Goal: Task Accomplishment & Management: Manage account settings

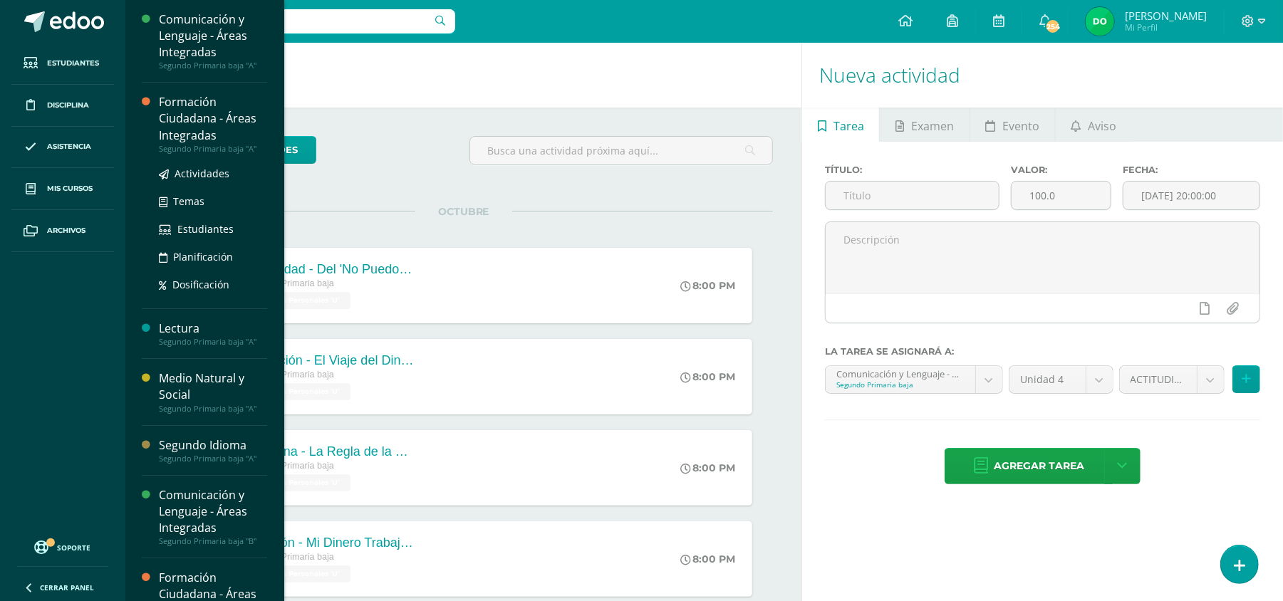
click at [209, 134] on div "Formación Ciudadana - Áreas Integradas" at bounding box center [213, 118] width 108 height 49
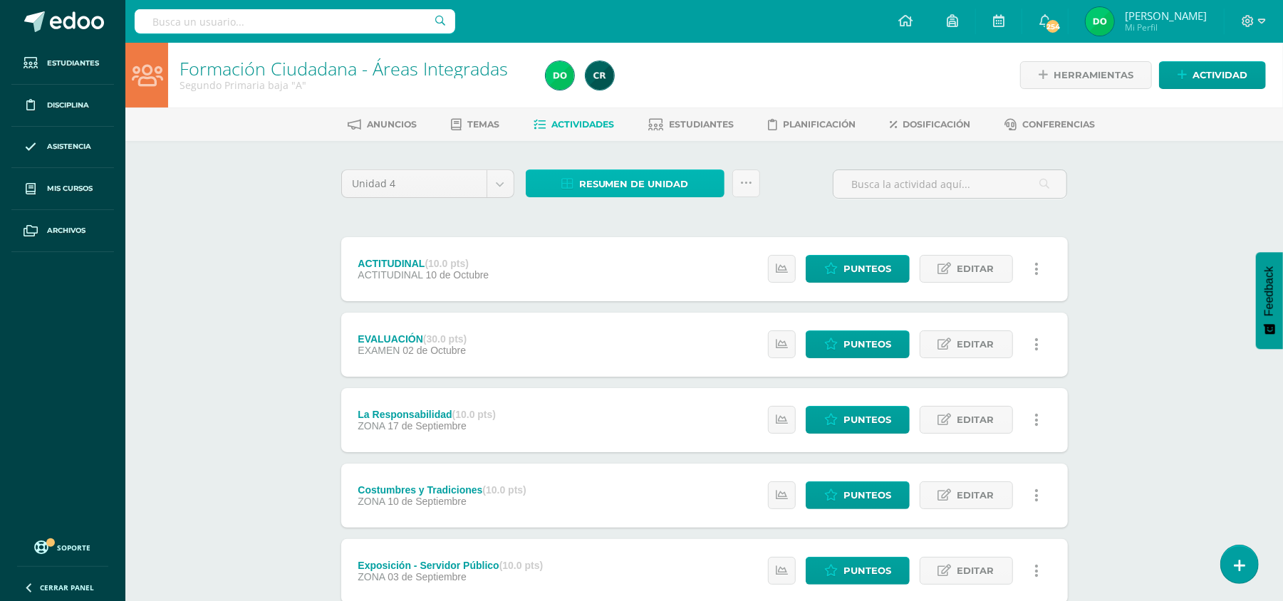
click at [625, 194] on span "Resumen de unidad" at bounding box center [634, 184] width 110 height 26
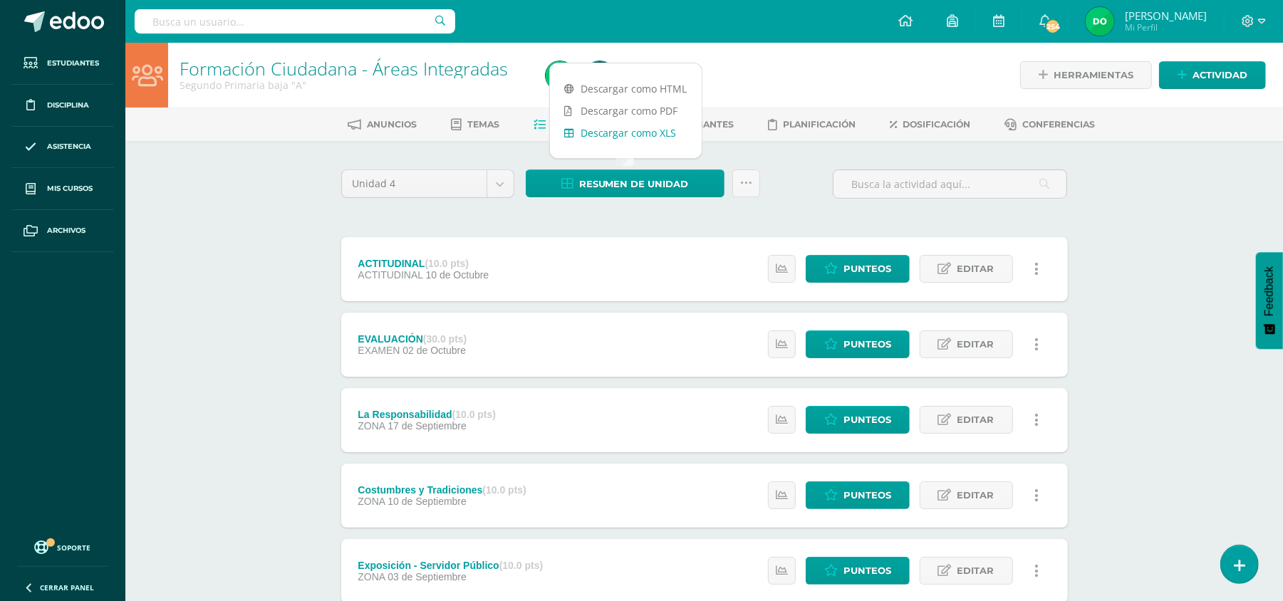
click at [653, 134] on link "Descargar como XLS" at bounding box center [626, 133] width 152 height 22
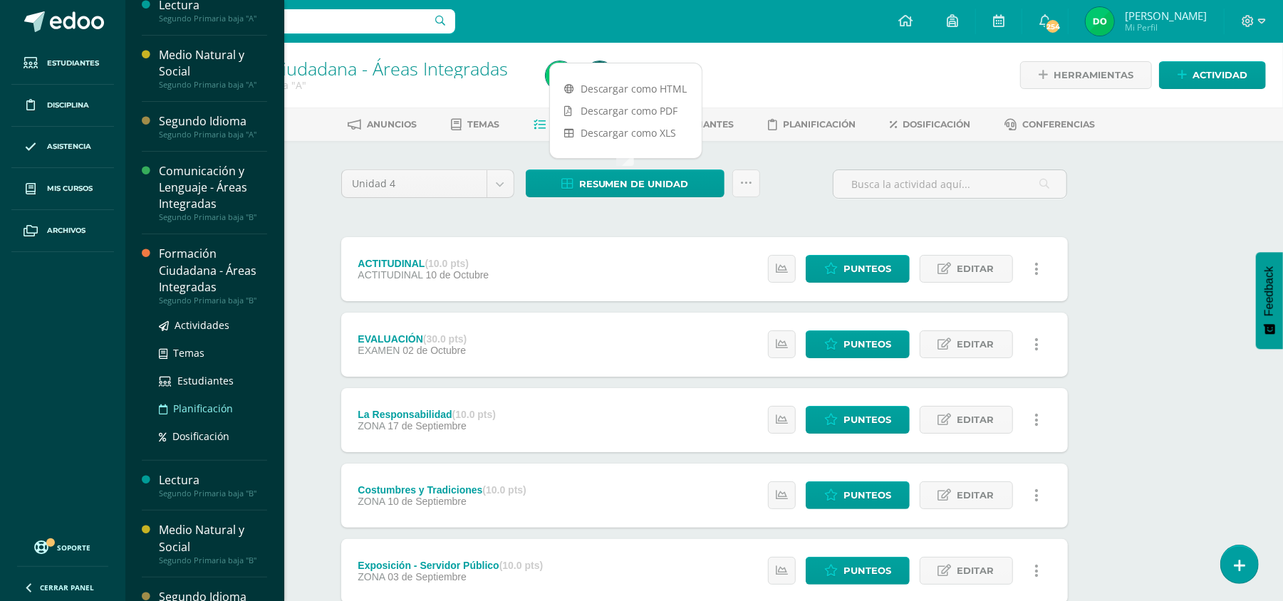
scroll to position [275, 0]
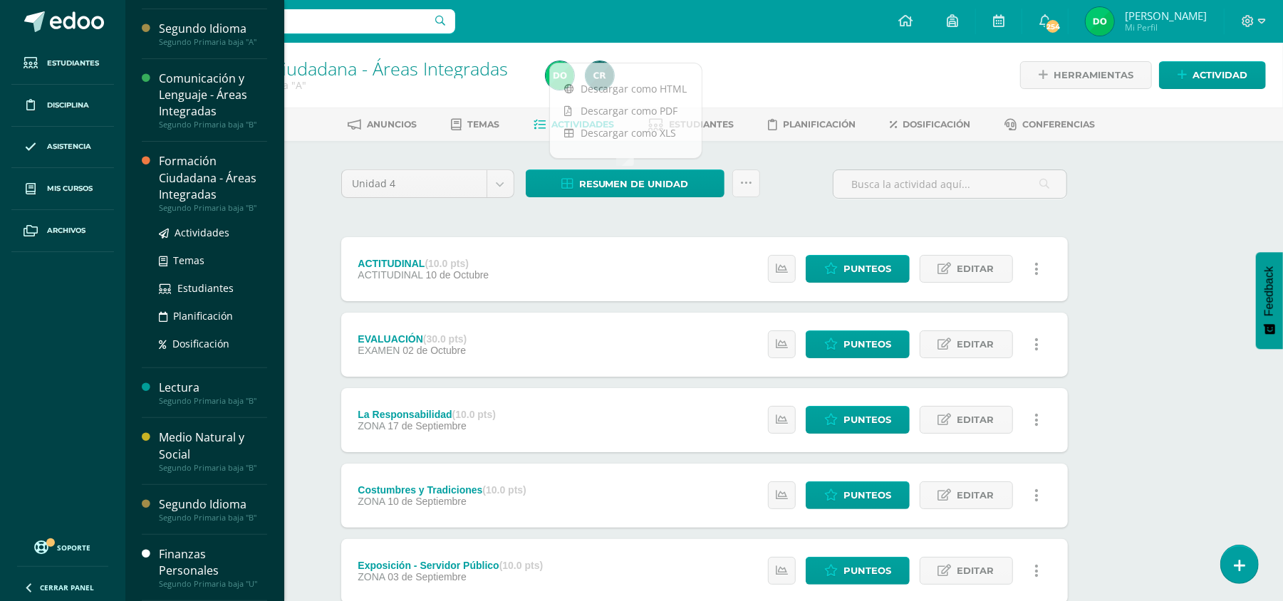
click at [226, 172] on div "Formación Ciudadana - Áreas Integradas" at bounding box center [213, 177] width 108 height 49
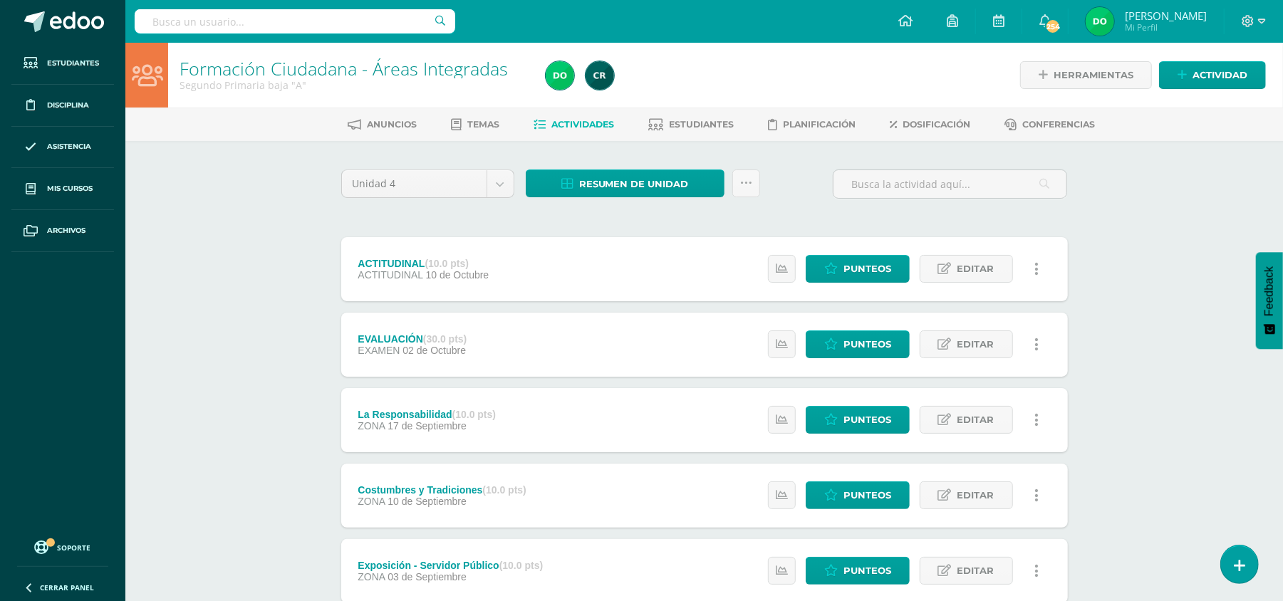
scroll to position [132, 0]
click at [620, 179] on span "Resumen de unidad" at bounding box center [634, 184] width 110 height 26
click at [642, 137] on link "Descargar como XLS" at bounding box center [626, 133] width 152 height 22
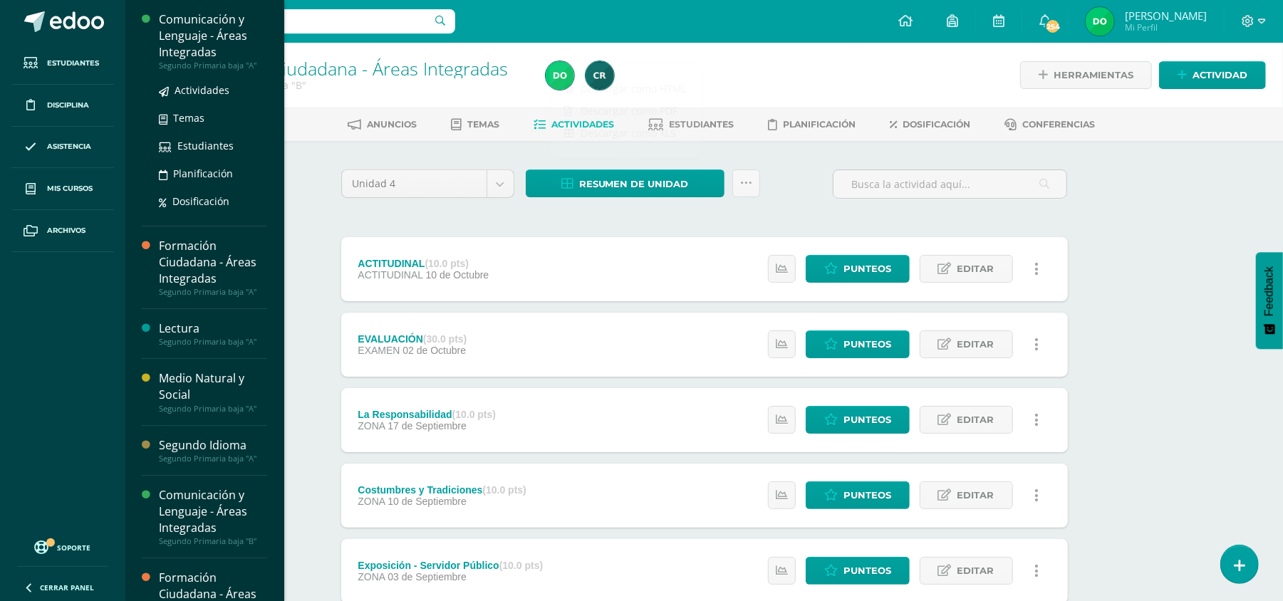
click at [212, 40] on div "Comunicación y Lenguaje - Áreas Integradas" at bounding box center [213, 35] width 108 height 49
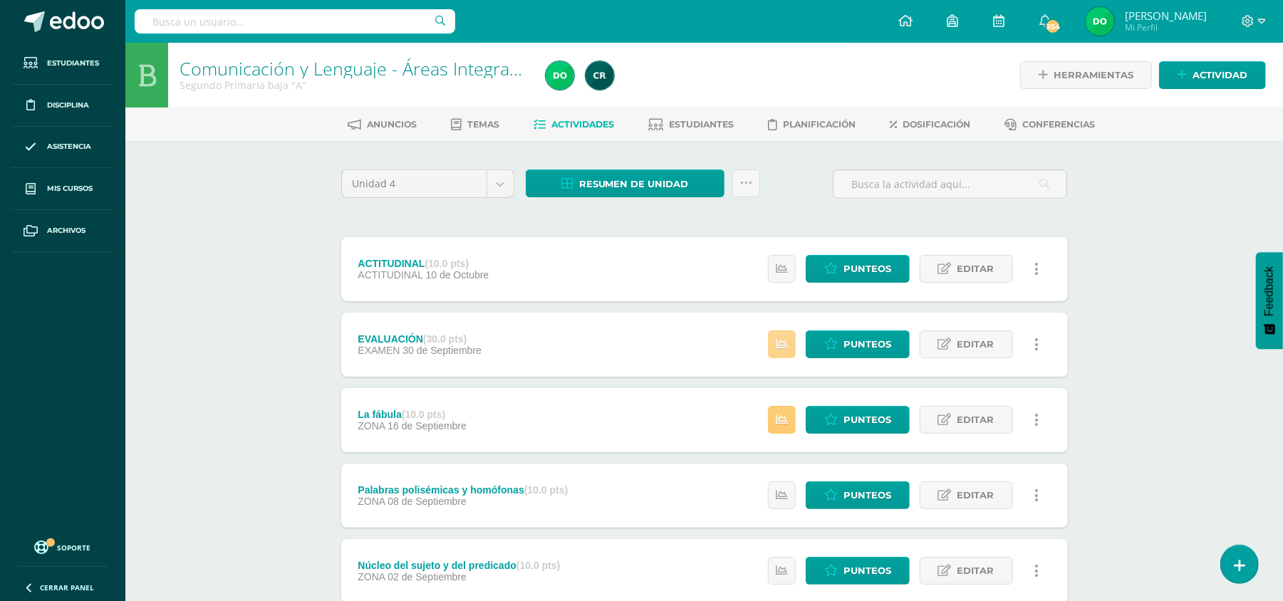
click at [782, 348] on icon at bounding box center [782, 344] width 12 height 12
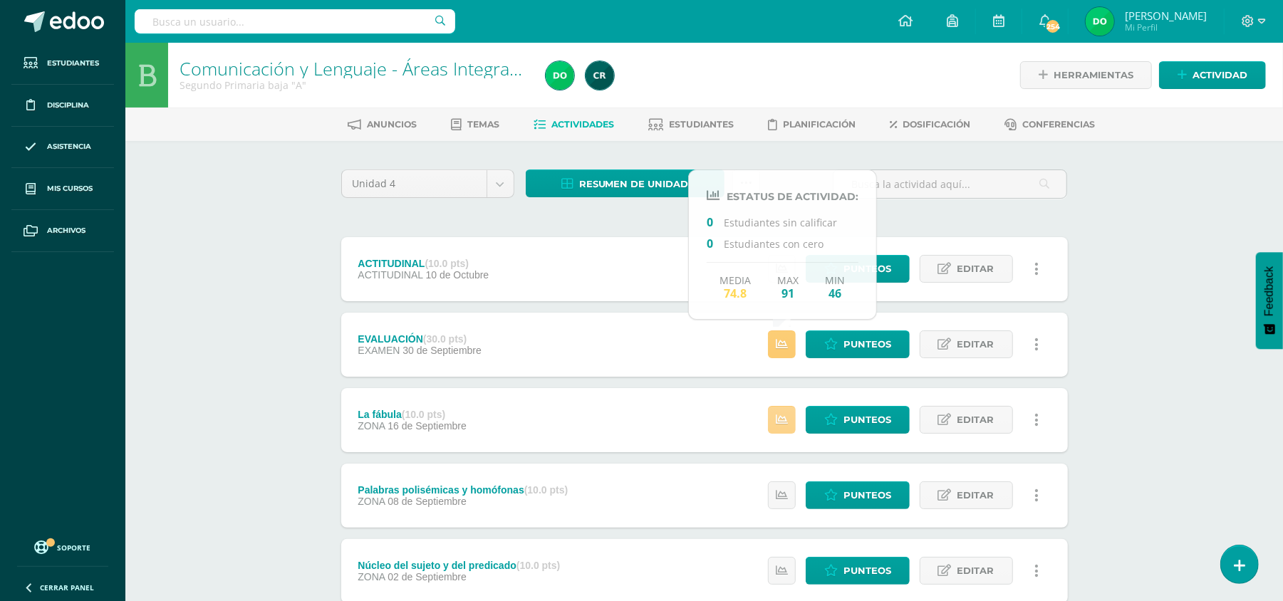
click at [781, 411] on link at bounding box center [782, 420] width 28 height 28
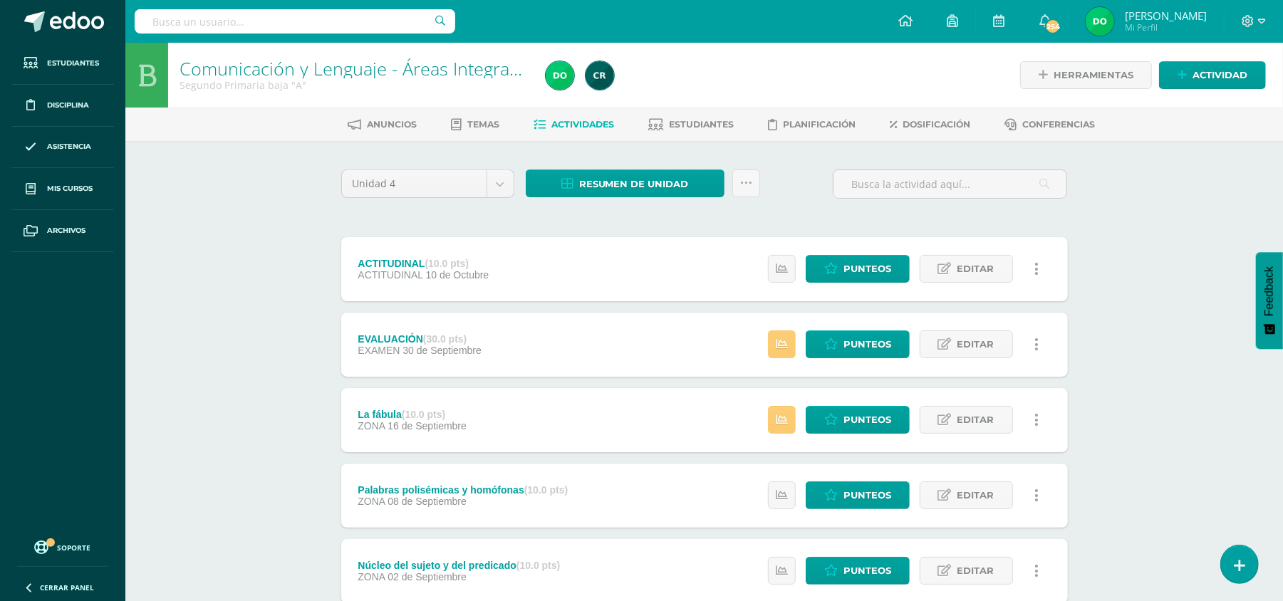
click at [1101, 377] on div "Comunicación y Lenguaje - Áreas Integradas Segundo Primaria baja "A" Herramient…" at bounding box center [703, 484] width 1157 height 882
click at [678, 114] on link "Estudiantes" at bounding box center [690, 124] width 85 height 23
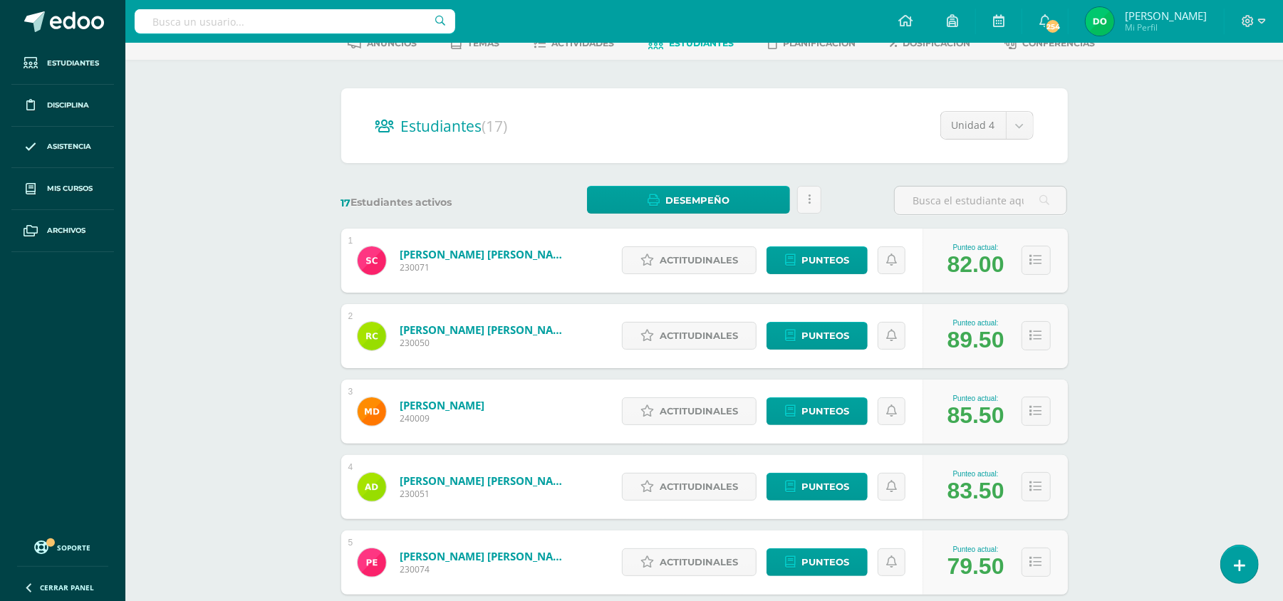
scroll to position [124, 0]
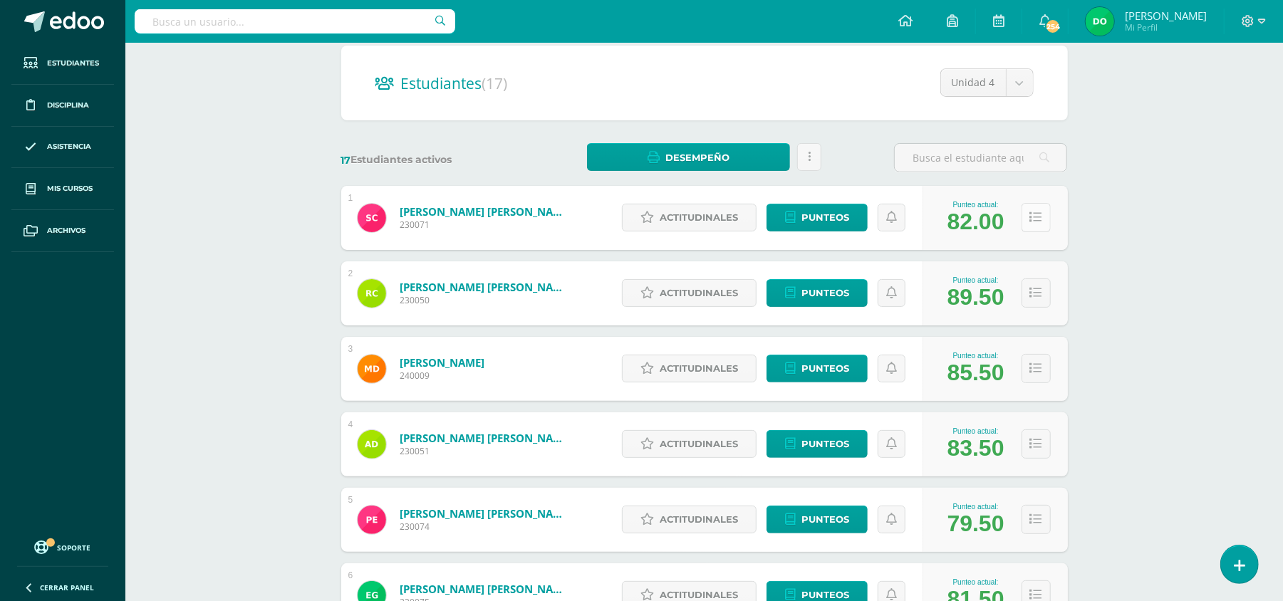
click at [1032, 226] on button at bounding box center [1035, 217] width 29 height 29
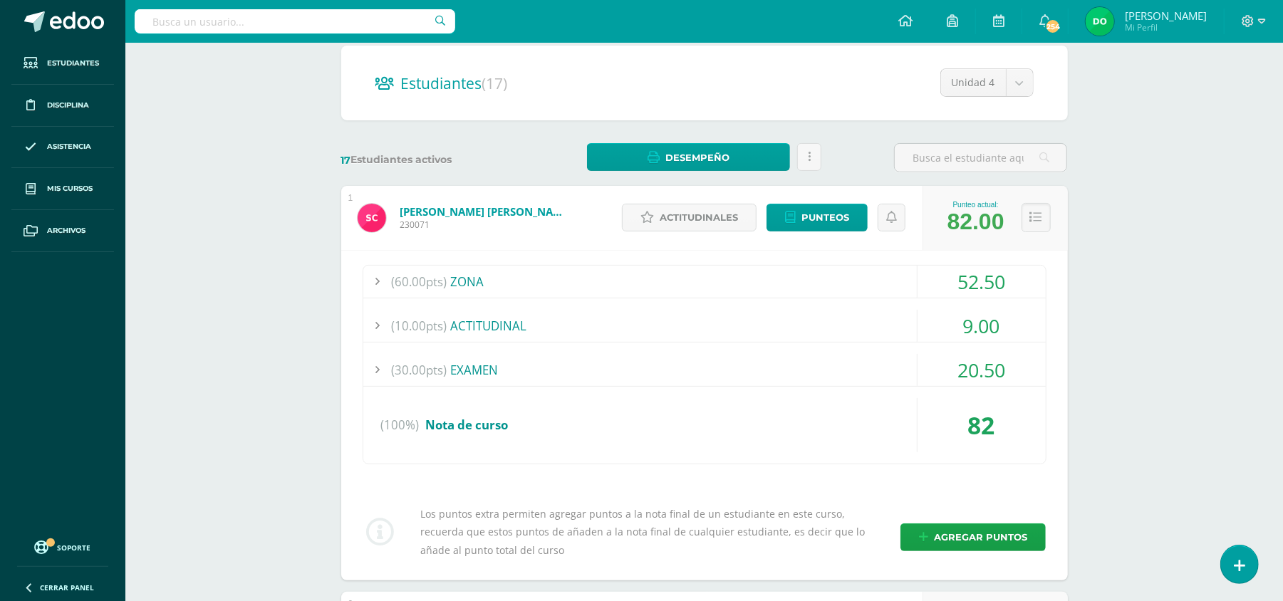
click at [892, 273] on div "(60.00pts) ZONA" at bounding box center [704, 282] width 682 height 32
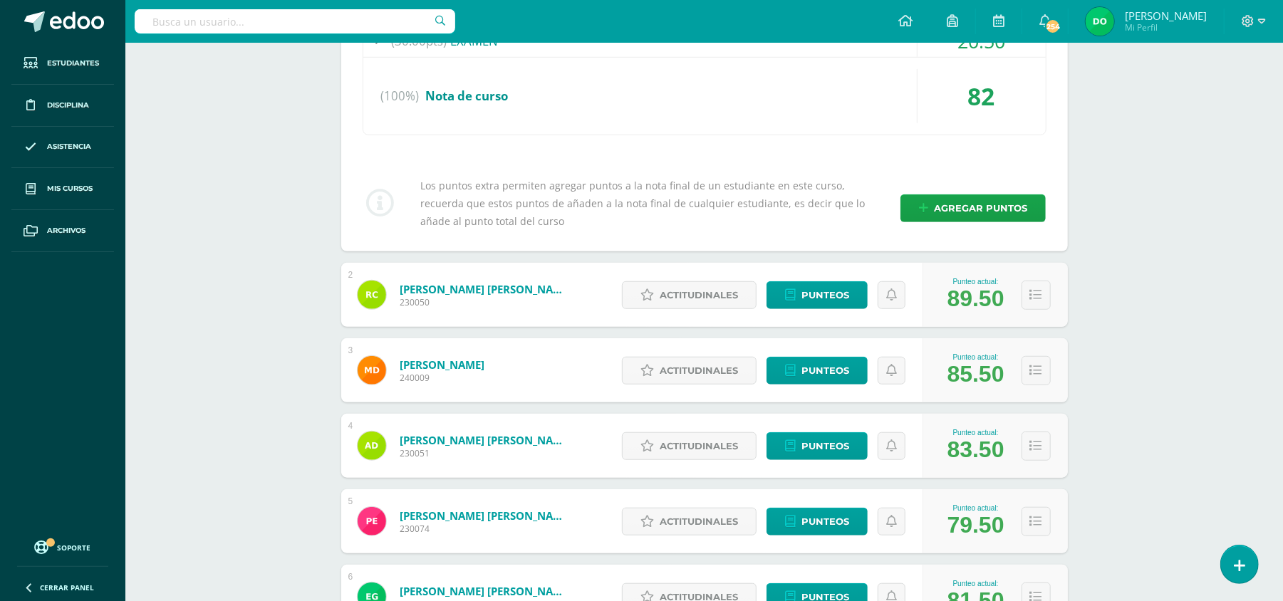
scroll to position [659, 0]
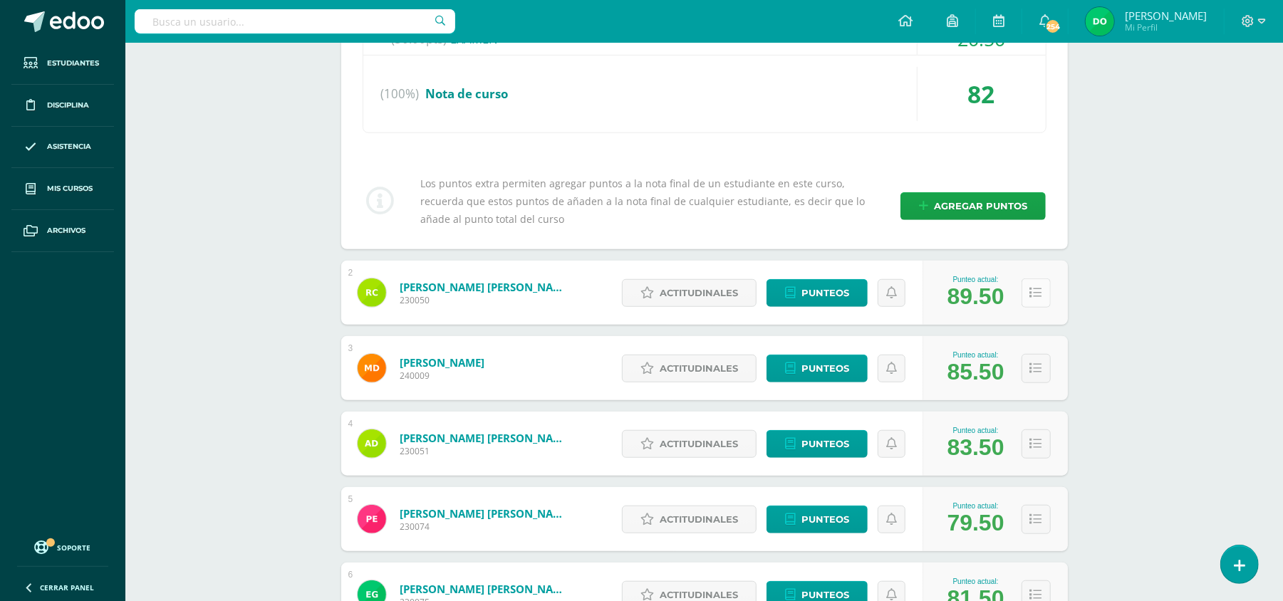
click at [1030, 287] on icon at bounding box center [1036, 293] width 12 height 12
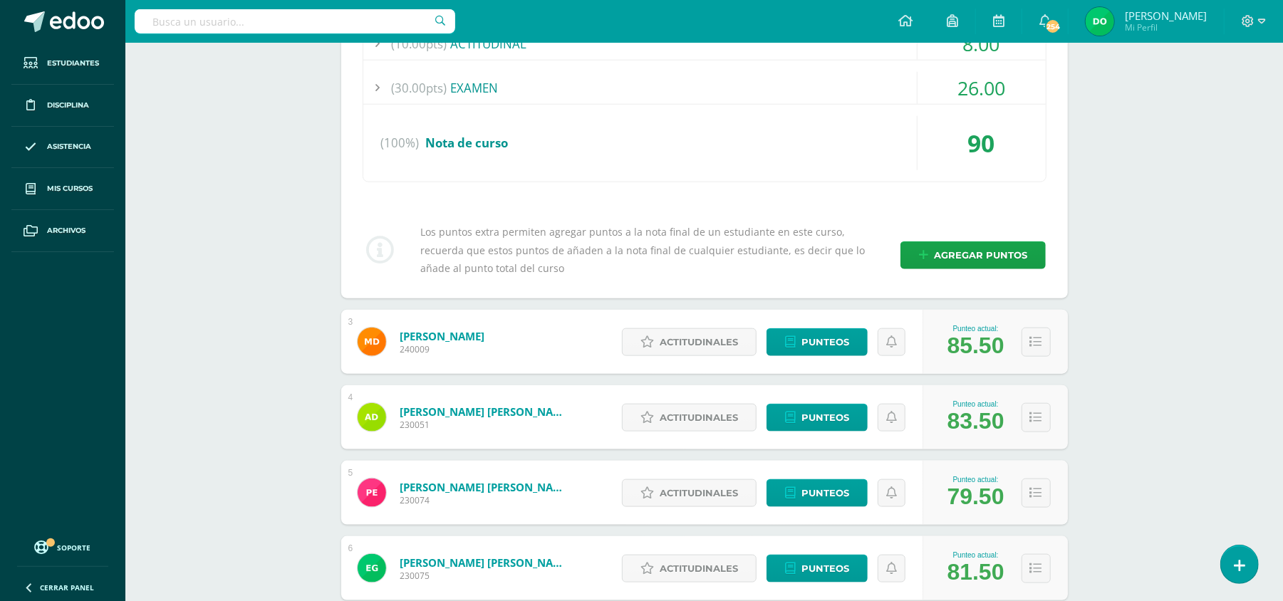
scroll to position [1021, 0]
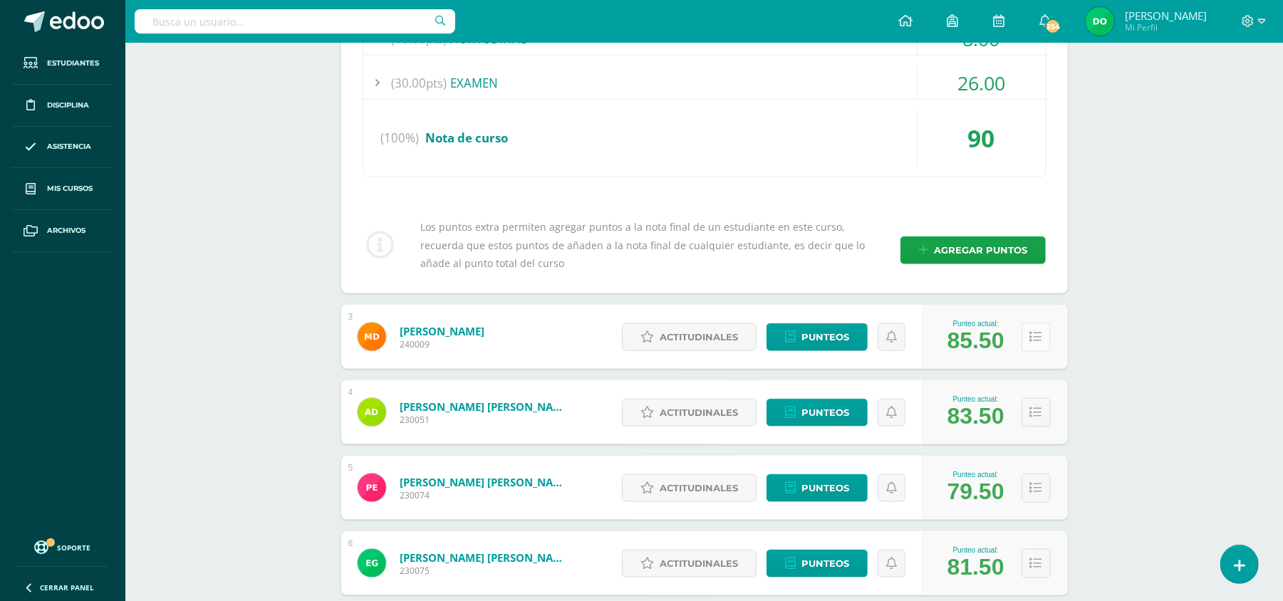
click at [1045, 330] on button at bounding box center [1035, 337] width 29 height 29
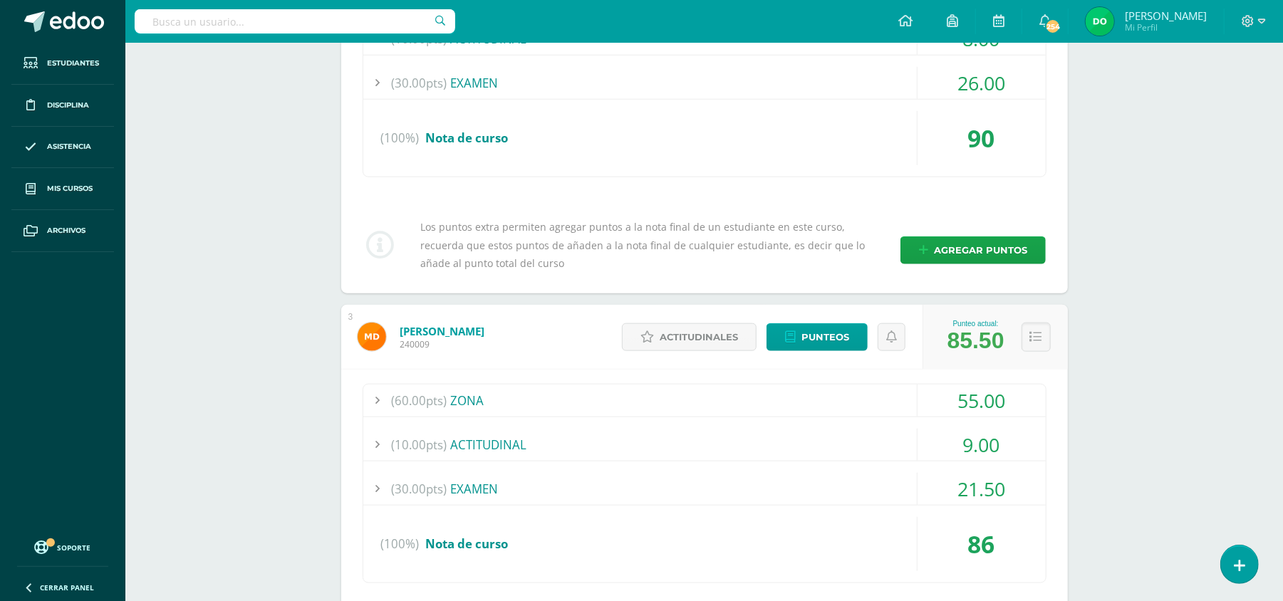
click at [803, 391] on div "(60.00pts) ZONA" at bounding box center [704, 401] width 682 height 32
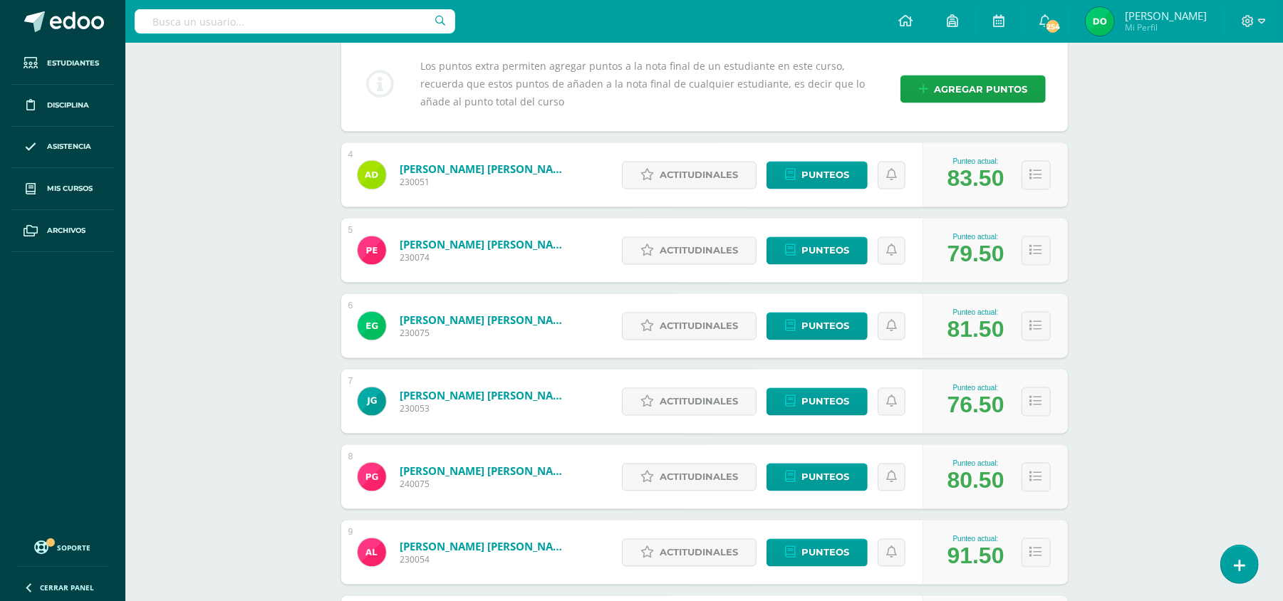
scroll to position [1802, 0]
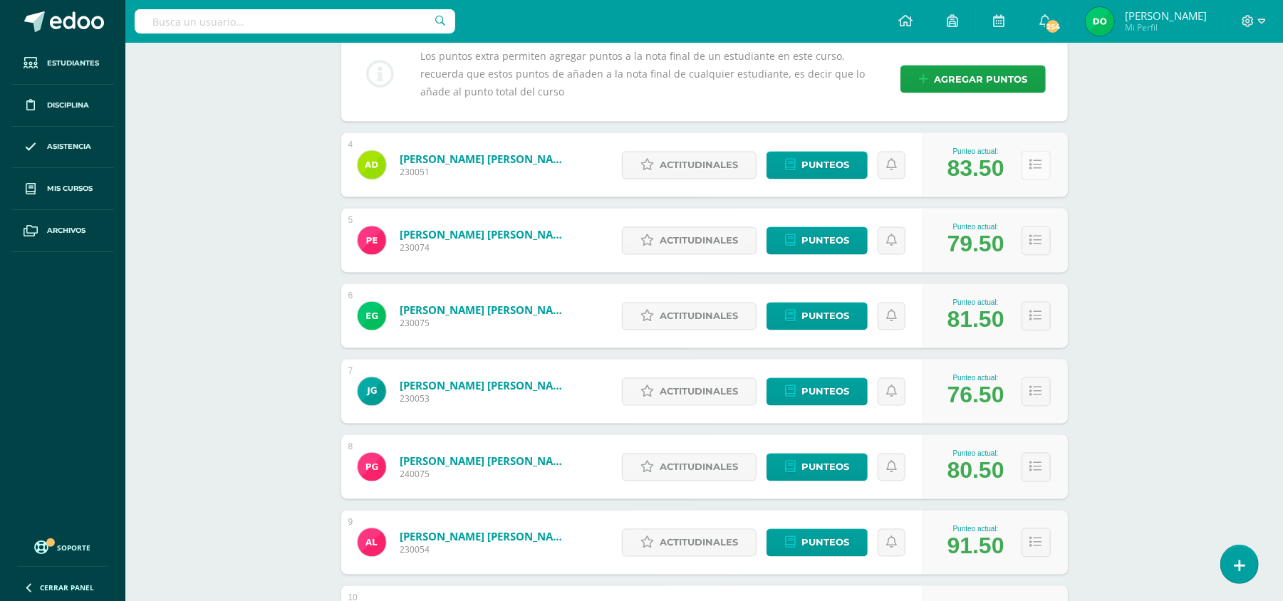
click at [1036, 167] on button at bounding box center [1035, 165] width 29 height 29
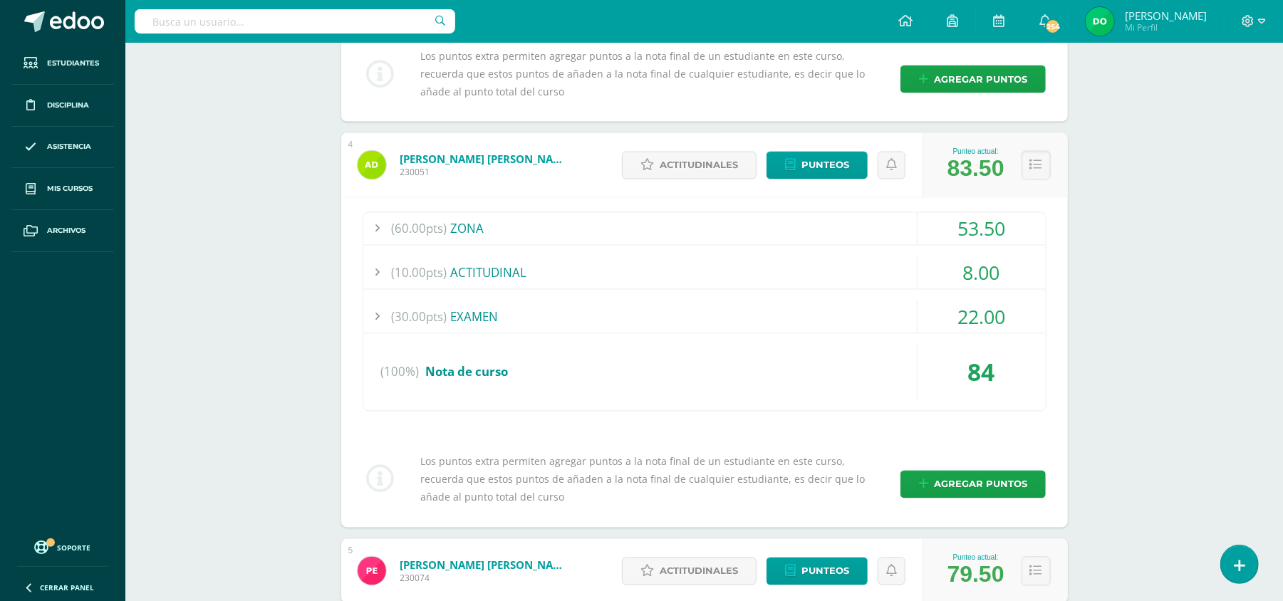
click at [806, 221] on div "(60.00pts) ZONA" at bounding box center [704, 229] width 682 height 32
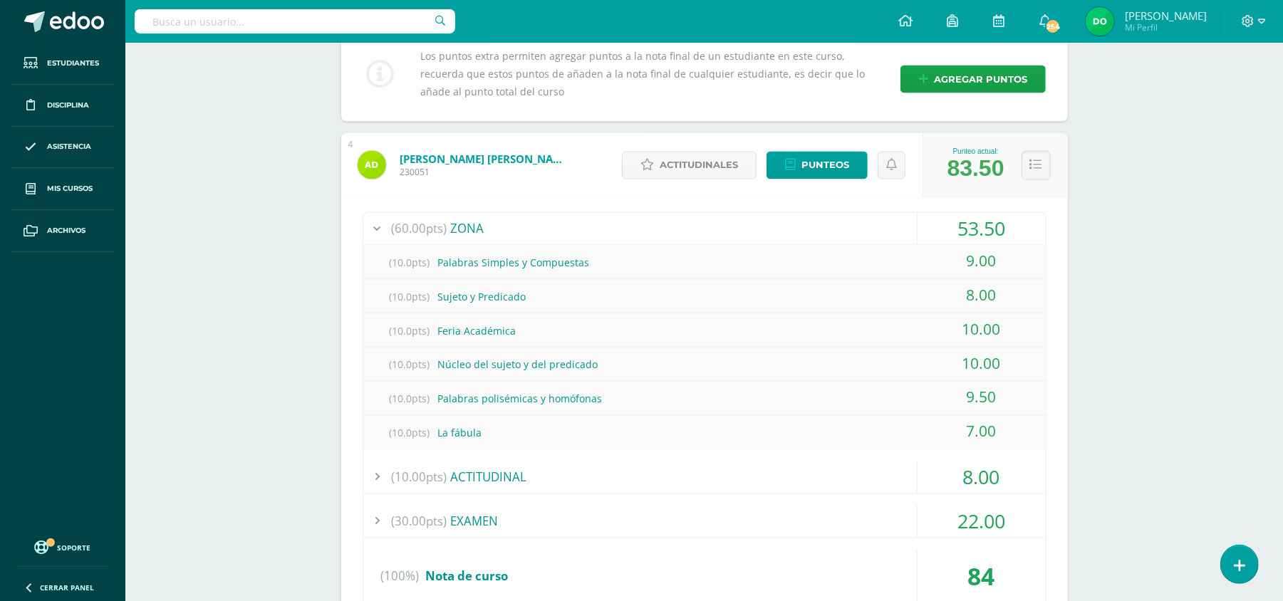
click at [806, 221] on div "(60.00pts) ZONA" at bounding box center [704, 229] width 682 height 32
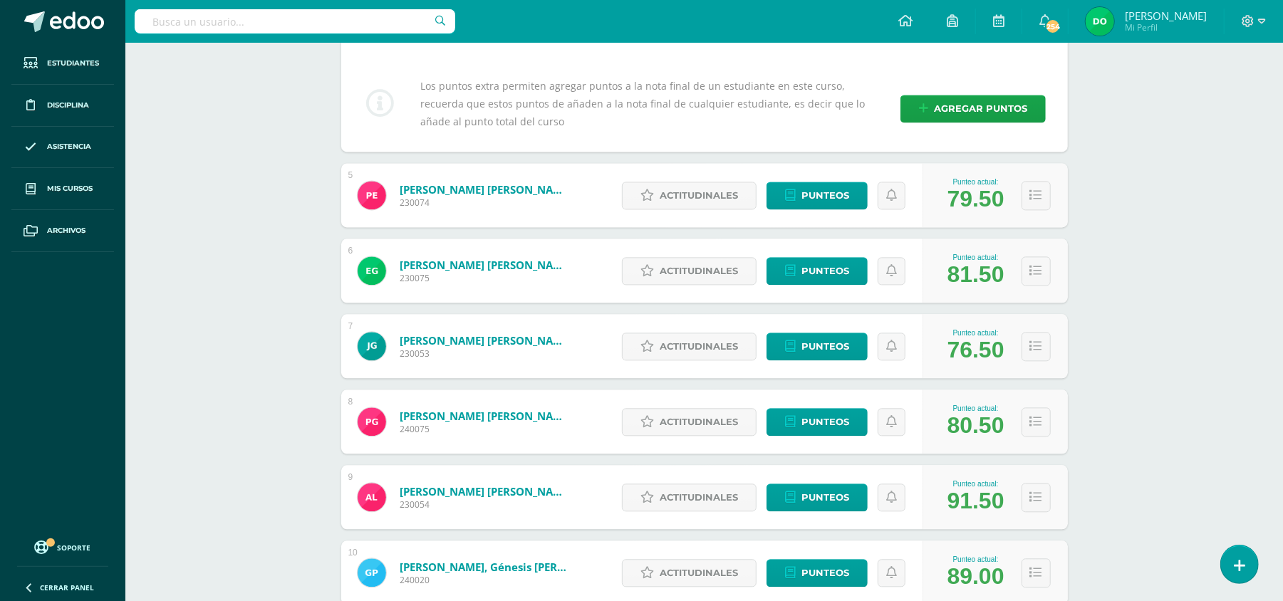
scroll to position [2179, 0]
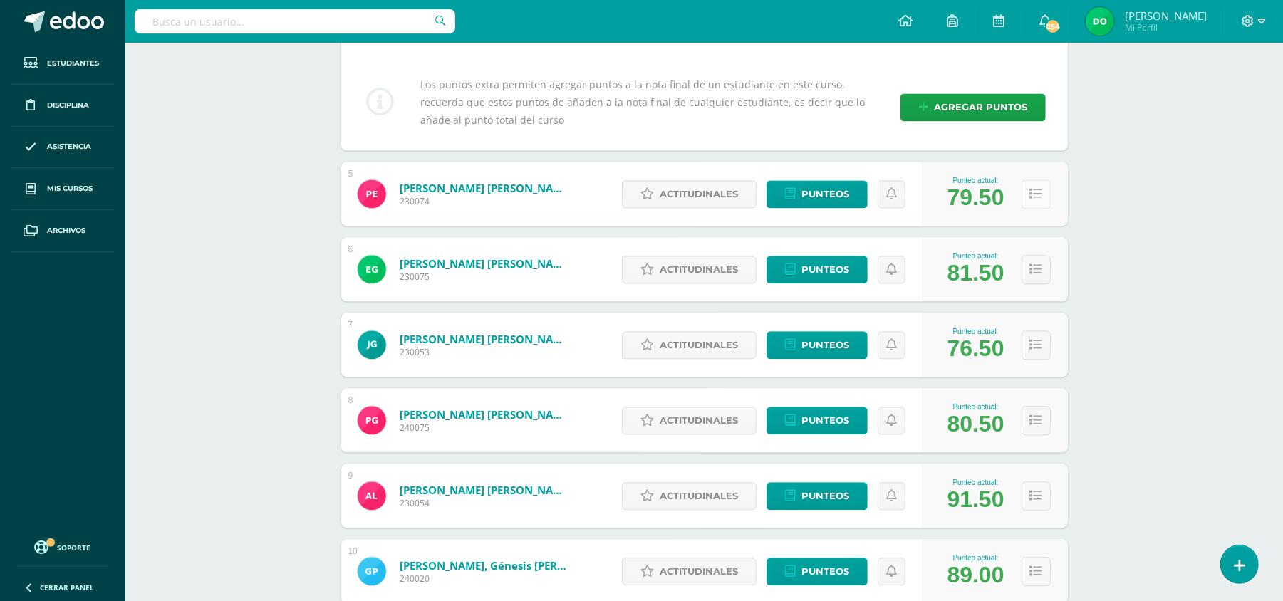
click at [1033, 194] on icon at bounding box center [1036, 194] width 12 height 12
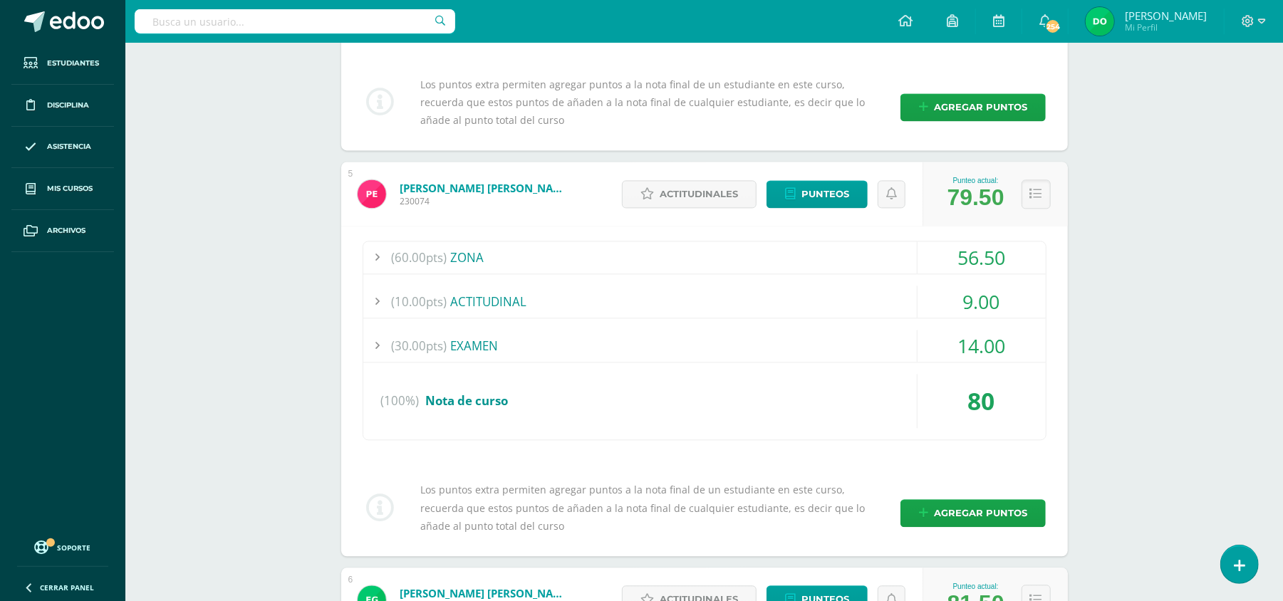
click at [838, 258] on div "(60.00pts) ZONA" at bounding box center [704, 257] width 682 height 32
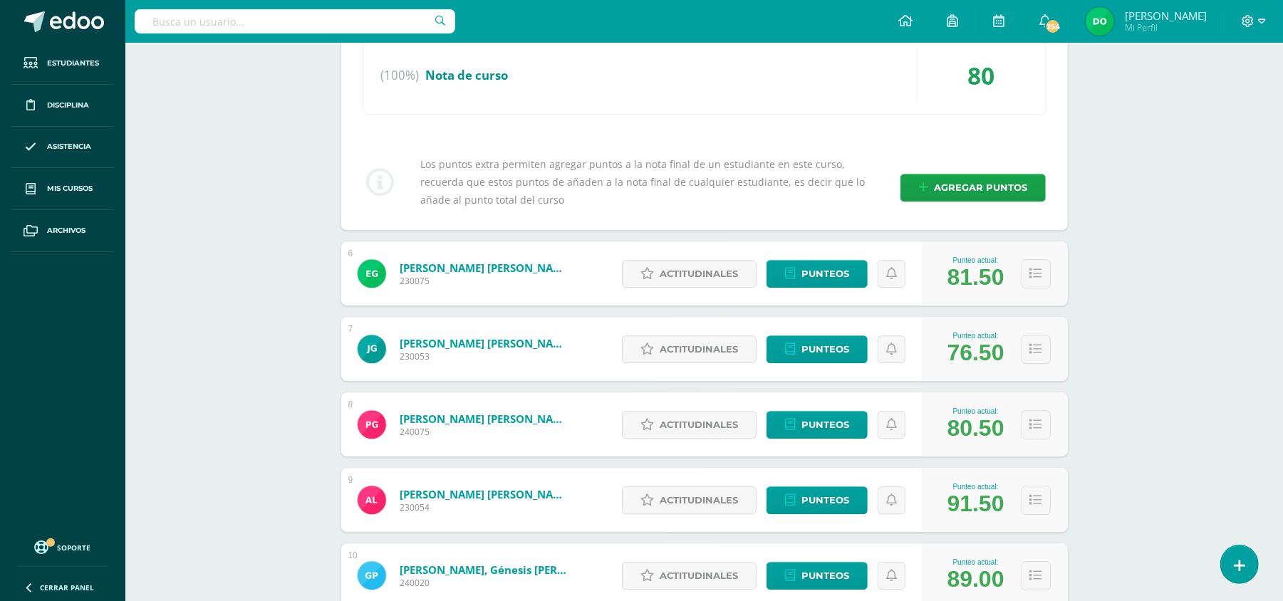
scroll to position [2710, 0]
click at [1031, 271] on icon at bounding box center [1036, 273] width 12 height 12
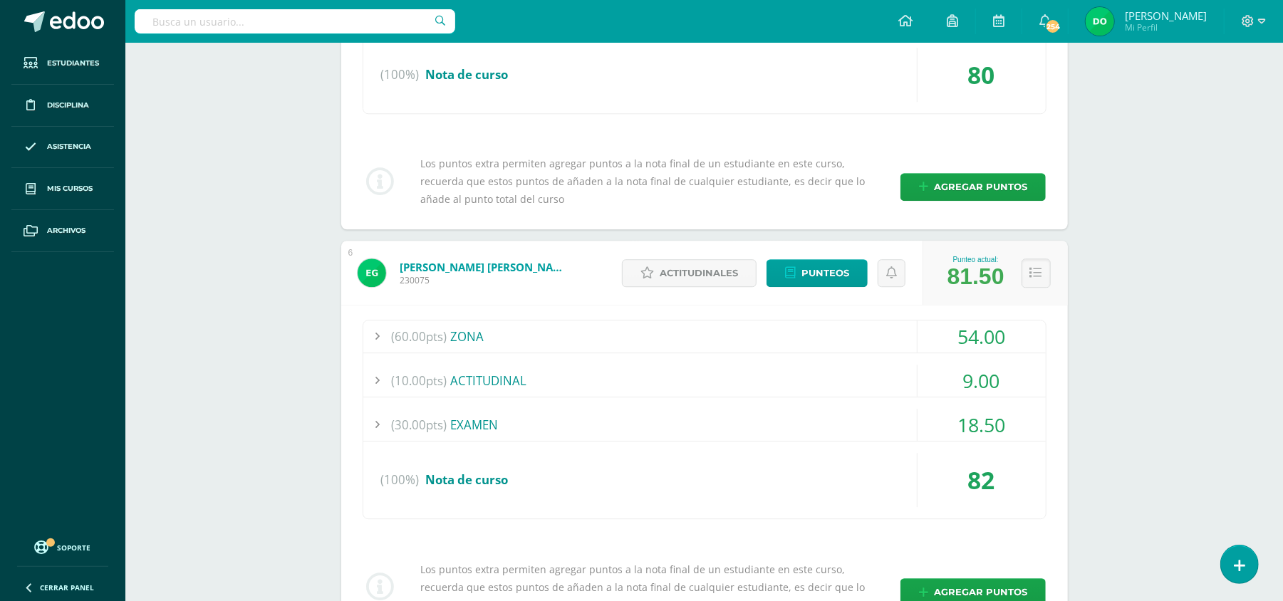
click at [826, 330] on div "(60.00pts) ZONA" at bounding box center [704, 336] width 682 height 32
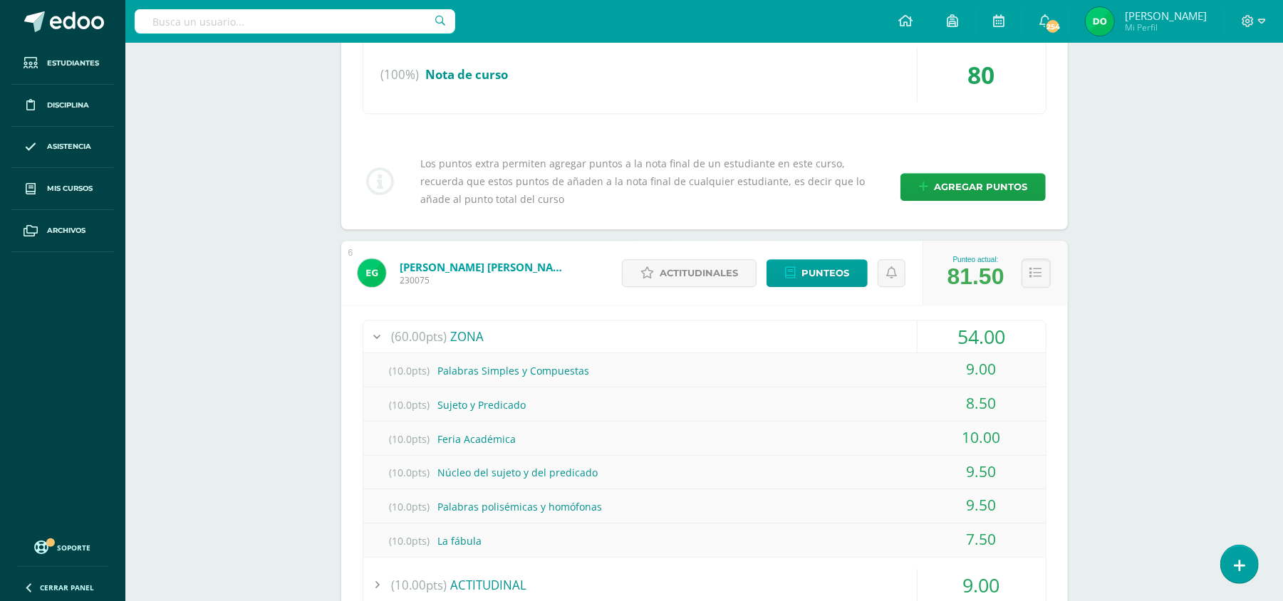
click at [826, 330] on div "(60.00pts) ZONA" at bounding box center [704, 336] width 682 height 32
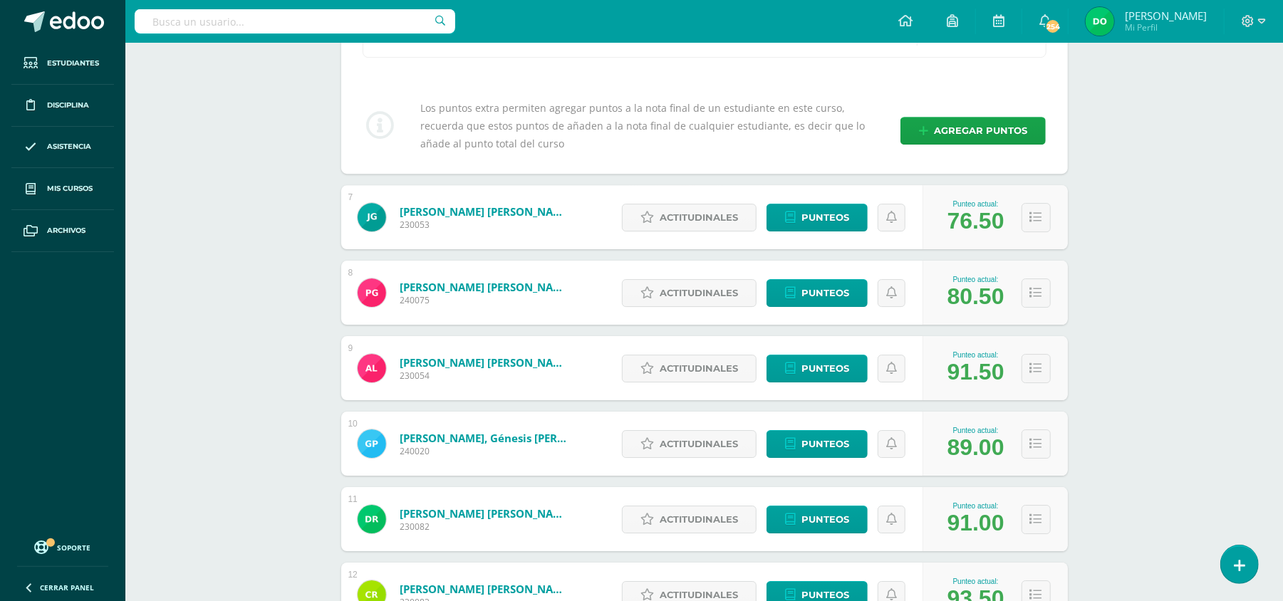
scroll to position [3172, 0]
click at [1038, 214] on icon at bounding box center [1036, 217] width 12 height 12
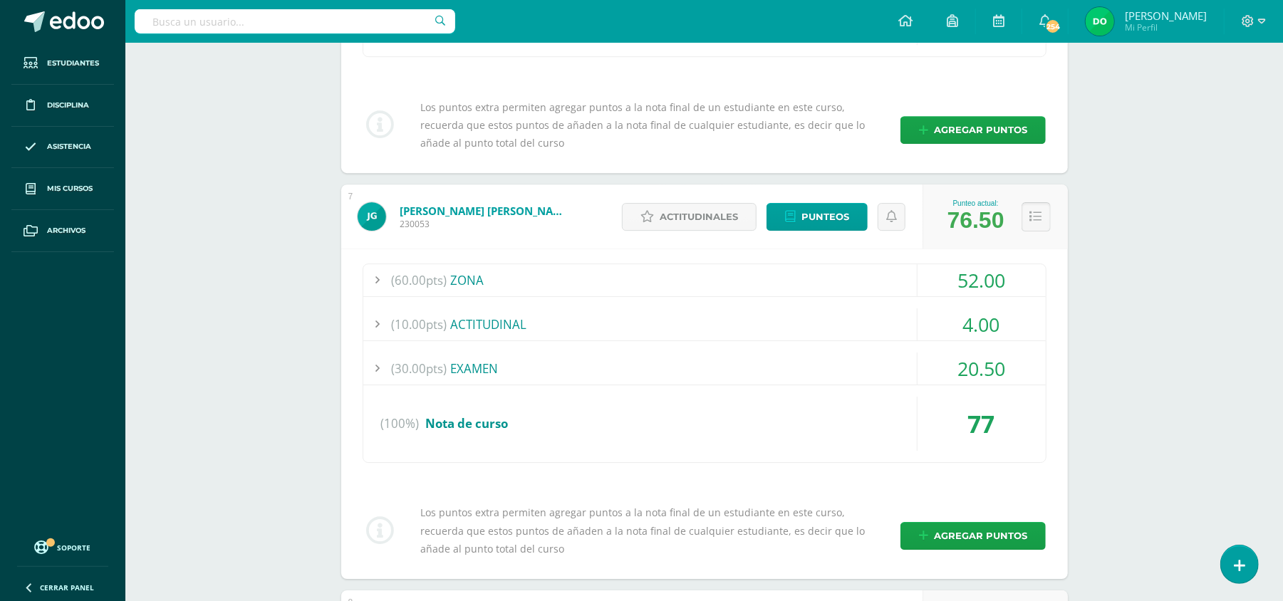
click at [1031, 212] on icon at bounding box center [1036, 217] width 12 height 12
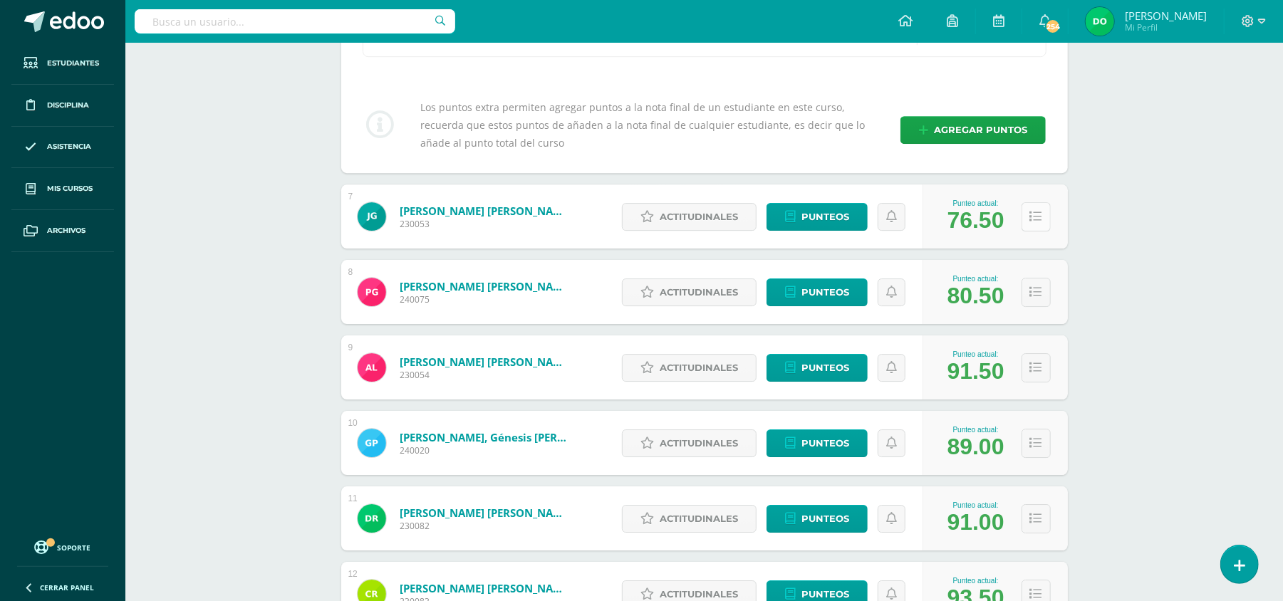
click at [1031, 212] on icon at bounding box center [1036, 217] width 12 height 12
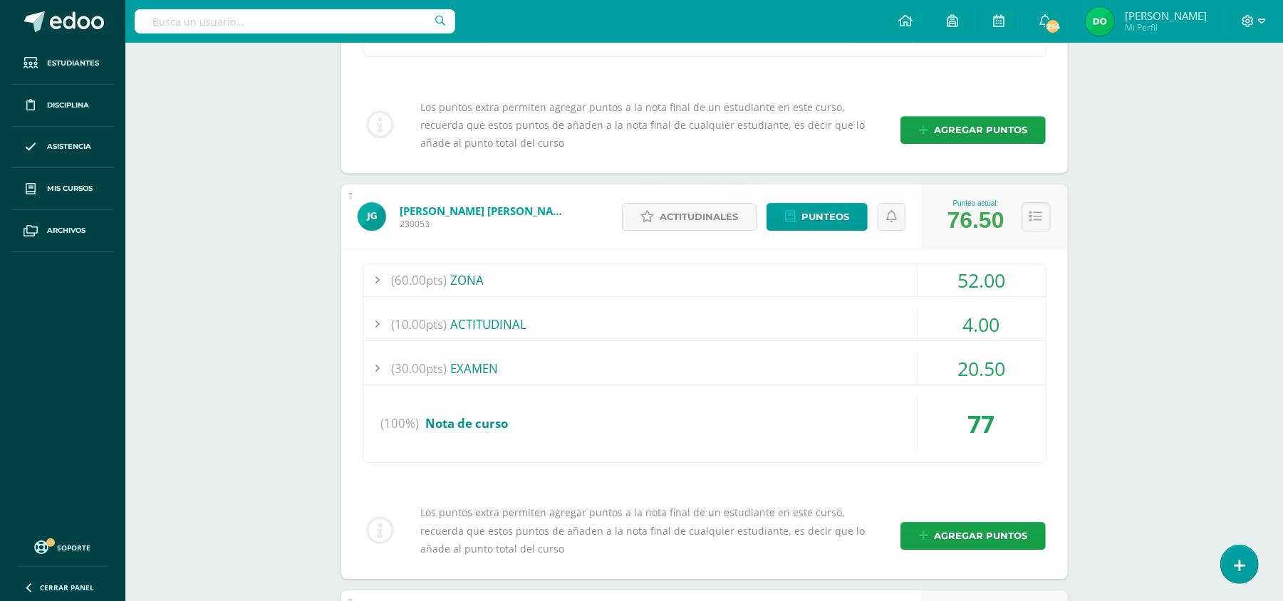
click at [873, 266] on div "(60.00pts) ZONA" at bounding box center [704, 280] width 682 height 32
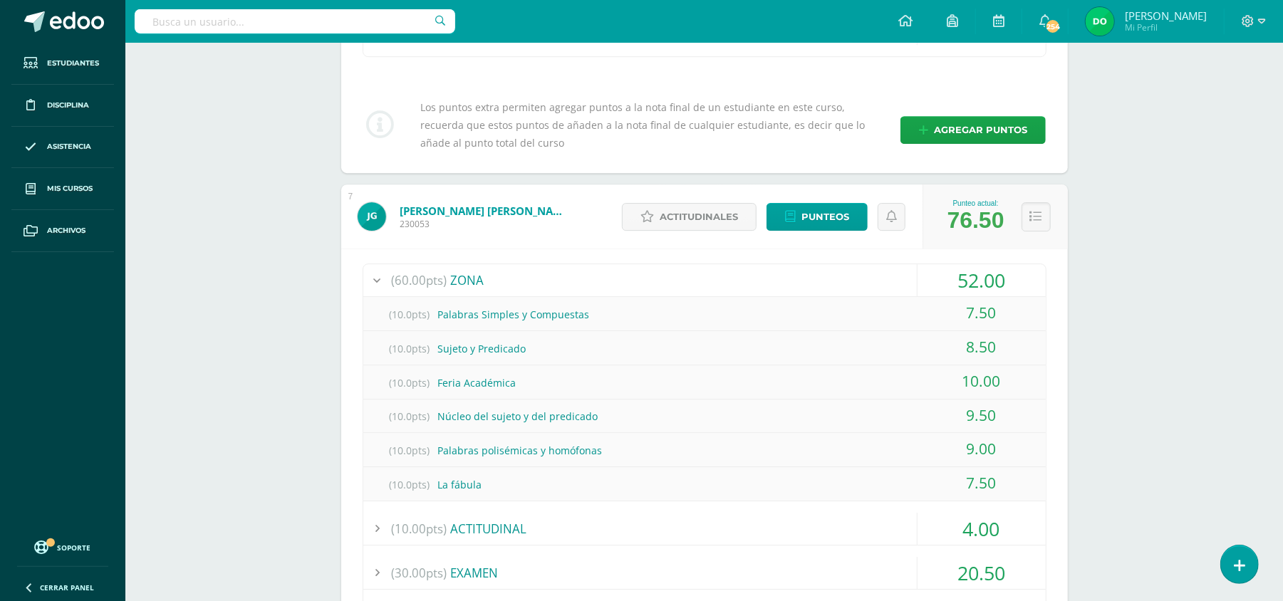
click at [873, 266] on div "(60.00pts) ZONA" at bounding box center [704, 280] width 682 height 32
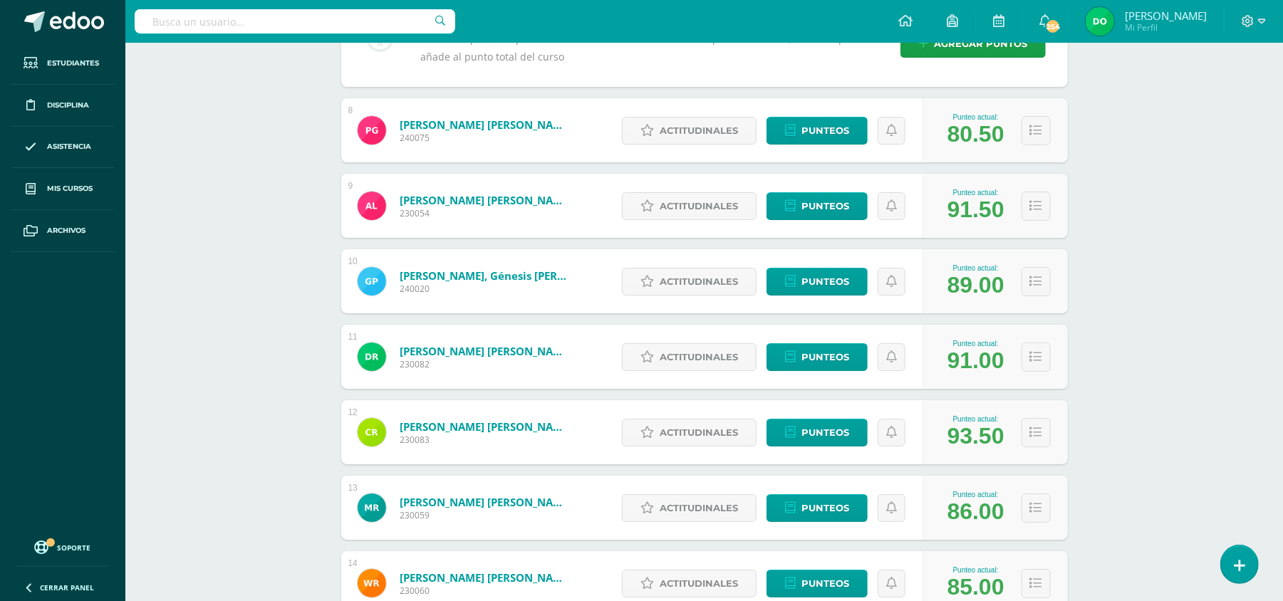
scroll to position [3665, 0]
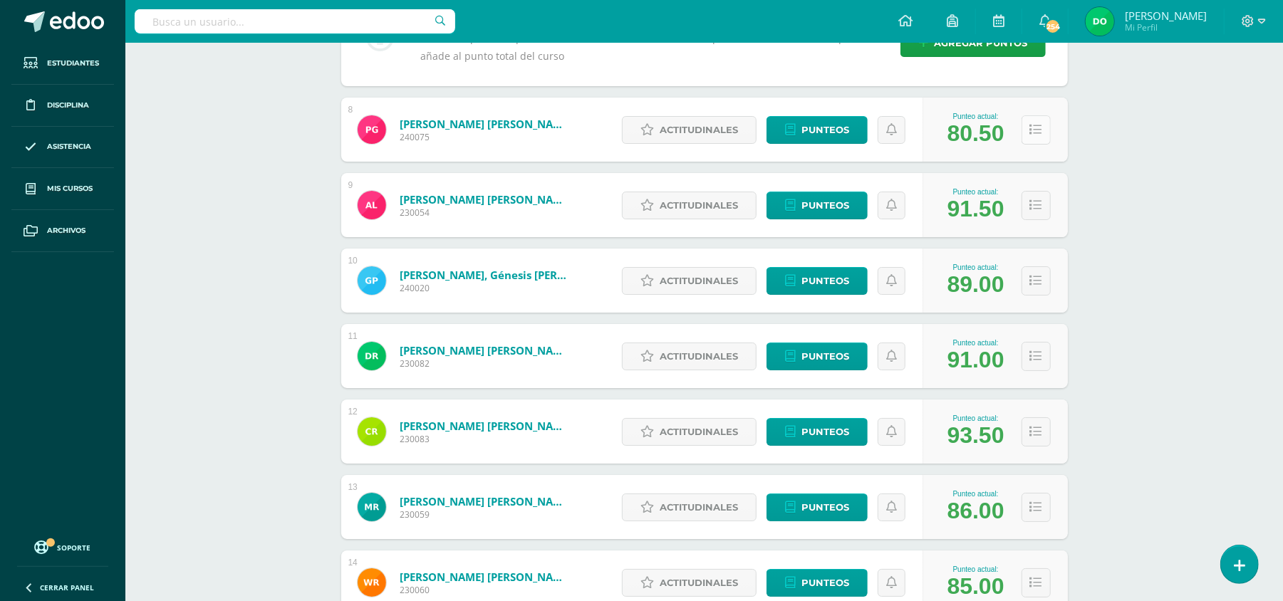
click at [1037, 124] on icon at bounding box center [1036, 130] width 12 height 12
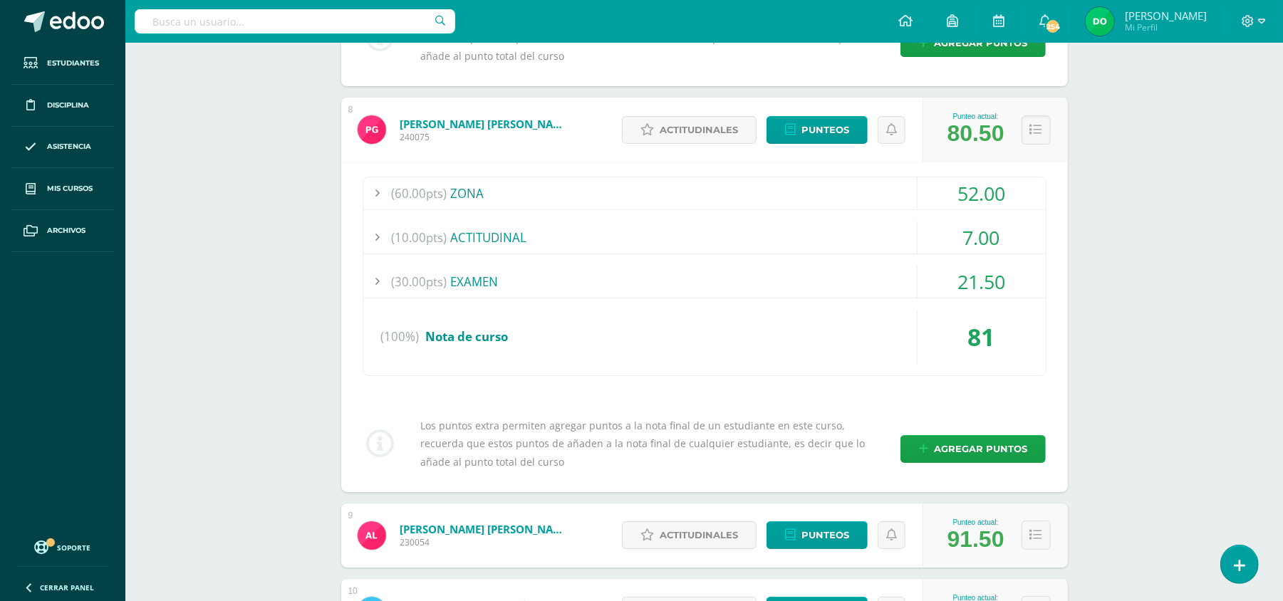
click at [855, 188] on div "(60.00pts) ZONA" at bounding box center [704, 193] width 682 height 32
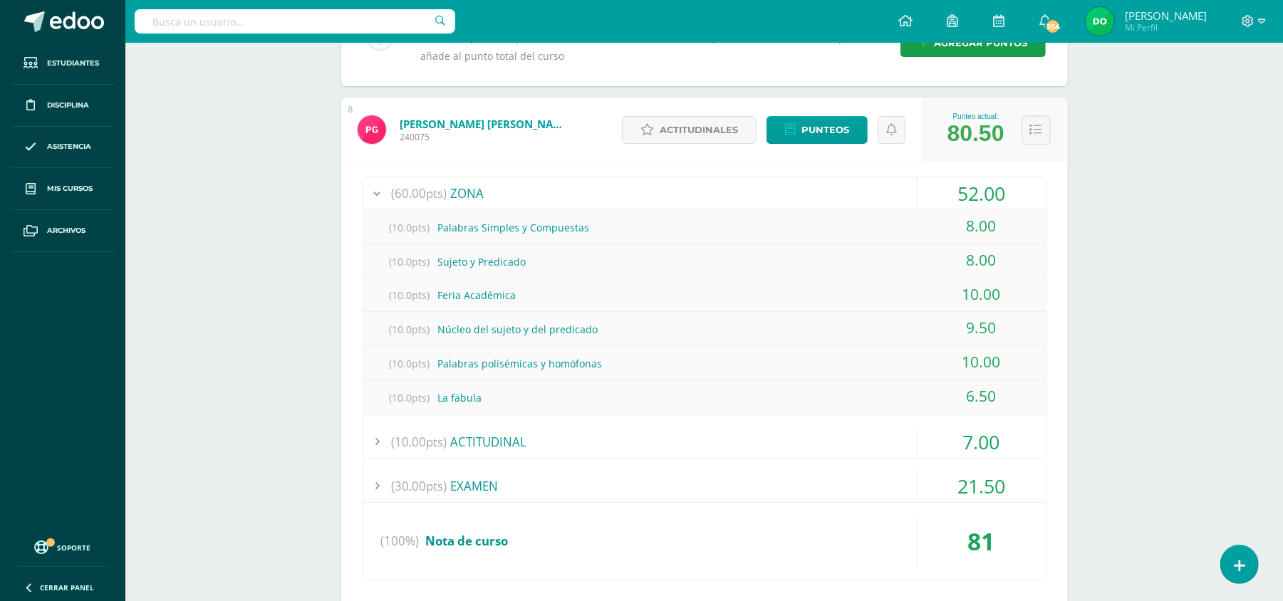
click at [855, 188] on div "(60.00pts) ZONA" at bounding box center [704, 193] width 682 height 32
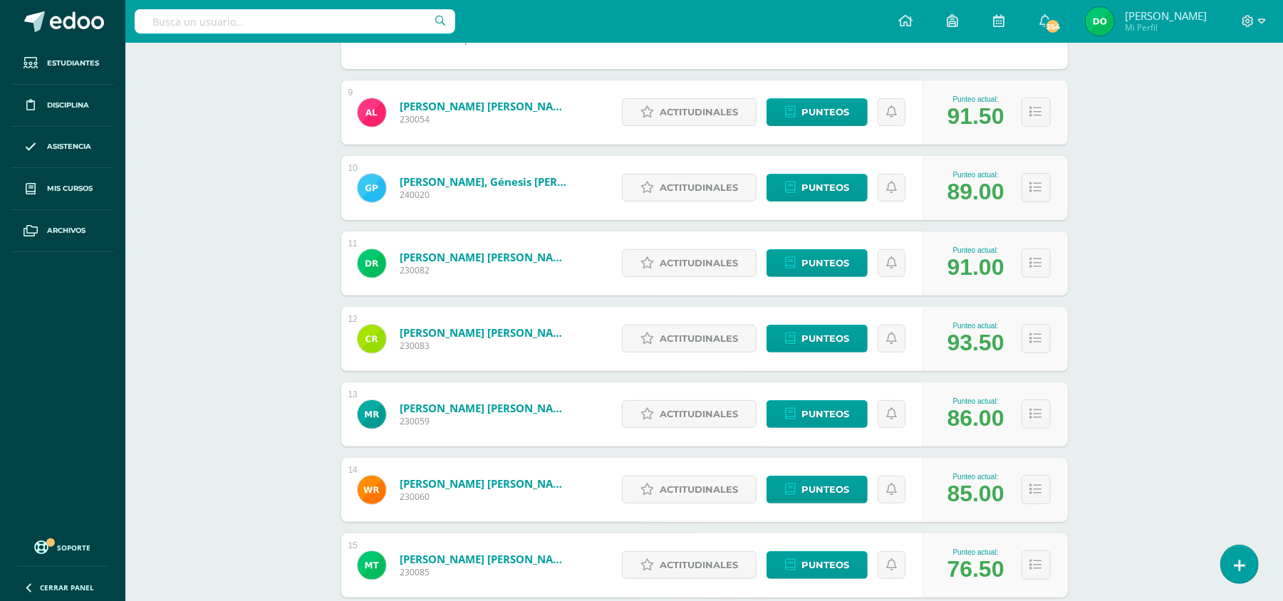
scroll to position [4089, 0]
click at [1027, 182] on button at bounding box center [1035, 186] width 29 height 29
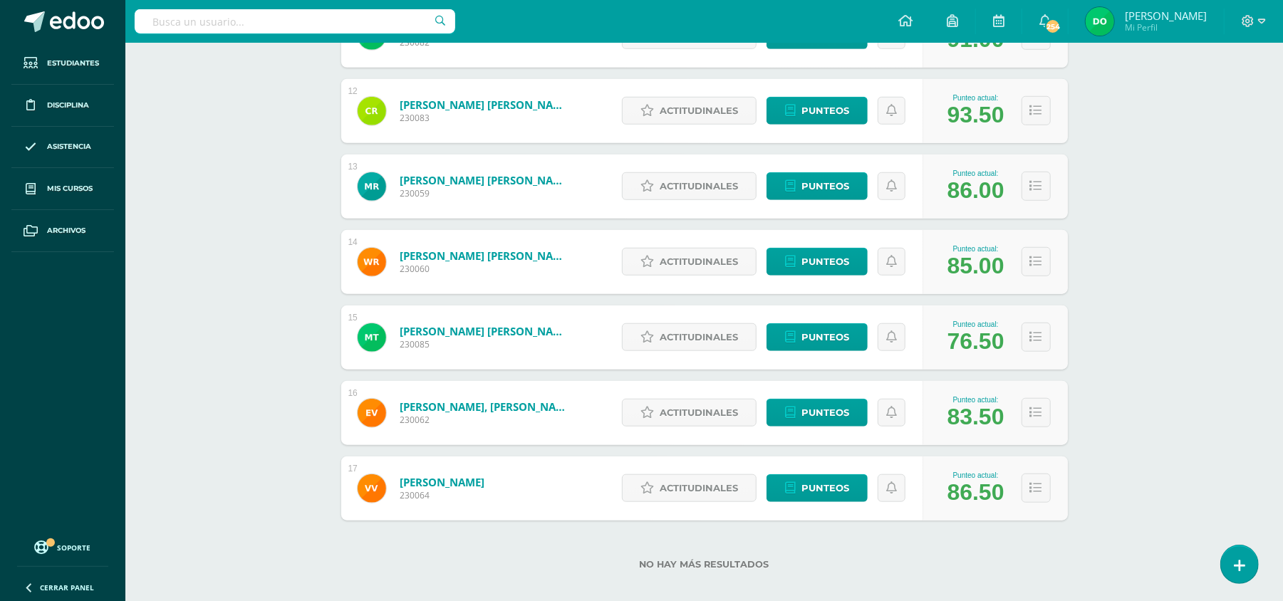
scroll to position [4659, 0]
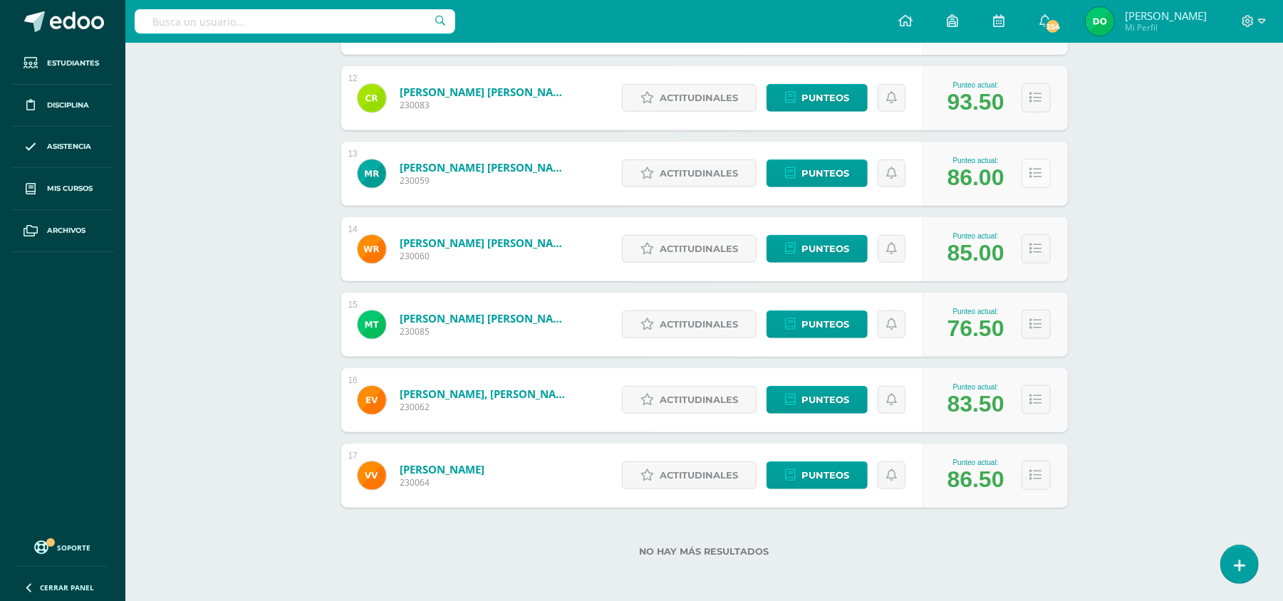
click at [1034, 169] on icon at bounding box center [1036, 173] width 12 height 12
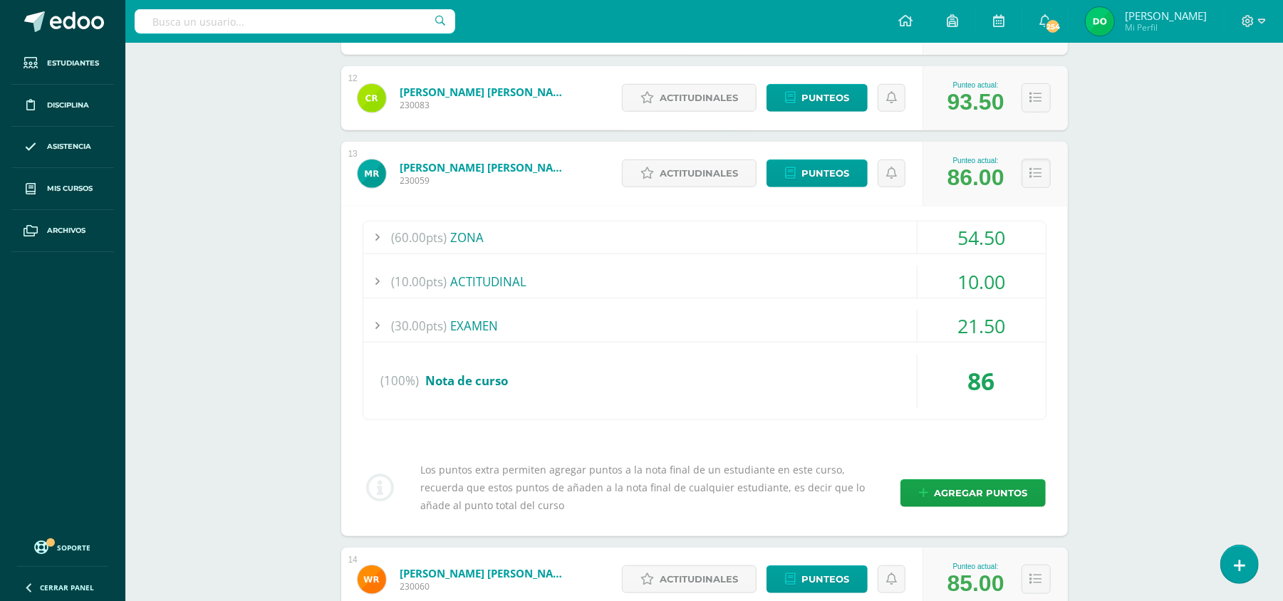
click at [852, 242] on div "(60.00pts) ZONA" at bounding box center [704, 237] width 682 height 32
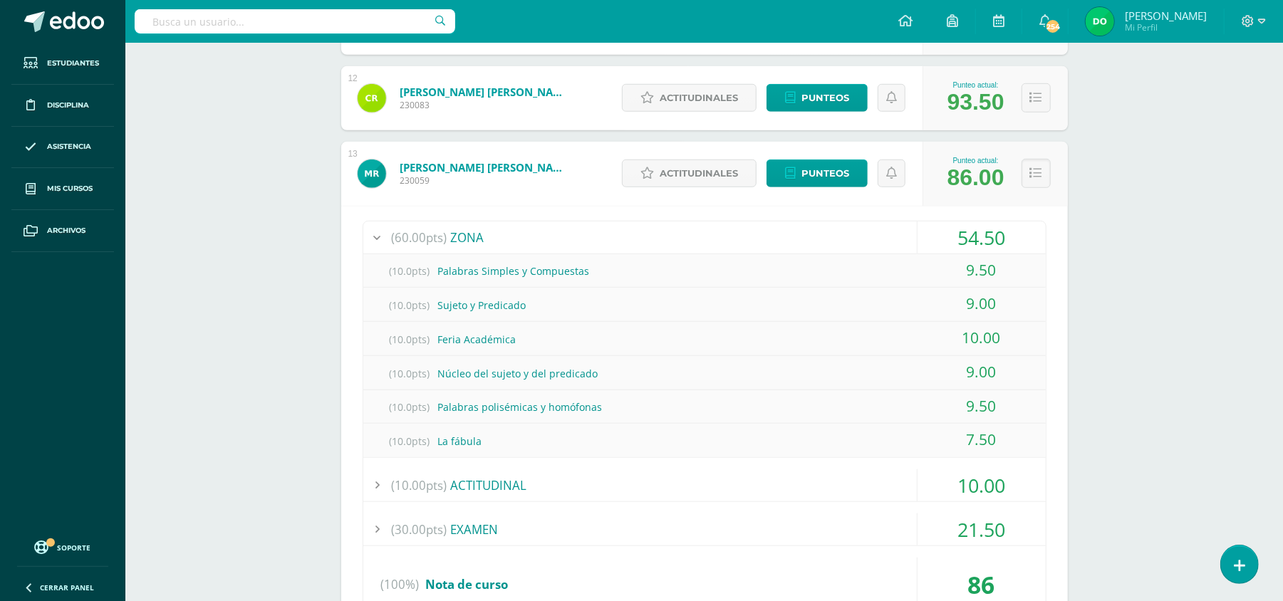
click at [852, 242] on div "(60.00pts) ZONA" at bounding box center [704, 237] width 682 height 32
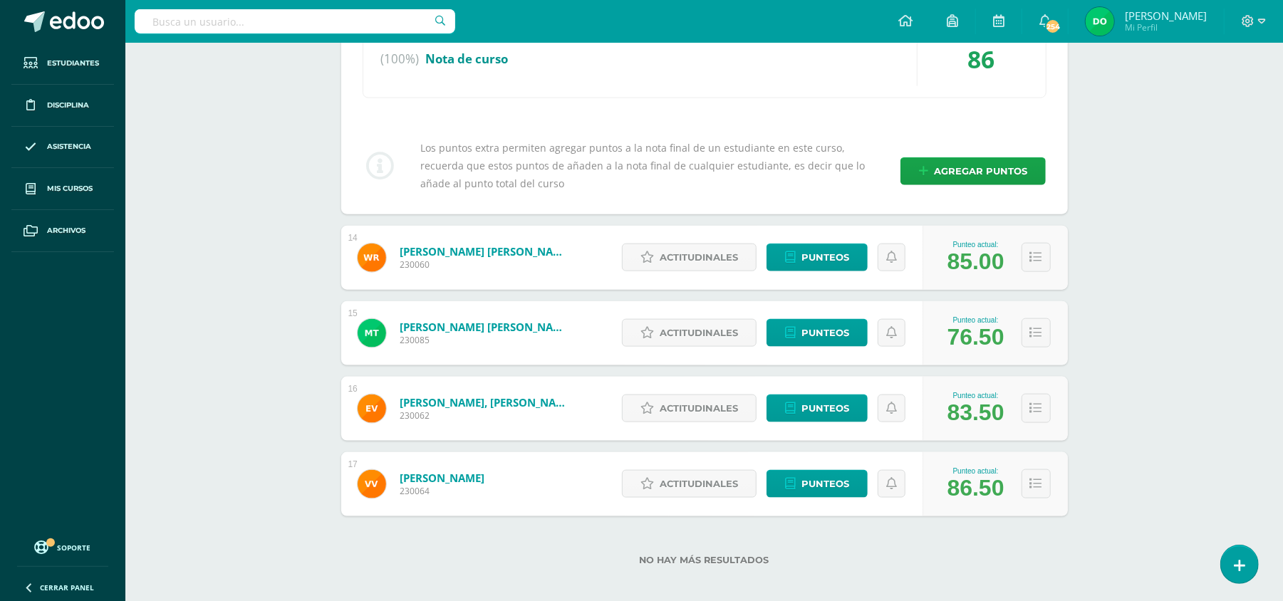
scroll to position [4991, 0]
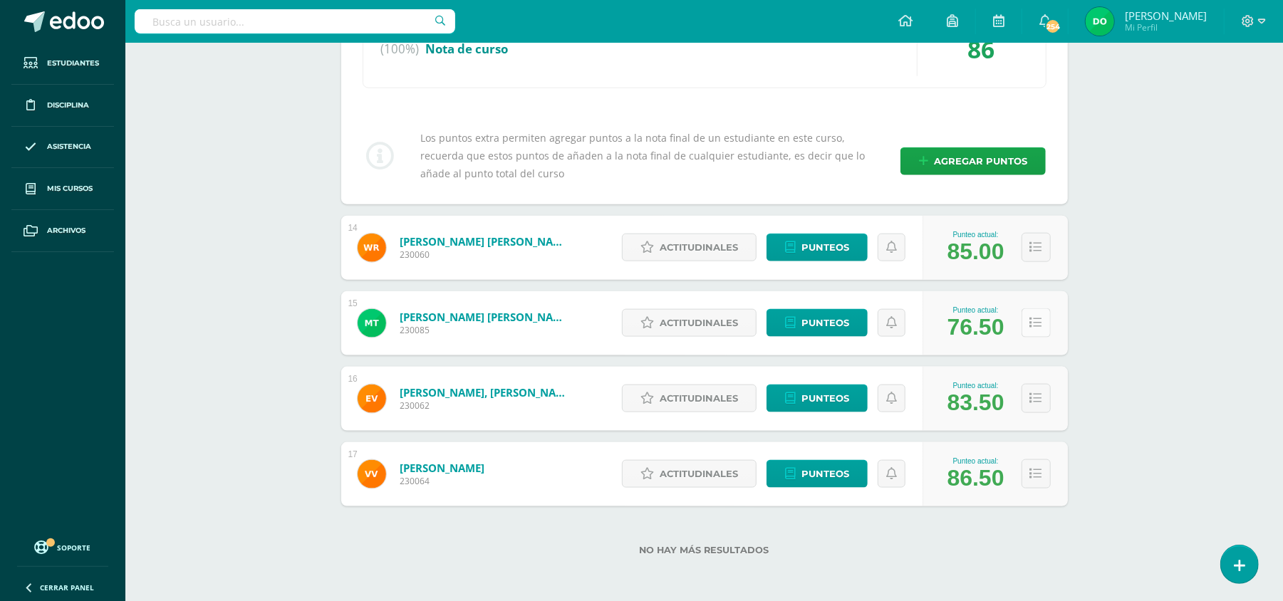
click at [1038, 328] on icon at bounding box center [1036, 323] width 12 height 12
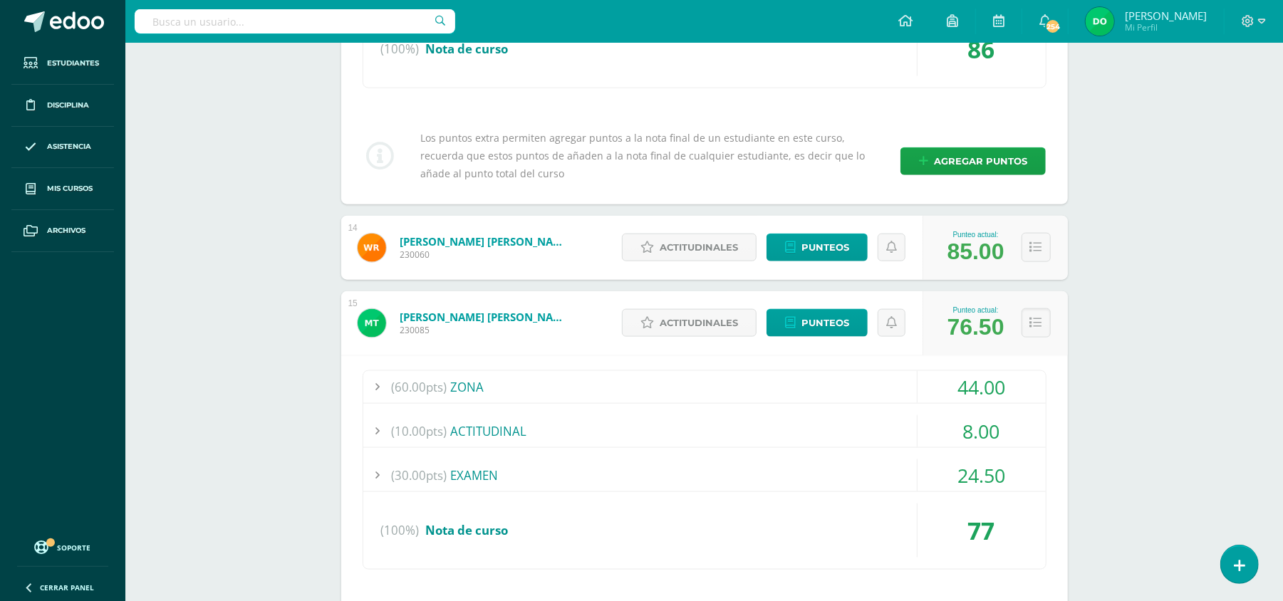
click at [818, 386] on div "(60.00pts) ZONA" at bounding box center [704, 387] width 682 height 32
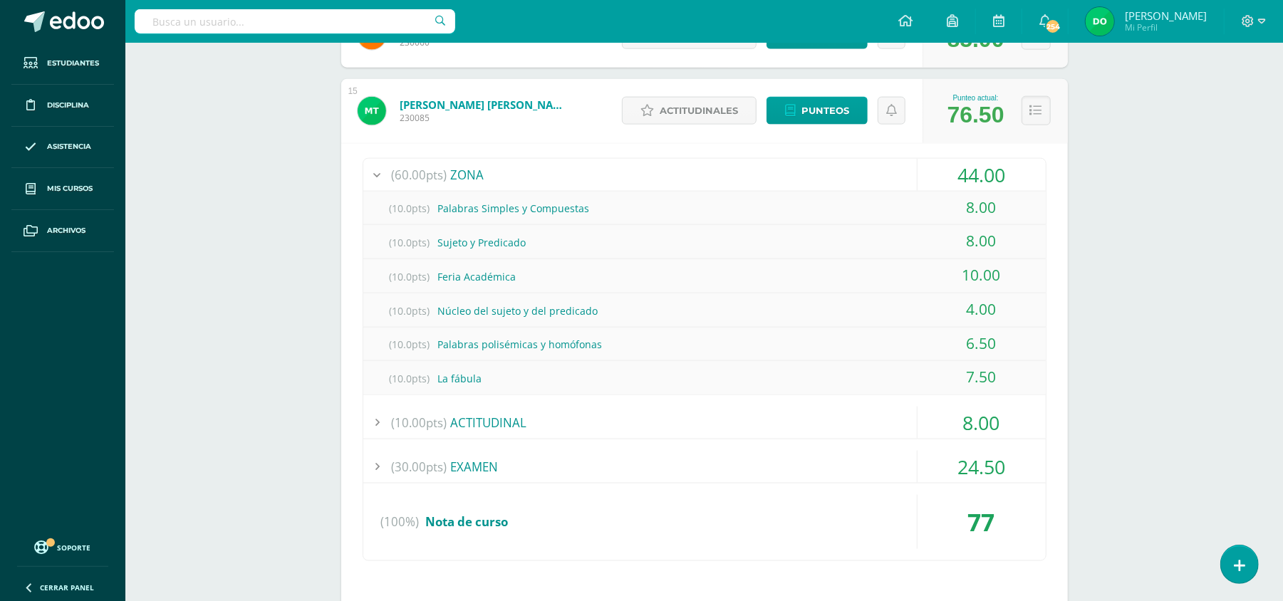
scroll to position [5202, 0]
click at [826, 115] on span "Punteos" at bounding box center [825, 111] width 48 height 26
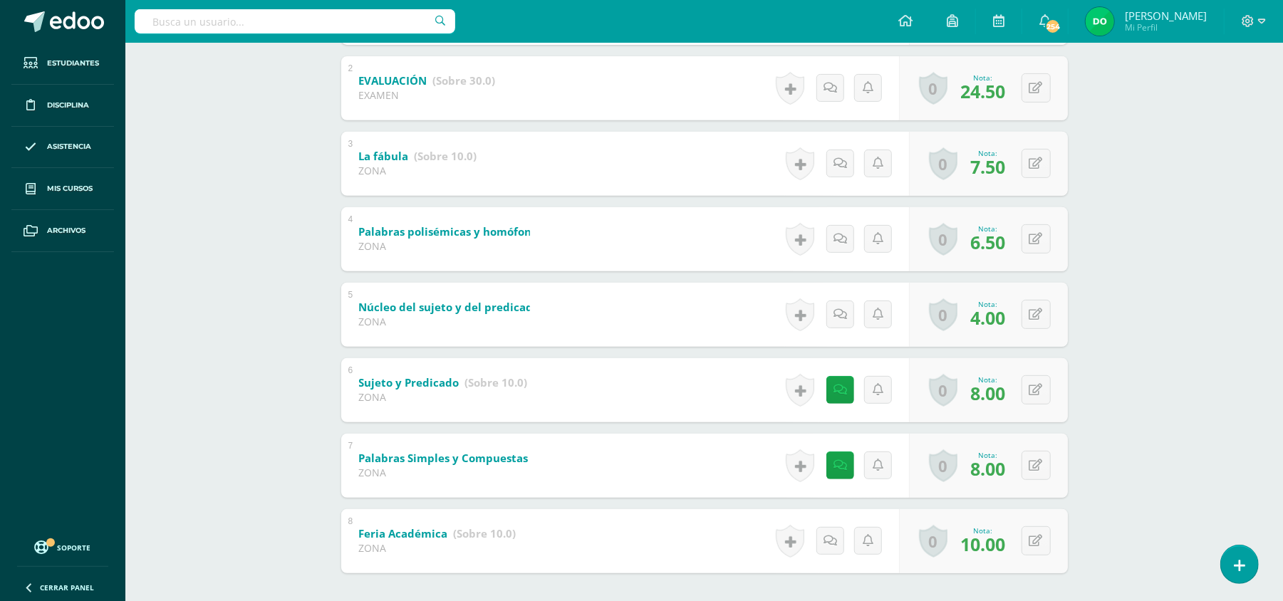
scroll to position [374, 0]
click at [1041, 318] on button at bounding box center [1046, 316] width 30 height 30
type input "5"
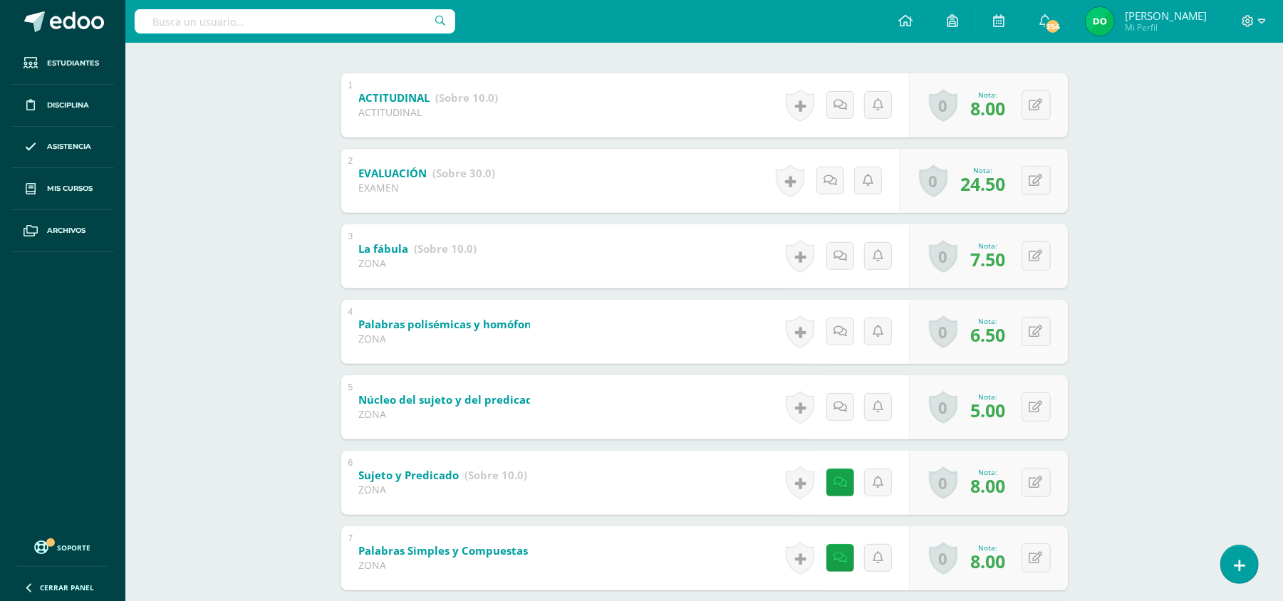
scroll to position [281, 0]
click at [1035, 329] on button at bounding box center [1046, 333] width 30 height 30
type input "7"
click at [1041, 266] on button at bounding box center [1046, 258] width 30 height 30
type input "8"
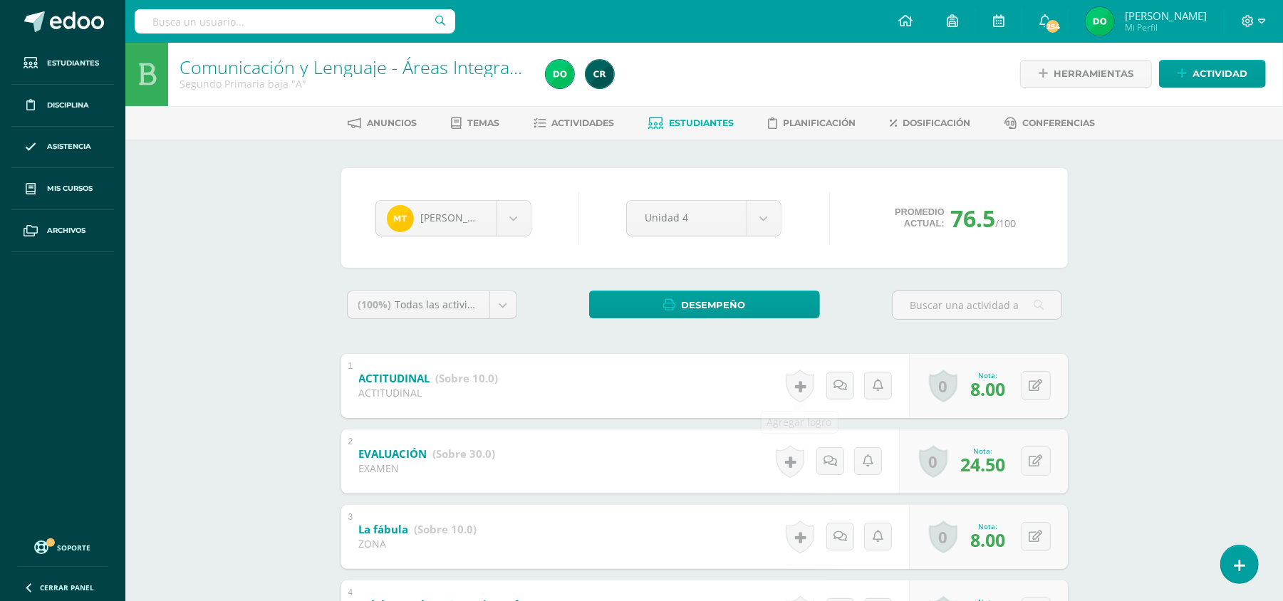
scroll to position [0, 0]
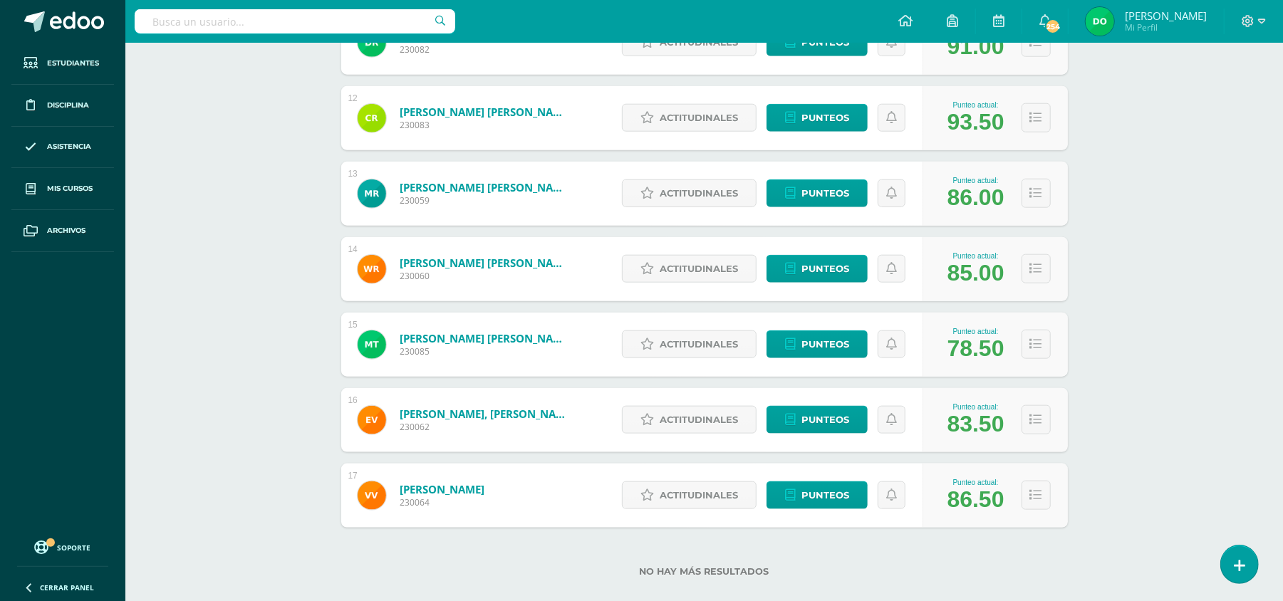
scroll to position [1074, 0]
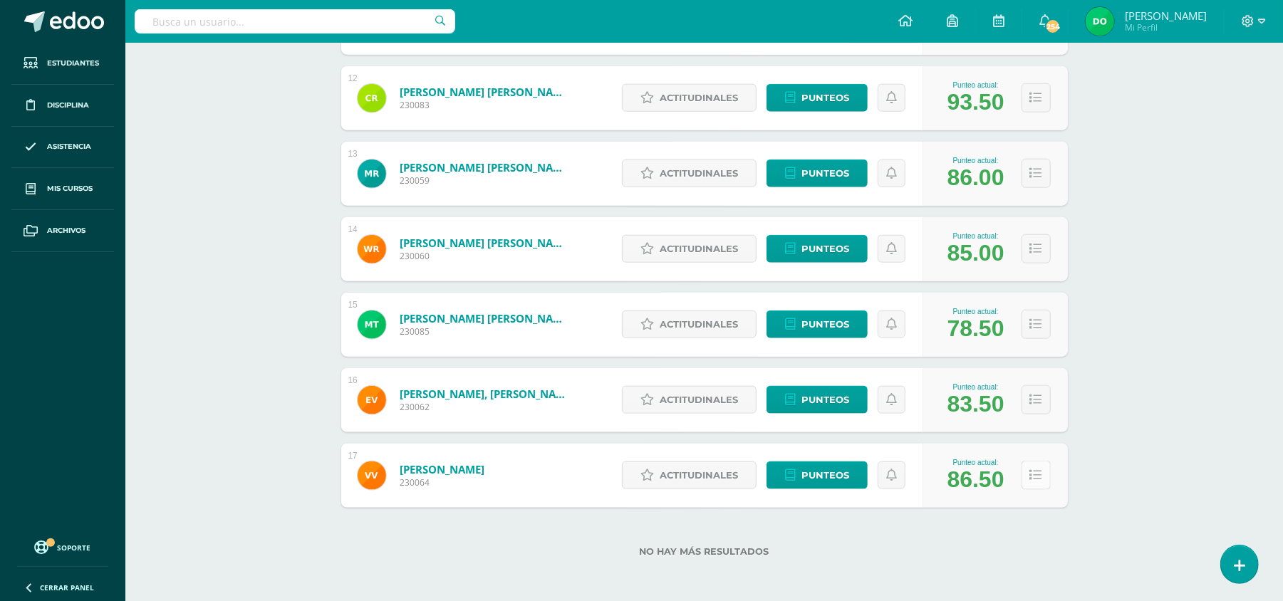
click at [1035, 476] on icon at bounding box center [1036, 475] width 12 height 12
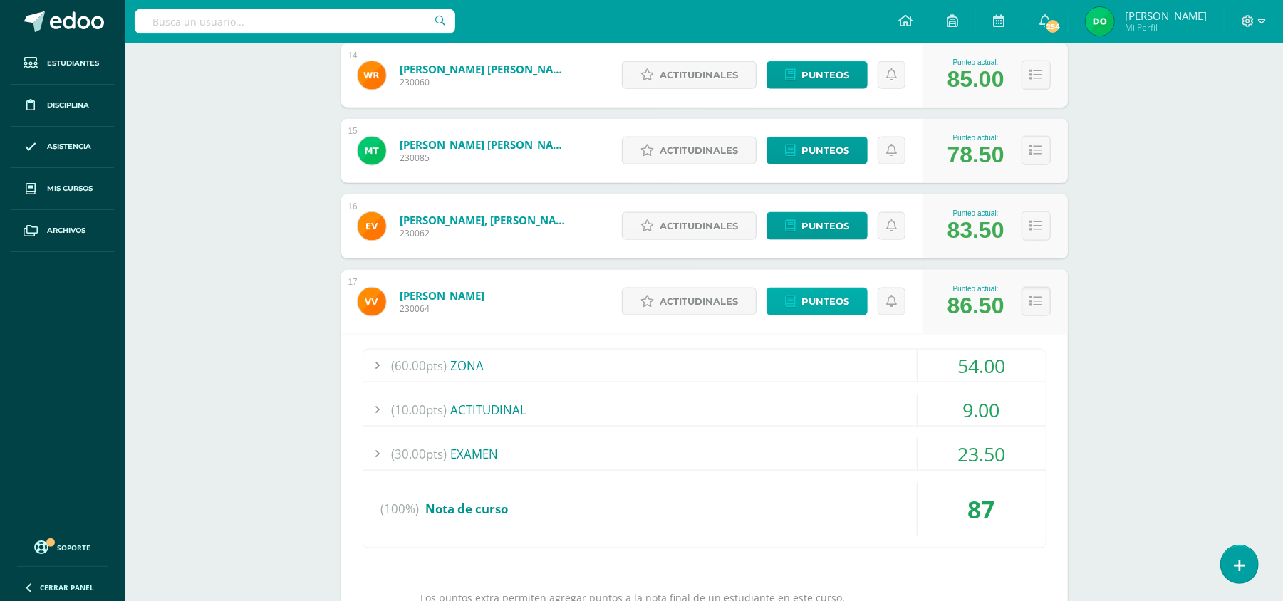
scroll to position [1248, 0]
click at [832, 365] on div "(60.00pts) ZONA" at bounding box center [704, 365] width 682 height 32
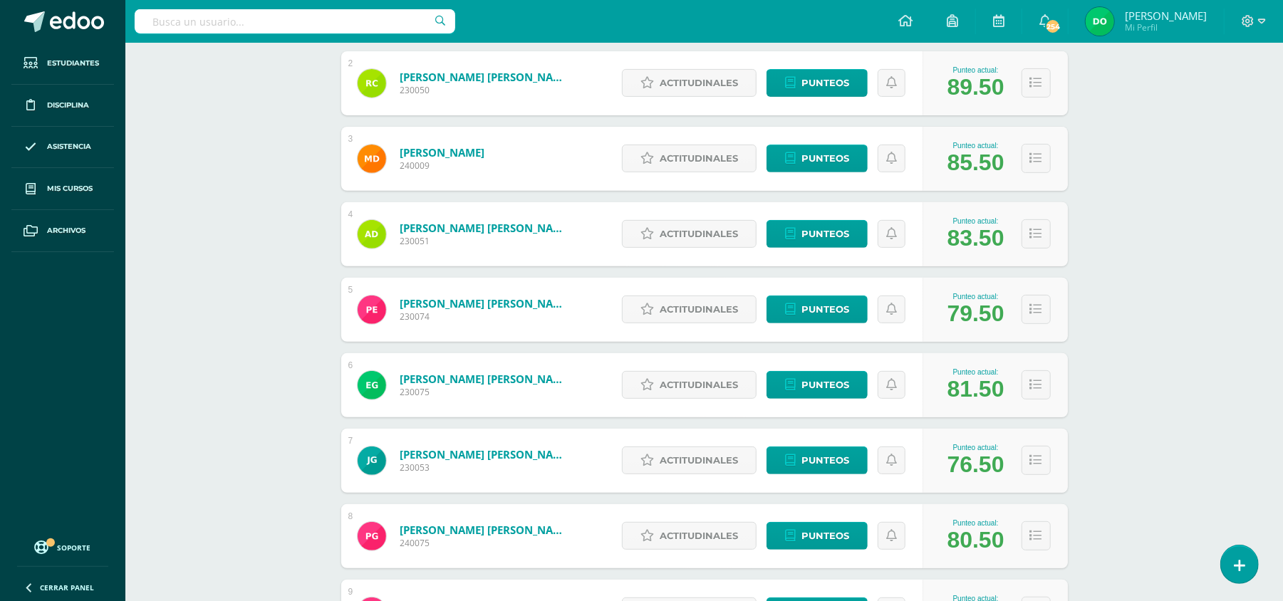
scroll to position [0, 0]
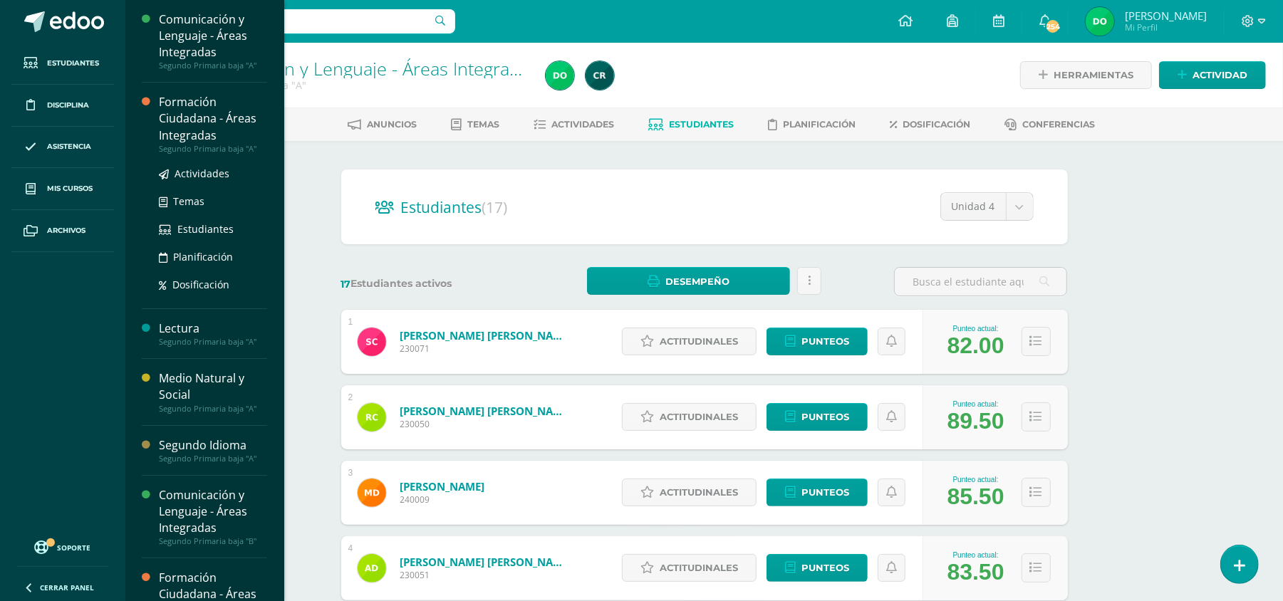
click at [194, 115] on div "Formación Ciudadana - Áreas Integradas" at bounding box center [213, 118] width 108 height 49
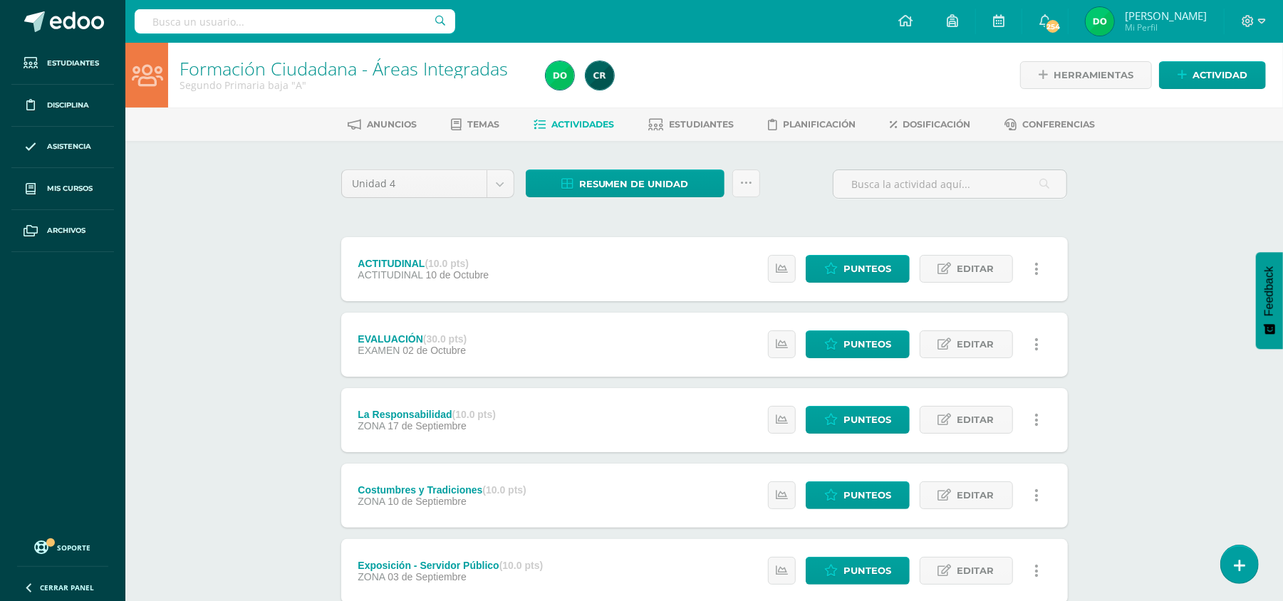
click at [692, 110] on div "Anuncios Temas Actividades Estudiantes Planificación Dosificación Conferencias" at bounding box center [720, 124] width 1191 height 33
click at [691, 128] on span "Estudiantes" at bounding box center [701, 124] width 65 height 11
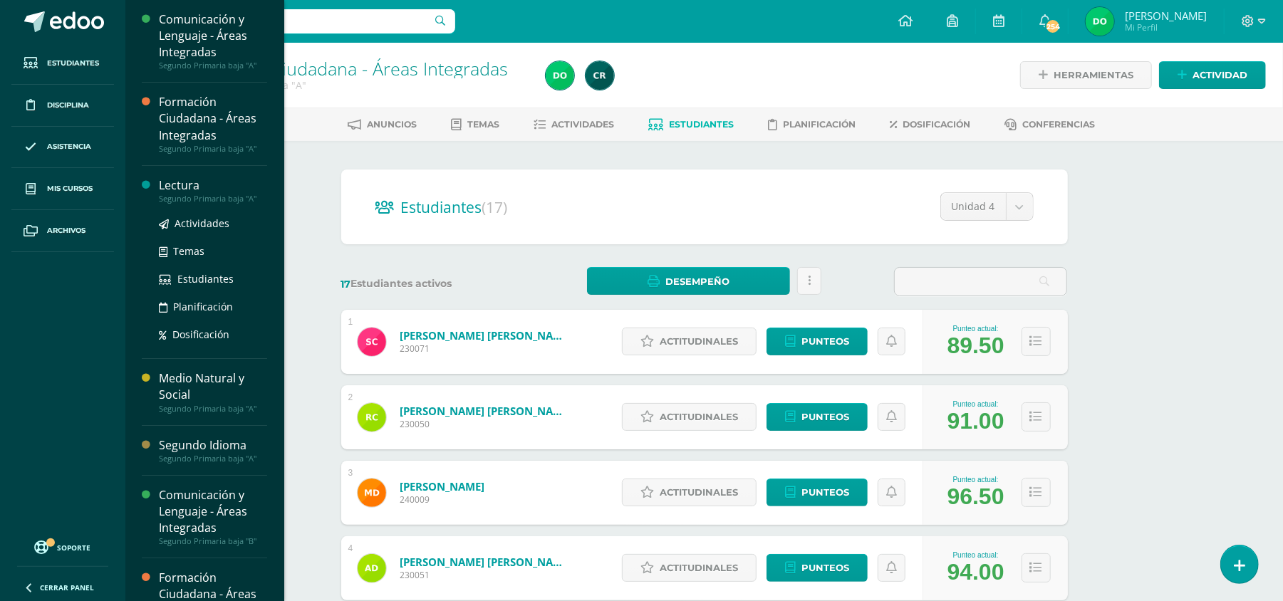
click at [174, 189] on div "Lectura" at bounding box center [213, 185] width 108 height 16
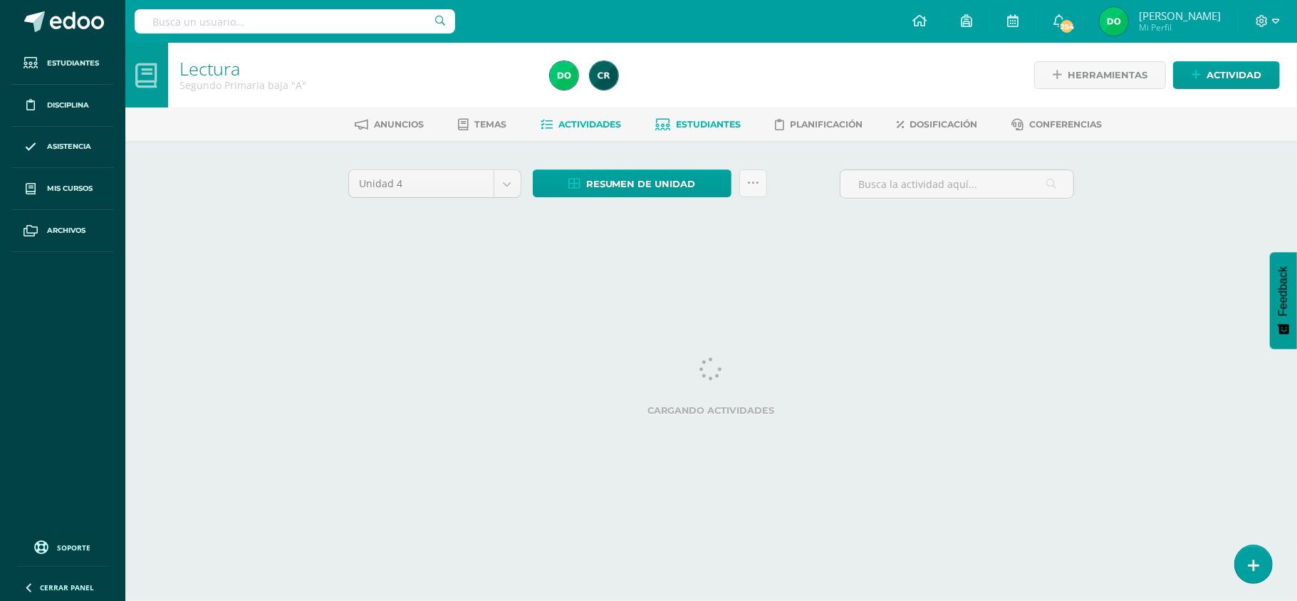
click at [698, 120] on span "Estudiantes" at bounding box center [708, 124] width 65 height 11
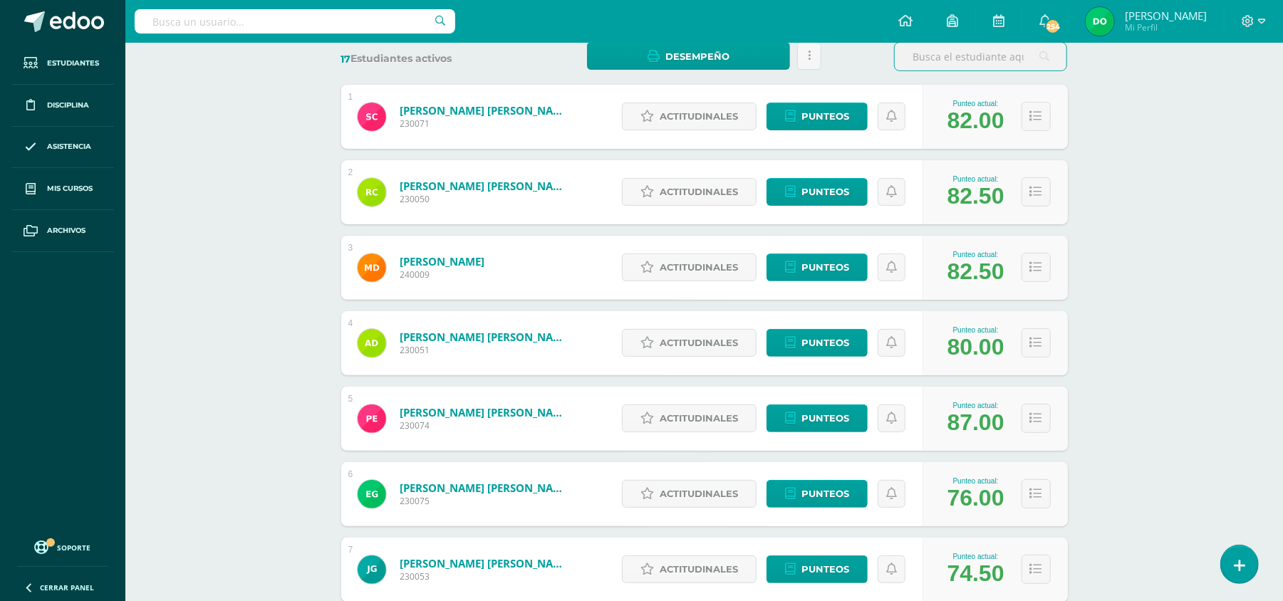
scroll to position [226, 0]
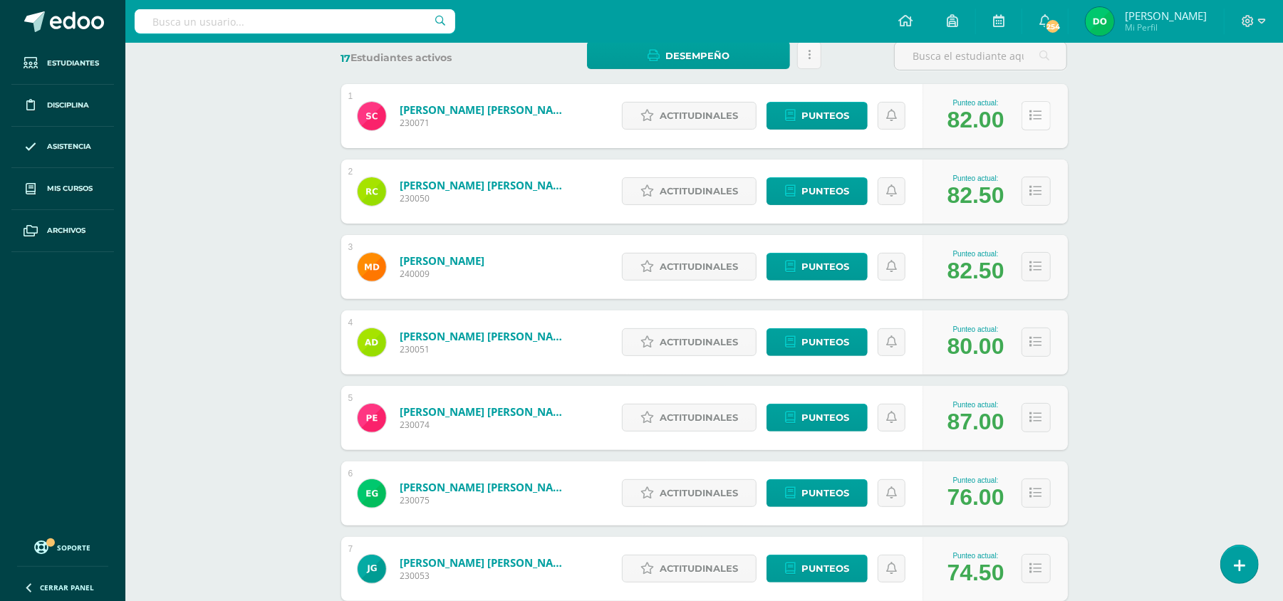
click at [1034, 121] on button at bounding box center [1035, 115] width 29 height 29
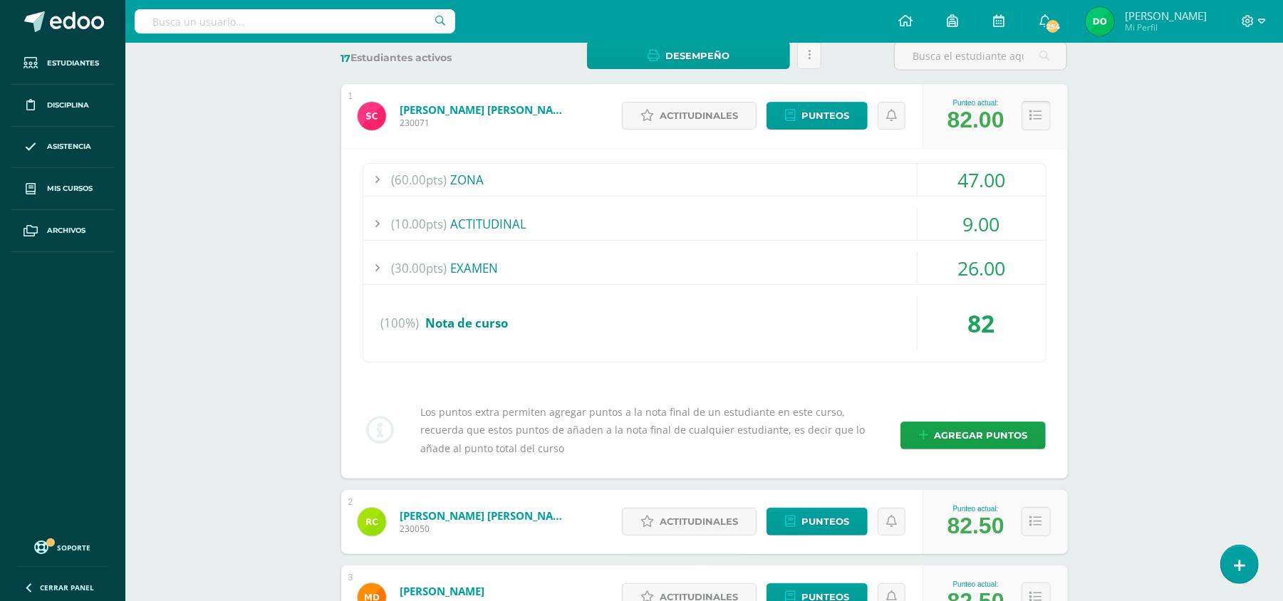
click at [1034, 121] on button at bounding box center [1035, 115] width 29 height 29
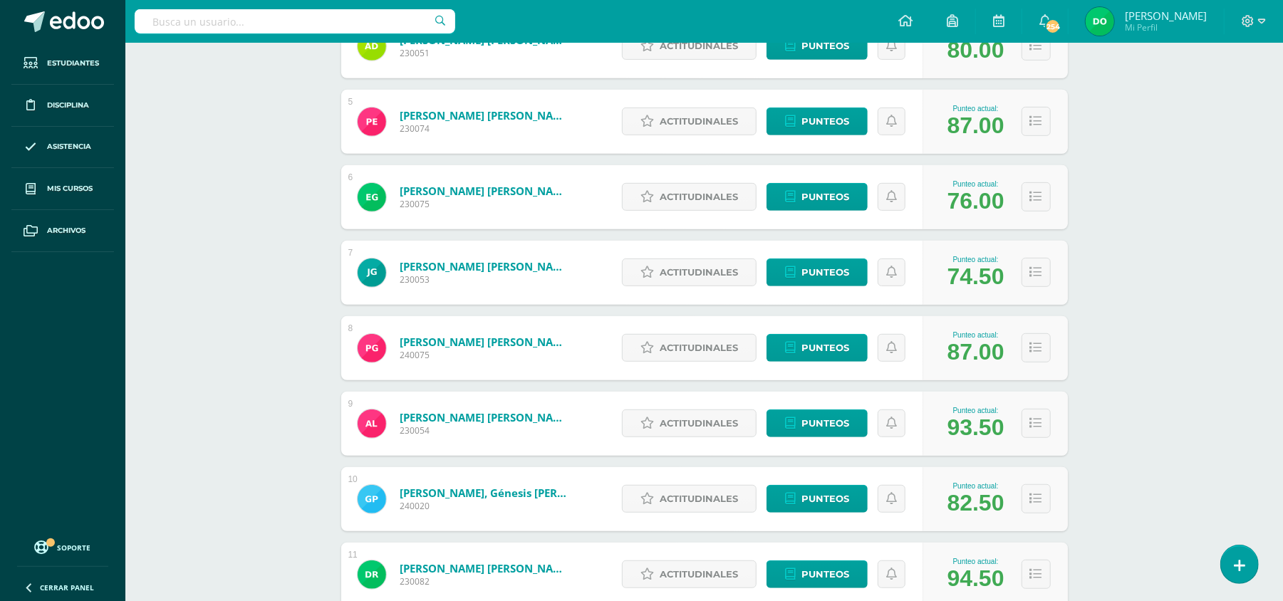
scroll to position [523, 0]
click at [1032, 192] on icon at bounding box center [1036, 196] width 12 height 12
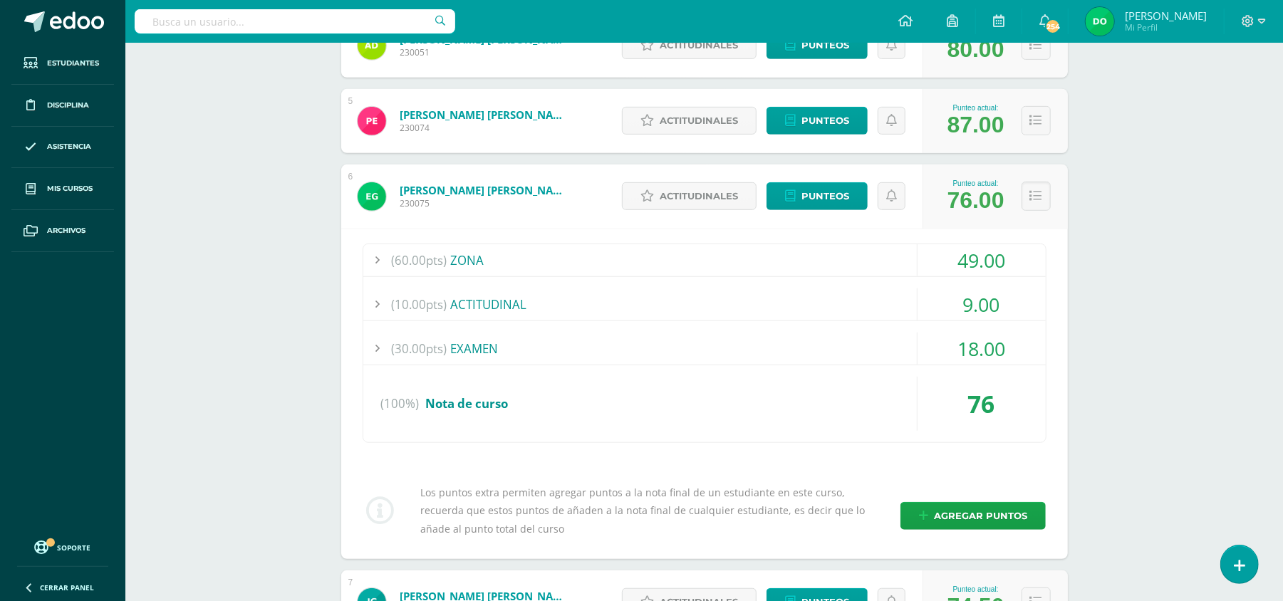
click at [809, 268] on div "(60.00pts) ZONA" at bounding box center [704, 260] width 682 height 32
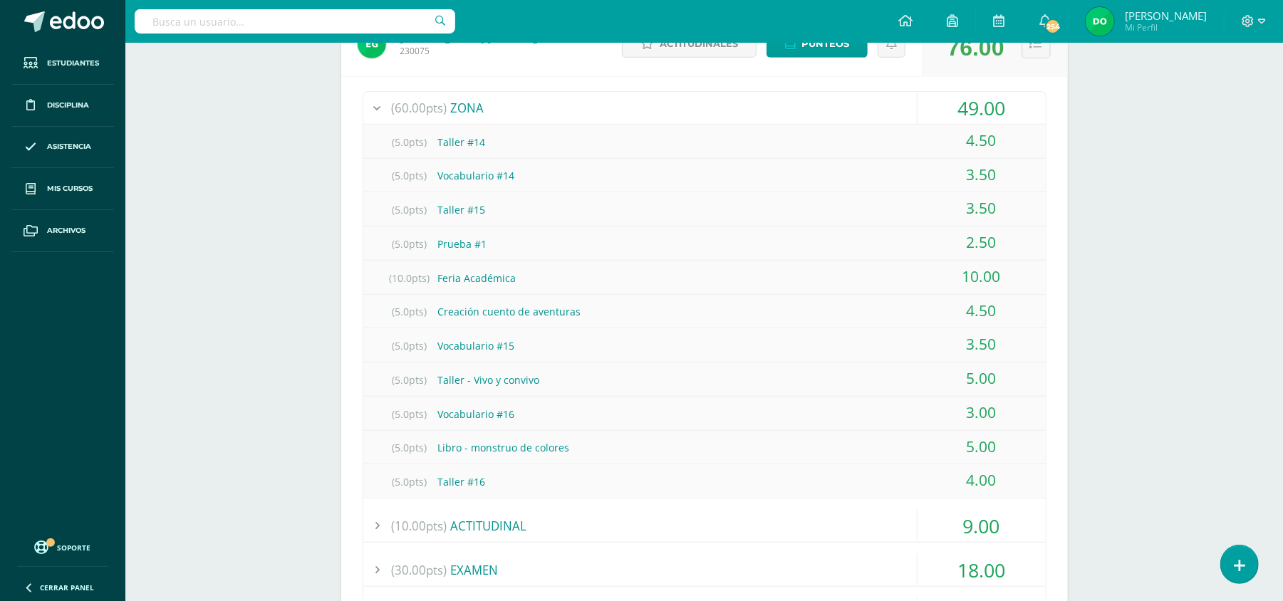
scroll to position [659, 0]
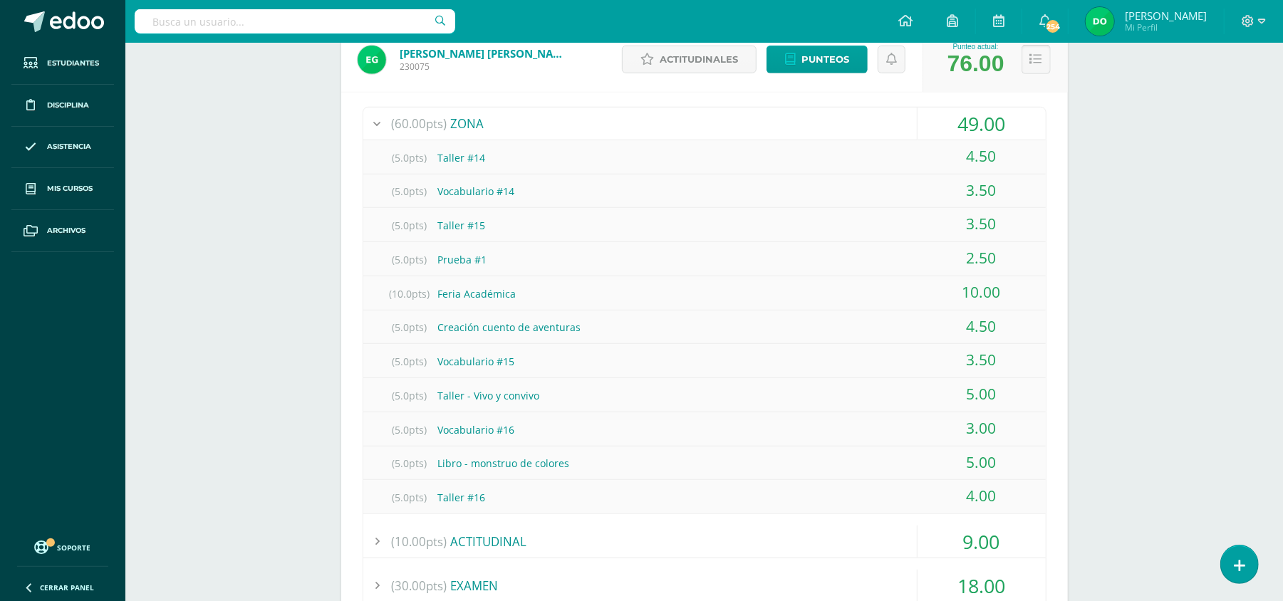
click at [1037, 57] on icon at bounding box center [1036, 59] width 12 height 12
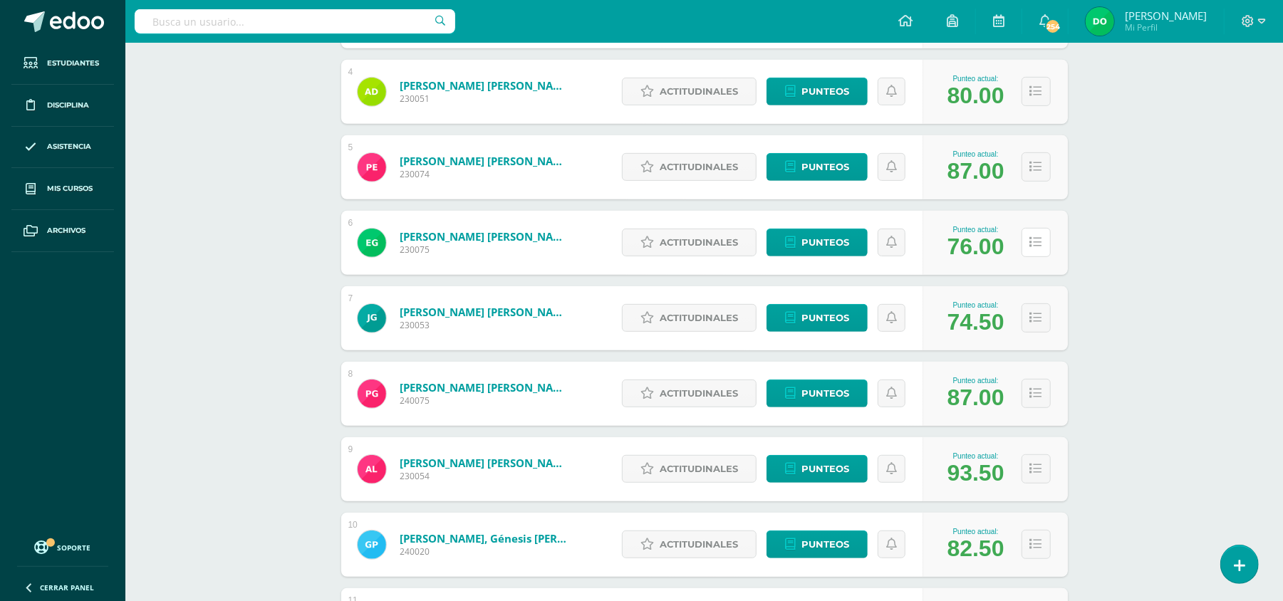
scroll to position [0, 0]
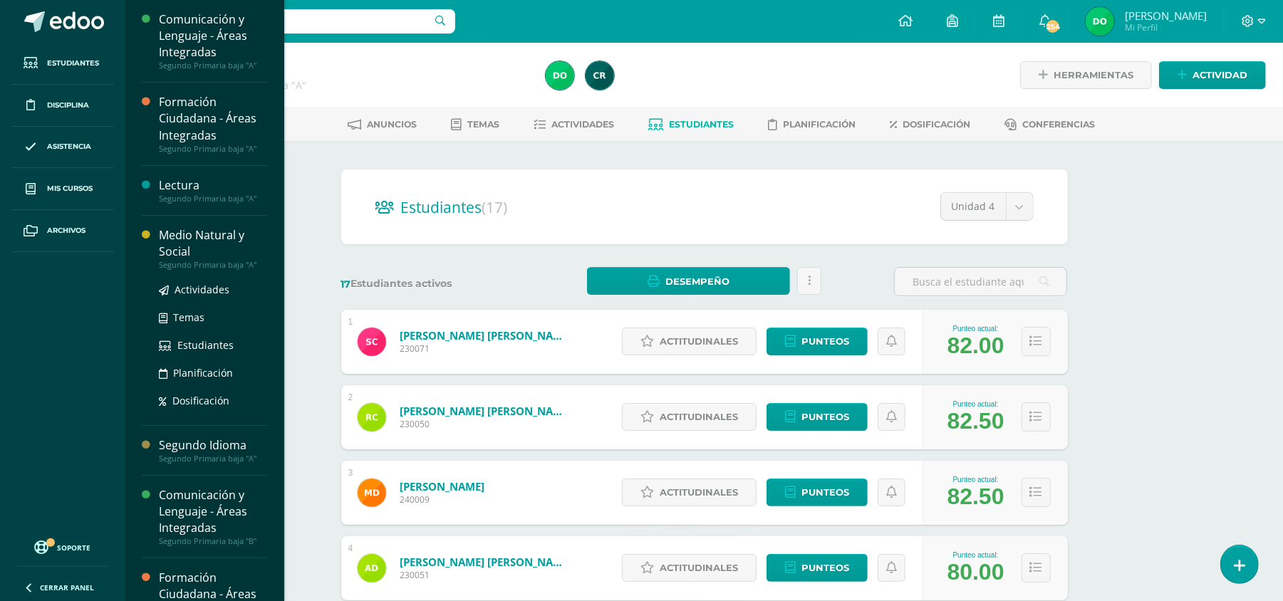
click at [221, 258] on div "Medio Natural y Social" at bounding box center [213, 243] width 108 height 33
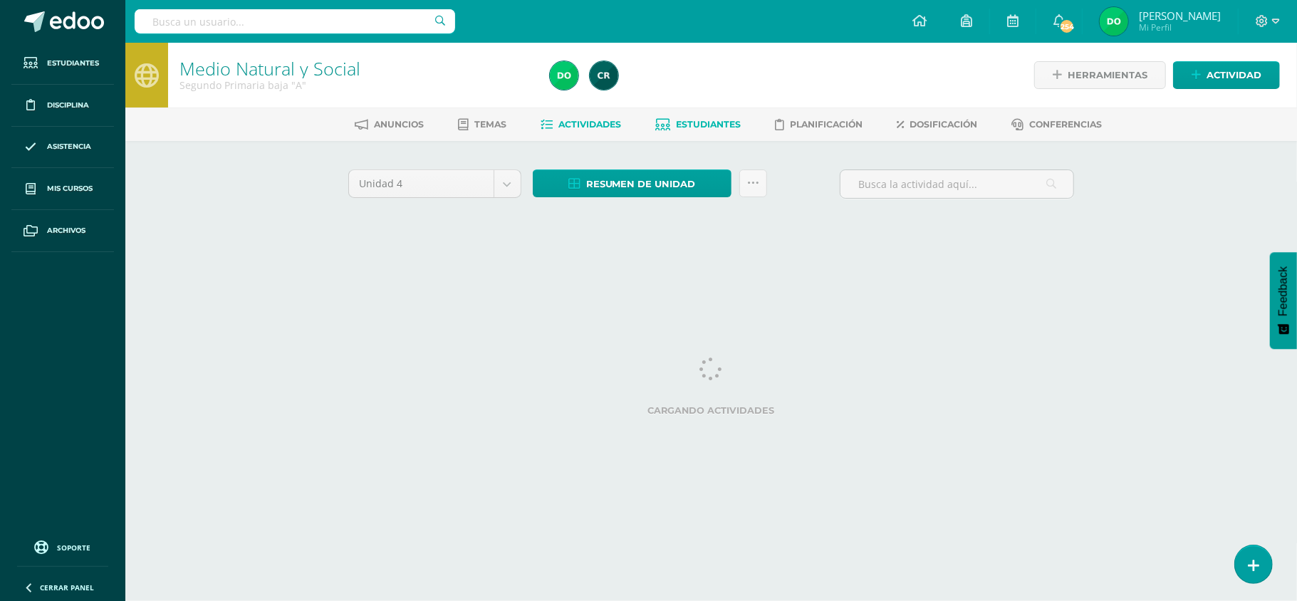
click at [692, 130] on link "Estudiantes" at bounding box center [697, 124] width 85 height 23
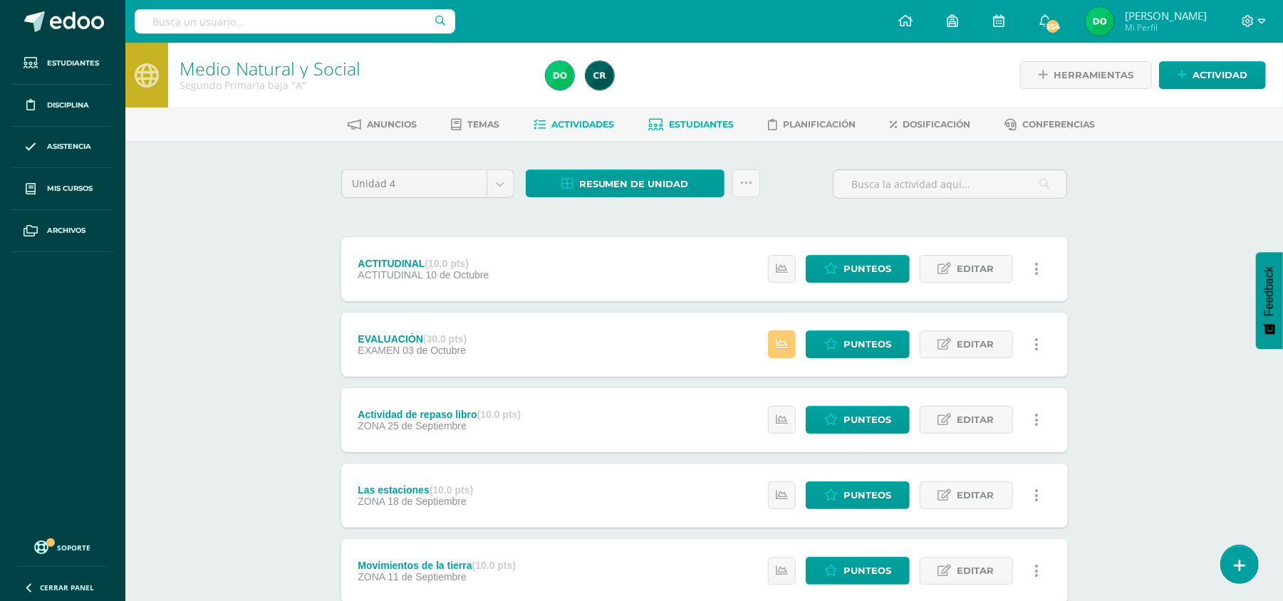
click at [716, 134] on link "Estudiantes" at bounding box center [690, 124] width 85 height 23
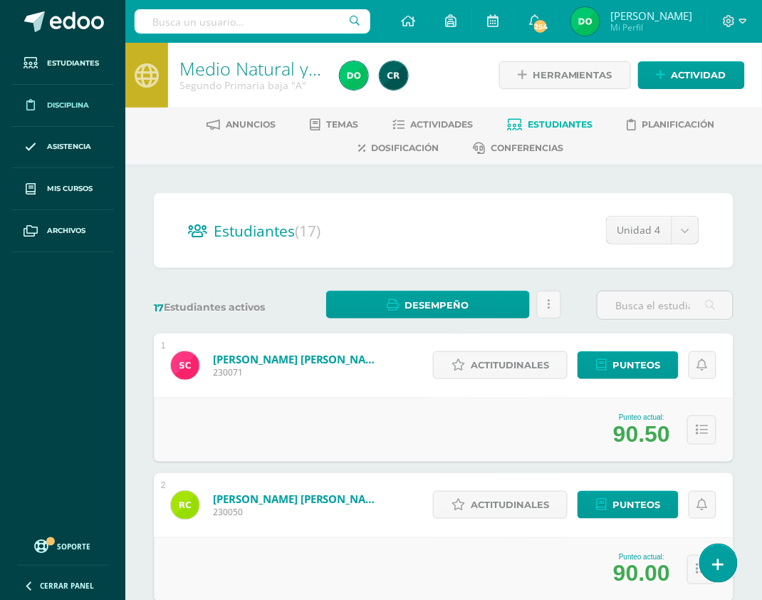
click at [98, 98] on link "Disciplina" at bounding box center [62, 106] width 103 height 42
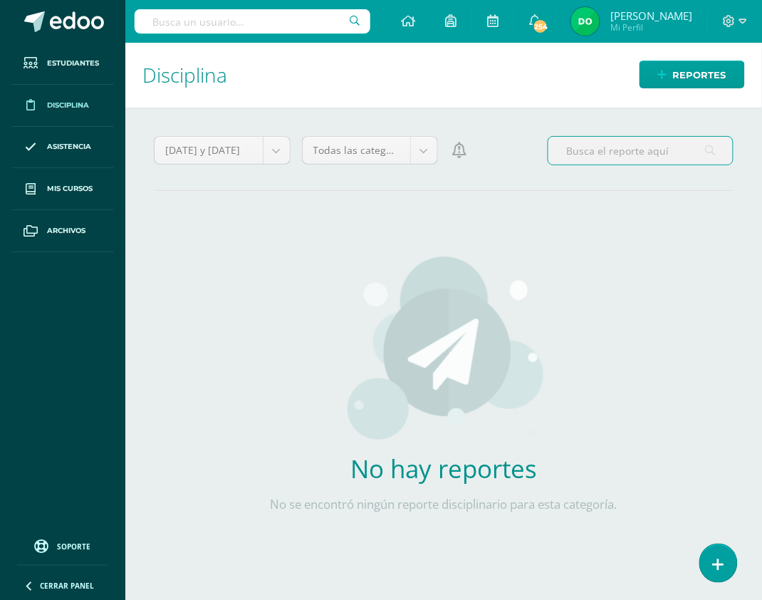
click at [641, 152] on input "text" at bounding box center [640, 151] width 184 height 28
click at [563, 256] on div "No hay reportes No se encontró ningún reporte disciplinario para esta categoría." at bounding box center [444, 391] width 420 height 331
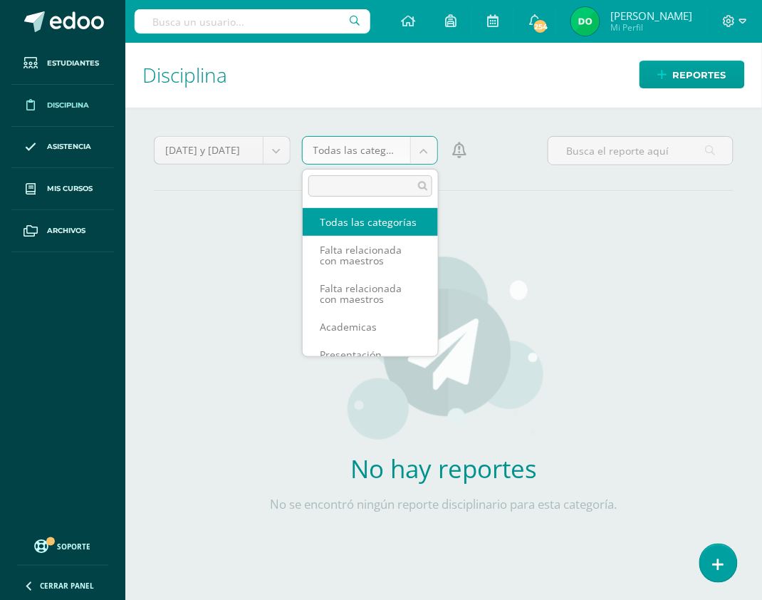
click at [419, 149] on body "Estudiantes Disciplina Asistencia Mis cursos Archivos Soporte Ayuda Reportar un…" at bounding box center [381, 300] width 762 height 600
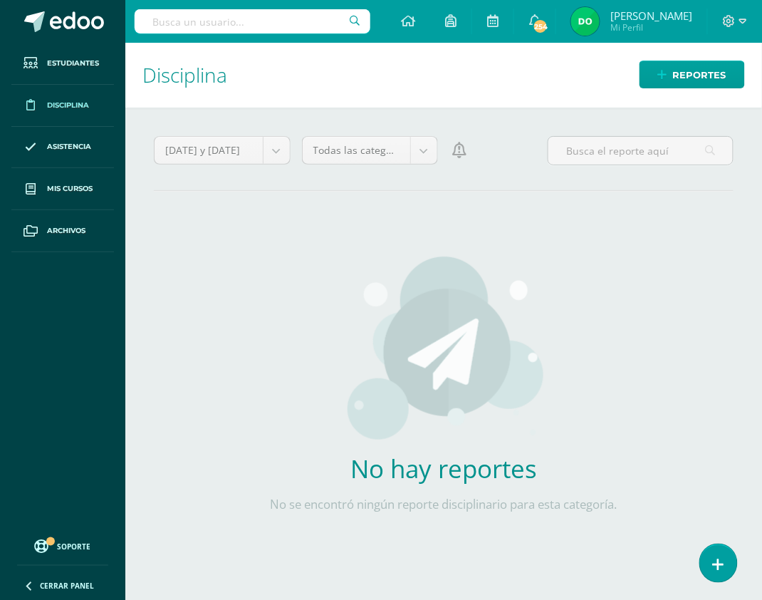
click at [534, 278] on body "Estudiantes Disciplina Asistencia Mis cursos Archivos Soporte Ayuda Reportar un…" at bounding box center [381, 300] width 762 height 600
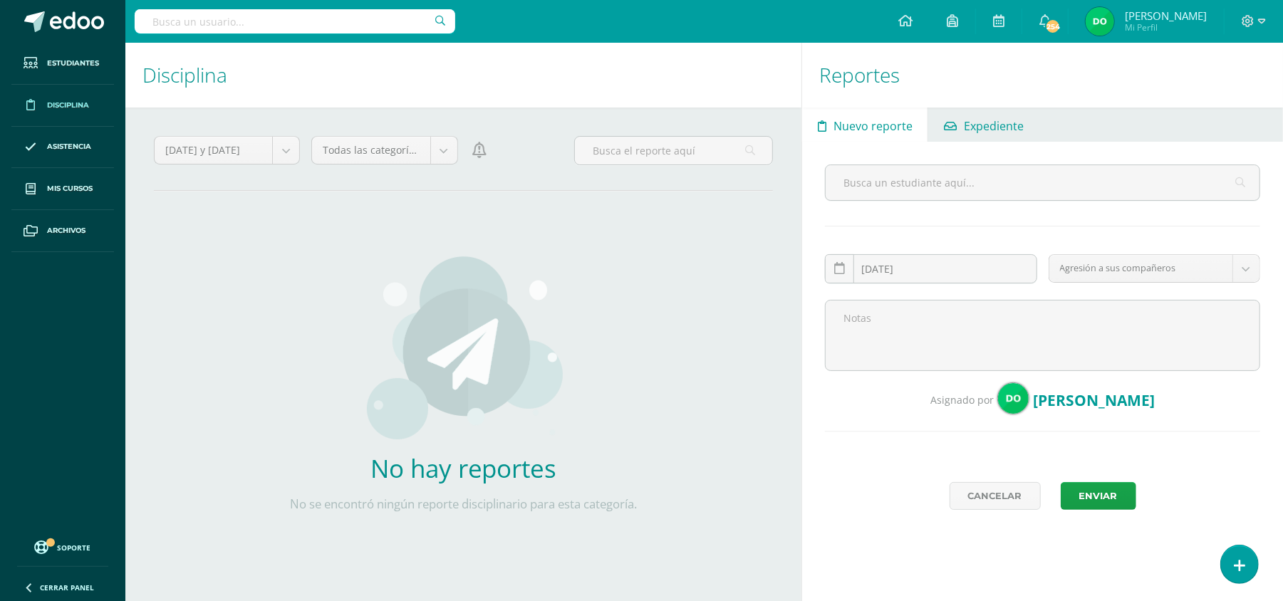
click at [776, 123] on span "Expediente" at bounding box center [994, 126] width 60 height 34
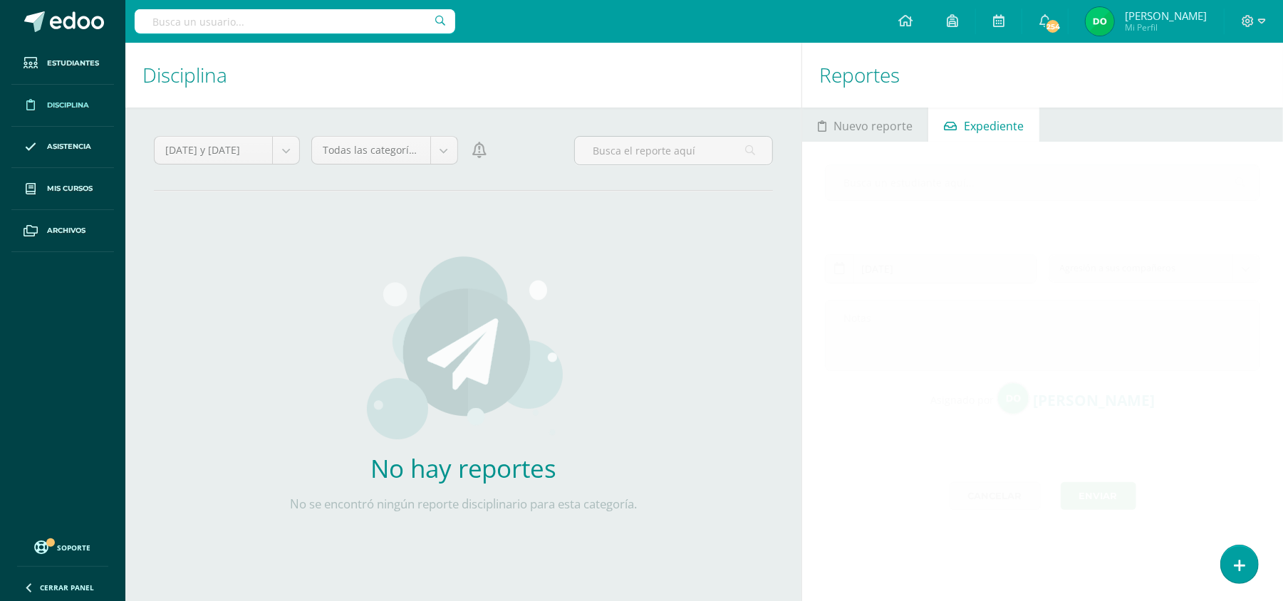
scroll to position [7, 0]
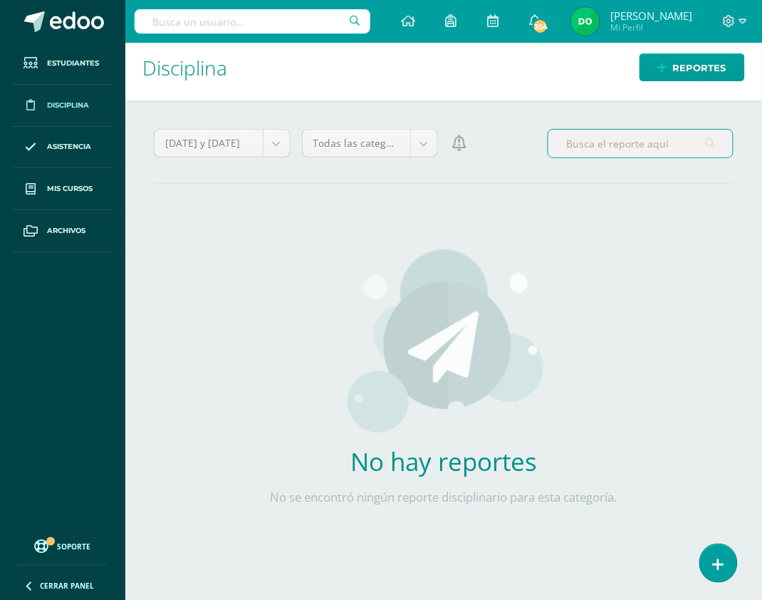
click at [684, 145] on input "text" at bounding box center [640, 144] width 184 height 28
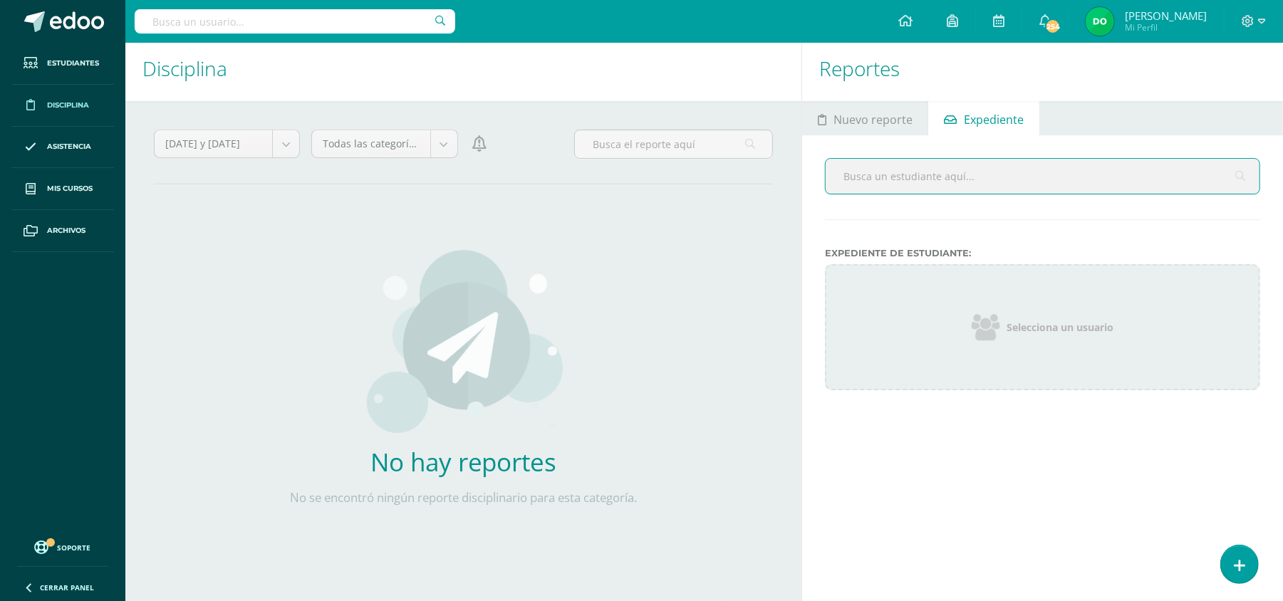
click at [776, 172] on input "text" at bounding box center [1042, 176] width 434 height 35
type input "Sofía"
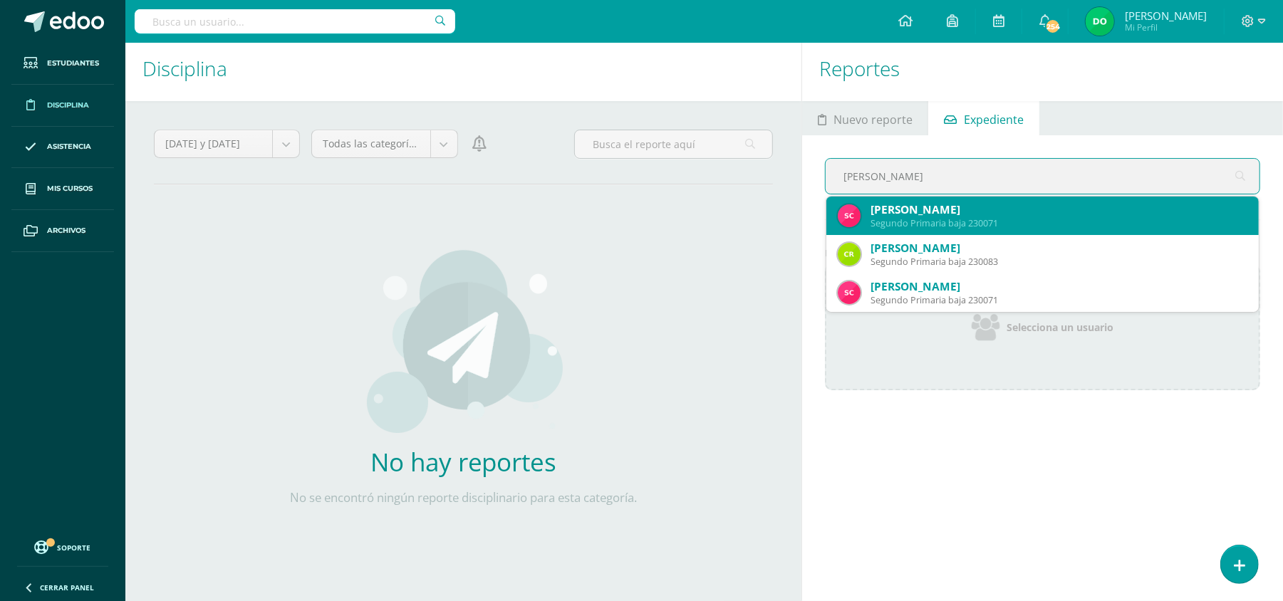
click at [776, 212] on div "Sofía Giselle Cámbara Duarte" at bounding box center [1058, 209] width 377 height 15
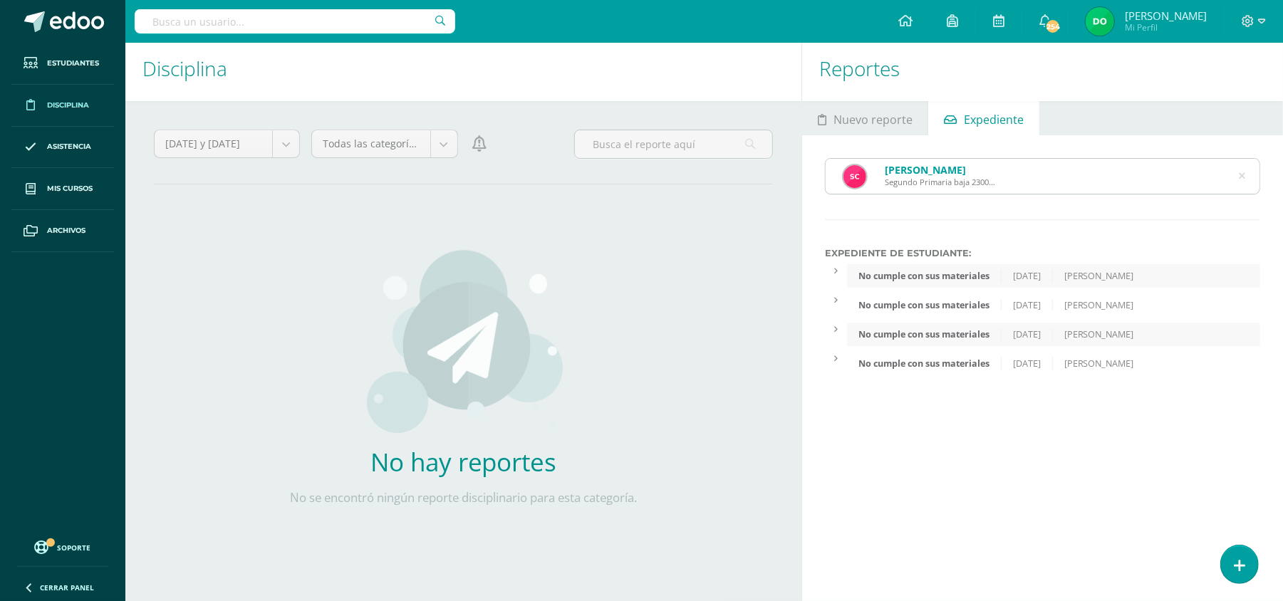
click at [776, 169] on icon at bounding box center [1241, 176] width 6 height 36
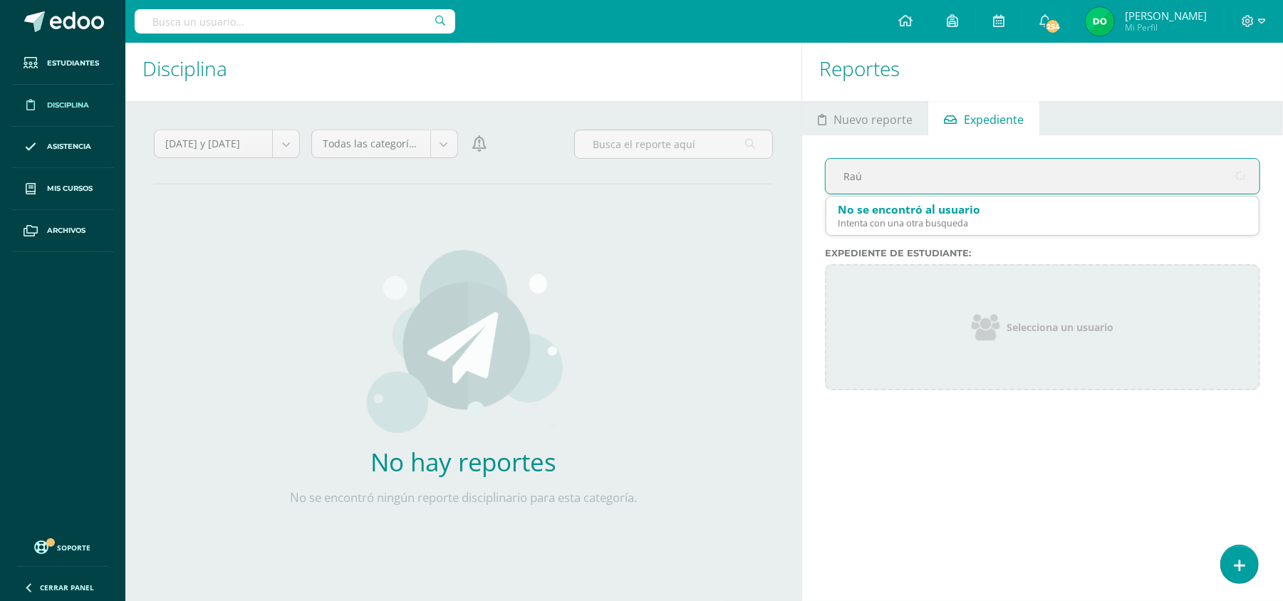
type input "Raúl"
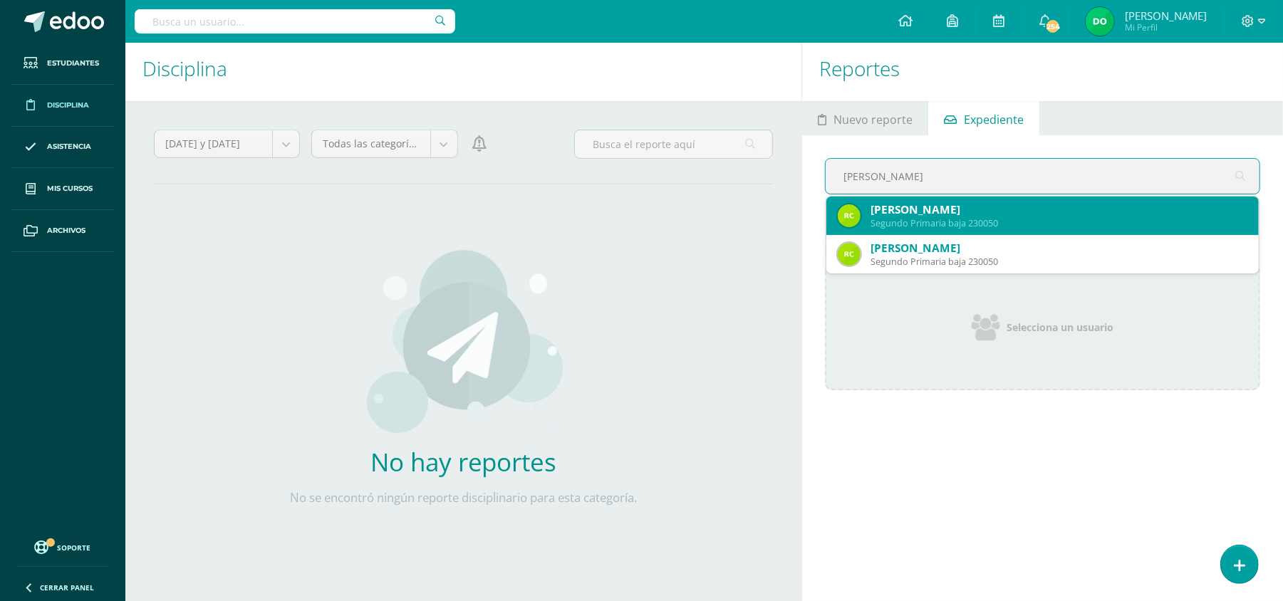
click at [776, 215] on div "Raúl Estuardo Carrera Secaida" at bounding box center [1058, 209] width 377 height 15
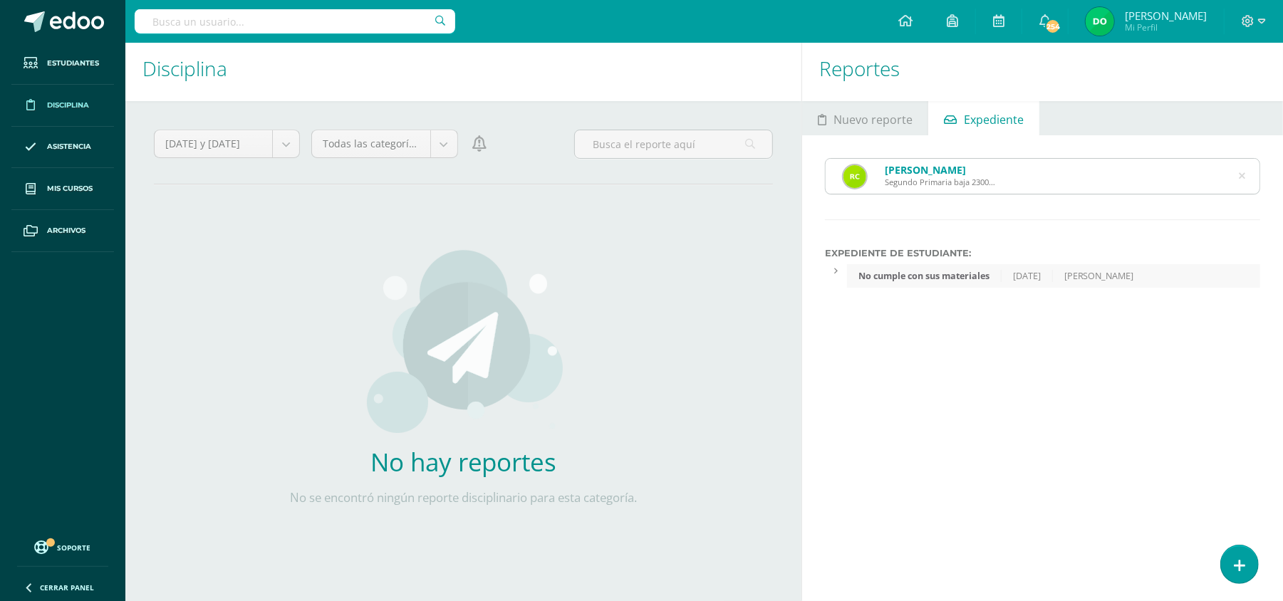
click at [776, 175] on div "Raúl Estuardo Carrera Secaida Segundo Primaria baja 230050" at bounding box center [1042, 176] width 434 height 35
click at [776, 177] on icon at bounding box center [1241, 176] width 6 height 36
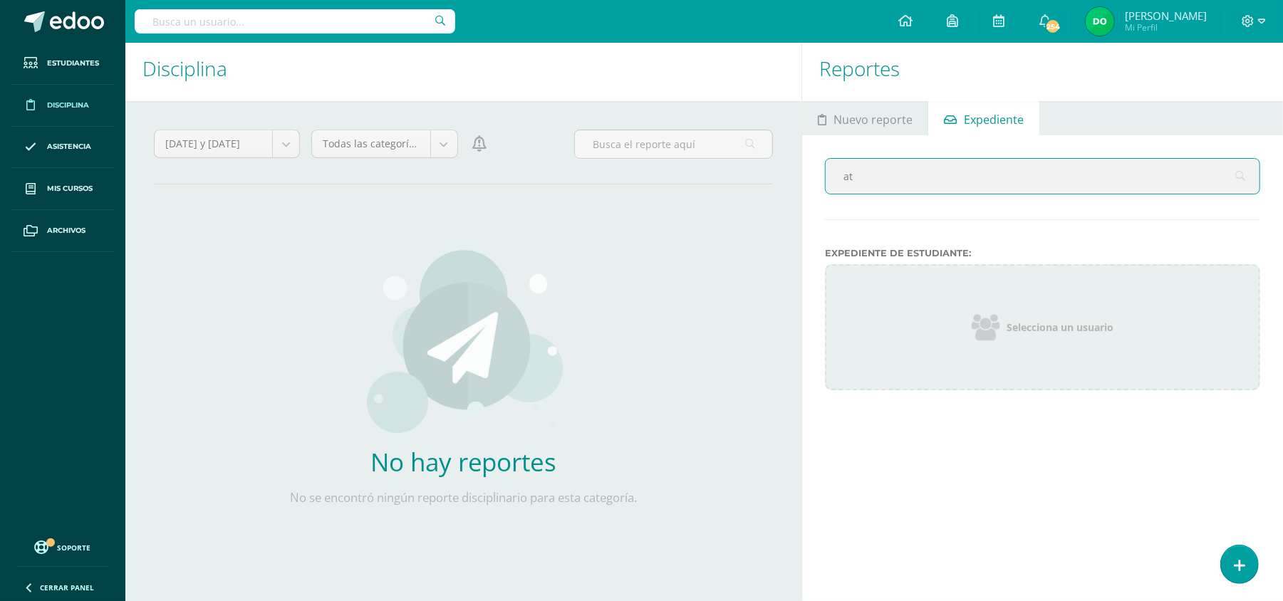
type input "a"
type input "Mateo"
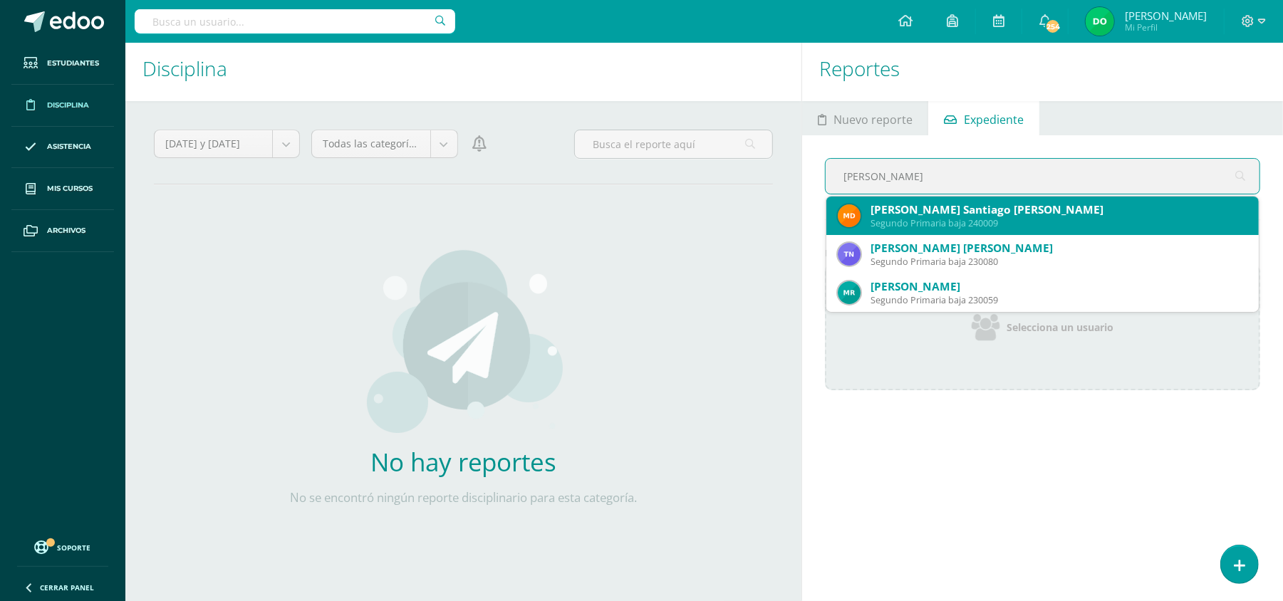
click at [776, 207] on div "Mateo Santiago Duarte Buenafé" at bounding box center [1058, 209] width 377 height 15
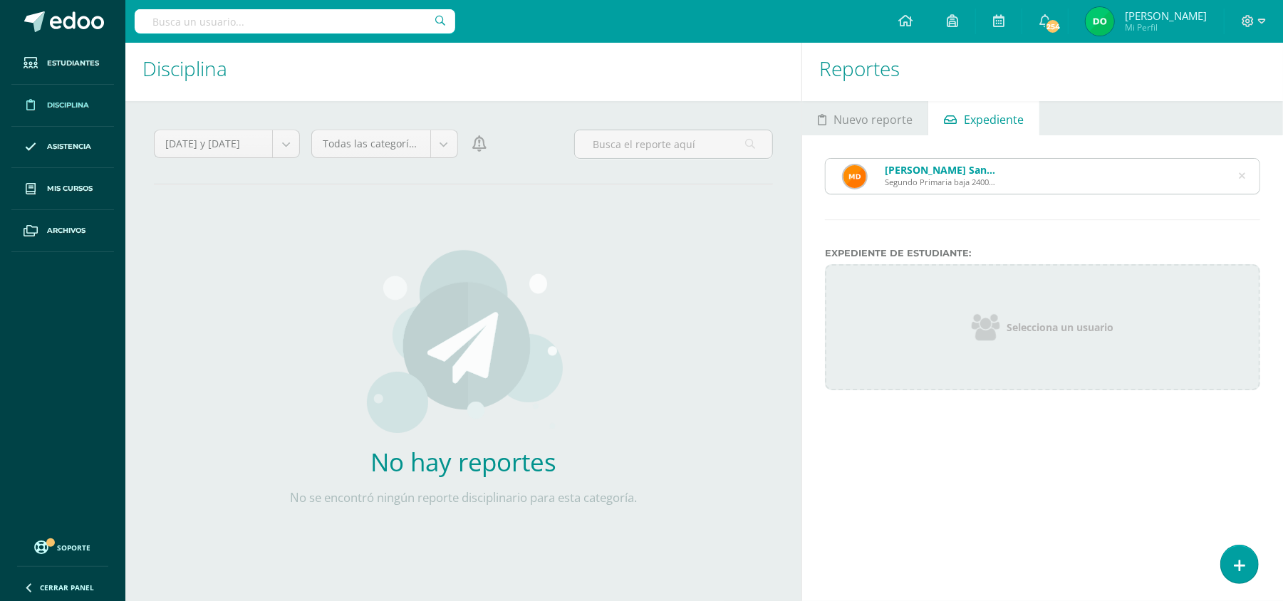
click at [776, 178] on div "Mateo Santiago Duarte Buenafé Segundo Primaria baja 240009" at bounding box center [1042, 176] width 434 height 35
click at [776, 173] on icon at bounding box center [1242, 176] width 36 height 6
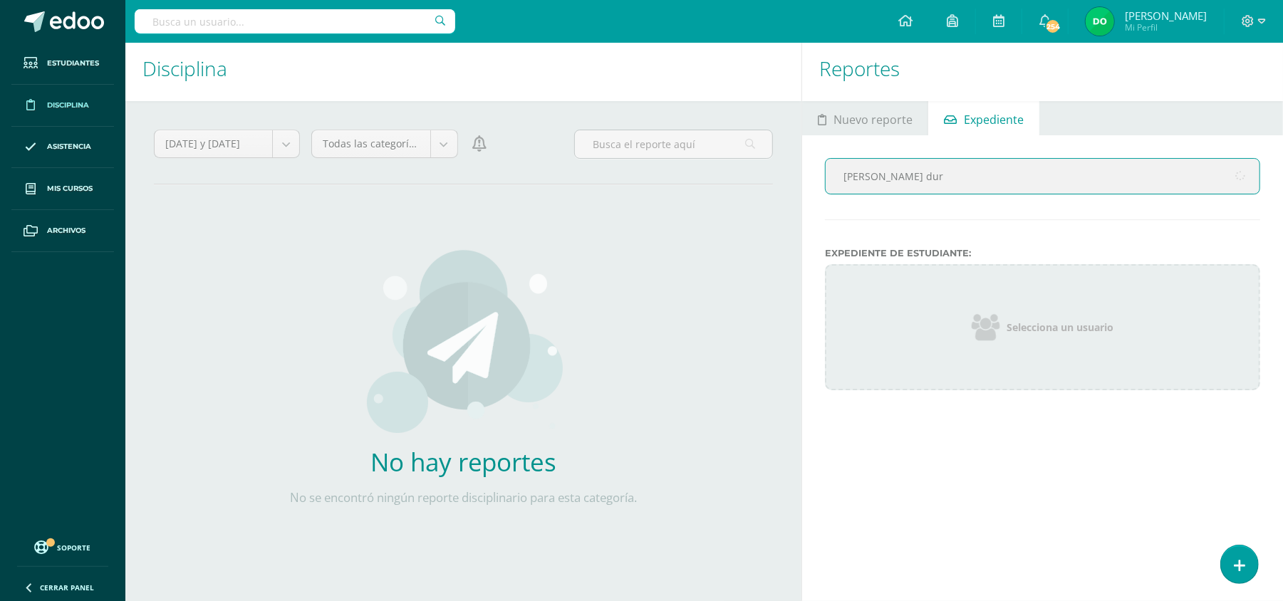
type input "Angel dura"
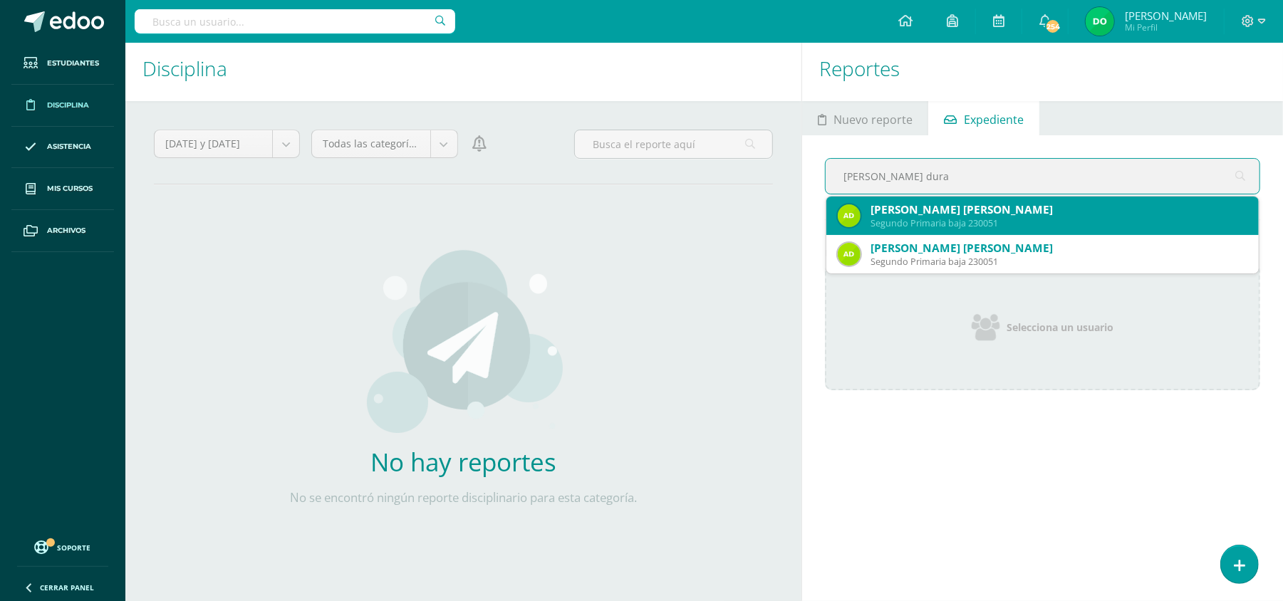
click at [776, 197] on div "Angel Emilio Roberto Durán Vielma Segundo Primaria baja 230051" at bounding box center [1043, 216] width 410 height 38
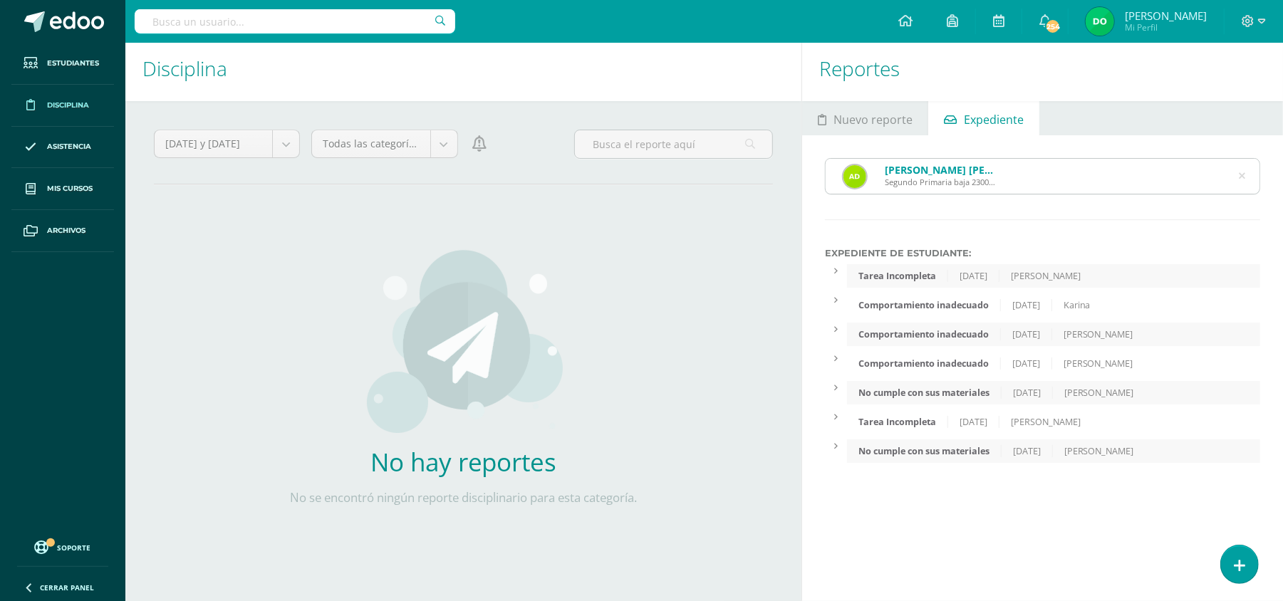
click at [776, 179] on icon at bounding box center [1241, 176] width 6 height 36
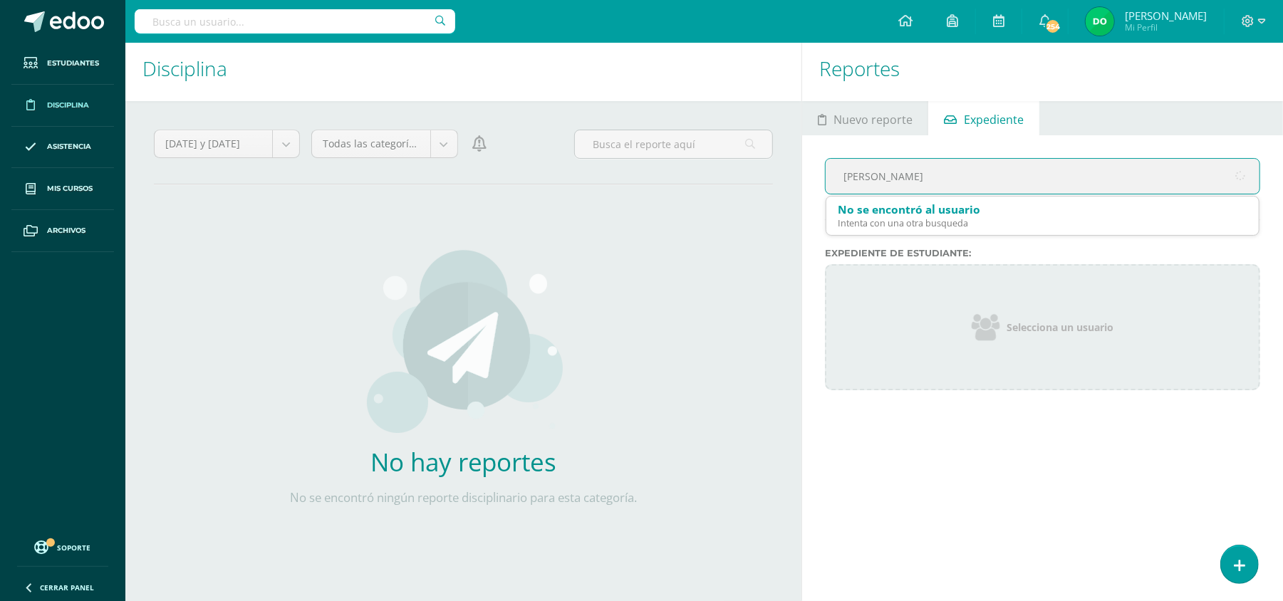
type input "Pablo"
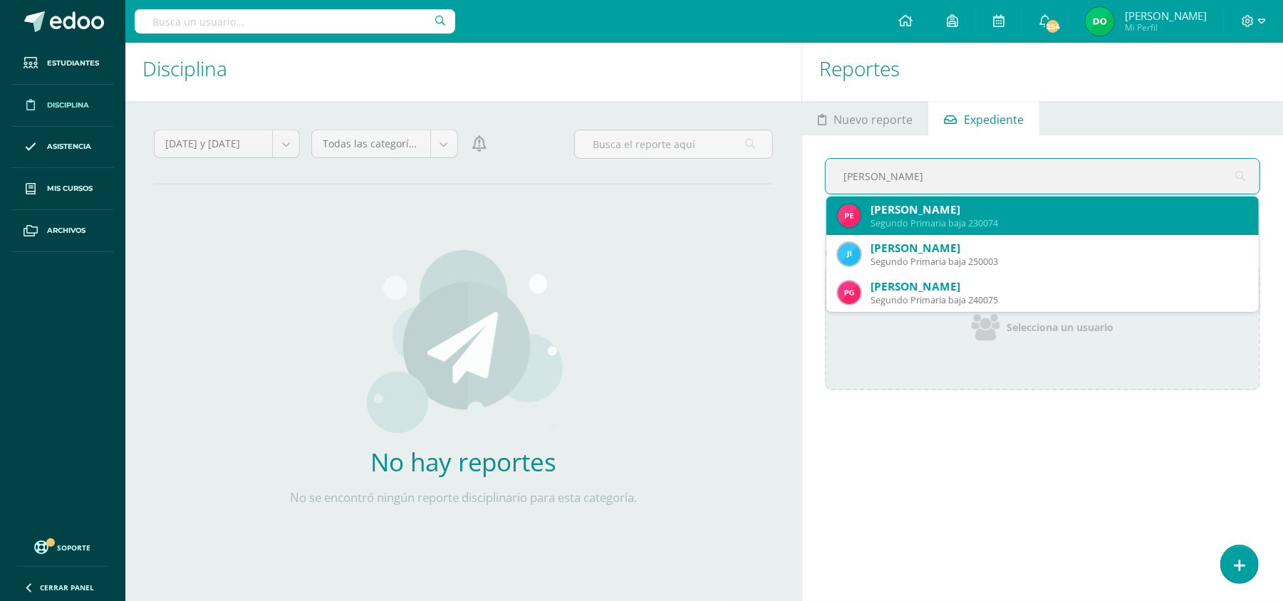
click at [776, 204] on div "Pablo Antonio Escalante Oliva" at bounding box center [1058, 209] width 377 height 15
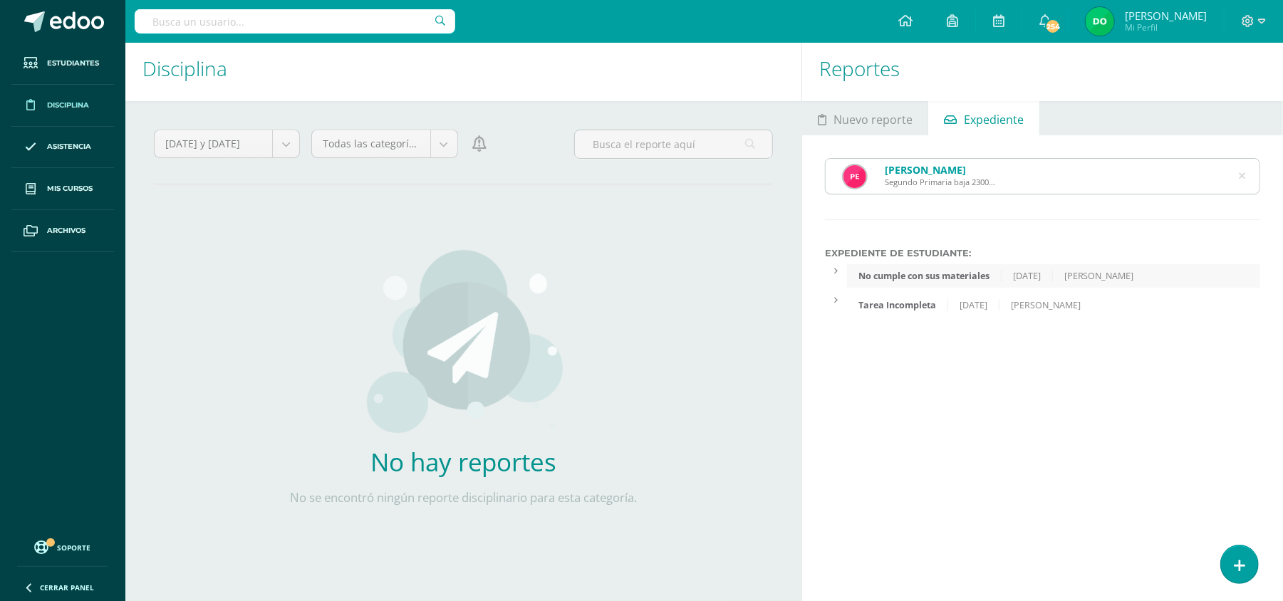
click at [776, 181] on icon at bounding box center [1241, 176] width 6 height 36
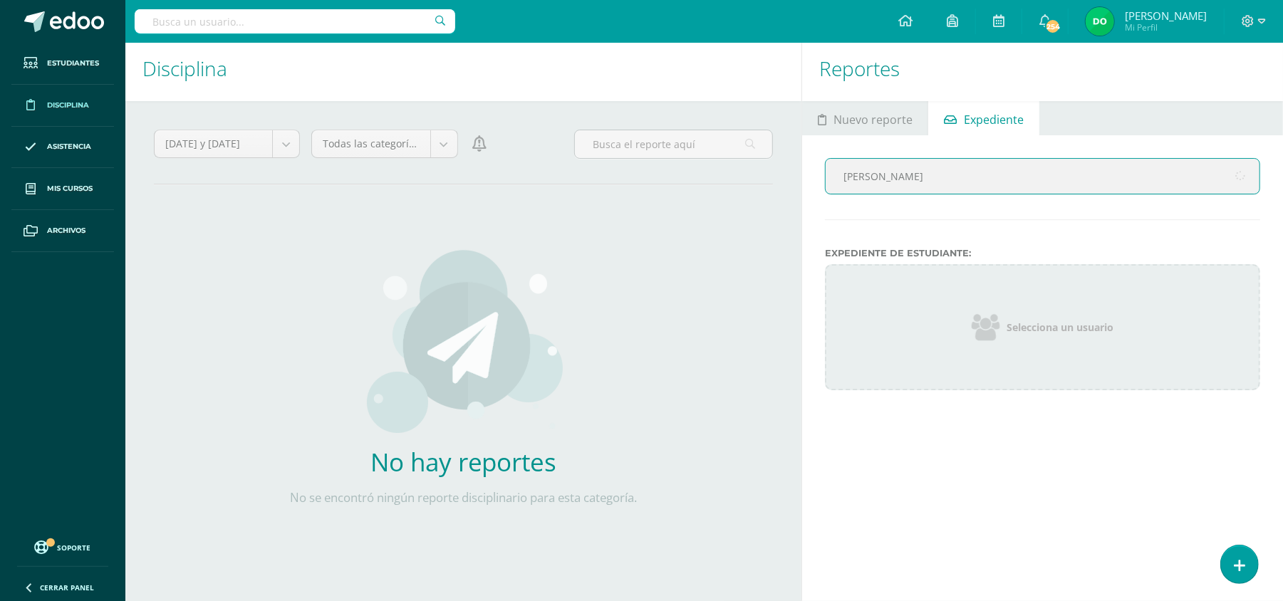
type input "Emilio"
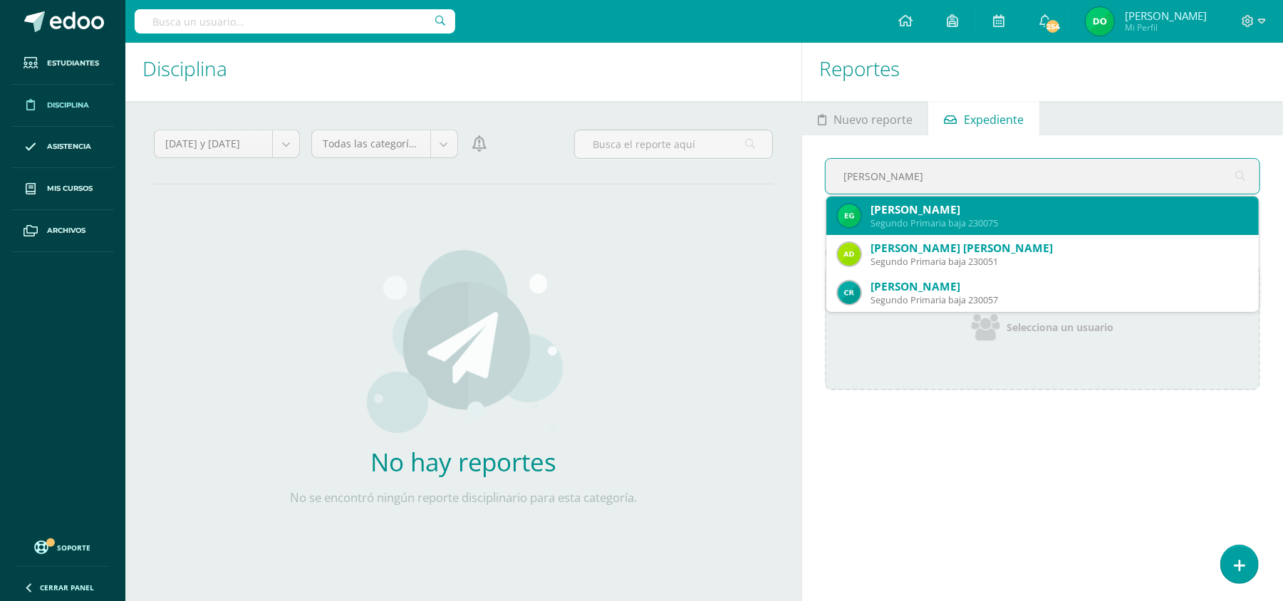
click at [776, 222] on div "Segundo Primaria baja 230075" at bounding box center [1058, 223] width 377 height 12
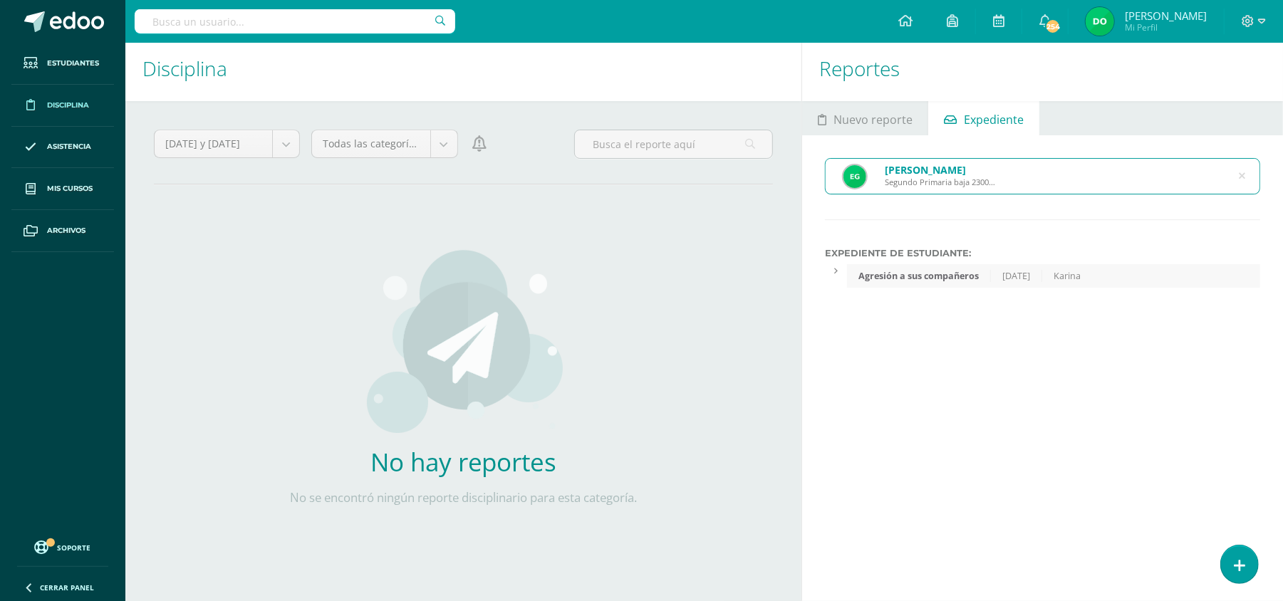
click at [776, 182] on icon at bounding box center [1241, 176] width 6 height 36
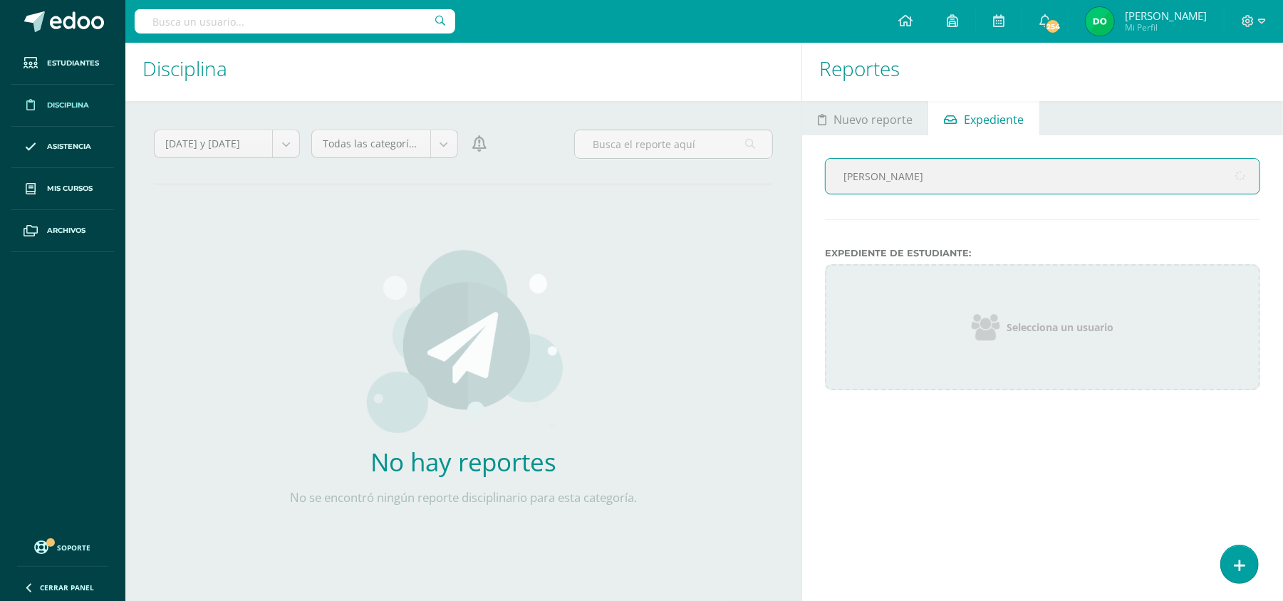
type input "Jose danie"
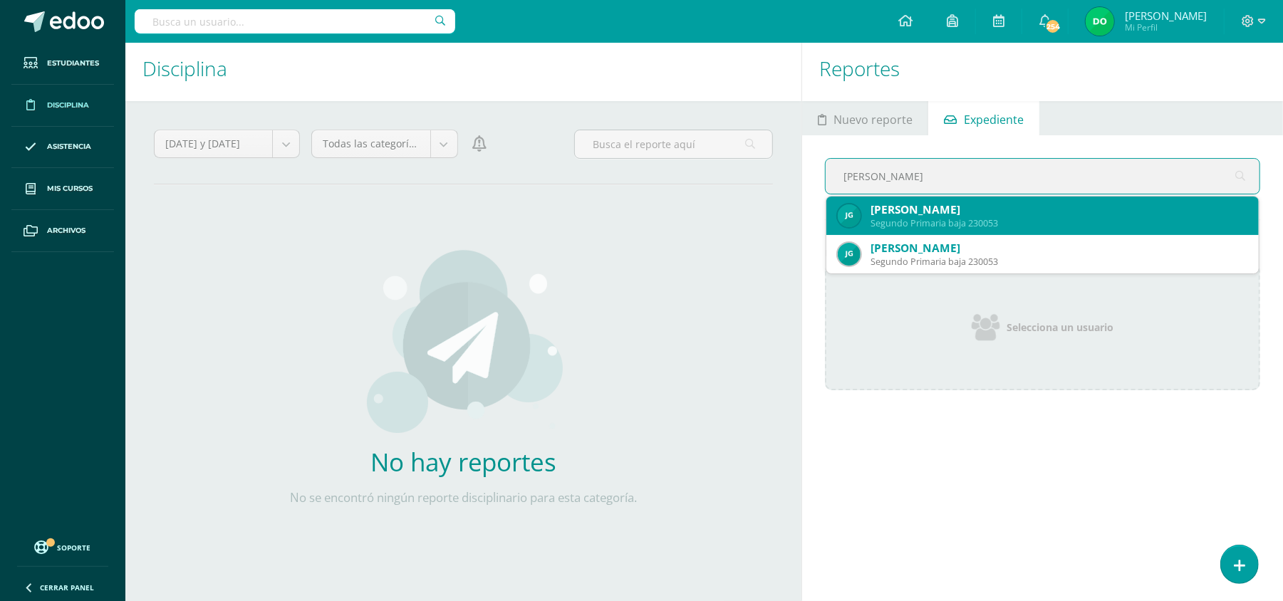
click at [776, 226] on div "Segundo Primaria baja 230053" at bounding box center [1058, 223] width 377 height 12
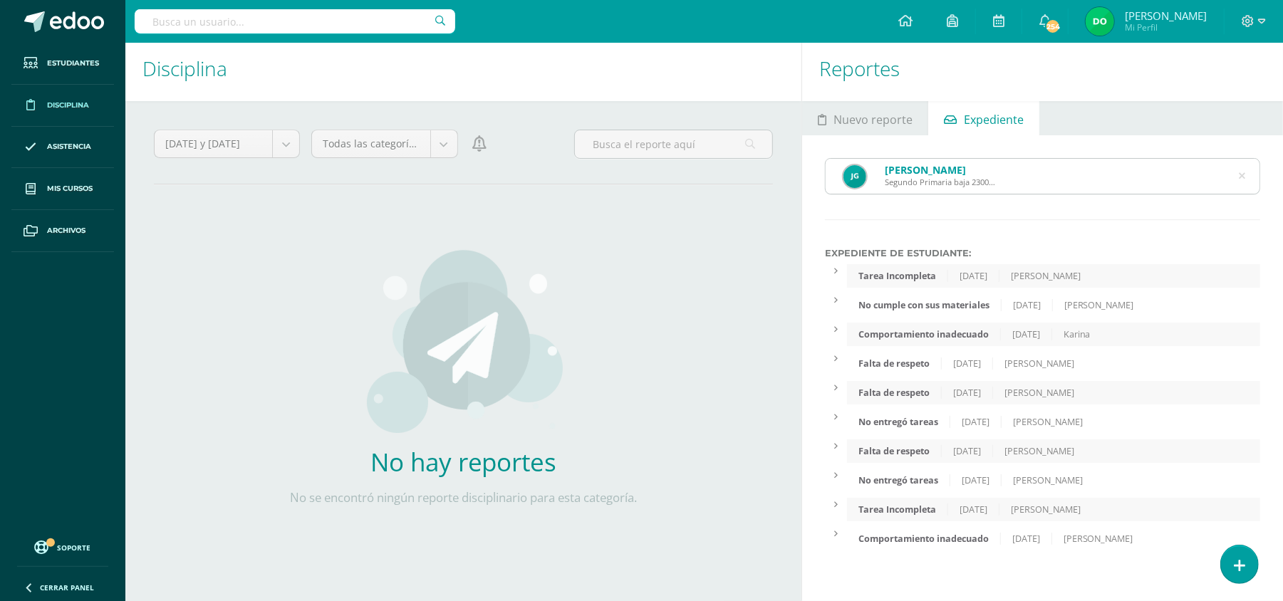
click at [776, 175] on icon at bounding box center [1241, 176] width 6 height 36
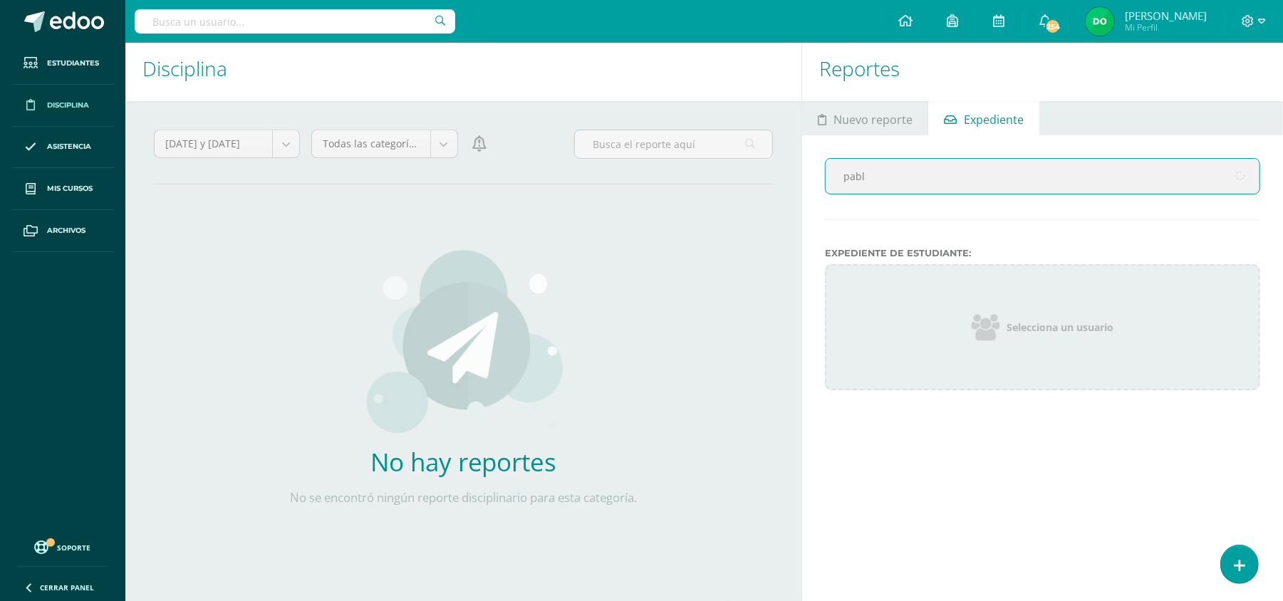
type input "pablo"
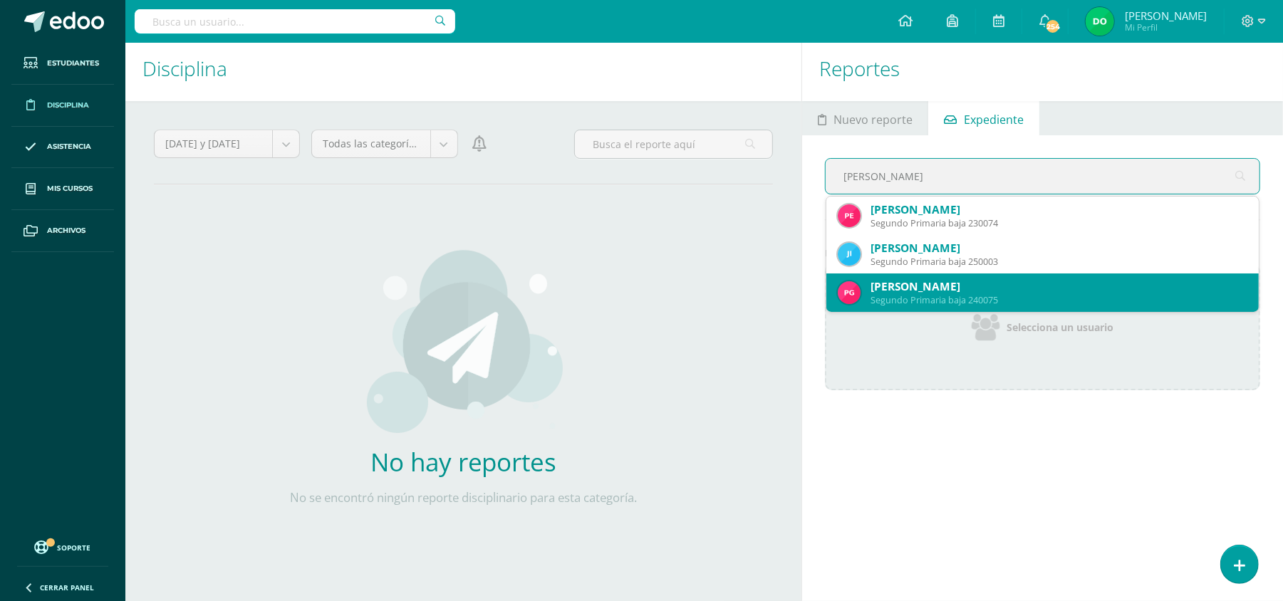
click at [776, 281] on div "Pablo Matías Guillén Paz" at bounding box center [1058, 286] width 377 height 15
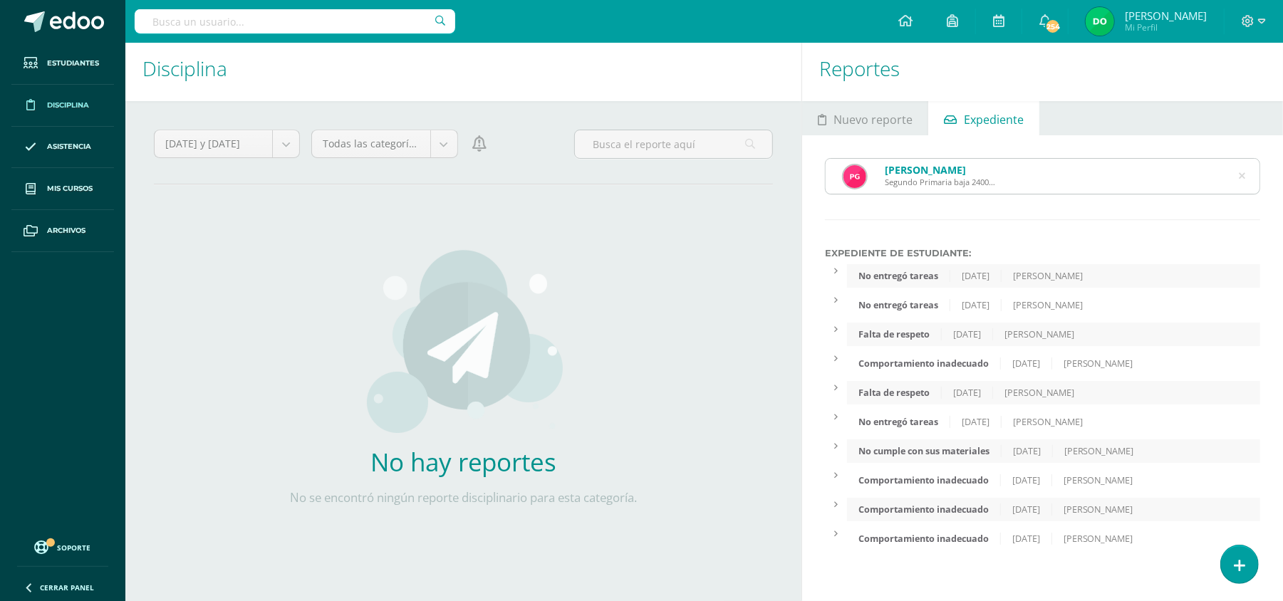
click at [776, 177] on icon at bounding box center [1241, 176] width 6 height 36
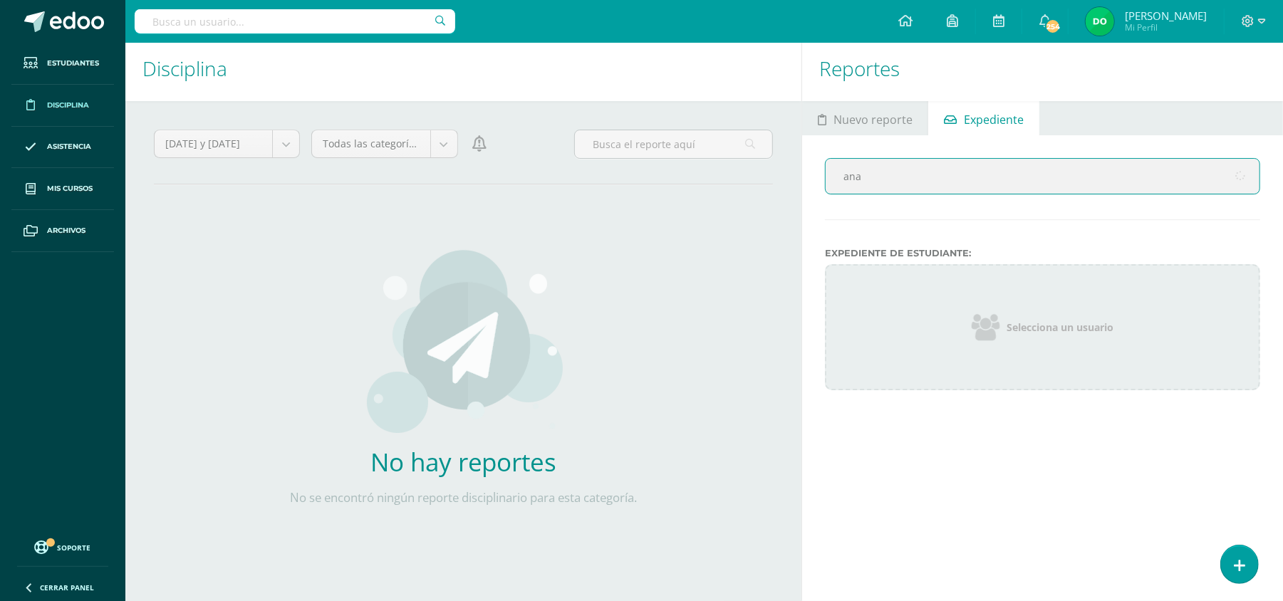
type input "ana"
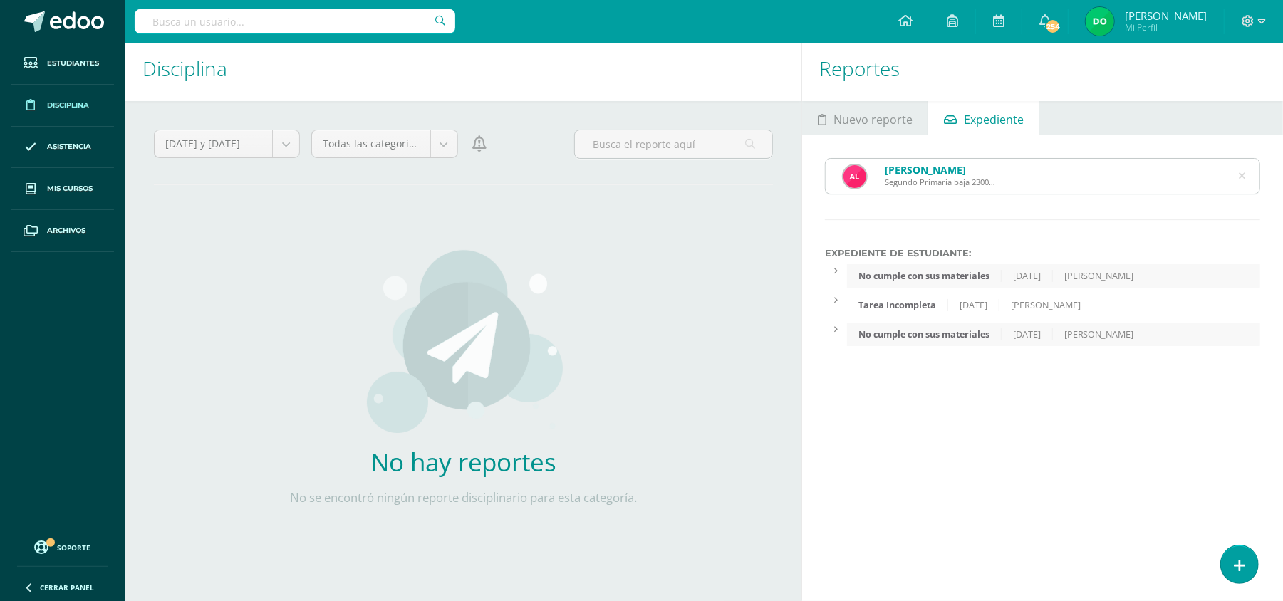
click at [776, 174] on icon at bounding box center [1241, 176] width 6 height 36
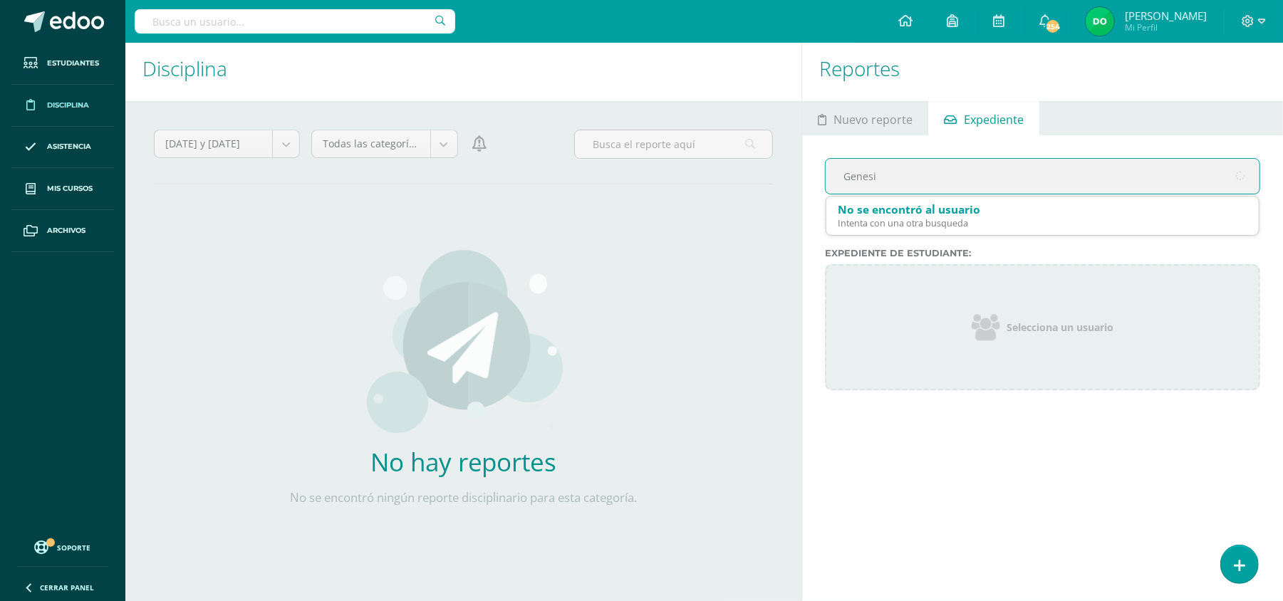
type input "Genesis"
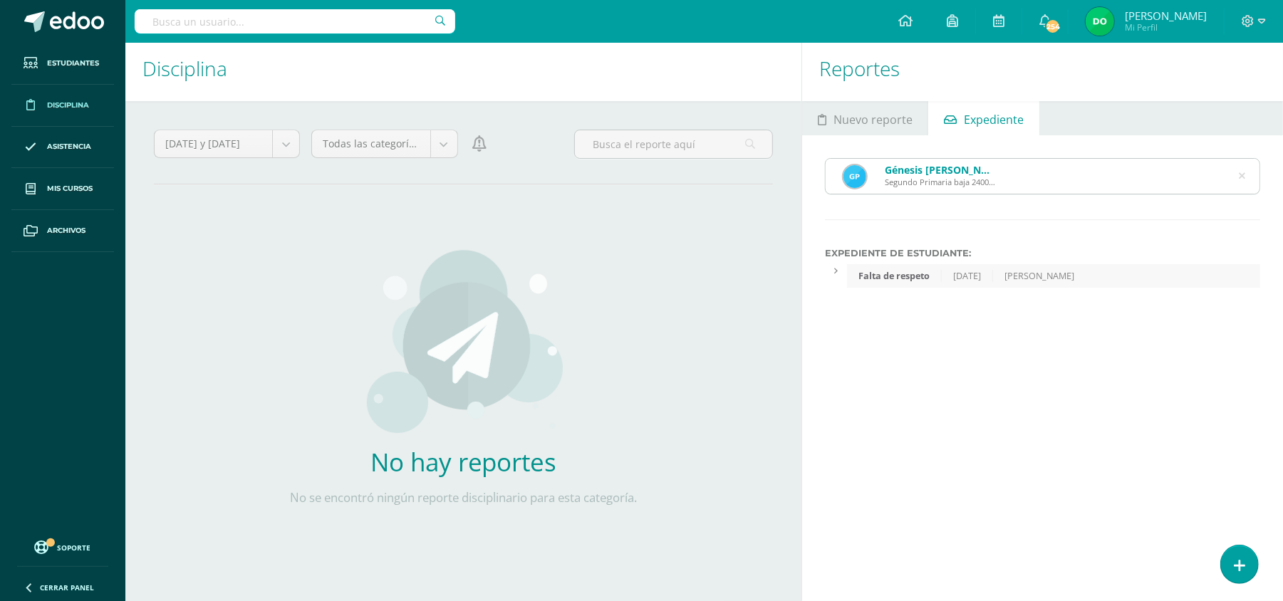
click at [776, 177] on div "Génesis Aranza Yulieth Pérez López Segundo Primaria baja 240020" at bounding box center [1042, 176] width 434 height 35
click at [776, 172] on icon at bounding box center [1241, 176] width 6 height 36
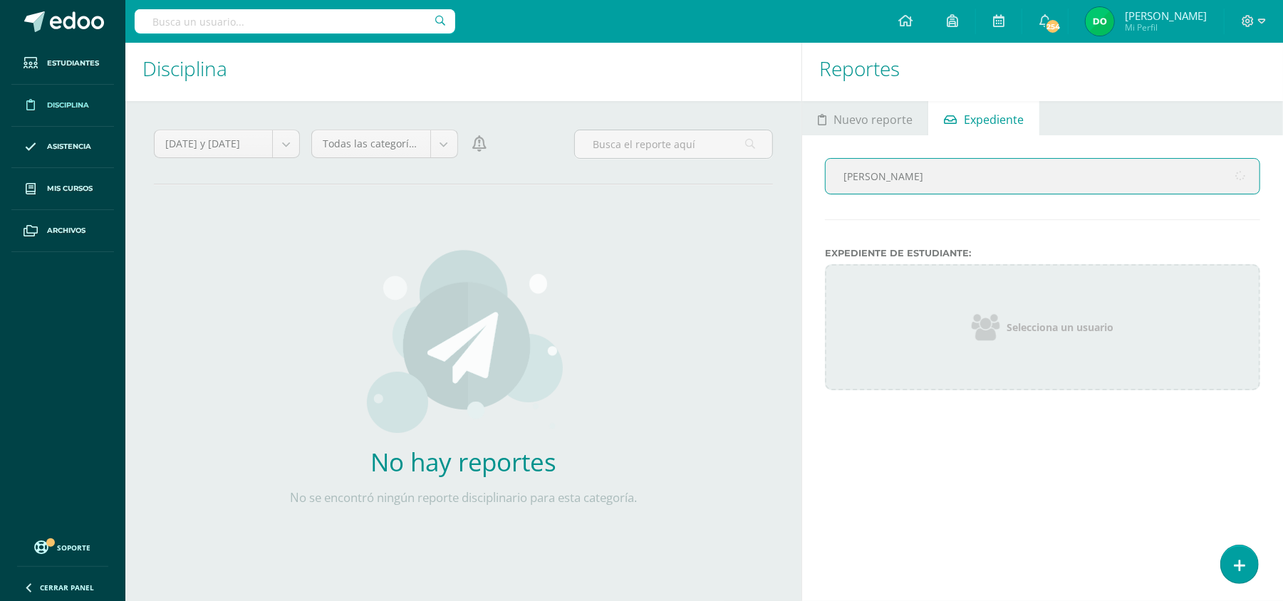
type input "Daniela"
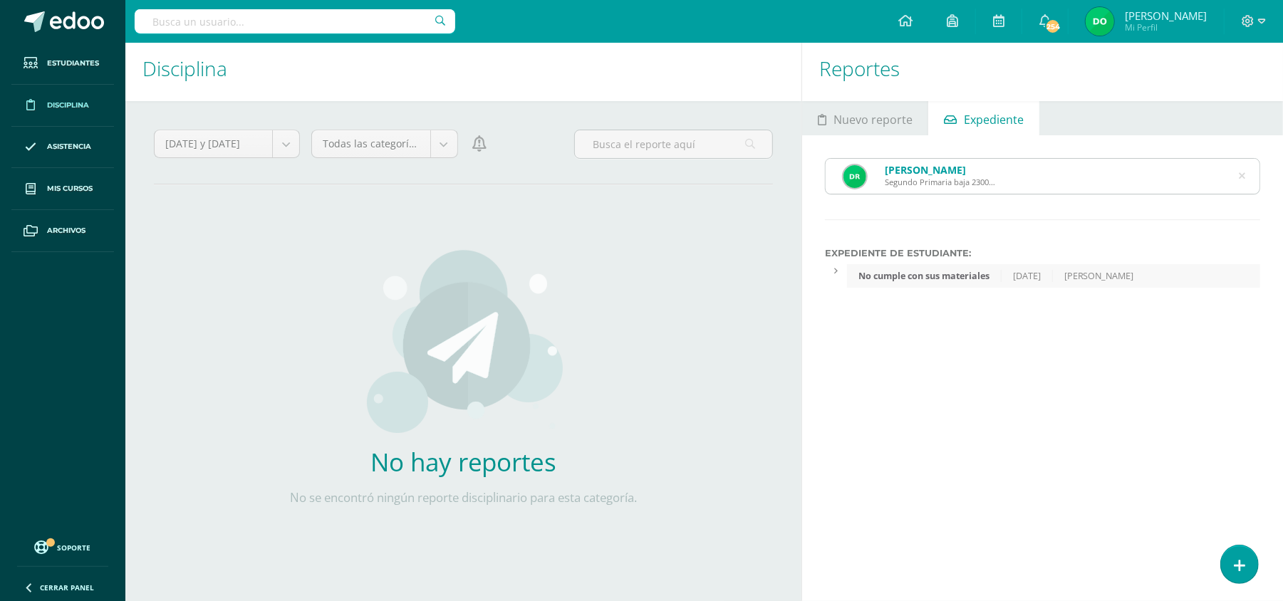
click at [776, 178] on div "Daniela Paola Rabanales Linares Segundo Primaria baja 230082" at bounding box center [1042, 176] width 434 height 35
click at [776, 174] on icon at bounding box center [1241, 176] width 6 height 36
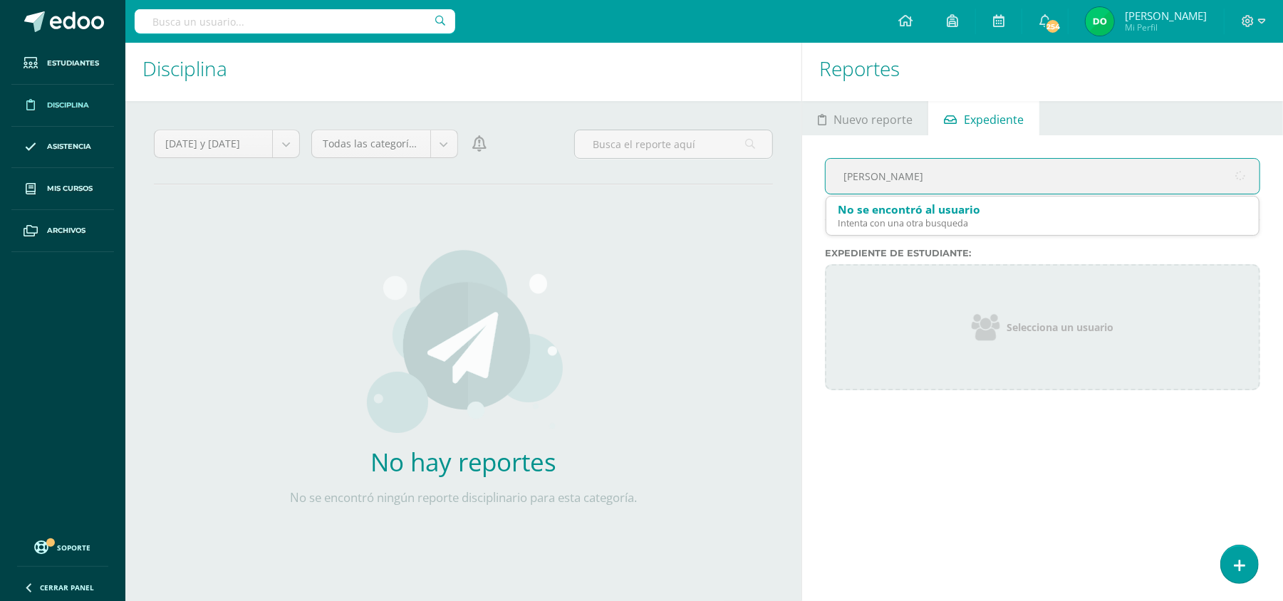
type input "Camila"
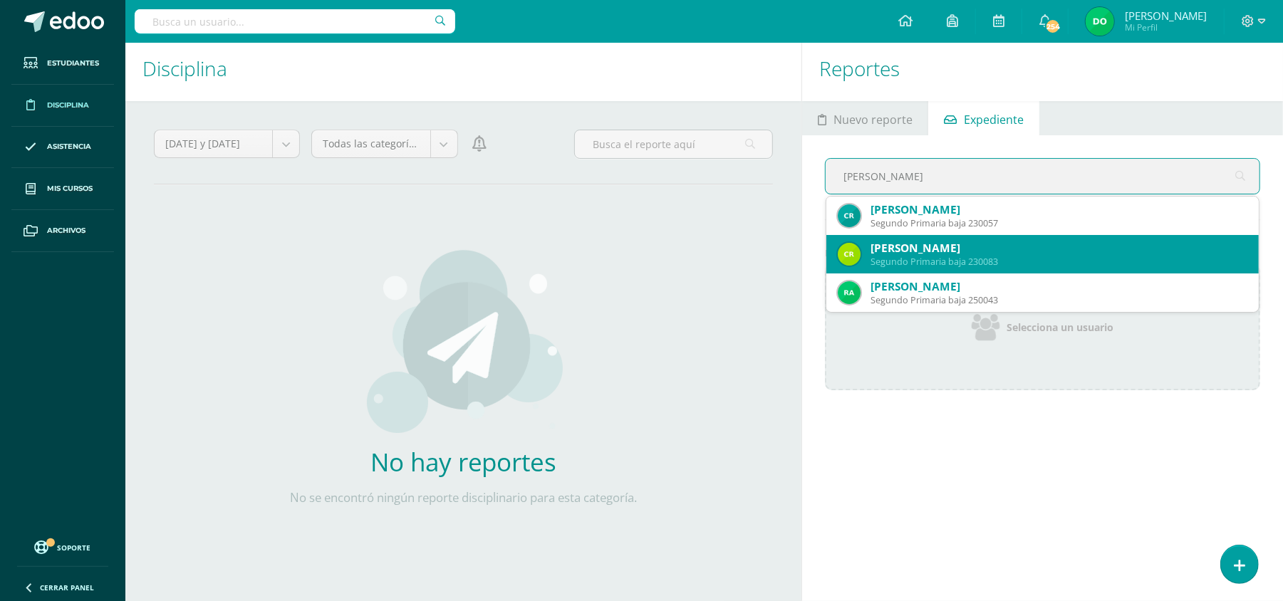
click at [776, 246] on div "Camila Sofia Ramírez Figueroa" at bounding box center [1058, 248] width 377 height 15
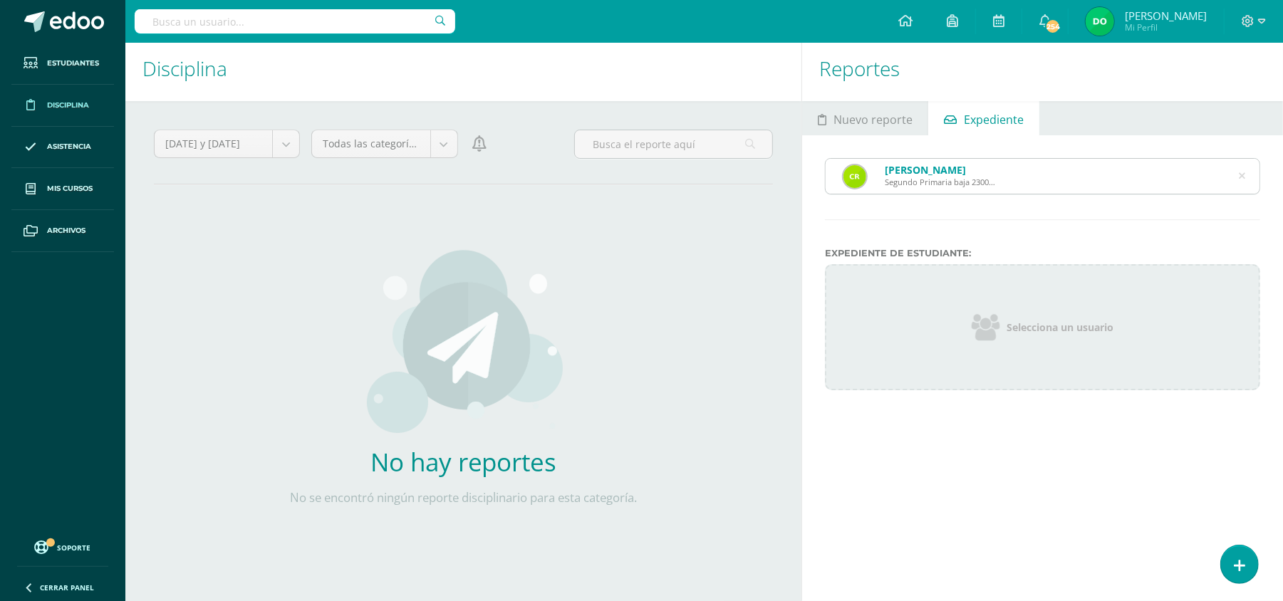
click at [776, 177] on icon at bounding box center [1241, 176] width 30 height 30
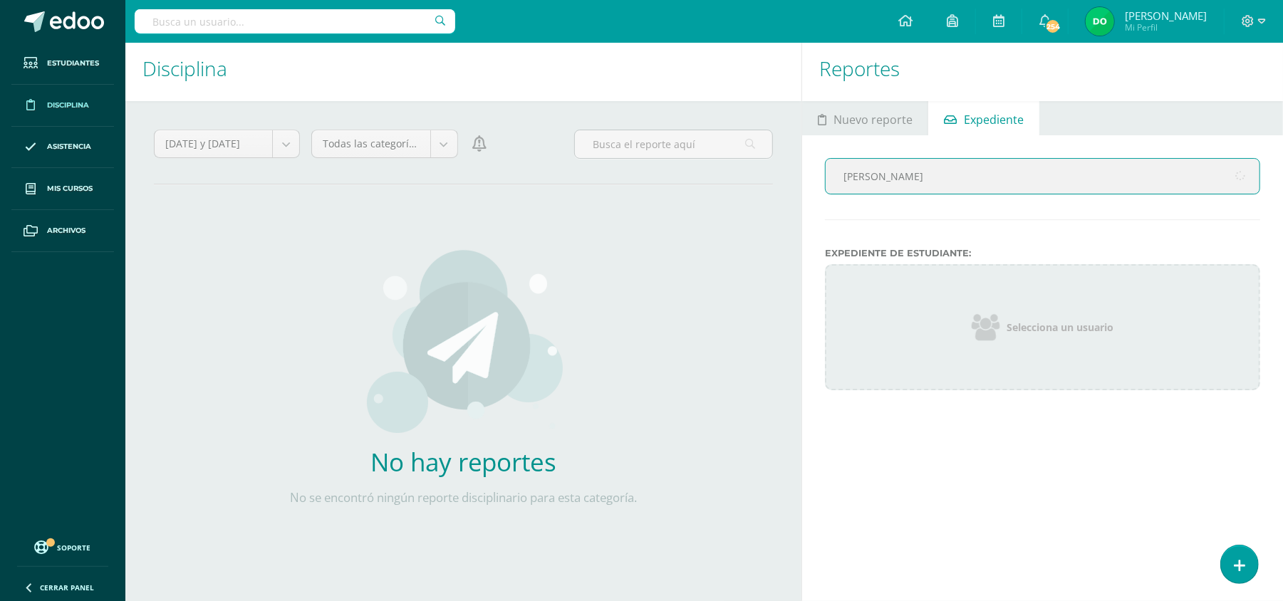
type input "Mathías"
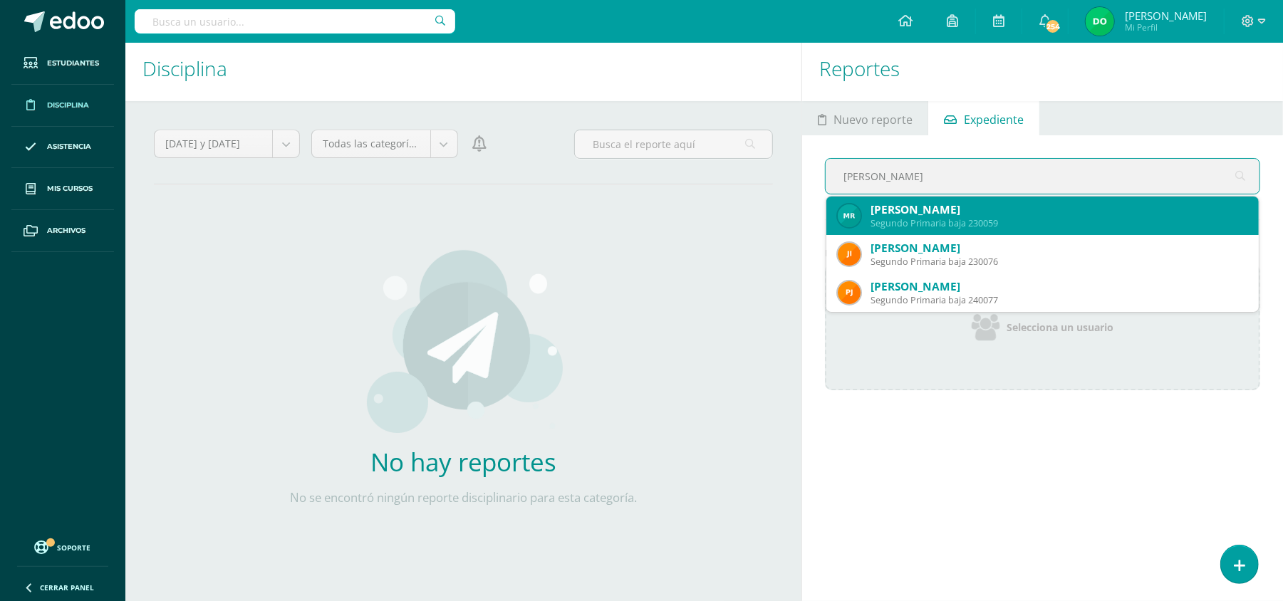
click at [776, 209] on div "Mathías Sebastián Rivera Aldana" at bounding box center [1058, 209] width 377 height 15
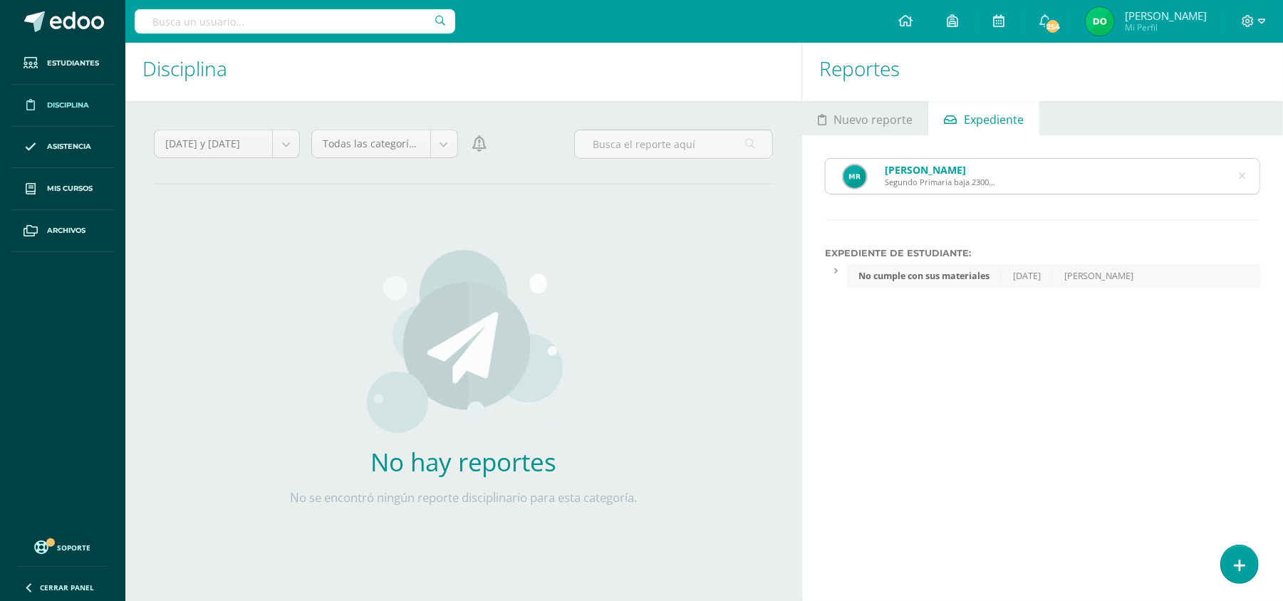
click at [776, 172] on icon at bounding box center [1241, 176] width 6 height 36
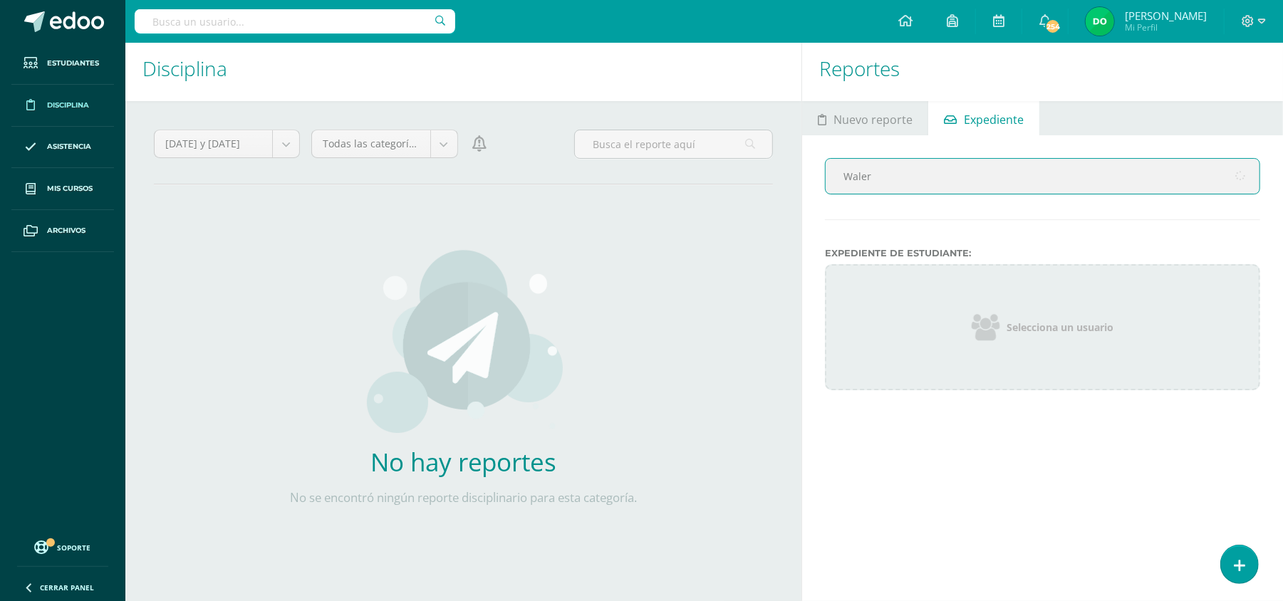
type input "Walery"
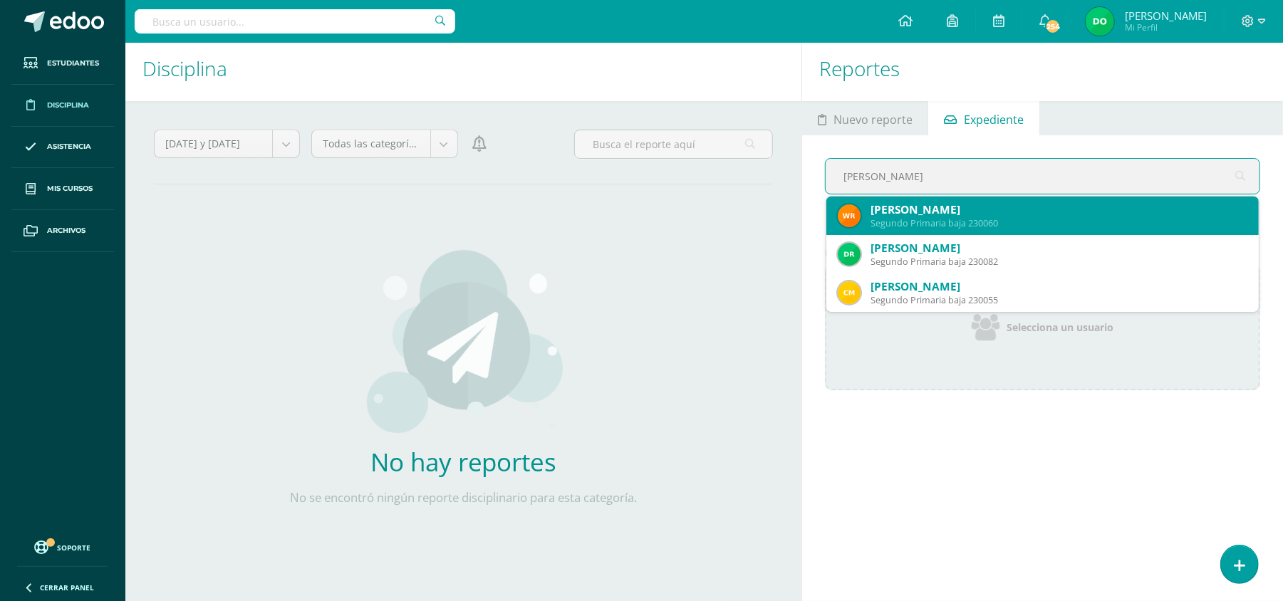
click at [776, 208] on div "Walery Alexia Rodríguez García" at bounding box center [1058, 209] width 377 height 15
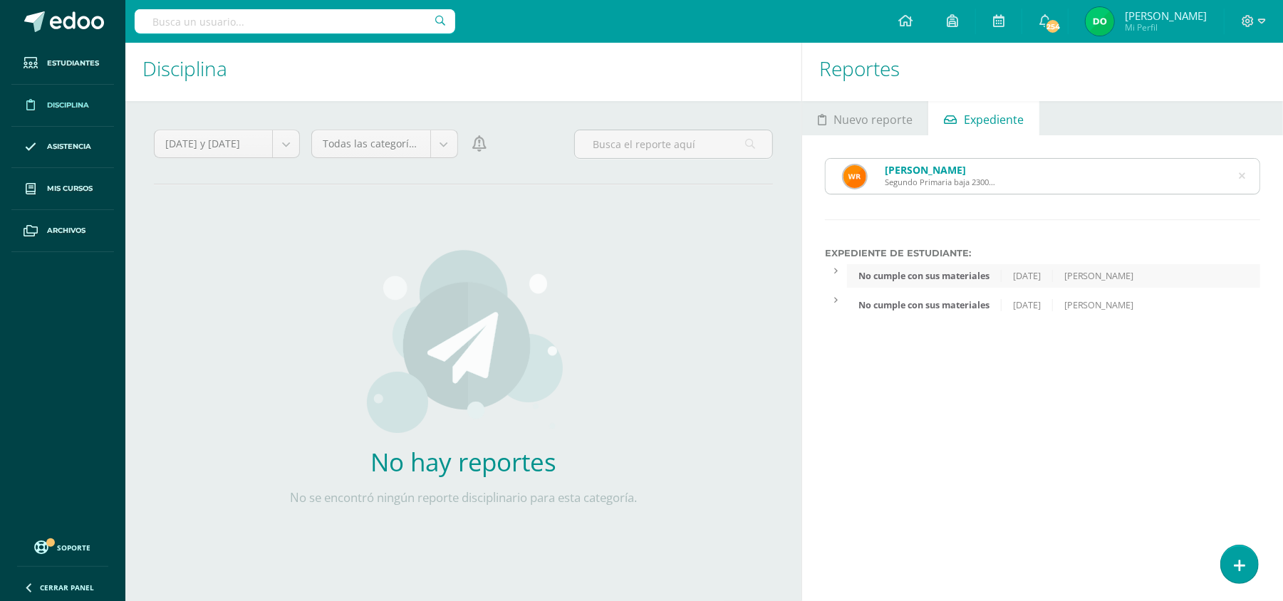
click at [776, 177] on icon at bounding box center [1241, 176] width 6 height 36
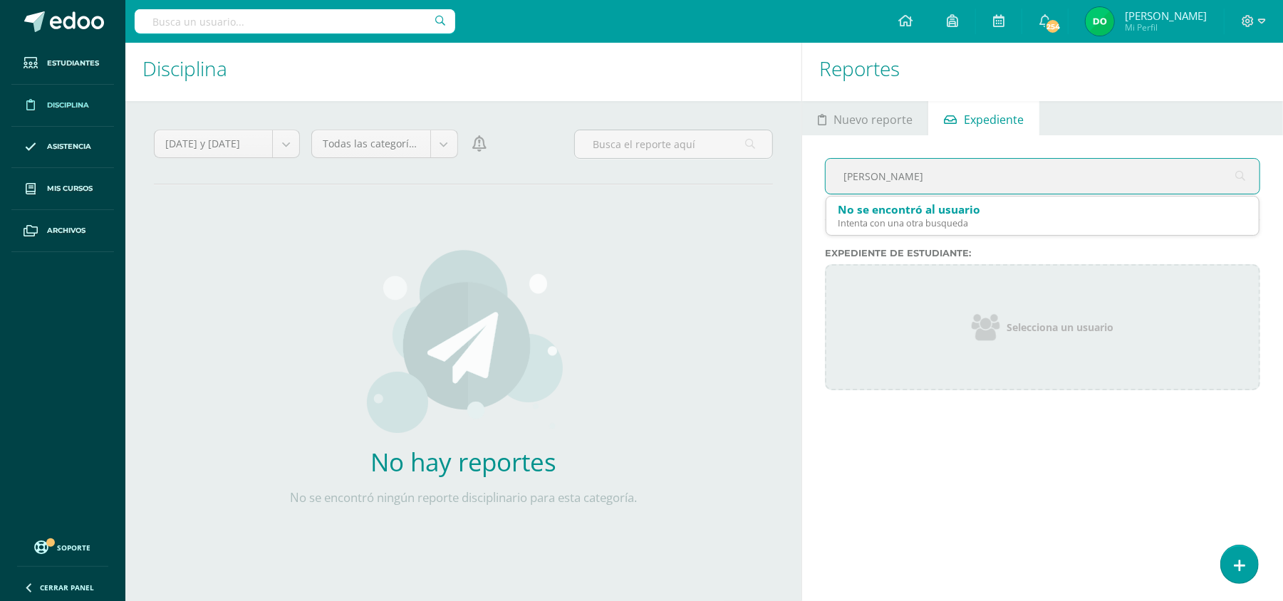
type input "Marlyn"
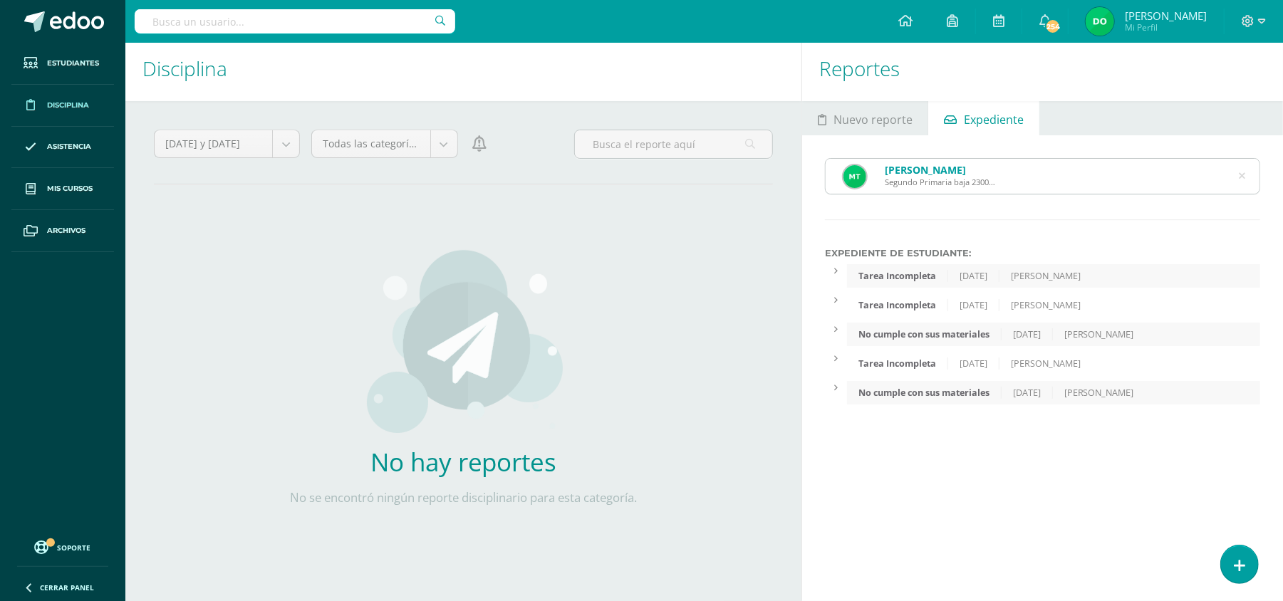
click at [776, 172] on icon at bounding box center [1241, 176] width 6 height 36
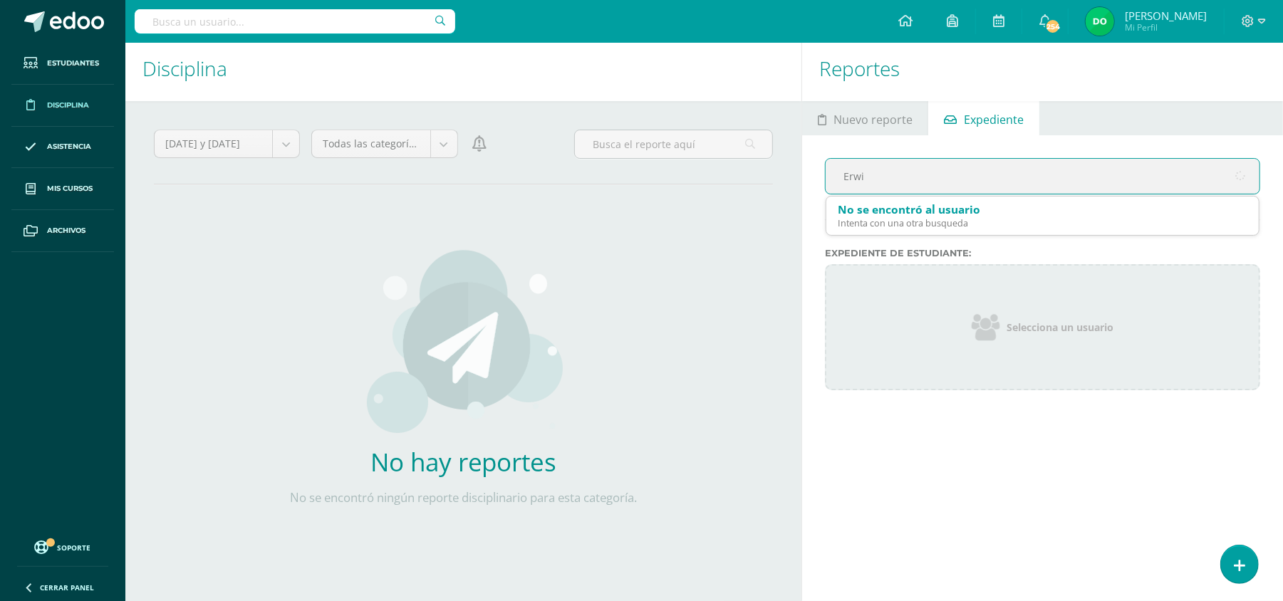
type input "Erwin"
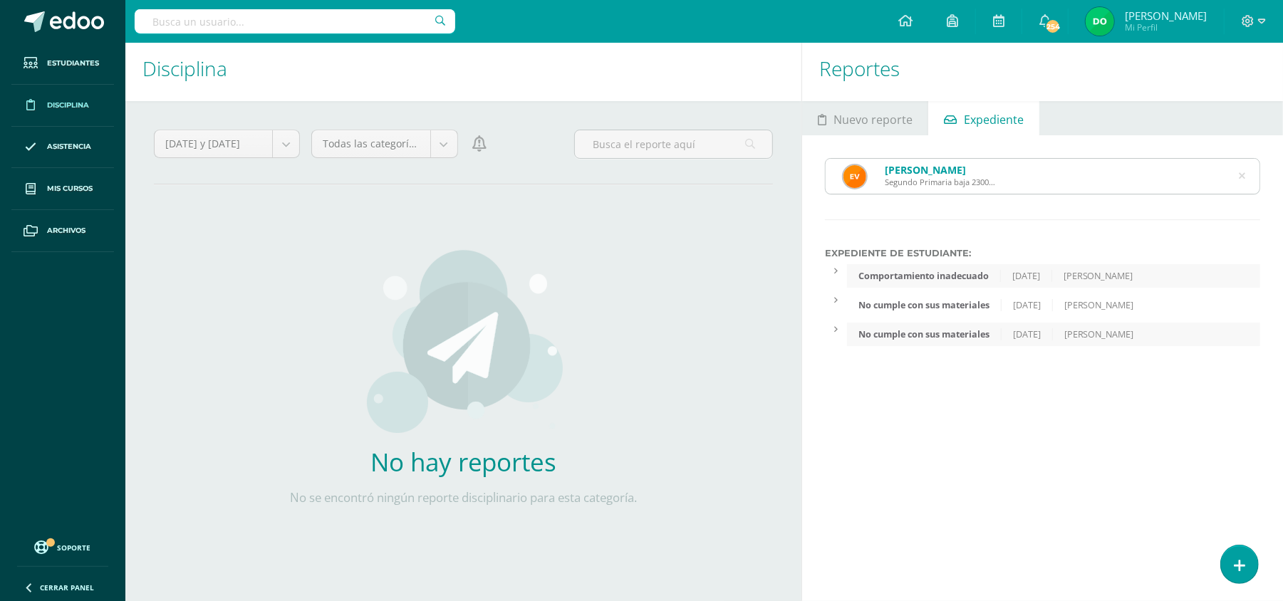
click at [776, 174] on icon at bounding box center [1241, 176] width 6 height 36
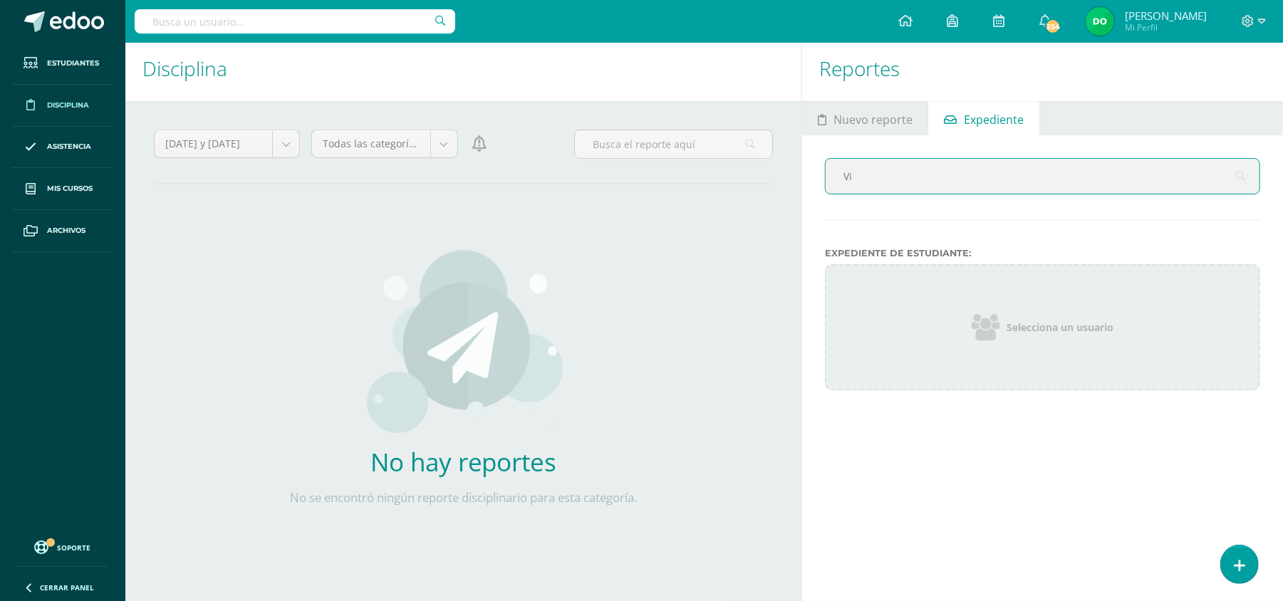
type input "Vic"
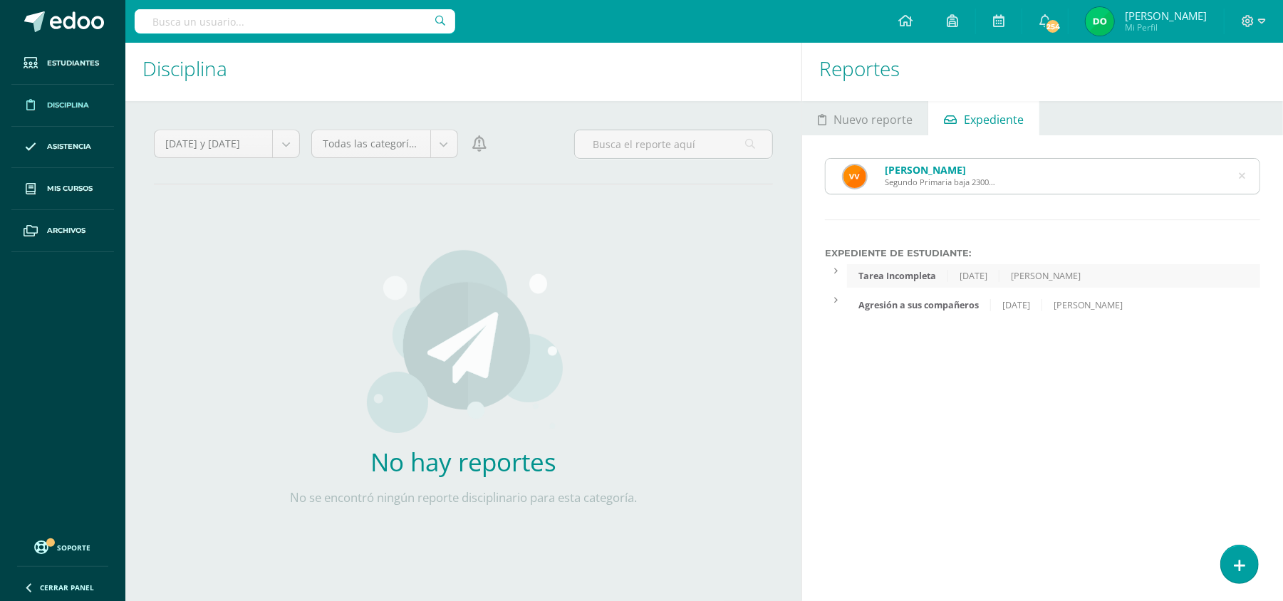
click at [776, 177] on div "Victoria Isabella Velásquez Arrivillaga Segundo Primaria baja 230064" at bounding box center [1042, 176] width 434 height 35
click at [776, 174] on icon at bounding box center [1241, 176] width 6 height 36
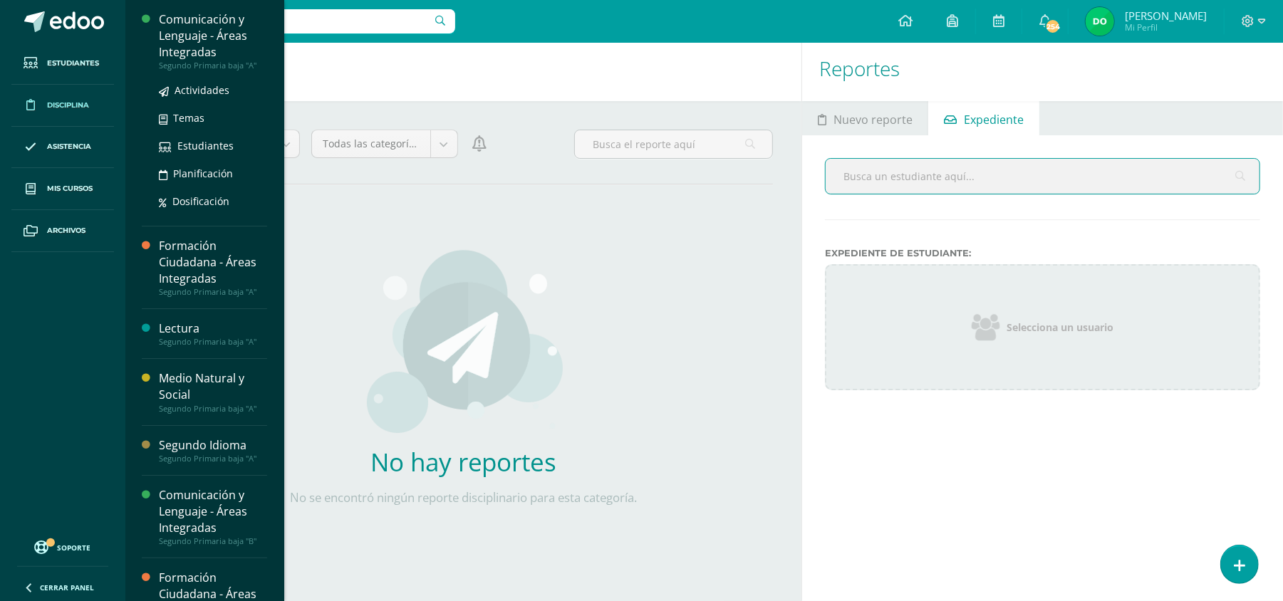
click at [178, 55] on div "Comunicación y Lenguaje - Áreas Integradas" at bounding box center [213, 35] width 108 height 49
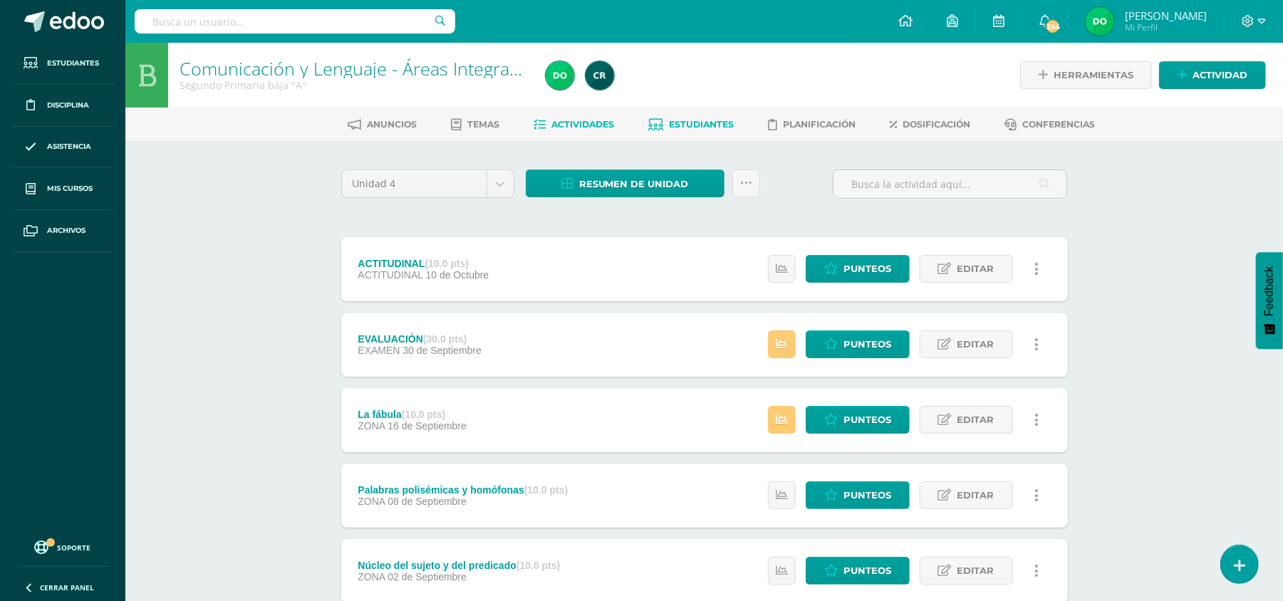
click at [707, 131] on link "Estudiantes" at bounding box center [690, 124] width 85 height 23
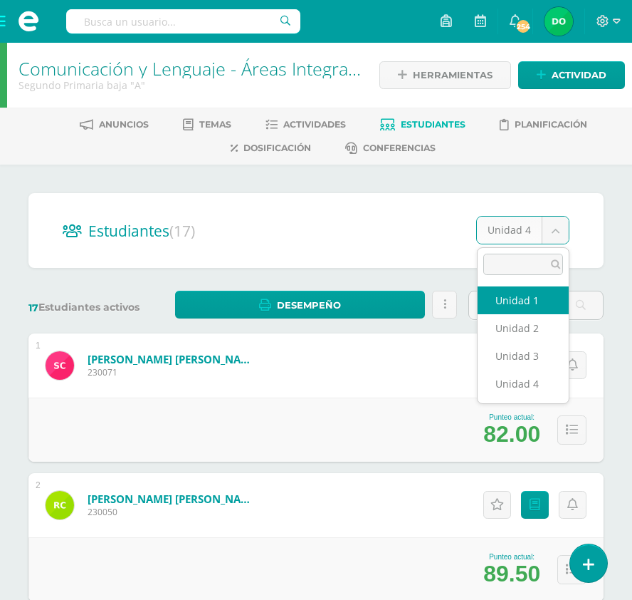
select select "/dashboard/teacher/section/2082/students/?unit=92010"
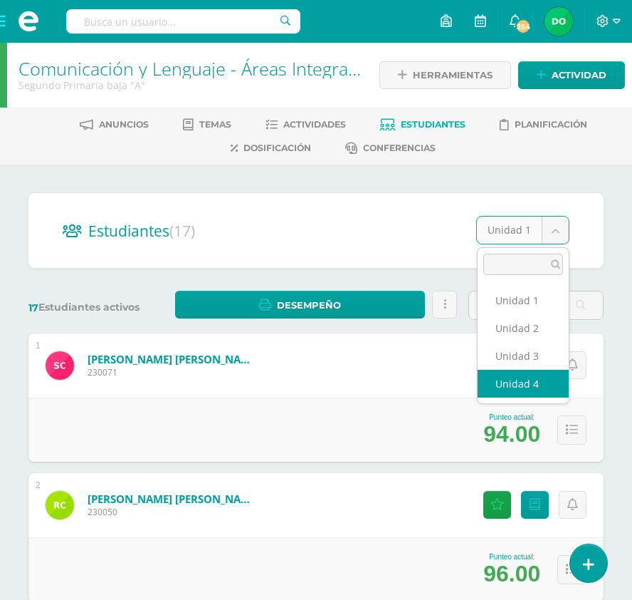
select select "/dashboard/teacher/section/2082/students/?unit=92015"
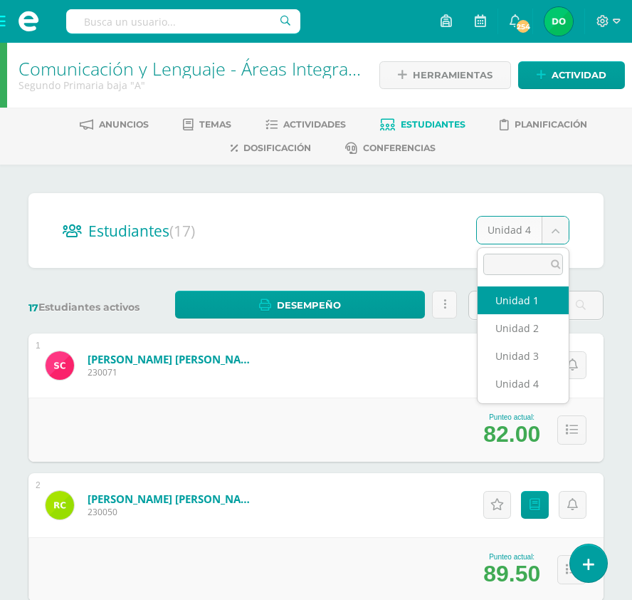
select select "/dashboard/teacher/section/2082/students/?unit=92010"
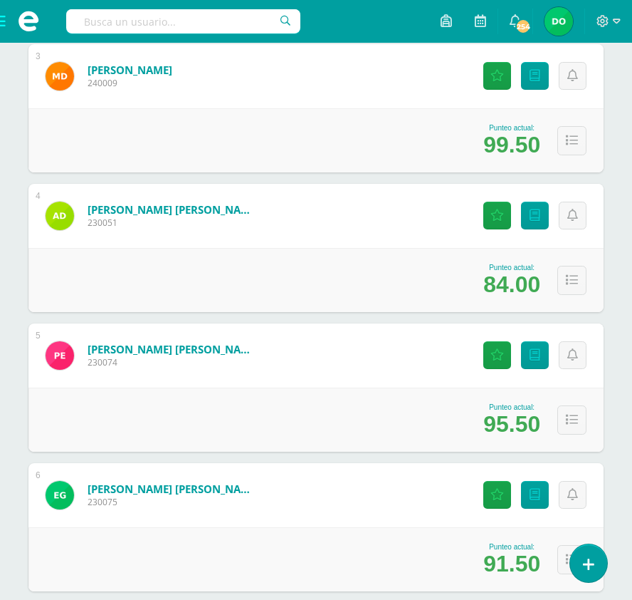
scroll to position [568, 0]
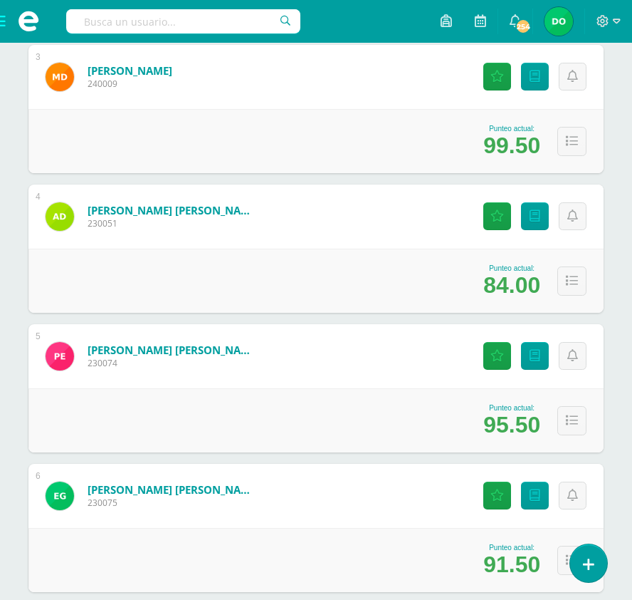
click at [388, 283] on div "Punteo actual: 84.00" at bounding box center [315, 281] width 575 height 64
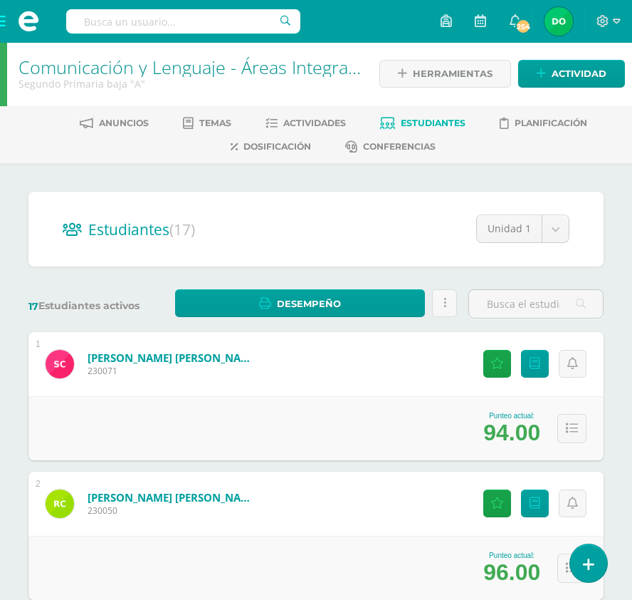
scroll to position [0, 0]
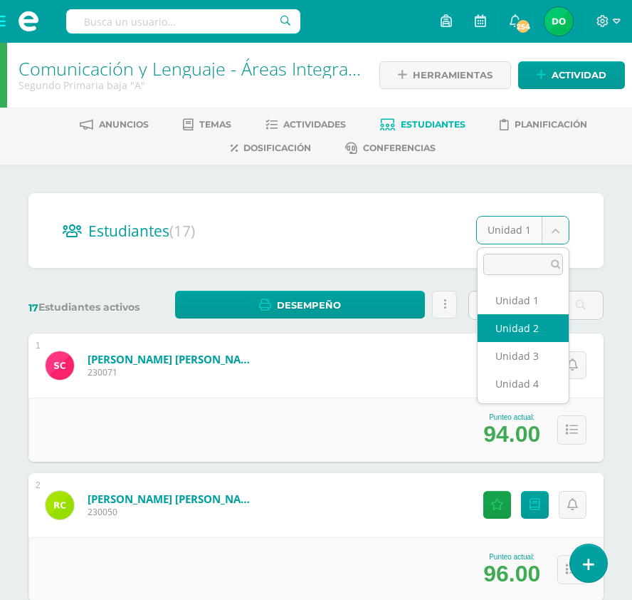
select select "/dashboard/teacher/section/2082/students/?unit=92013"
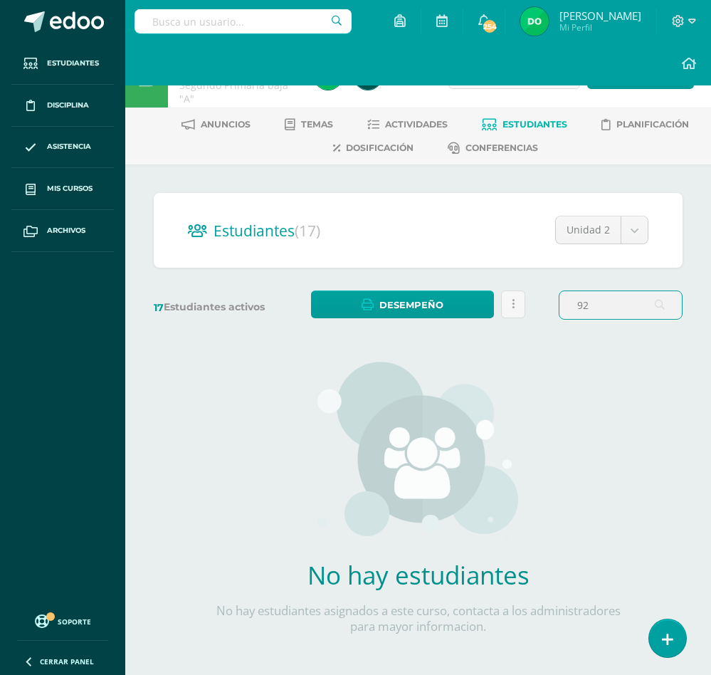
type input "9"
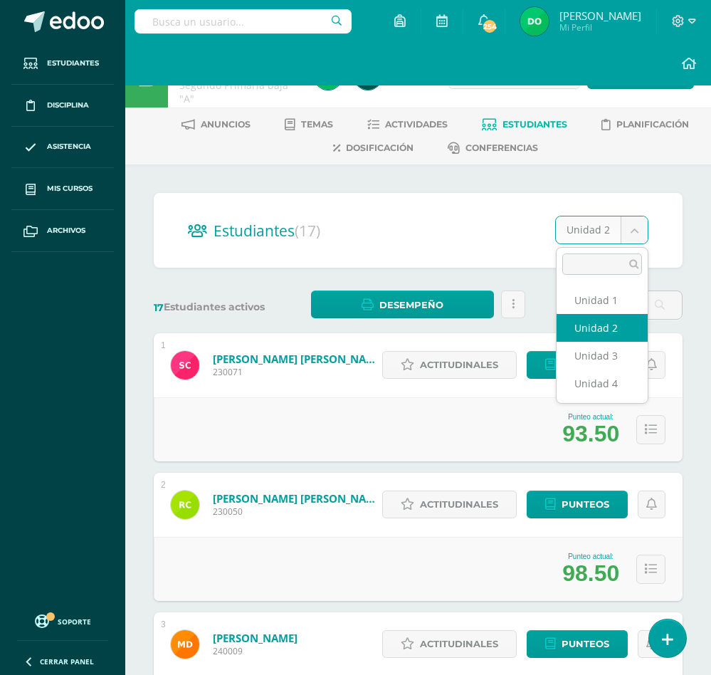
select select "/dashboard/teacher/section/2082/students/?unit=92014"
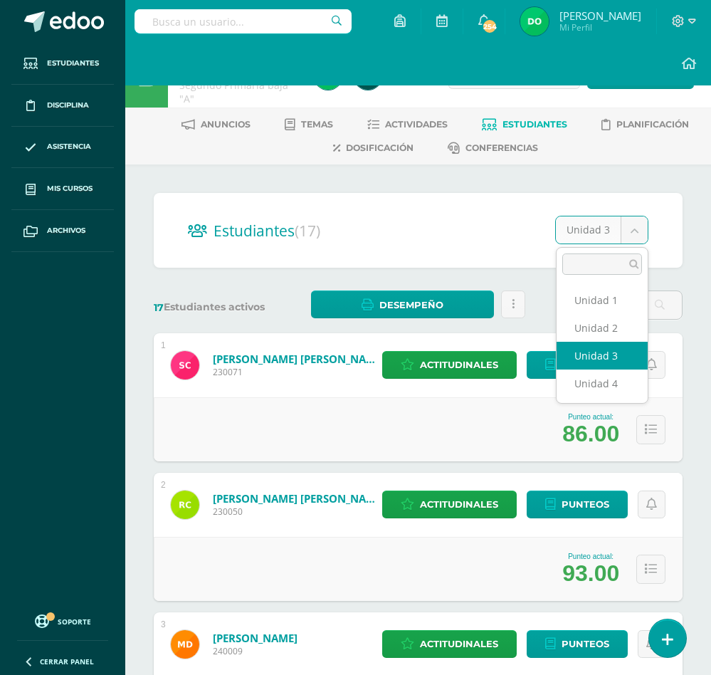
select select "/dashboard/teacher/section/2082/students/?unit=92015"
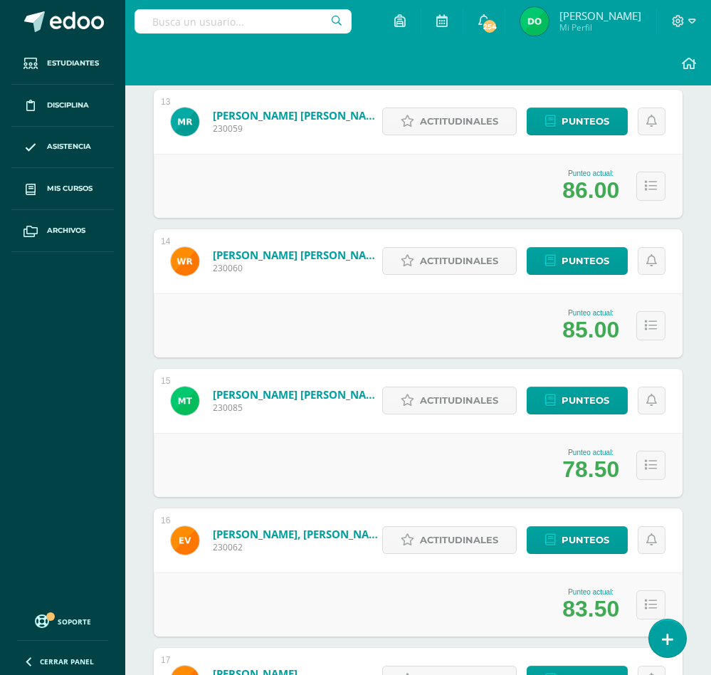
scroll to position [2115, 0]
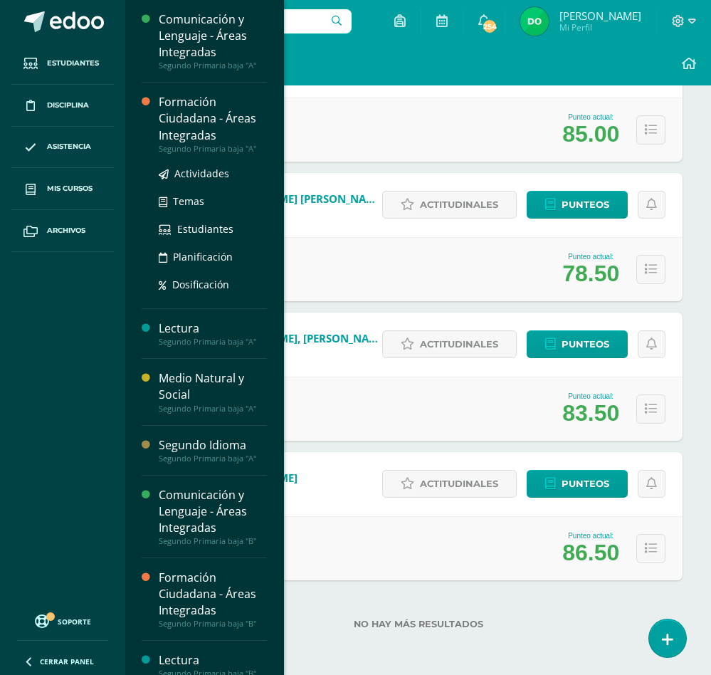
click at [221, 118] on div "Formación Ciudadana - Áreas Integradas" at bounding box center [213, 118] width 108 height 49
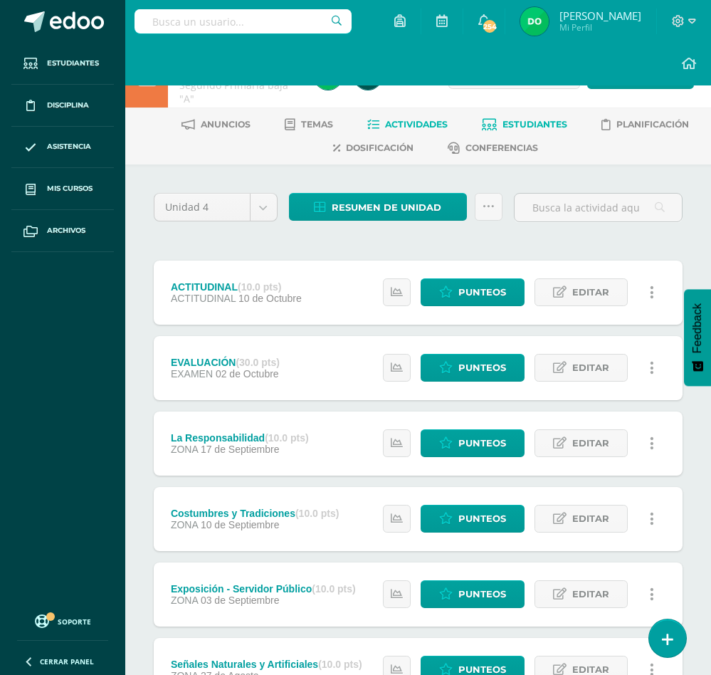
click at [513, 125] on span "Estudiantes" at bounding box center [535, 124] width 65 height 11
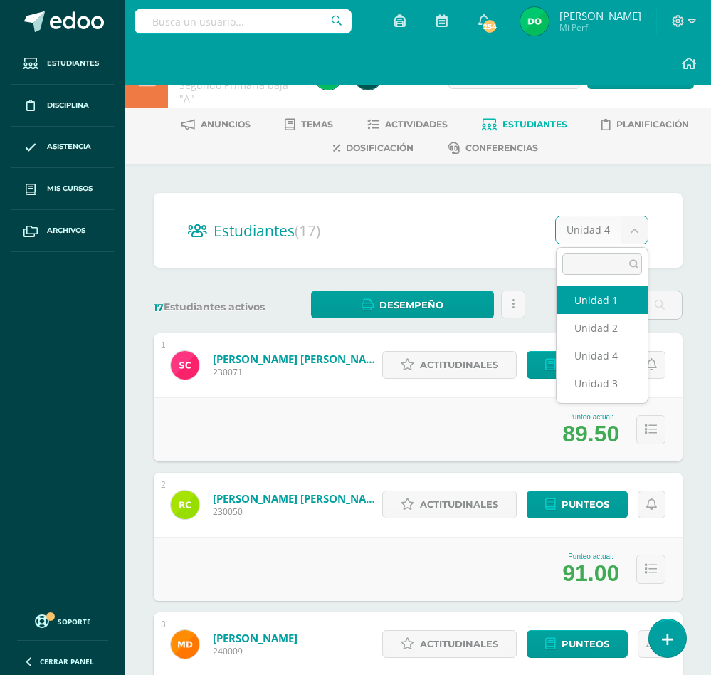
select select "/dashboard/teacher/section/2078/students/?unit=91982"
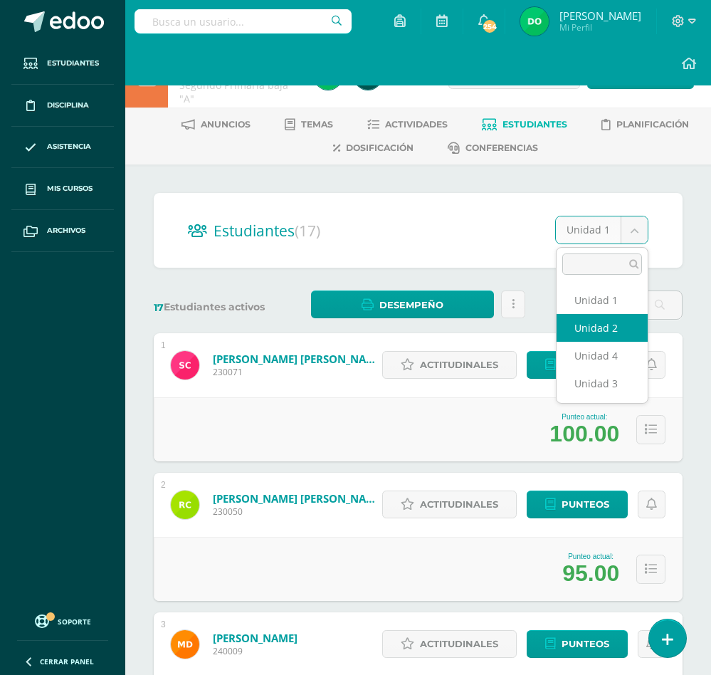
select select "/dashboard/teacher/section/2078/students/?unit=91985"
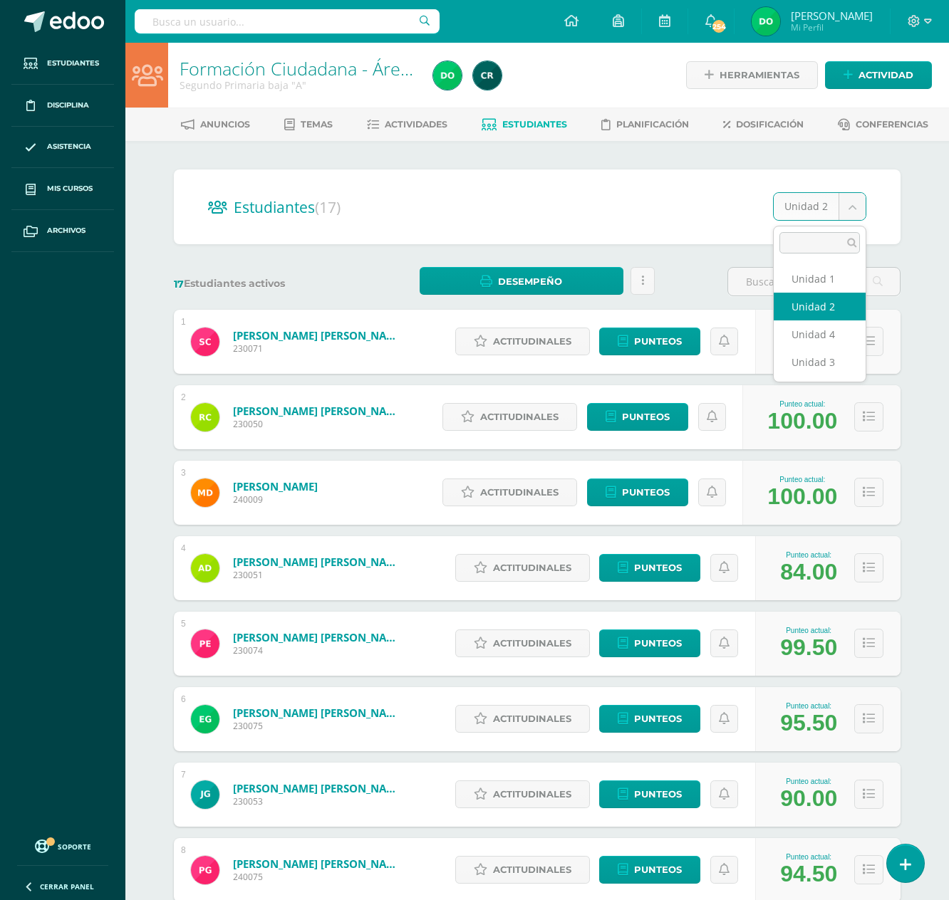
click at [726, 208] on body "Estudiantes Disciplina Asistencia Mis cursos Archivos Soporte Ayuda Reportar un…" at bounding box center [474, 838] width 949 height 1676
select select "/dashboard/teacher/section/2078/students/?unit=91986"
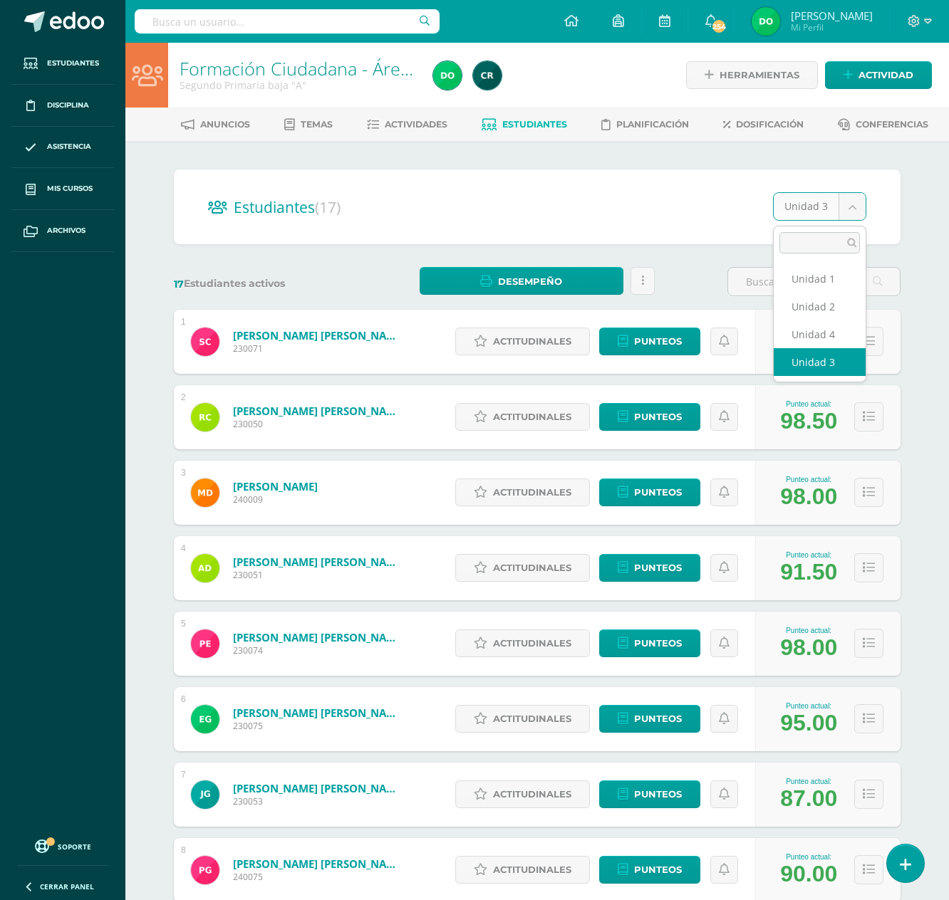
click at [855, 207] on body "Estudiantes Disciplina Asistencia Mis cursos Archivos Soporte Ayuda Reportar un…" at bounding box center [474, 838] width 949 height 1676
select select "/dashboard/teacher/section/2078/students/?unit=91987"
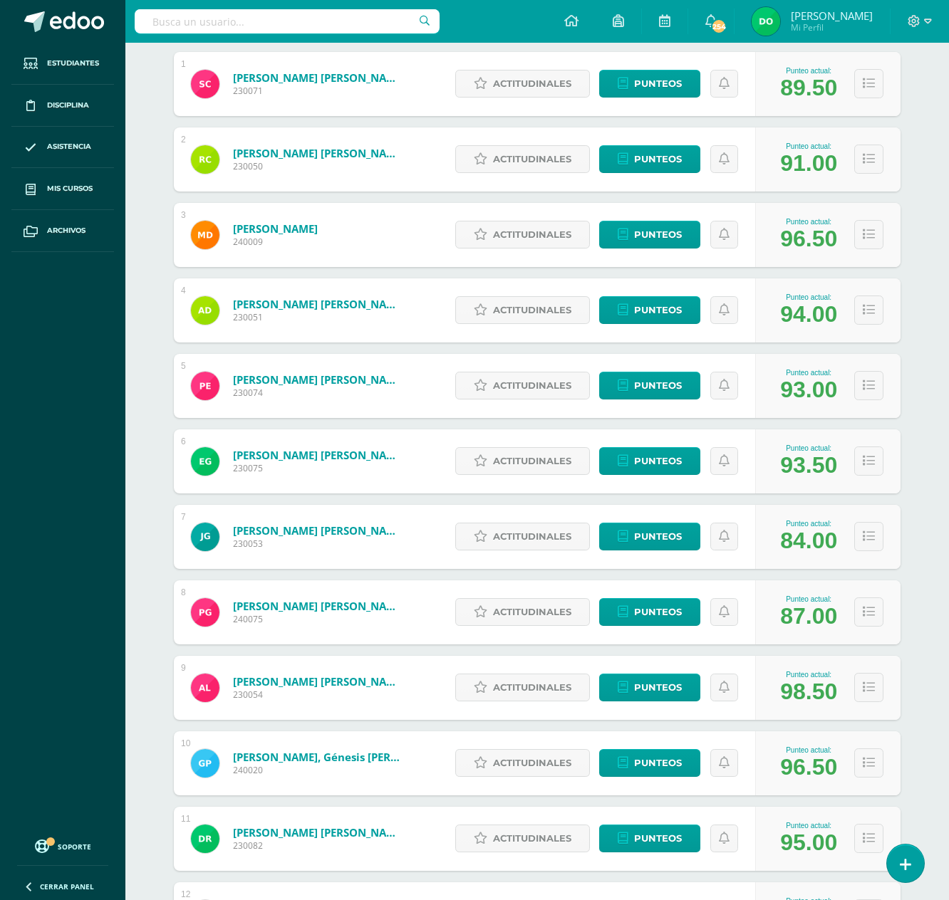
scroll to position [259, 0]
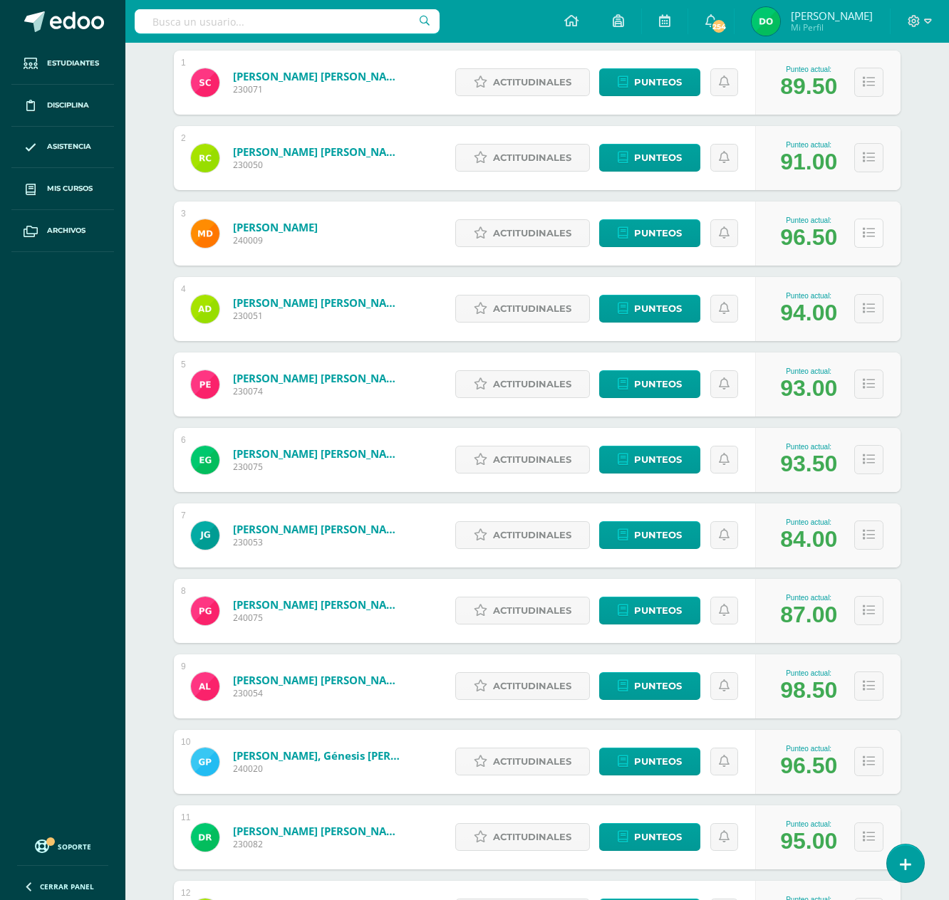
click at [859, 228] on button at bounding box center [868, 233] width 29 height 29
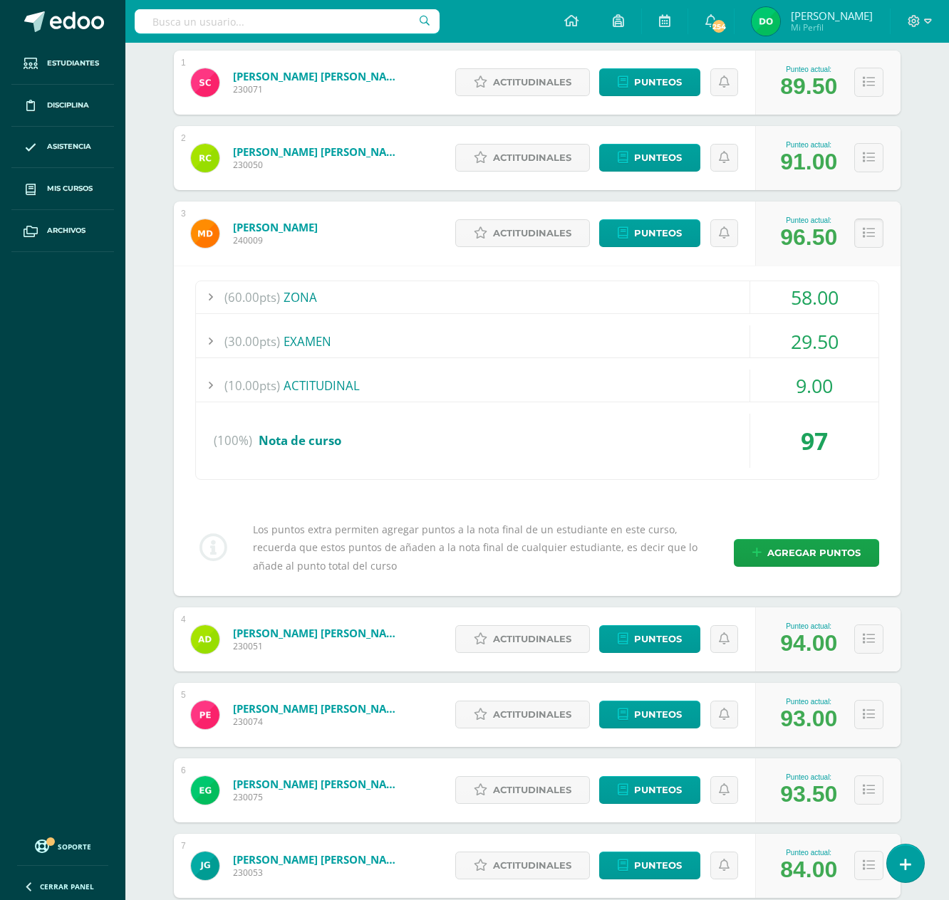
click at [867, 232] on icon at bounding box center [868, 233] width 12 height 12
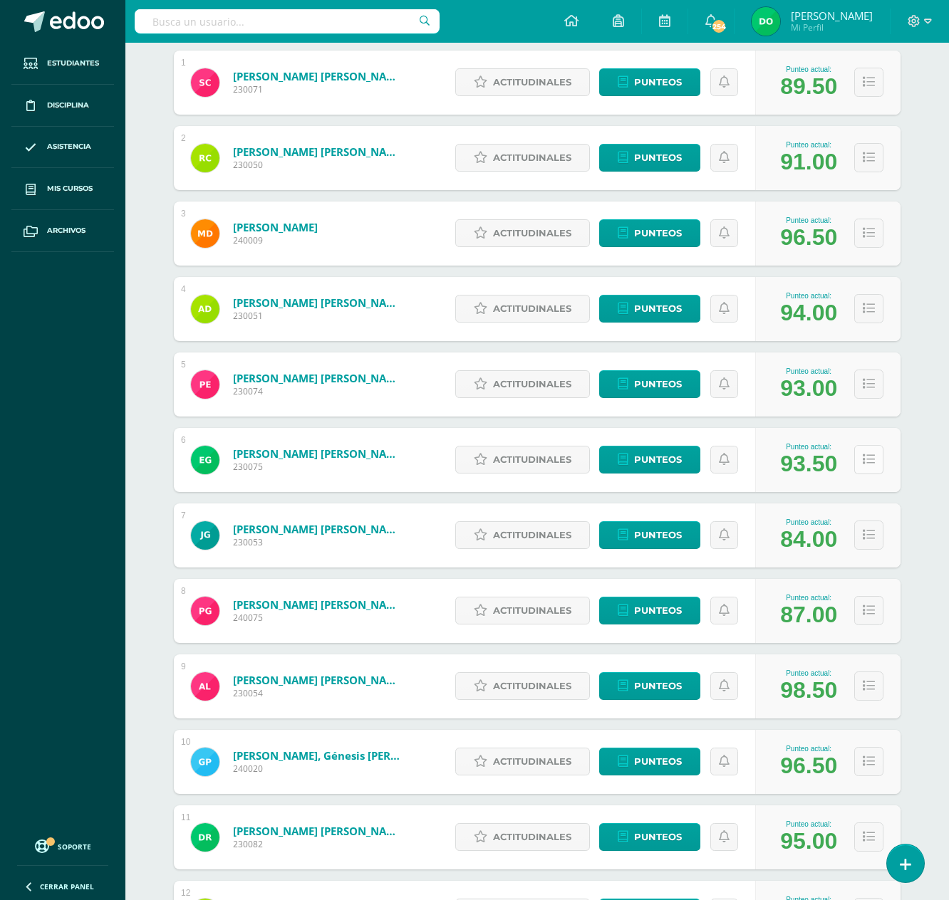
click at [869, 456] on icon at bounding box center [868, 460] width 12 height 12
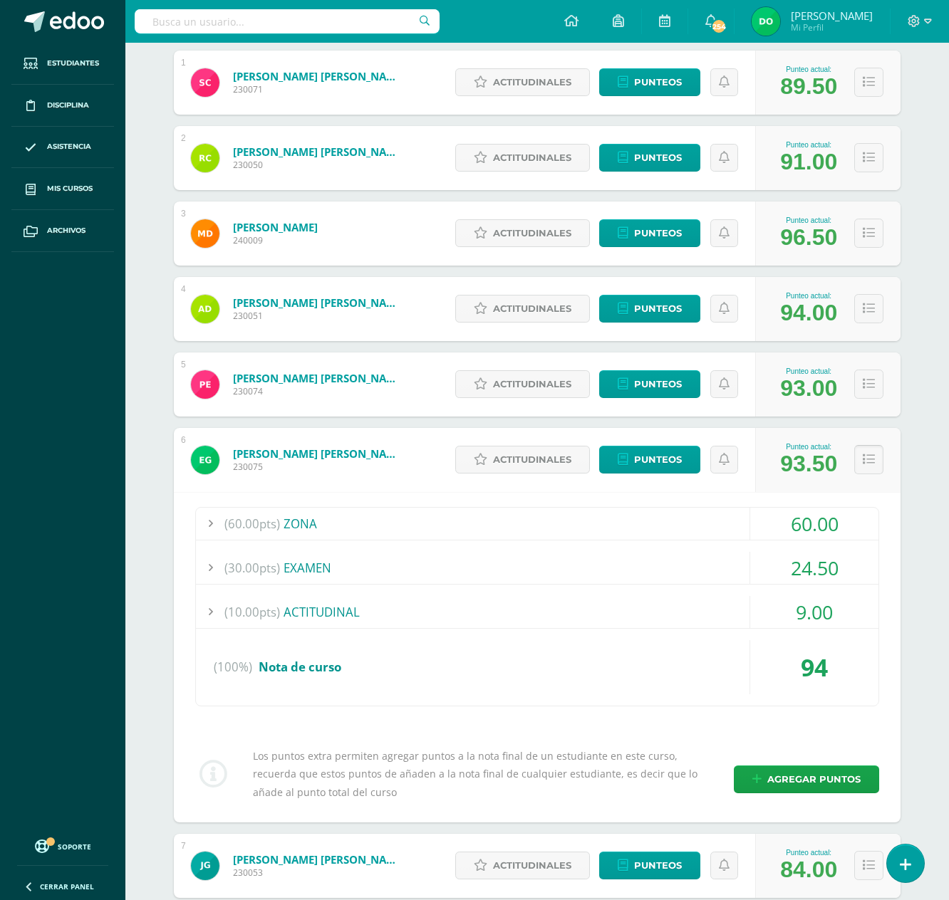
click at [866, 461] on icon at bounding box center [868, 460] width 12 height 12
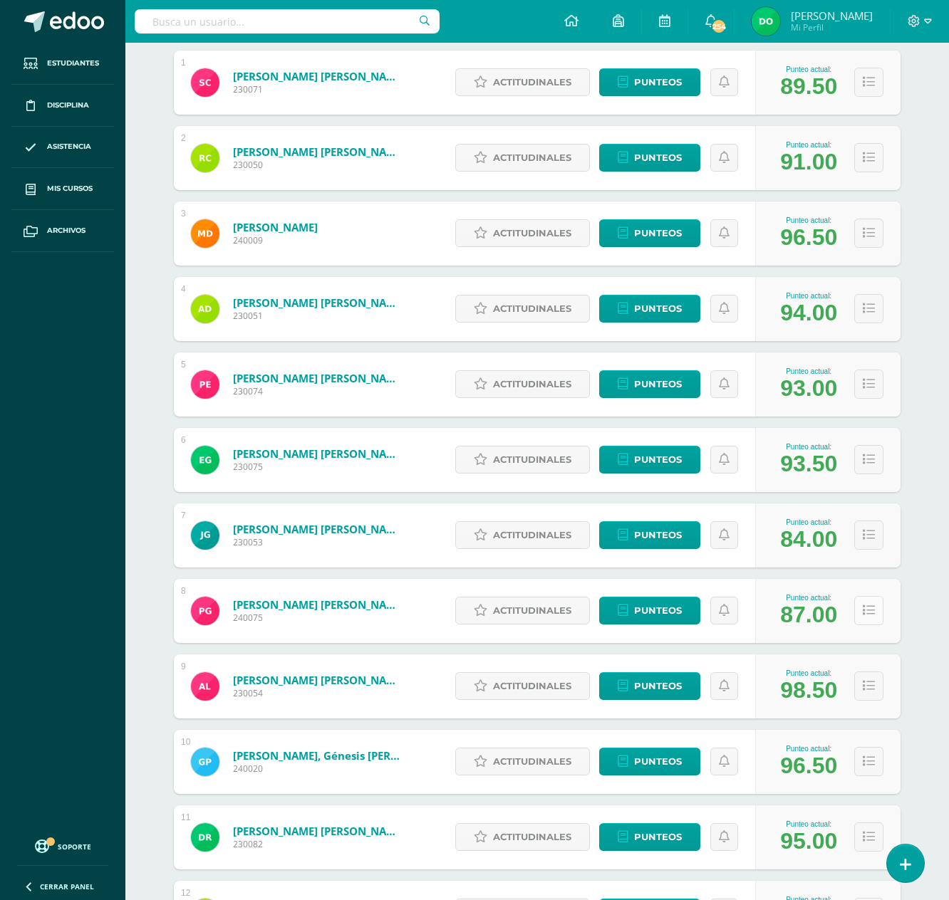
click at [877, 605] on button at bounding box center [868, 610] width 29 height 29
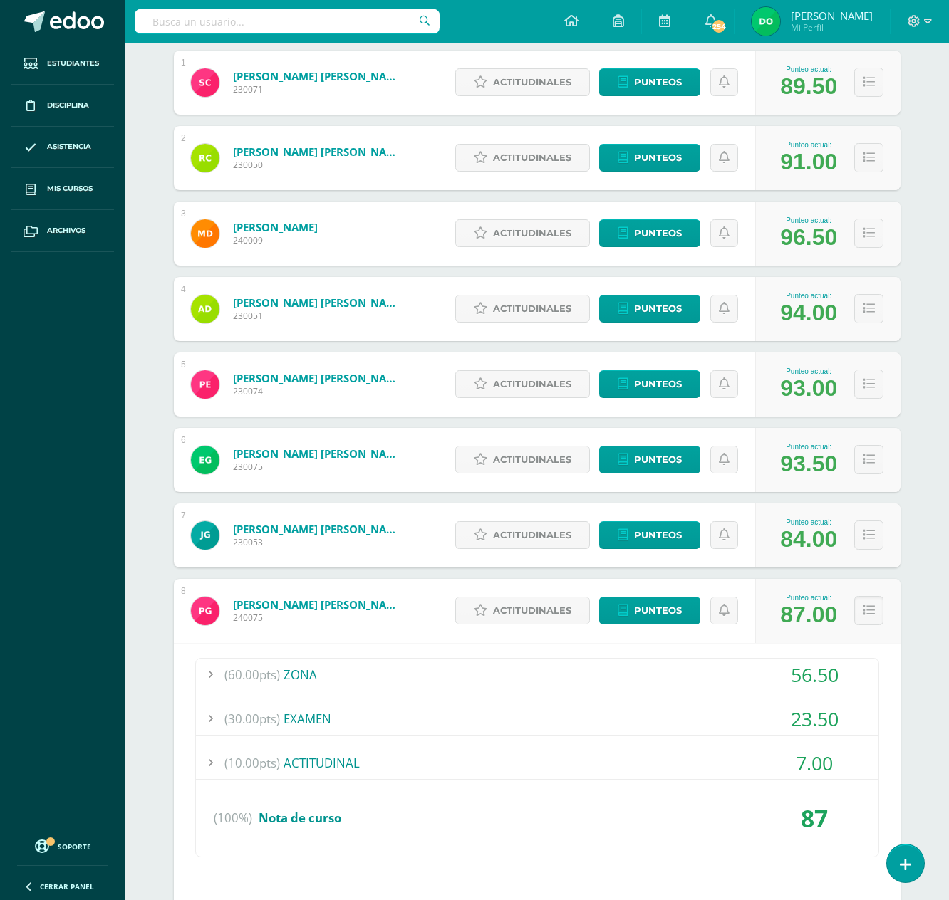
click at [886, 614] on div "Punteo actual: 87.00" at bounding box center [827, 611] width 145 height 64
click at [862, 605] on icon at bounding box center [868, 611] width 12 height 12
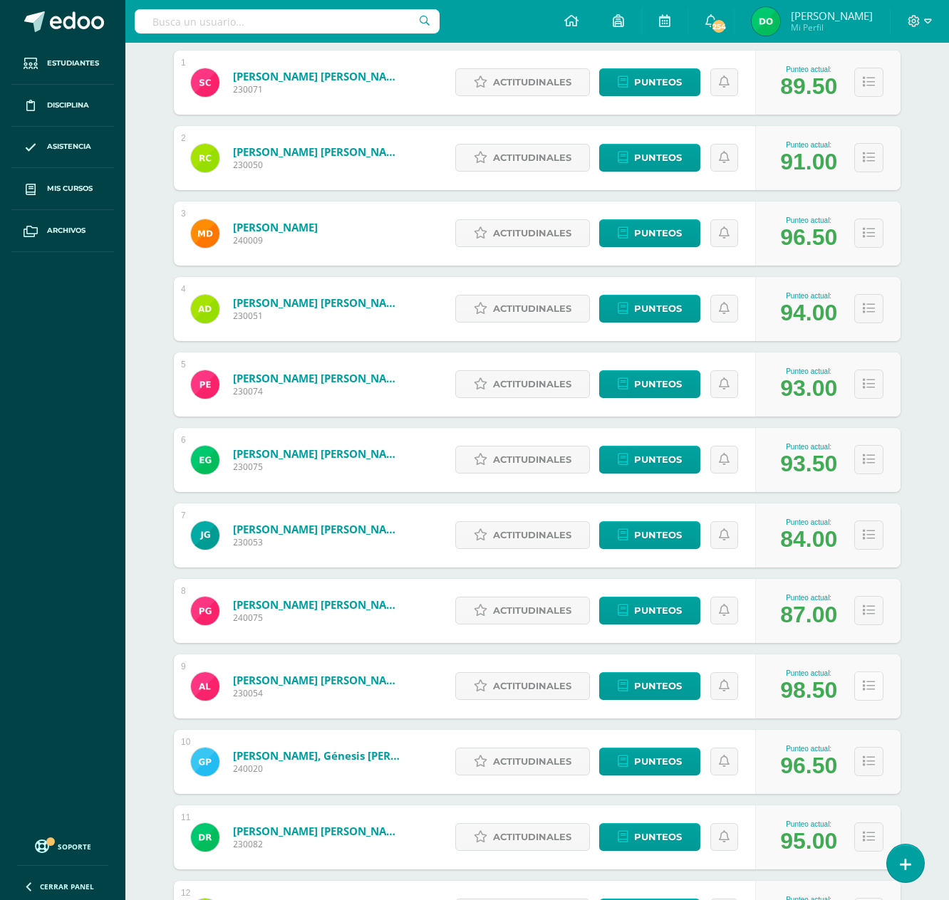
click at [872, 685] on icon at bounding box center [868, 686] width 12 height 12
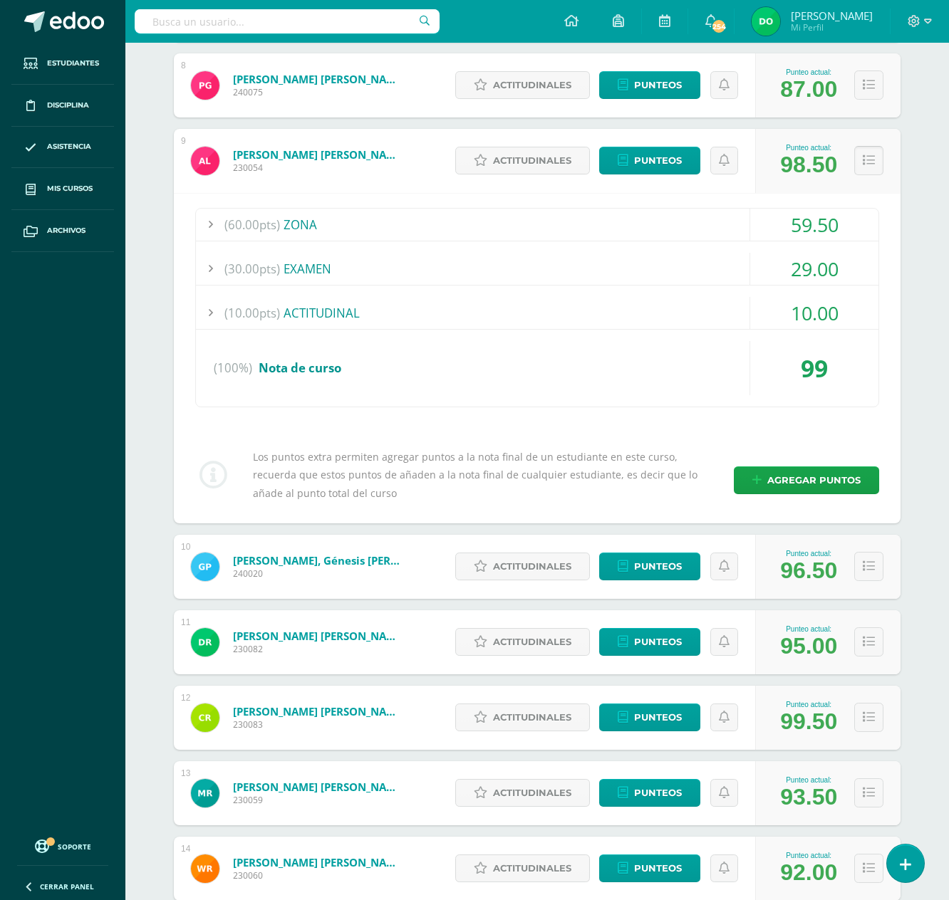
scroll to position [786, 0]
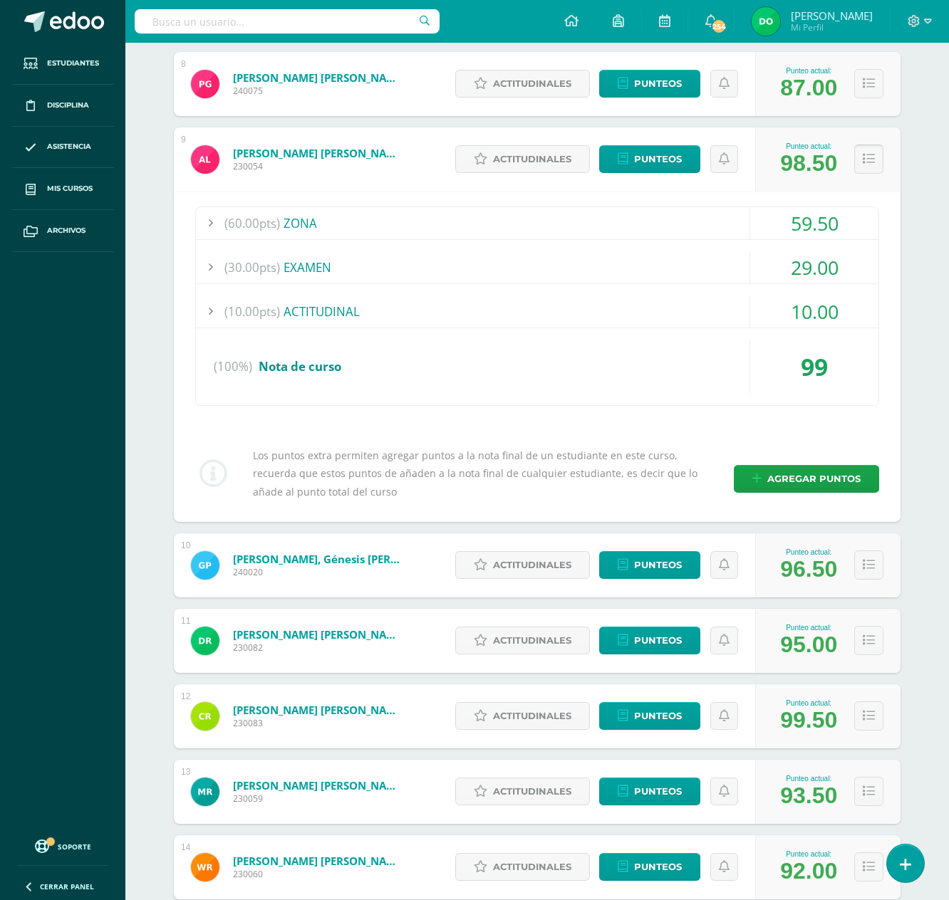
click at [875, 157] on button at bounding box center [868, 159] width 29 height 29
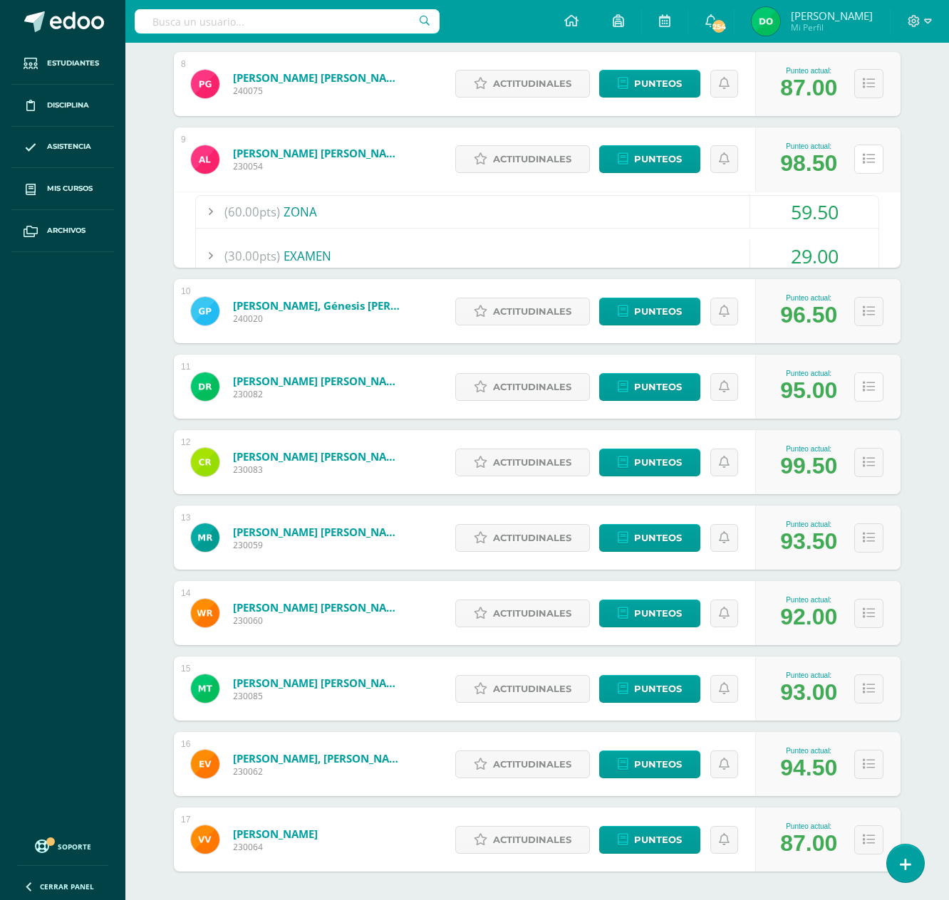
scroll to position [775, 0]
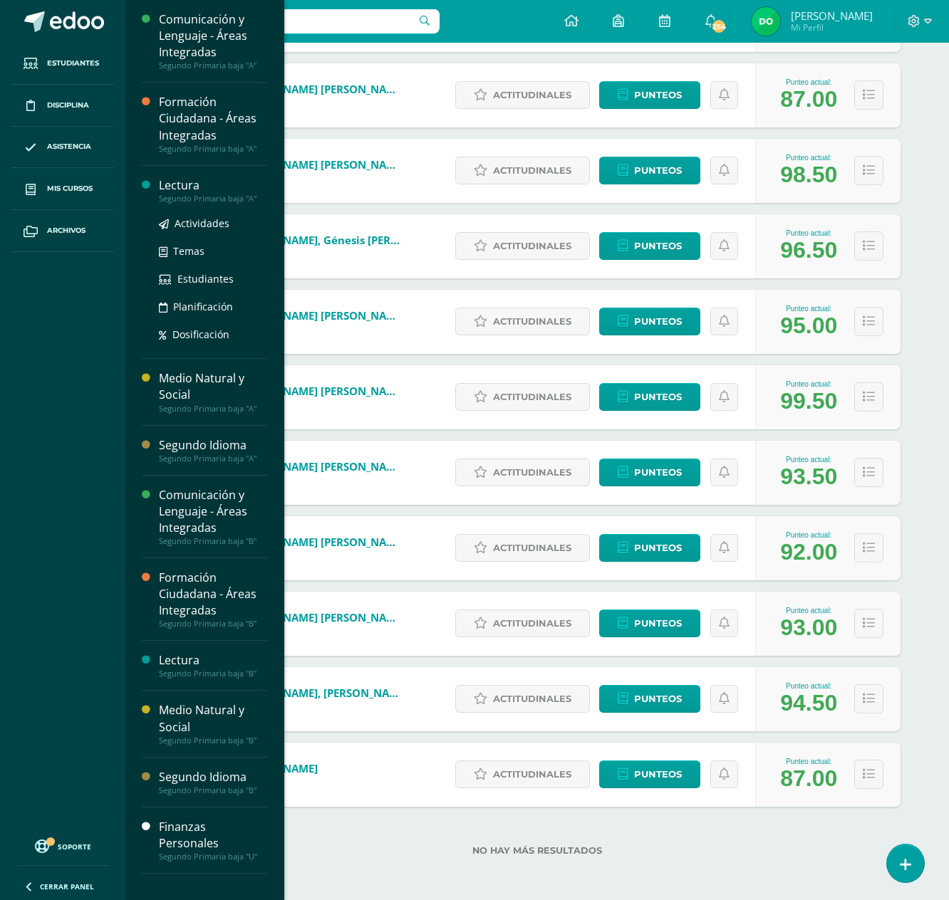
click at [169, 174] on div "Lectura Segundo Primaria baja "A" Actividades Temas Estudiantes Planificación D…" at bounding box center [204, 263] width 125 height 194
click at [192, 189] on div "Lectura" at bounding box center [213, 185] width 108 height 16
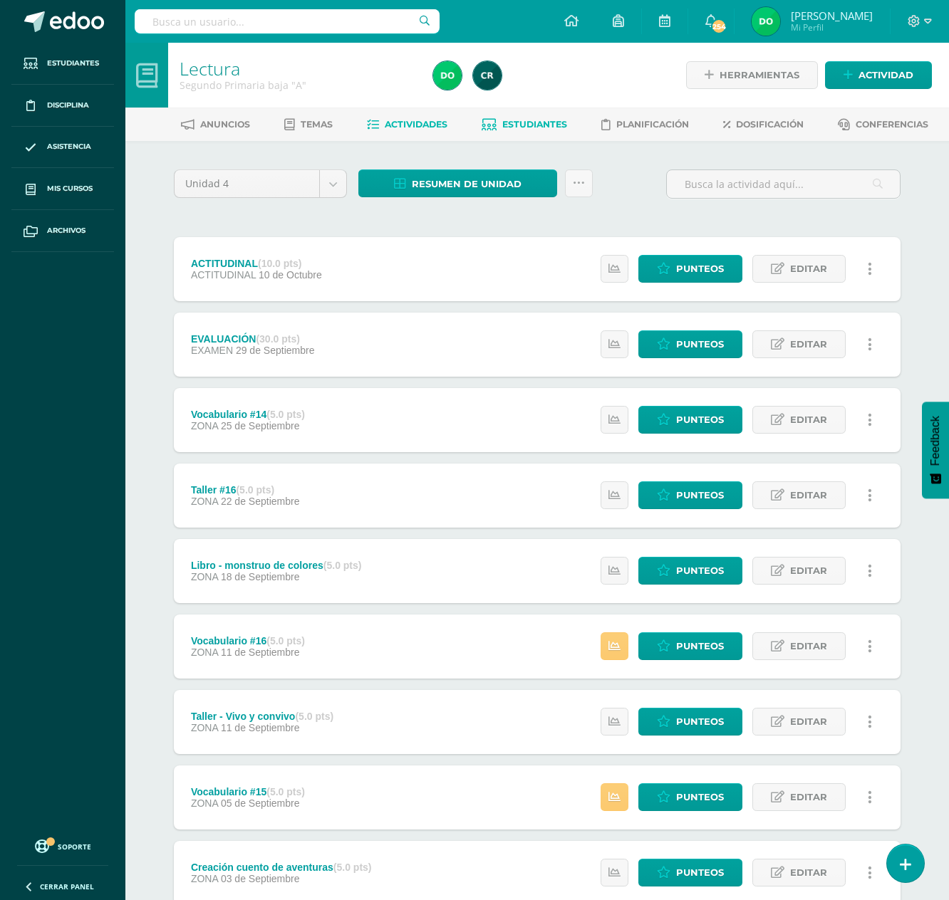
click at [520, 131] on link "Estudiantes" at bounding box center [523, 124] width 85 height 23
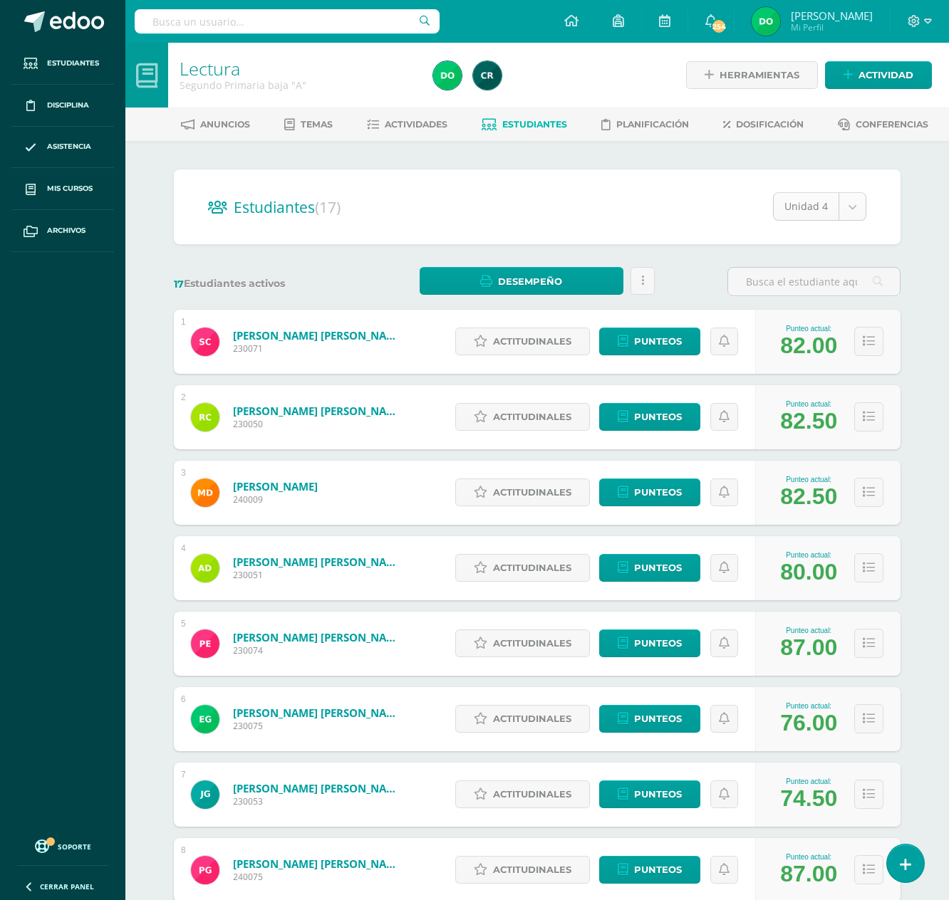
click at [850, 204] on body "Estudiantes Disciplina Asistencia Mis cursos Archivos Soporte Ayuda Reportar un…" at bounding box center [474, 571] width 949 height 1143
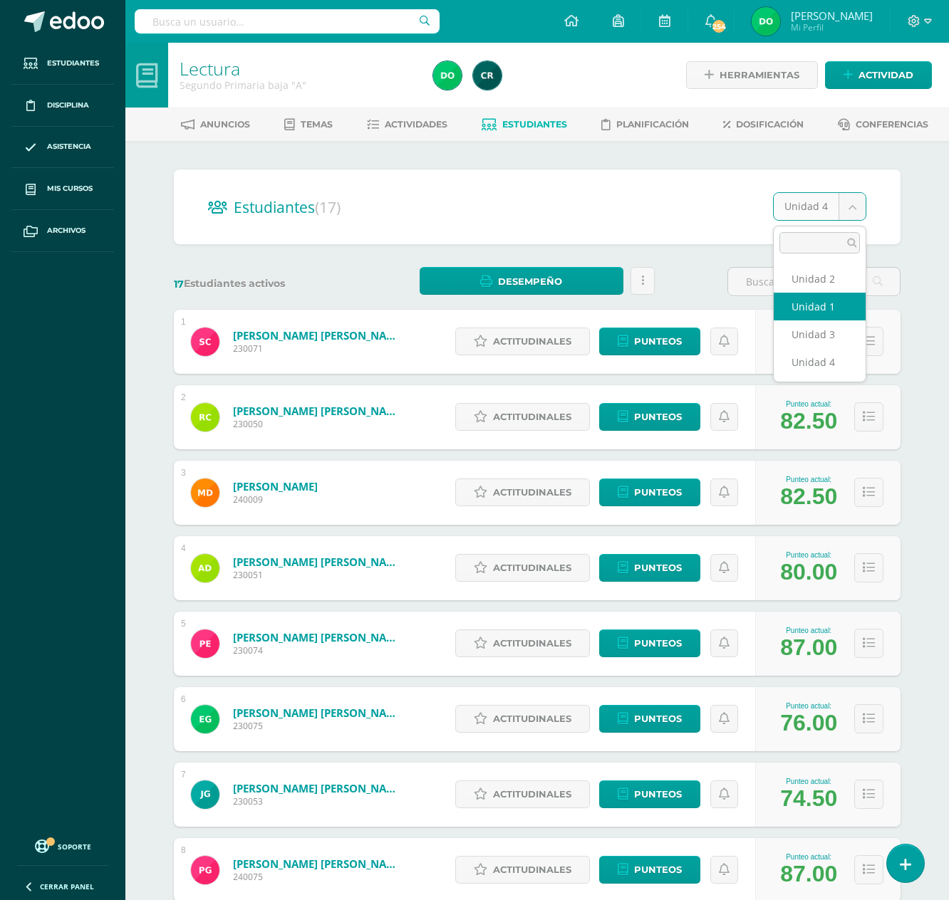
select select "/dashboard/teacher/section/2081/students/?unit=92003"
click at [862, 215] on body "Estudiantes Disciplina Asistencia Mis cursos Archivos Soporte Ayuda Reportar un…" at bounding box center [474, 838] width 949 height 1676
select select "/dashboard/teacher/section/2081/students/?unit=92006"
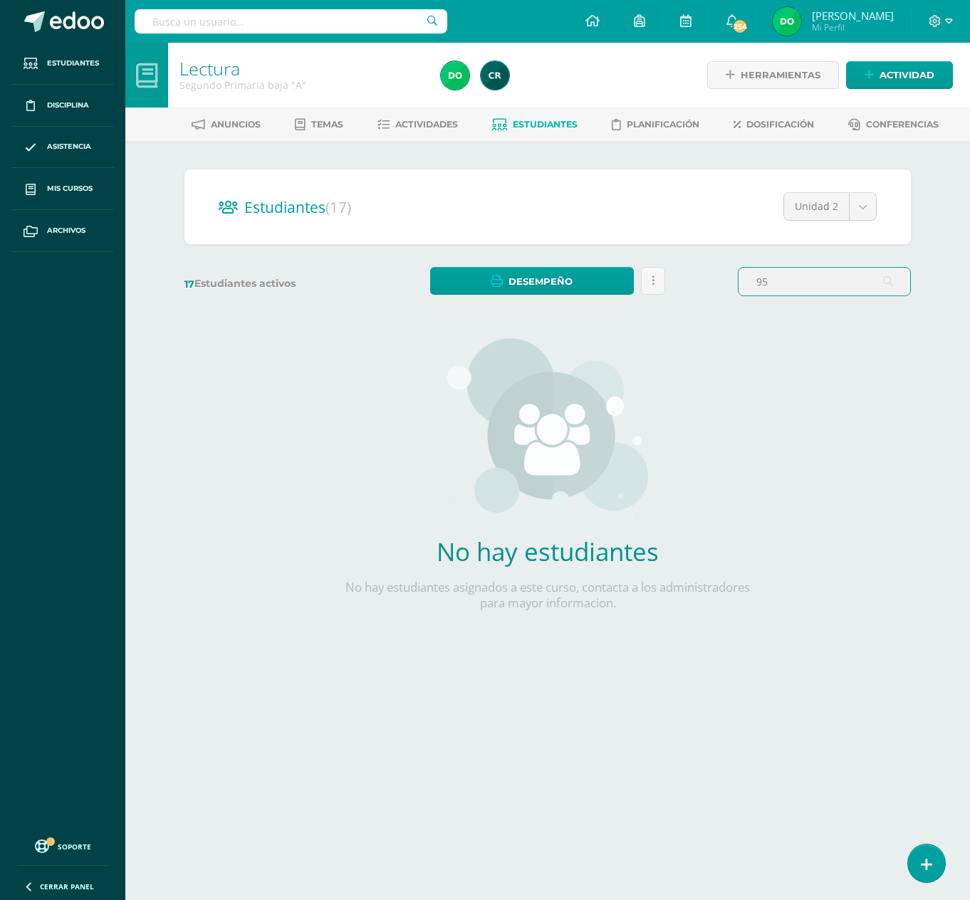
type input "9"
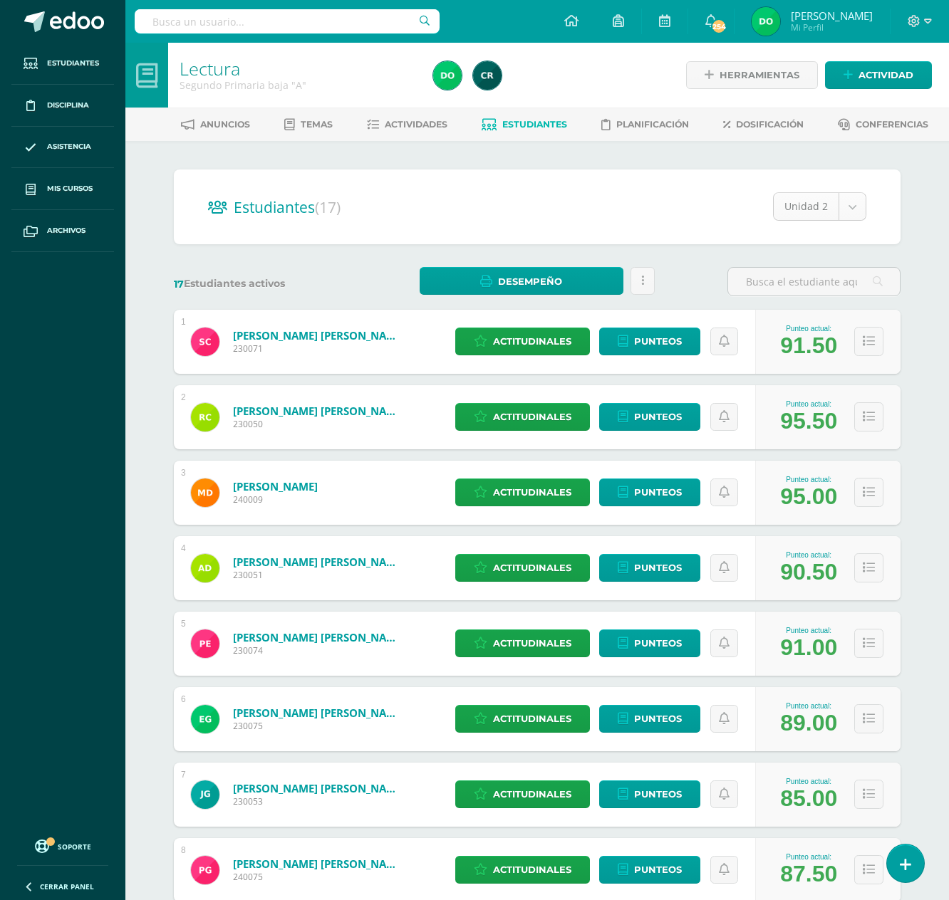
click at [856, 214] on body "Estudiantes Disciplina Asistencia Mis cursos Archivos Soporte Ayuda Reportar un…" at bounding box center [474, 838] width 949 height 1676
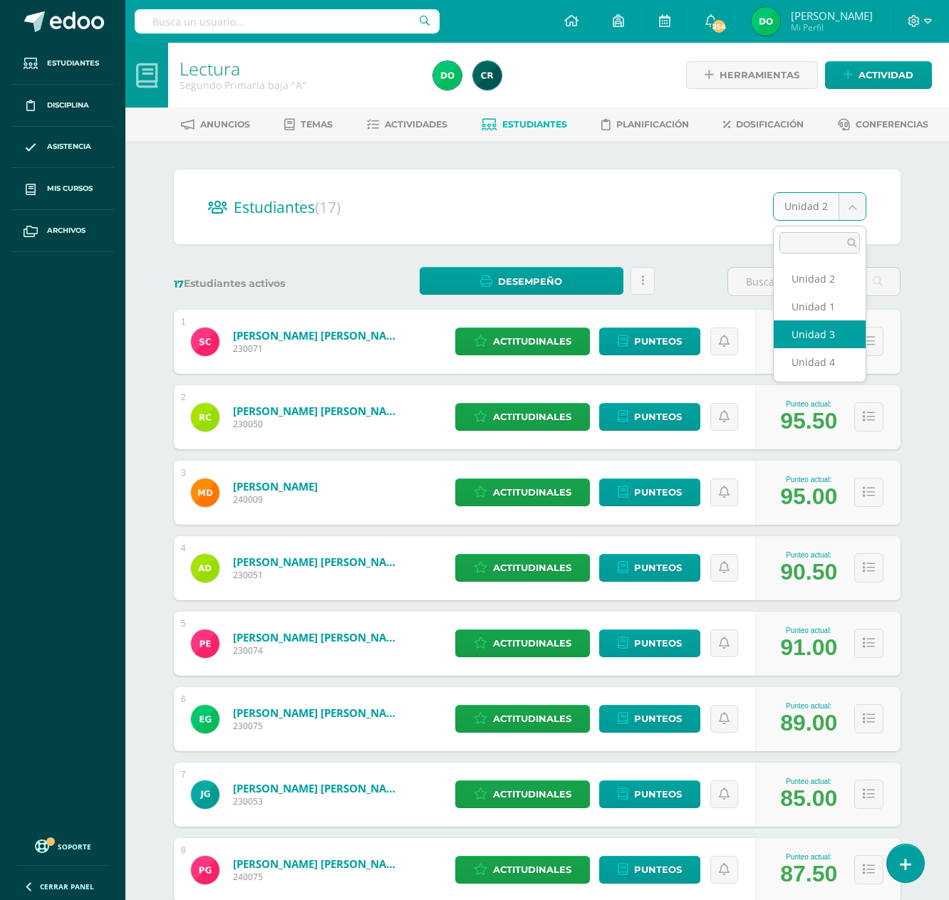
select select "/dashboard/teacher/section/2081/students/?unit=92007"
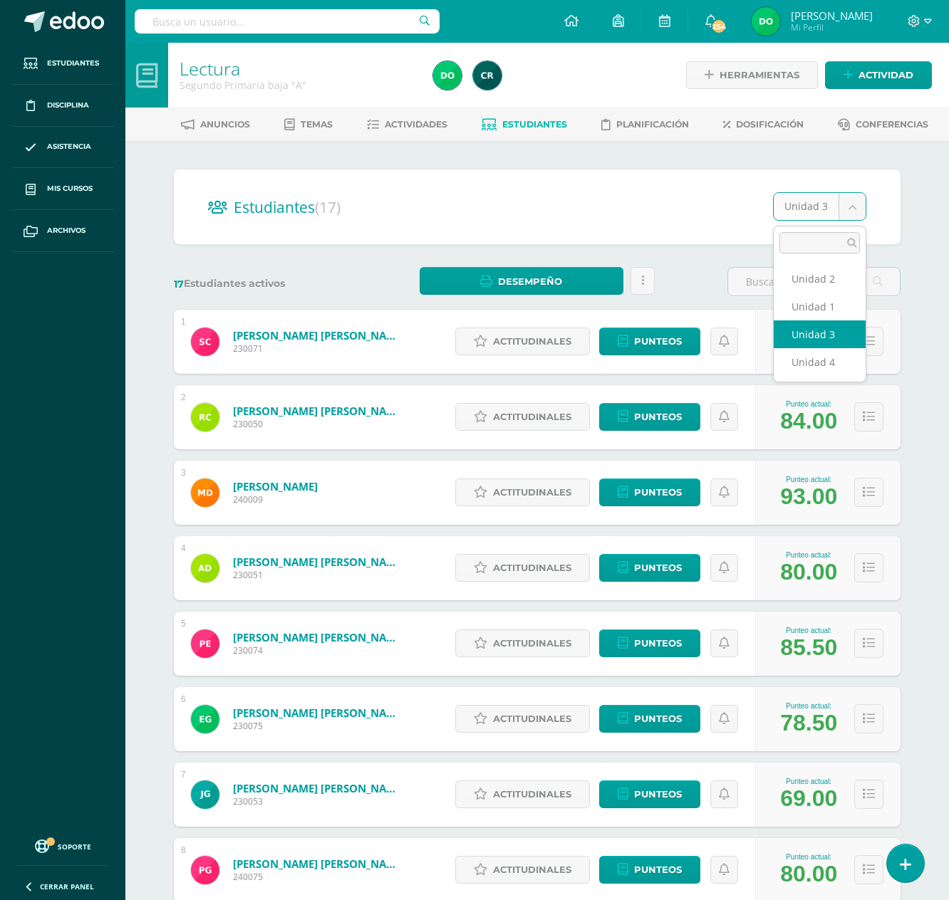
click at [857, 197] on body "Estudiantes Disciplina Asistencia Mis cursos Archivos Soporte Ayuda Reportar un…" at bounding box center [474, 838] width 949 height 1676
select select "/dashboard/teacher/section/2081/students/?unit=92008"
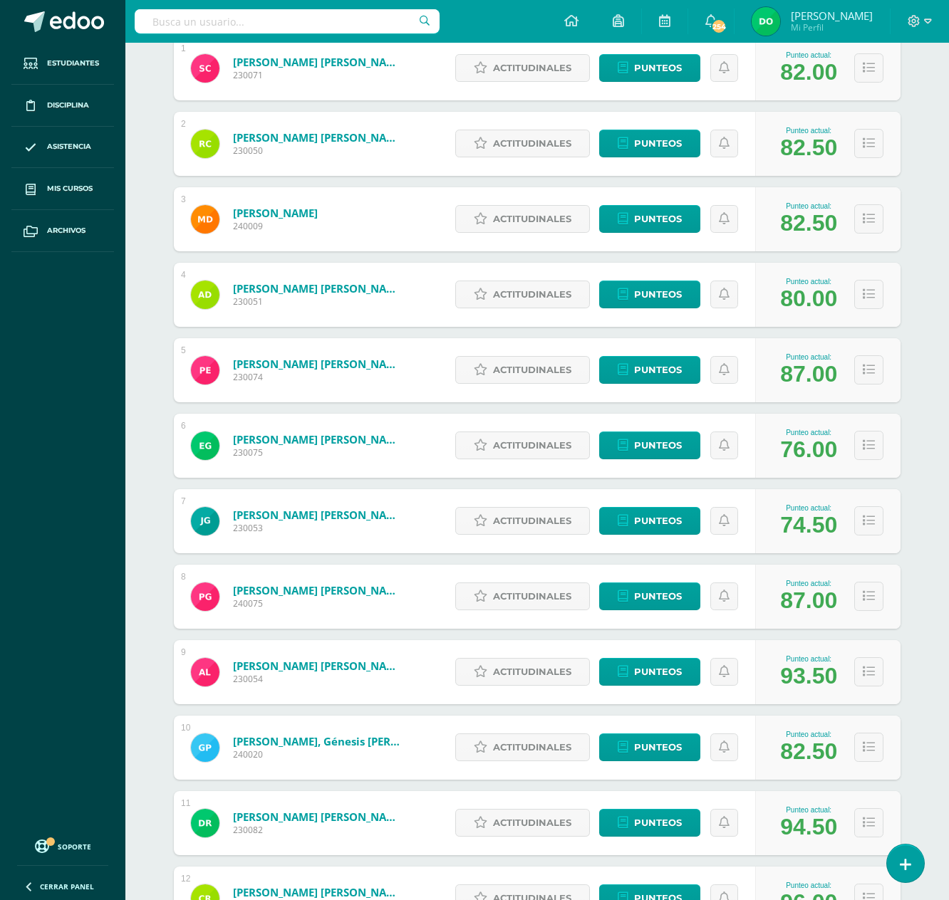
scroll to position [275, 0]
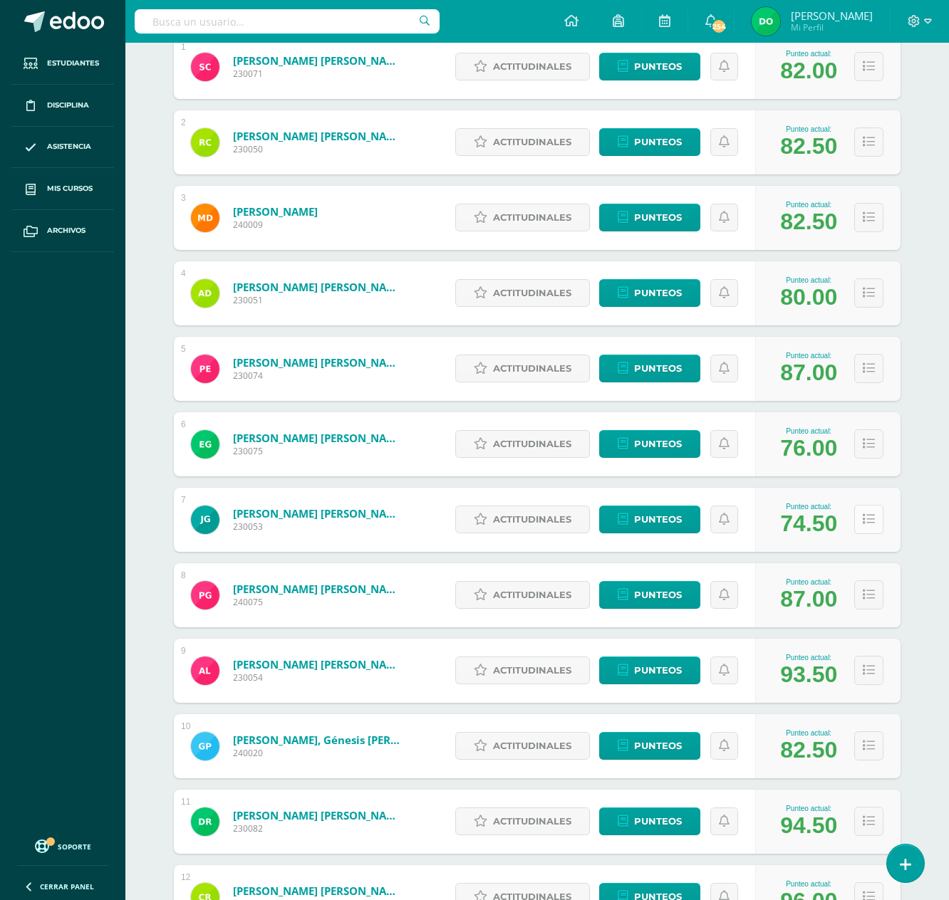
click at [862, 521] on icon at bounding box center [868, 519] width 12 height 12
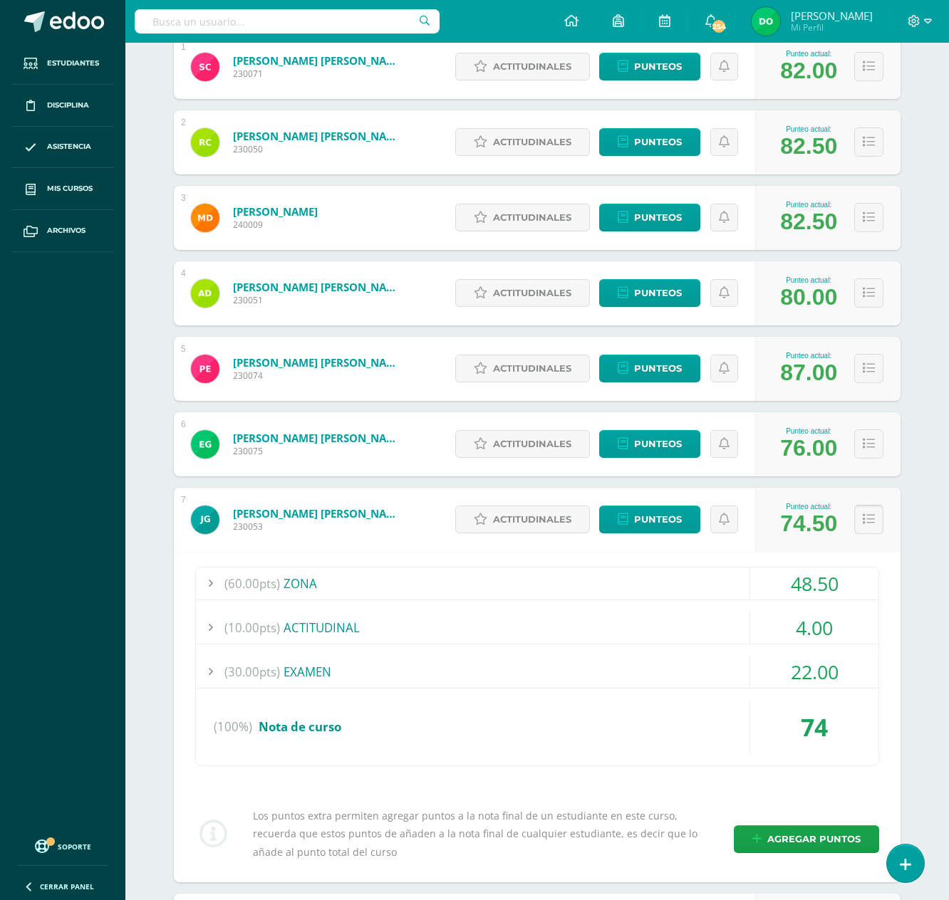
click at [867, 517] on icon at bounding box center [868, 519] width 12 height 12
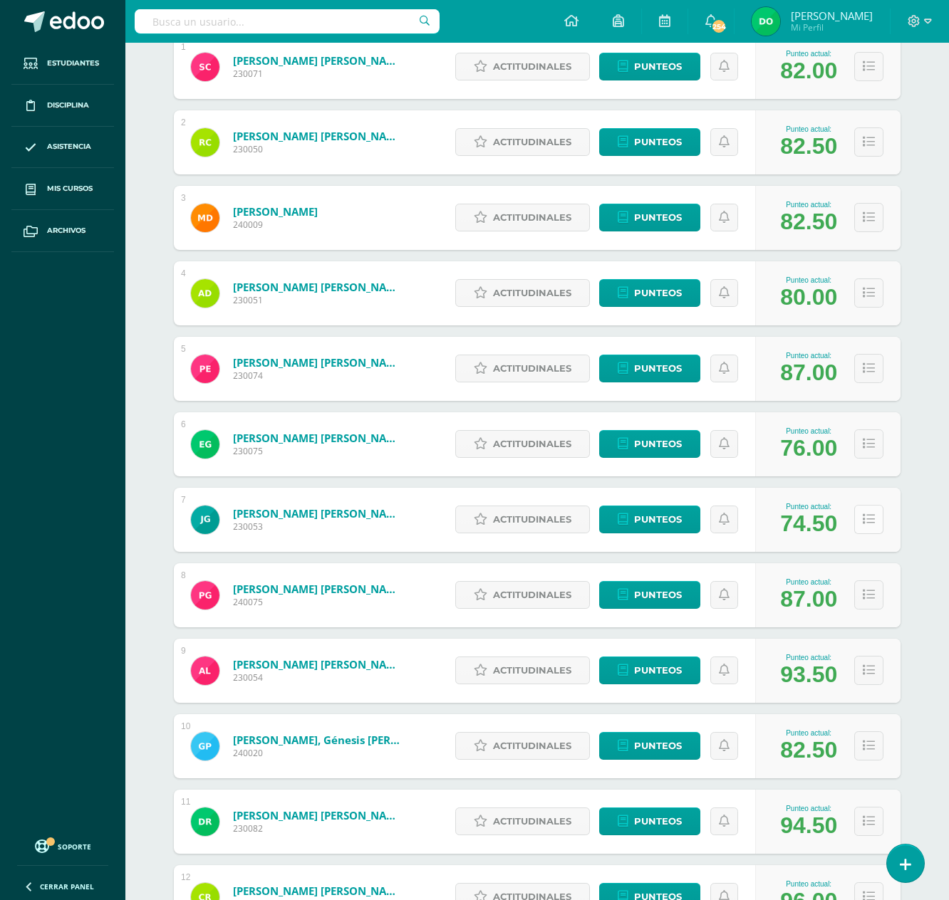
click at [867, 517] on icon at bounding box center [868, 519] width 12 height 12
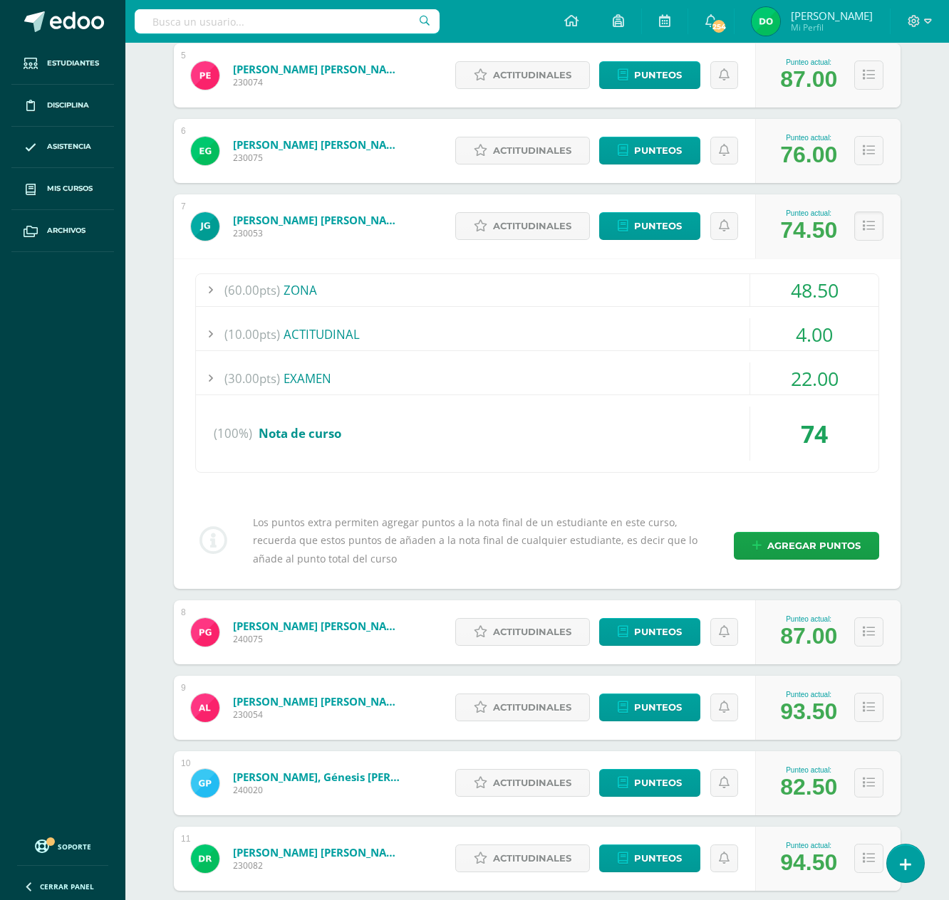
scroll to position [570, 0]
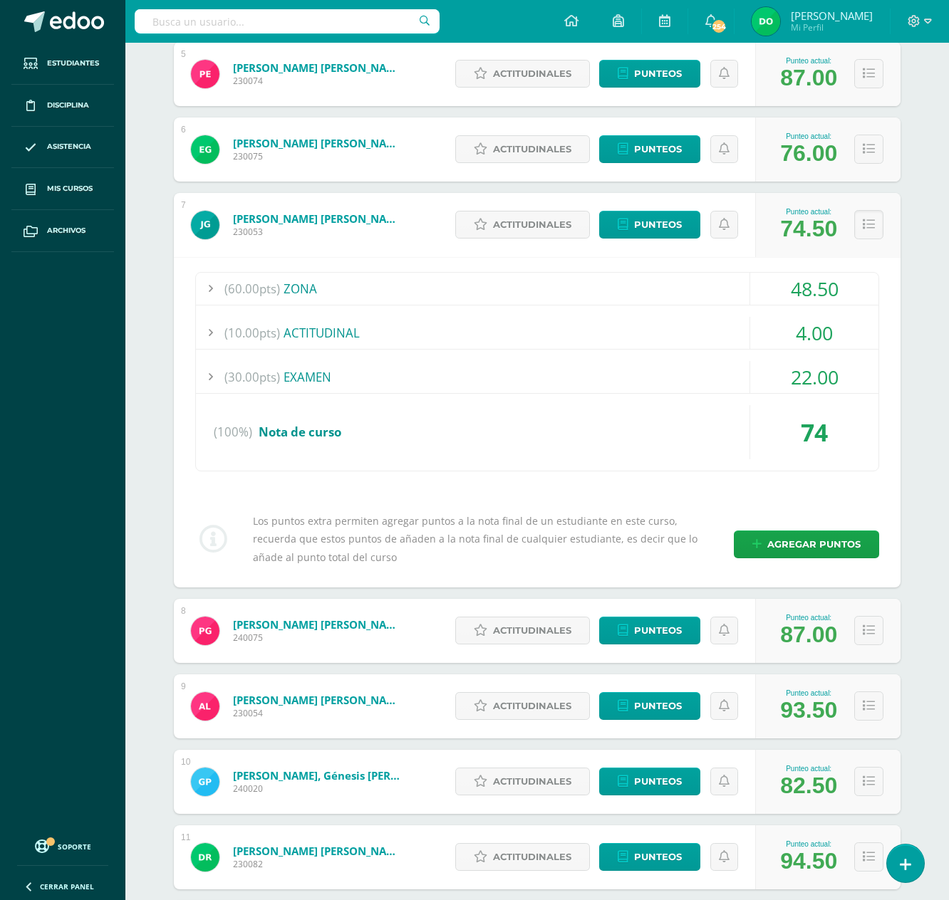
click at [756, 298] on div "48.50" at bounding box center [814, 289] width 128 height 32
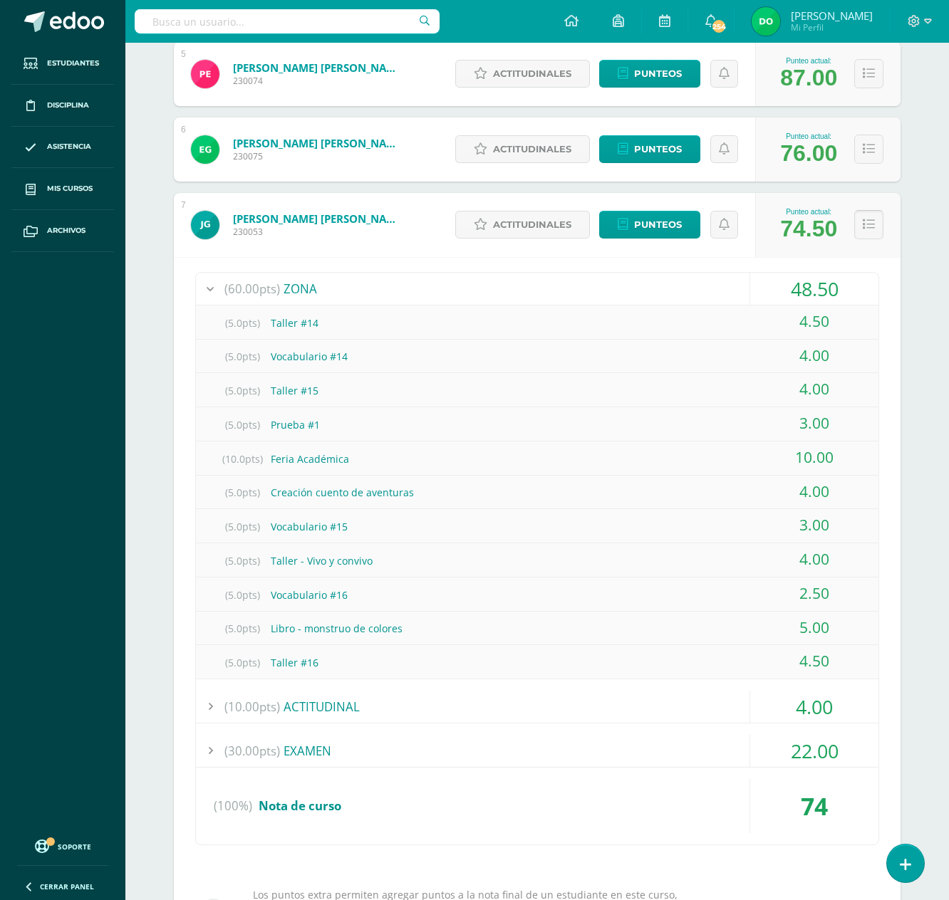
click at [872, 222] on icon at bounding box center [868, 225] width 12 height 12
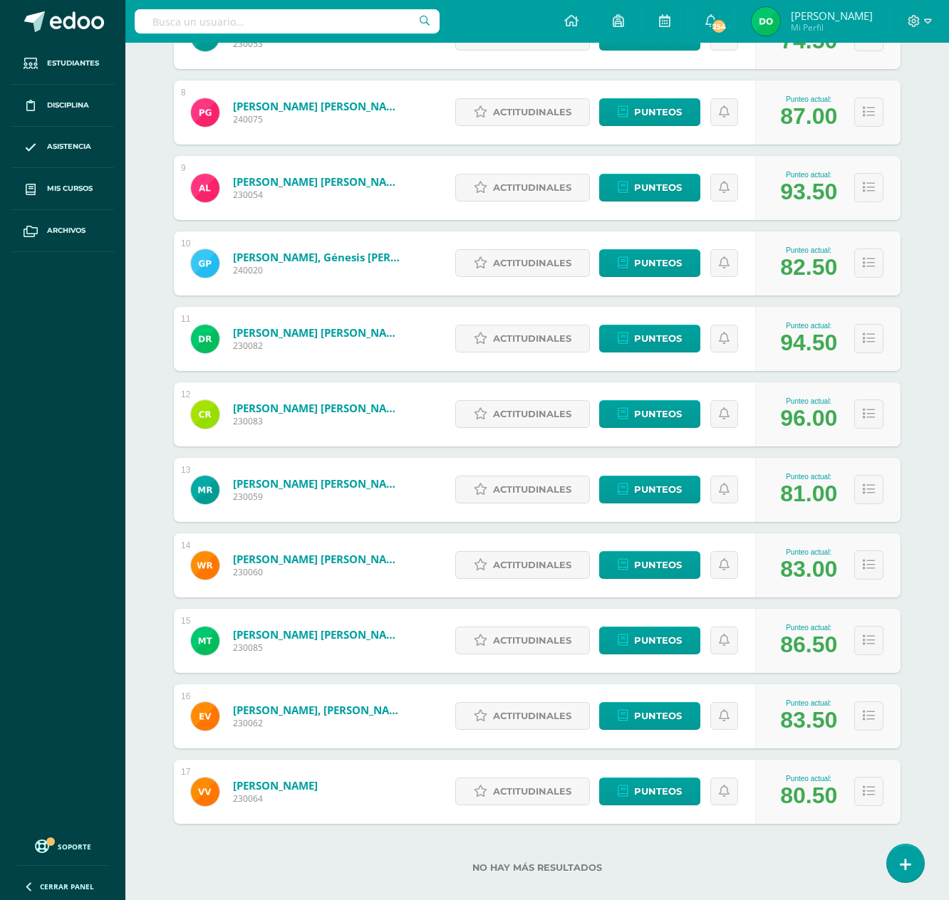
scroll to position [775, 0]
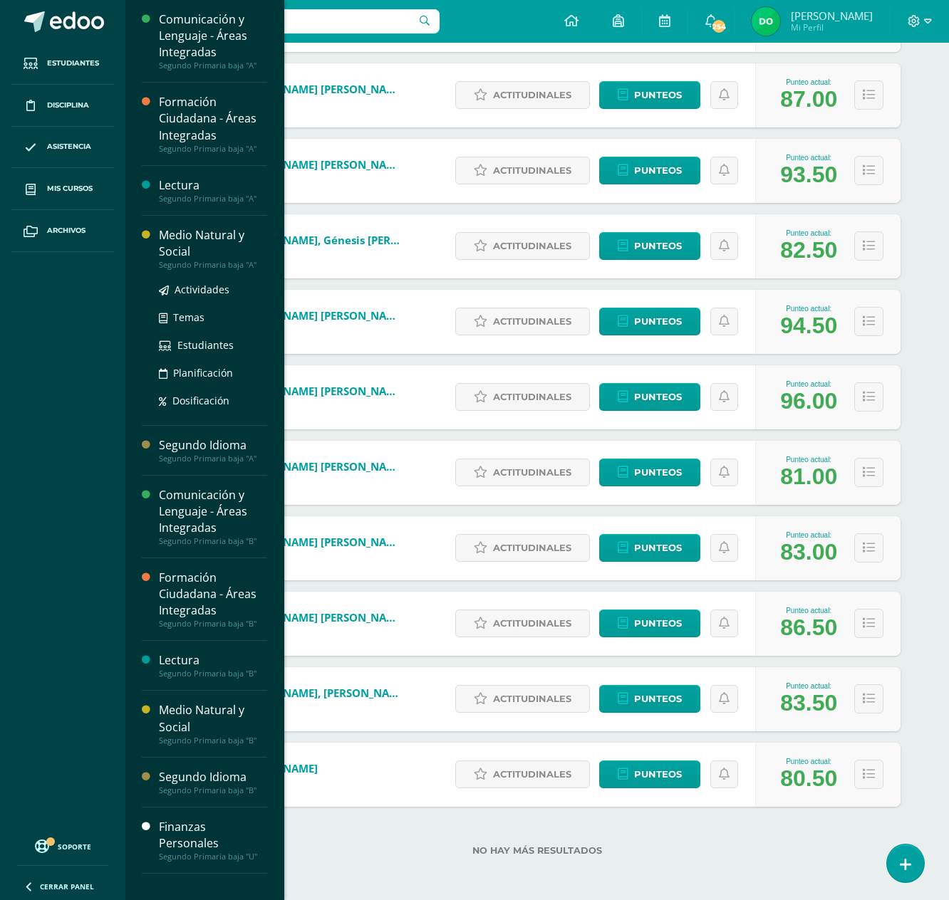
click at [211, 251] on div "Medio Natural y Social" at bounding box center [213, 243] width 108 height 33
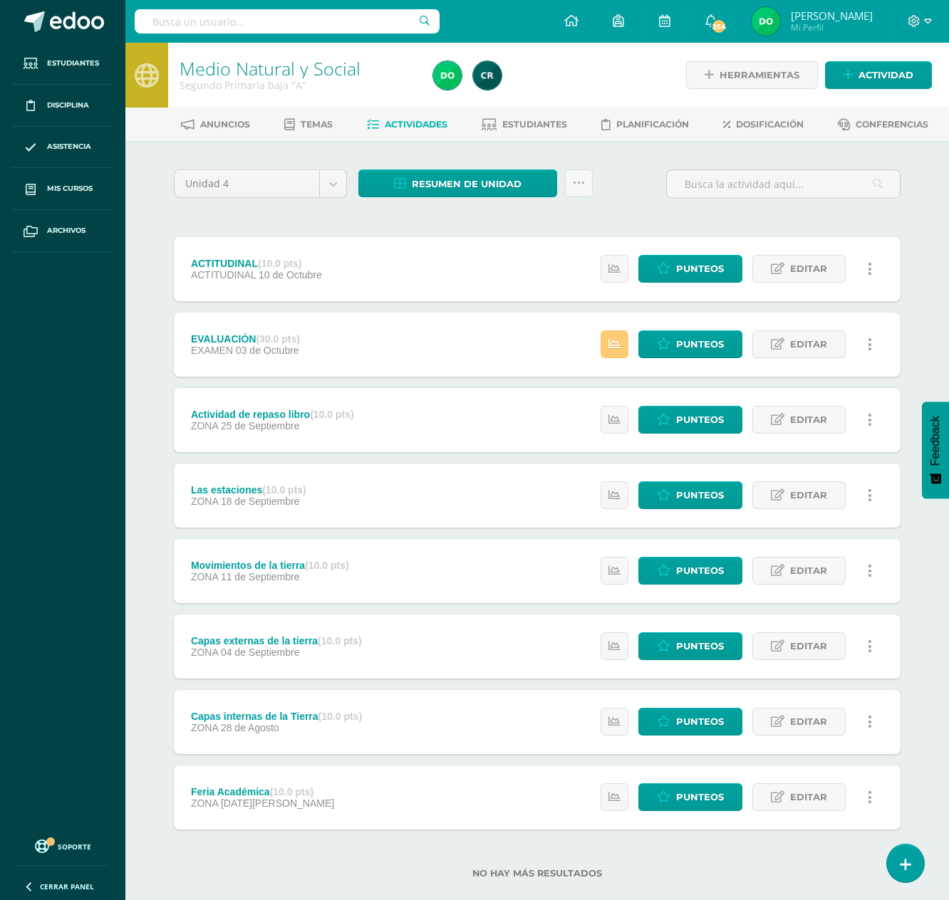
click at [526, 108] on div "Anuncios Temas Actividades Estudiantes Planificación Dosificación Conferencias" at bounding box center [553, 124] width 857 height 33
click at [526, 122] on span "Estudiantes" at bounding box center [534, 124] width 65 height 11
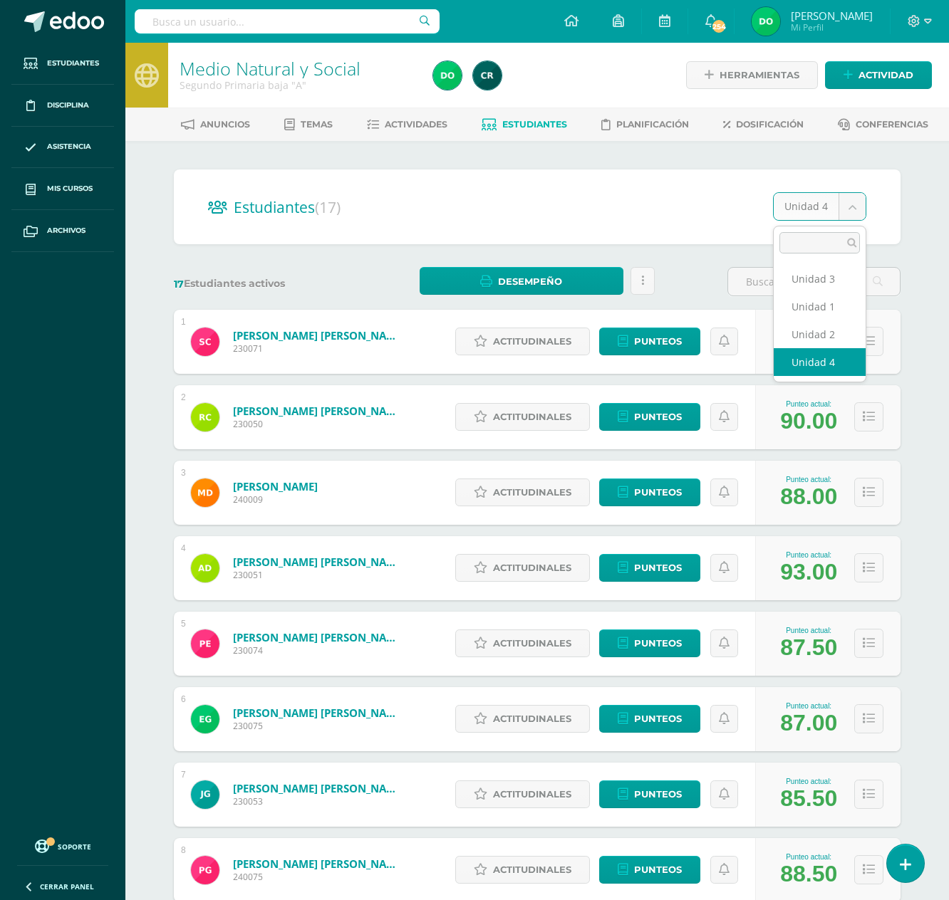
click at [852, 204] on body "Estudiantes Disciplina Asistencia Mis cursos Archivos Soporte Ayuda Reportar un…" at bounding box center [474, 571] width 949 height 1143
select select "/dashboard/teacher/section/2074/students/?unit=91954"
click at [855, 204] on body "Estudiantes Disciplina Asistencia Mis cursos Archivos Soporte Ayuda Reportar un…" at bounding box center [474, 838] width 949 height 1676
select select "/dashboard/teacher/section/2074/students/?unit=91957"
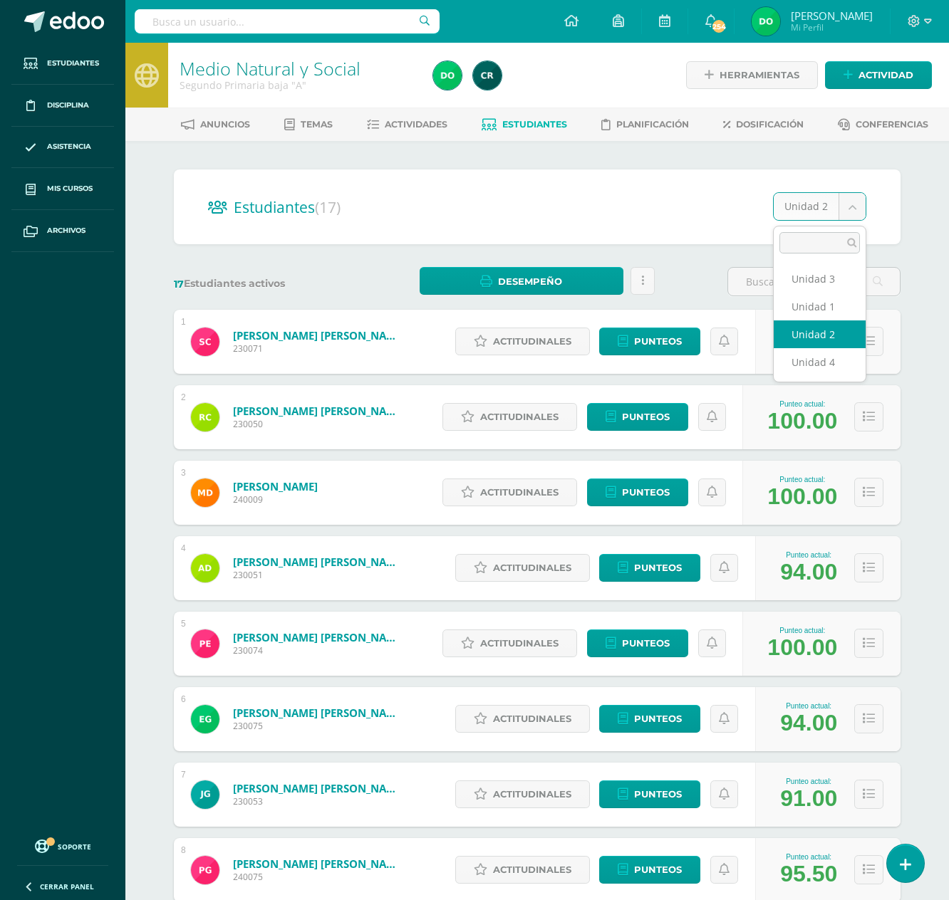
click at [857, 205] on body "Estudiantes Disciplina Asistencia Mis cursos Archivos Soporte Ayuda Reportar un…" at bounding box center [474, 838] width 949 height 1676
select select "/dashboard/teacher/section/2074/students/?unit=91958"
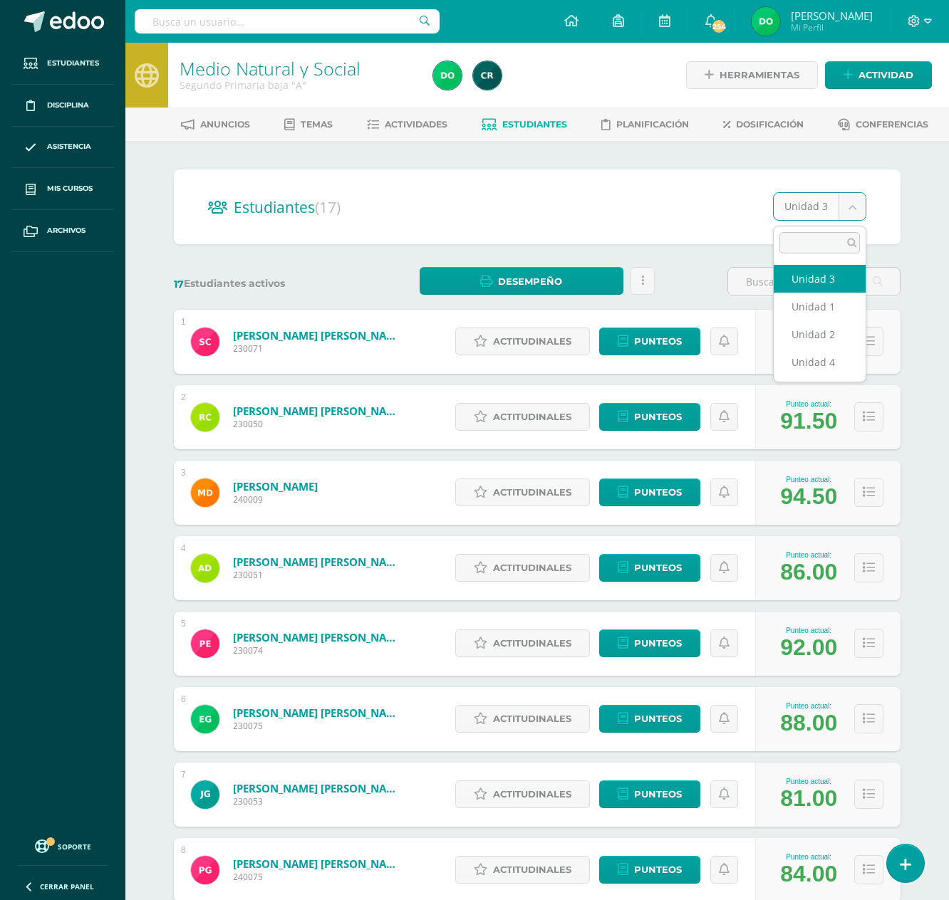
click at [852, 209] on body "Estudiantes Disciplina Asistencia Mis cursos Archivos Soporte Ayuda Reportar un…" at bounding box center [474, 838] width 949 height 1676
select select "/dashboard/teacher/section/2074/students/?unit=91959"
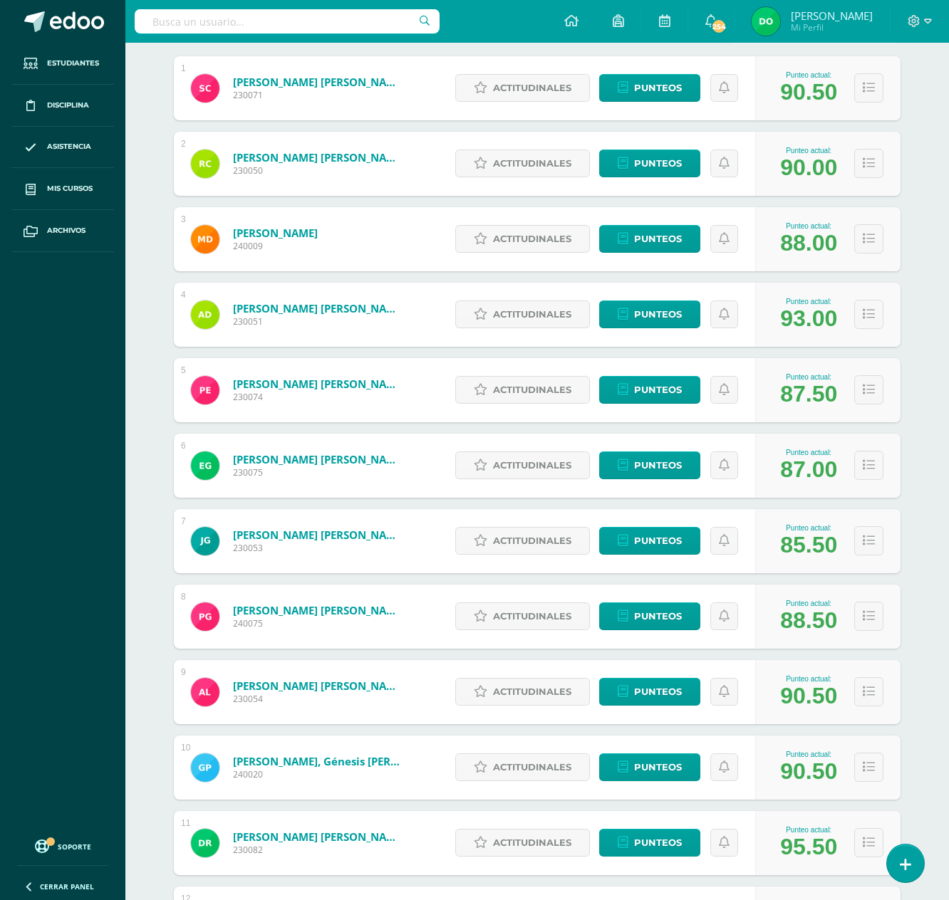
scroll to position [251, 0]
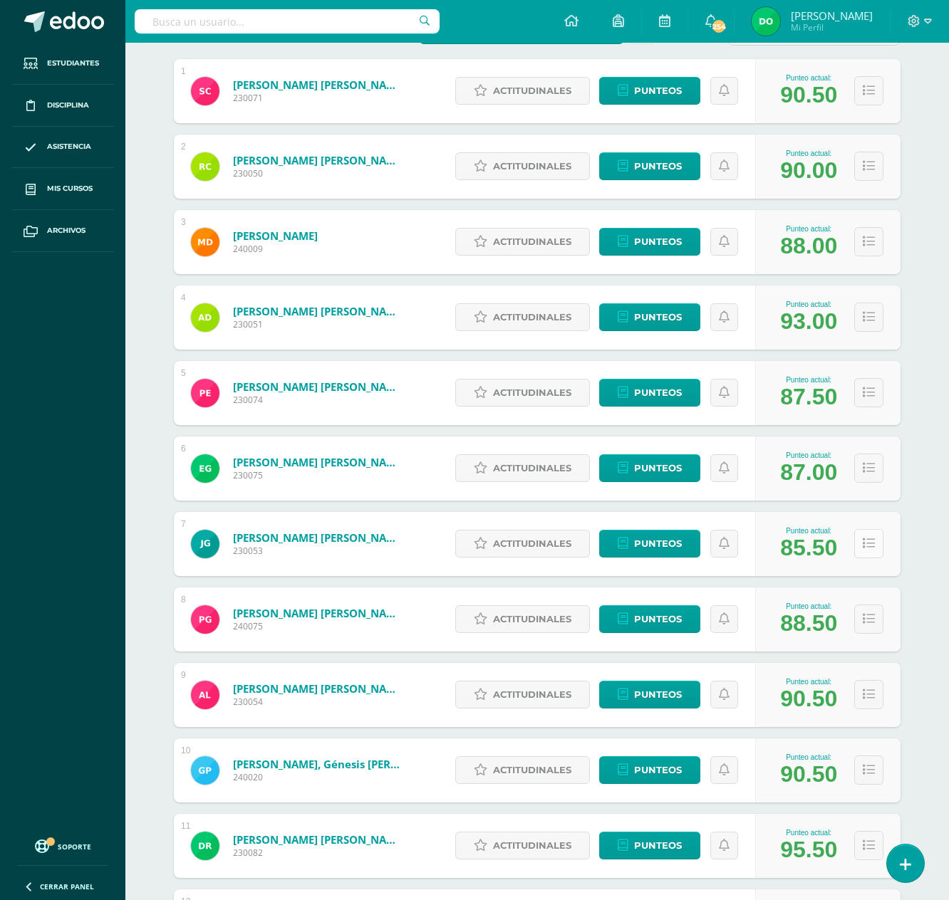
click at [866, 547] on icon at bounding box center [868, 544] width 12 height 12
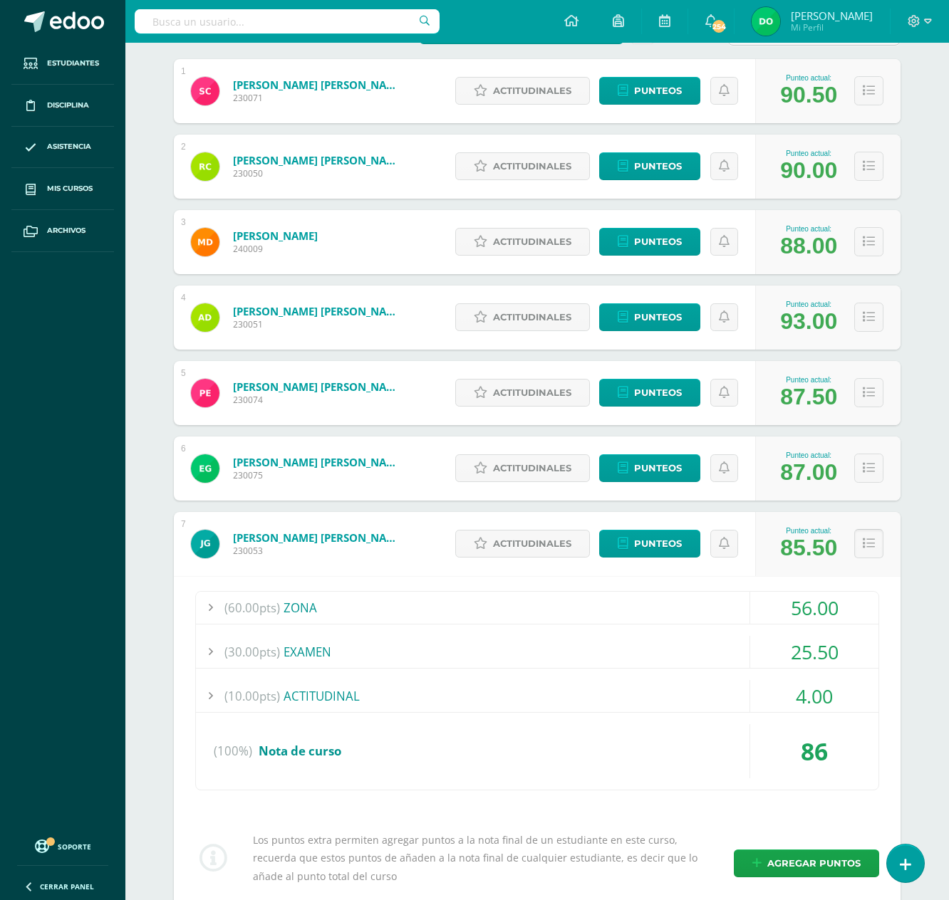
click at [866, 547] on icon at bounding box center [868, 544] width 12 height 12
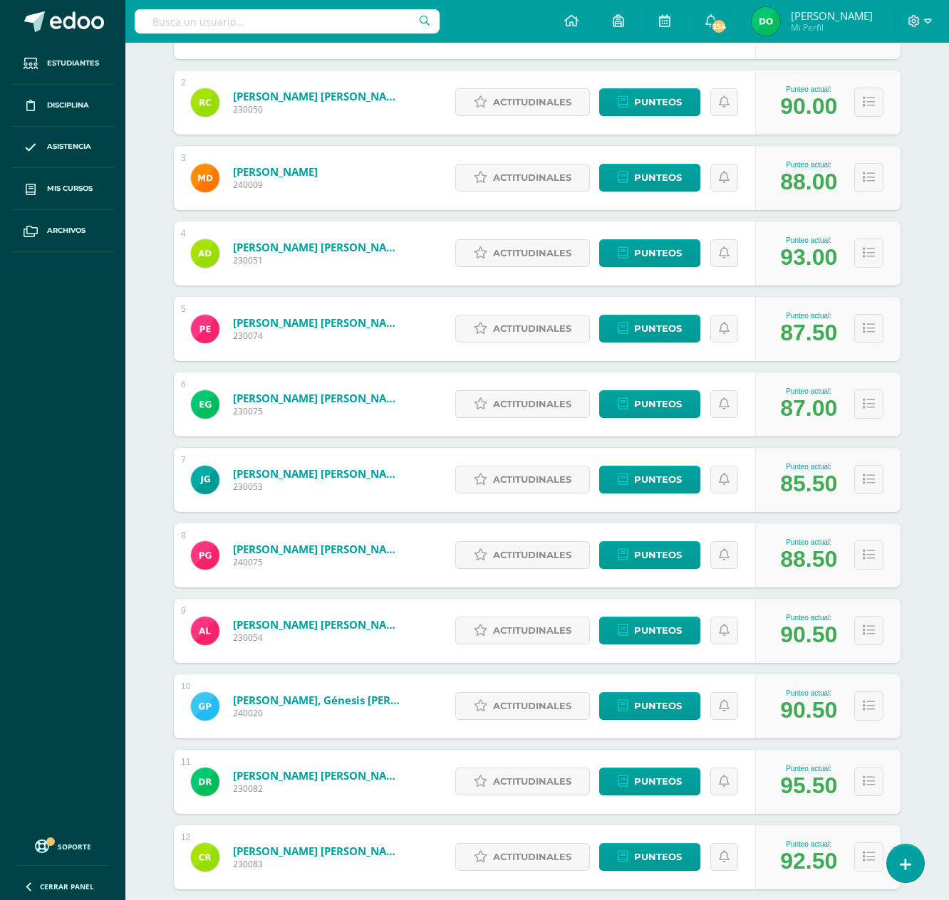
scroll to position [0, 0]
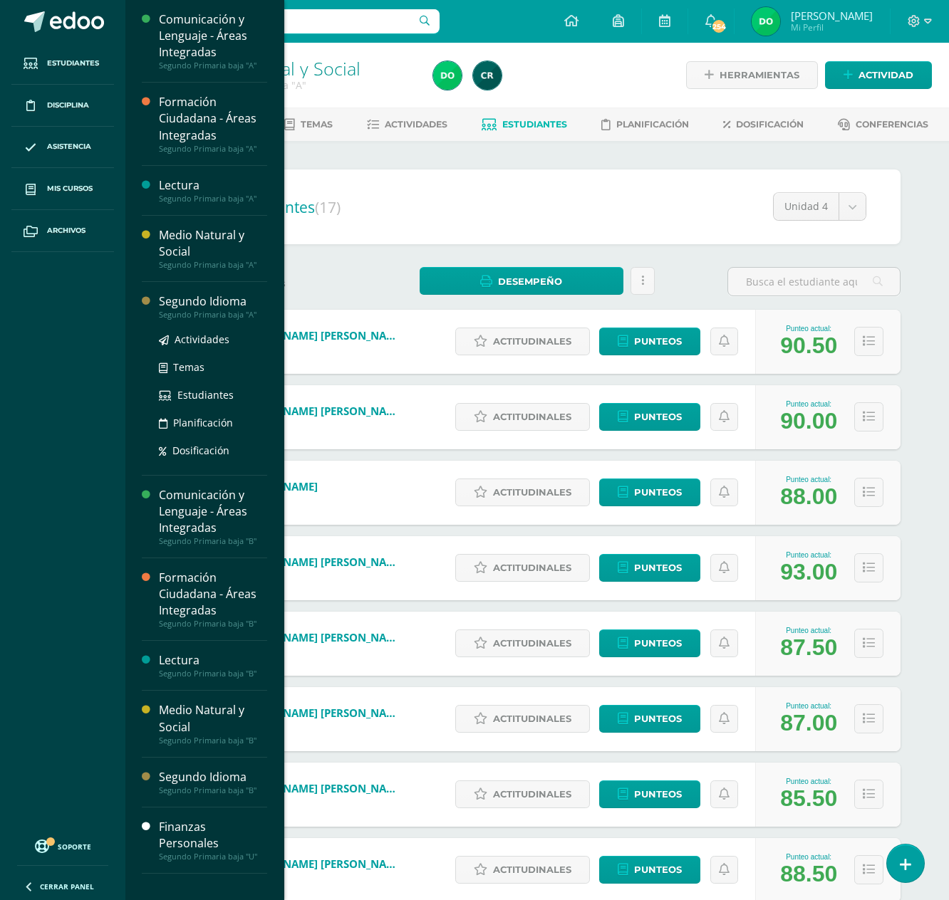
click at [217, 309] on div "Segundo Idioma" at bounding box center [213, 301] width 108 height 16
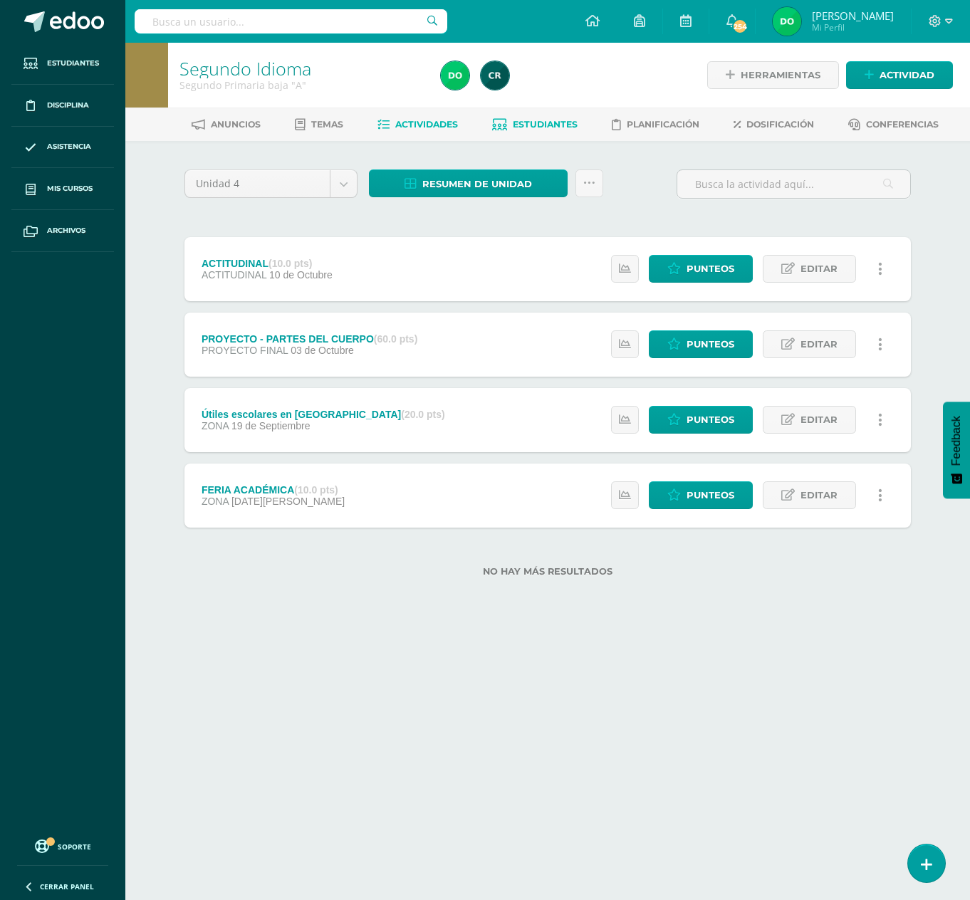
click at [558, 124] on span "Estudiantes" at bounding box center [545, 124] width 65 height 11
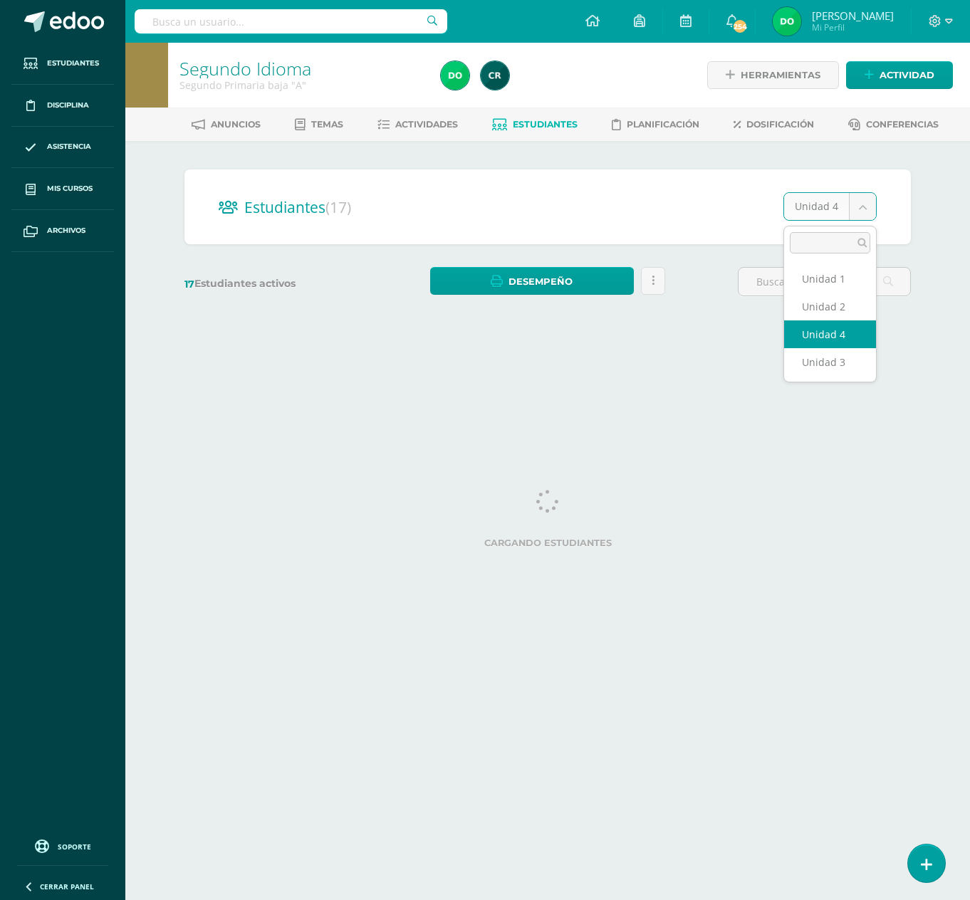
click at [869, 215] on body "Estudiantes Disciplina Asistencia Mis cursos Archivos Soporte Ayuda Reportar un…" at bounding box center [485, 169] width 970 height 338
select select "/dashboard/teacher/section/2075/students/?unit=91961"
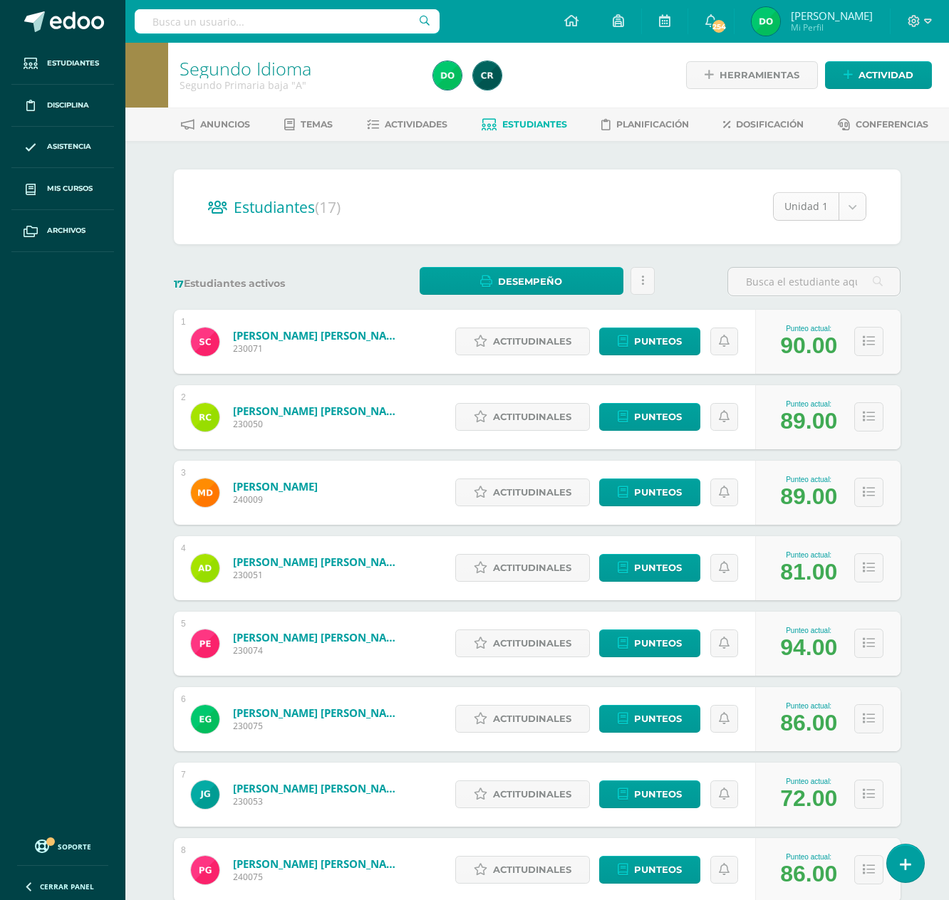
click at [856, 204] on body "Estudiantes Disciplina Asistencia Mis cursos Archivos Soporte Ayuda Reportar un…" at bounding box center [474, 838] width 949 height 1676
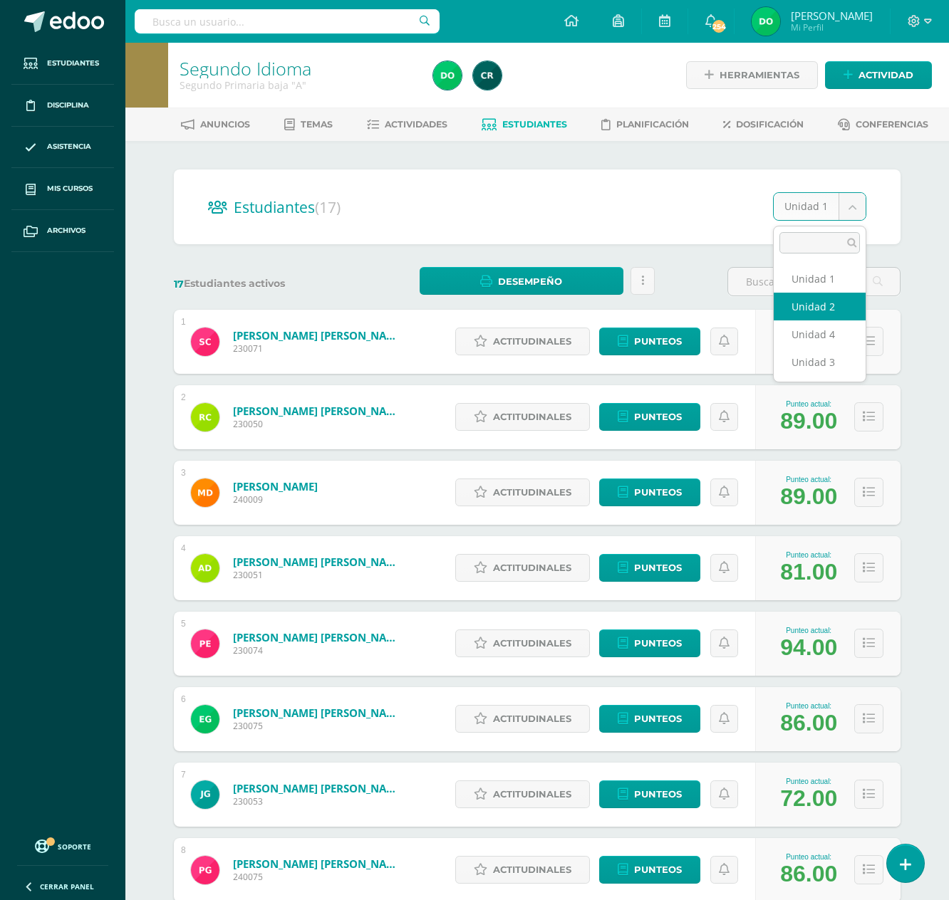
select select "/dashboard/teacher/section/2075/students/?unit=91964"
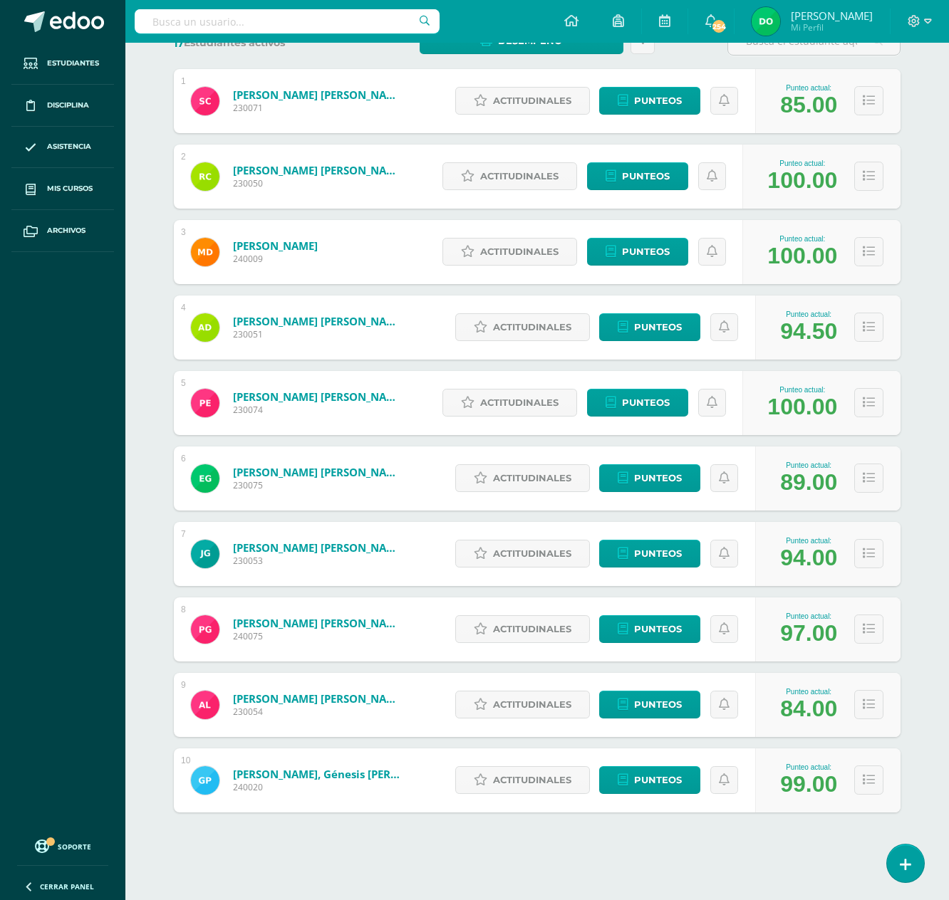
scroll to position [242, 0]
